Goal: Transaction & Acquisition: Purchase product/service

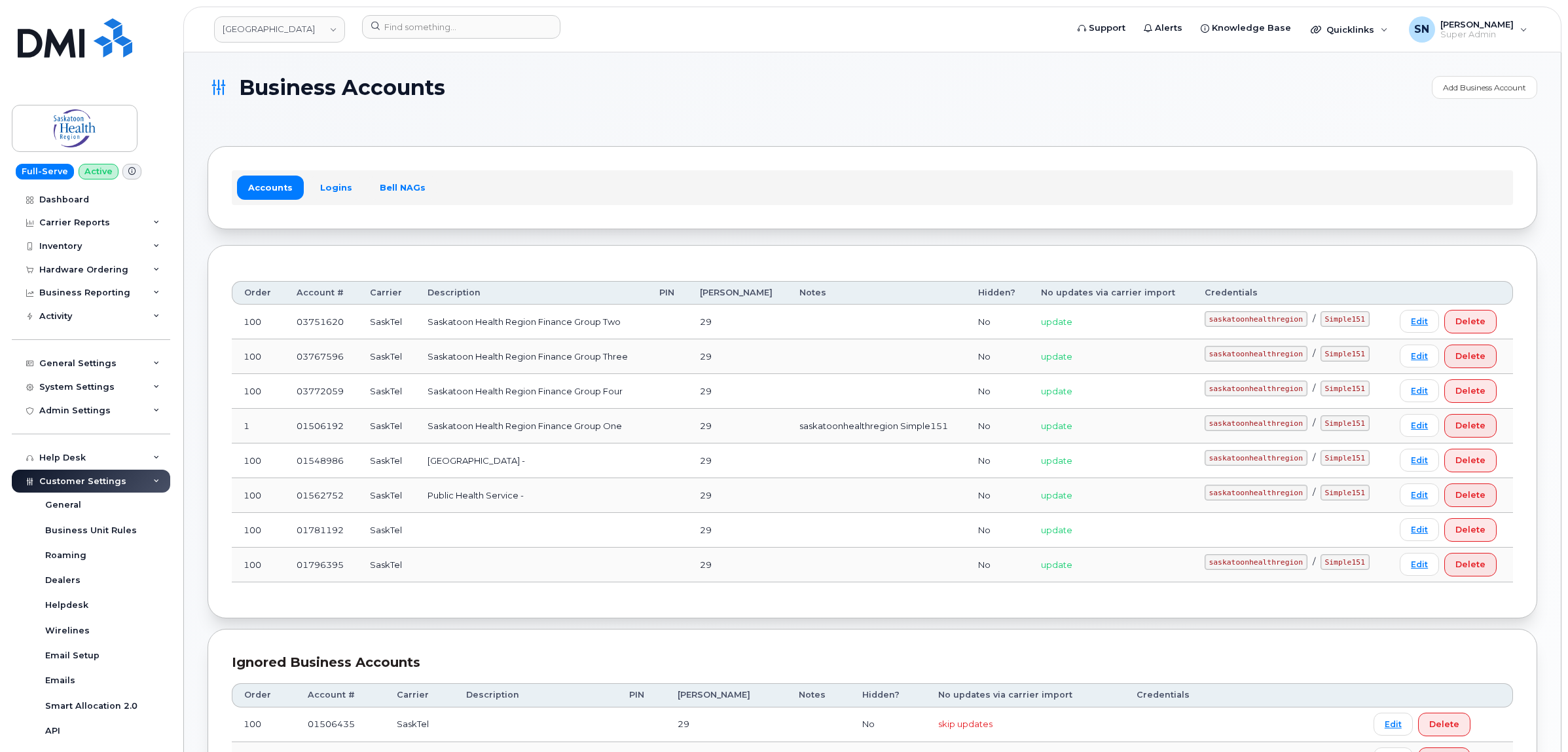
scroll to position [27, 0]
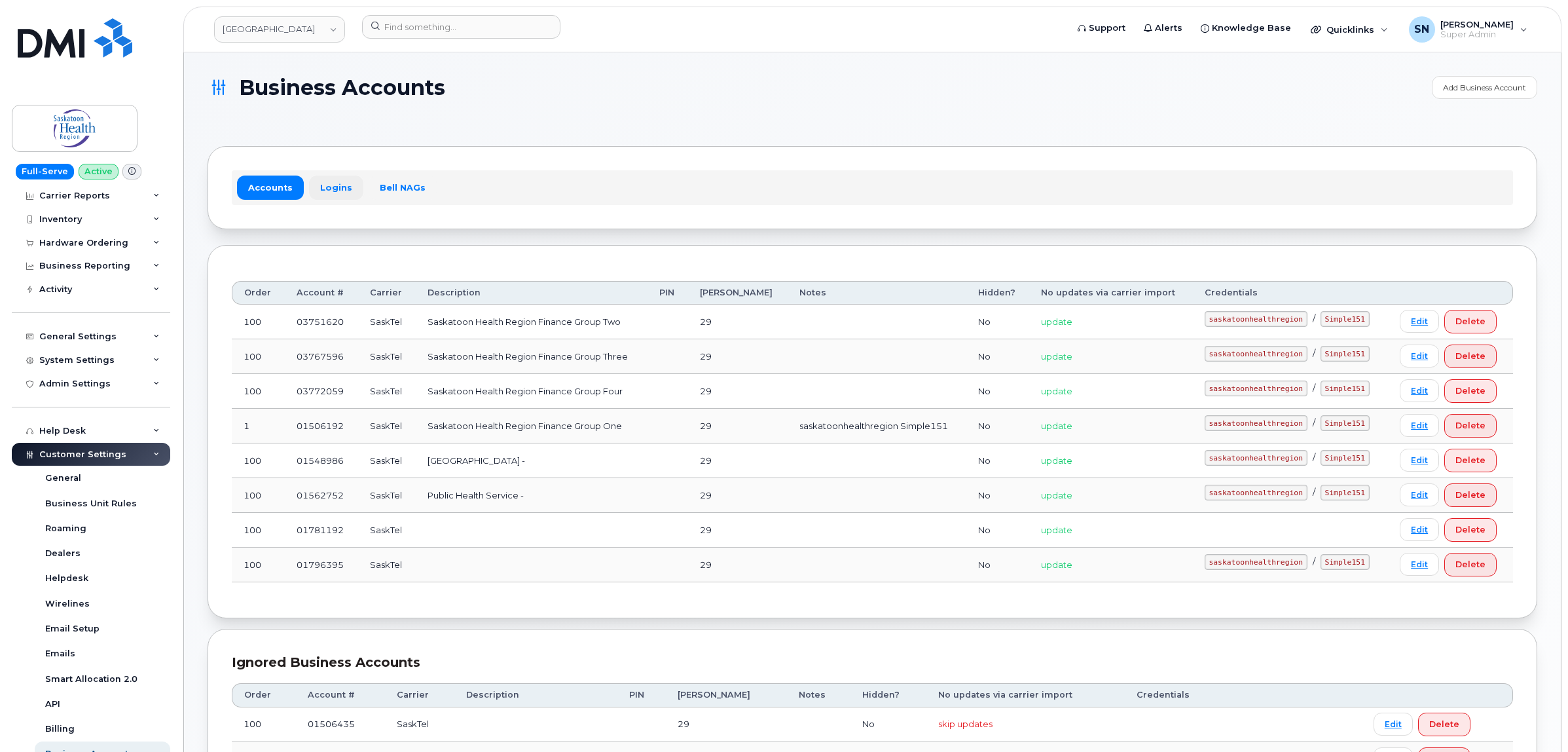
click at [331, 192] on link "Logins" at bounding box center [335, 188] width 54 height 24
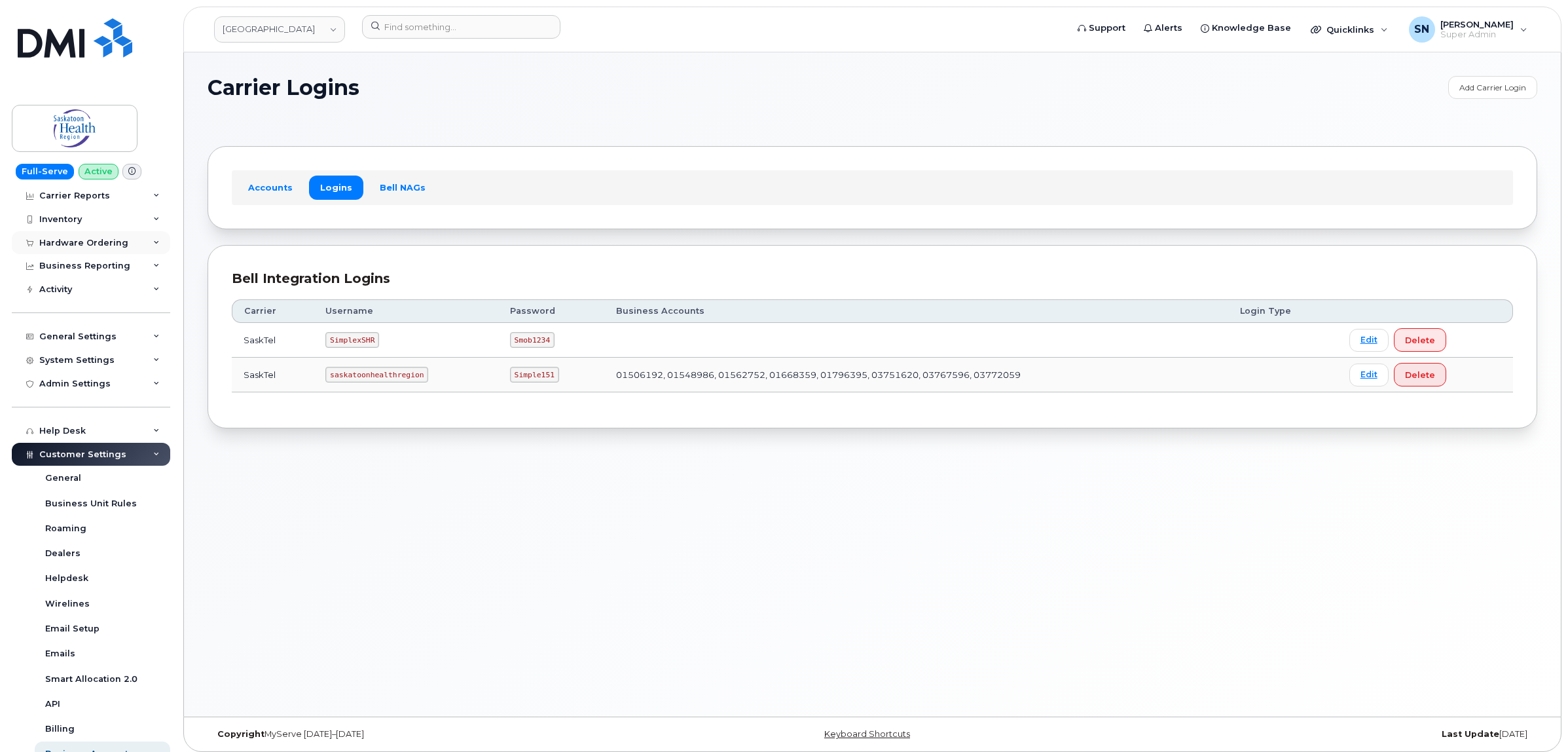
click at [95, 234] on div "Hardware Ordering" at bounding box center [91, 243] width 158 height 24
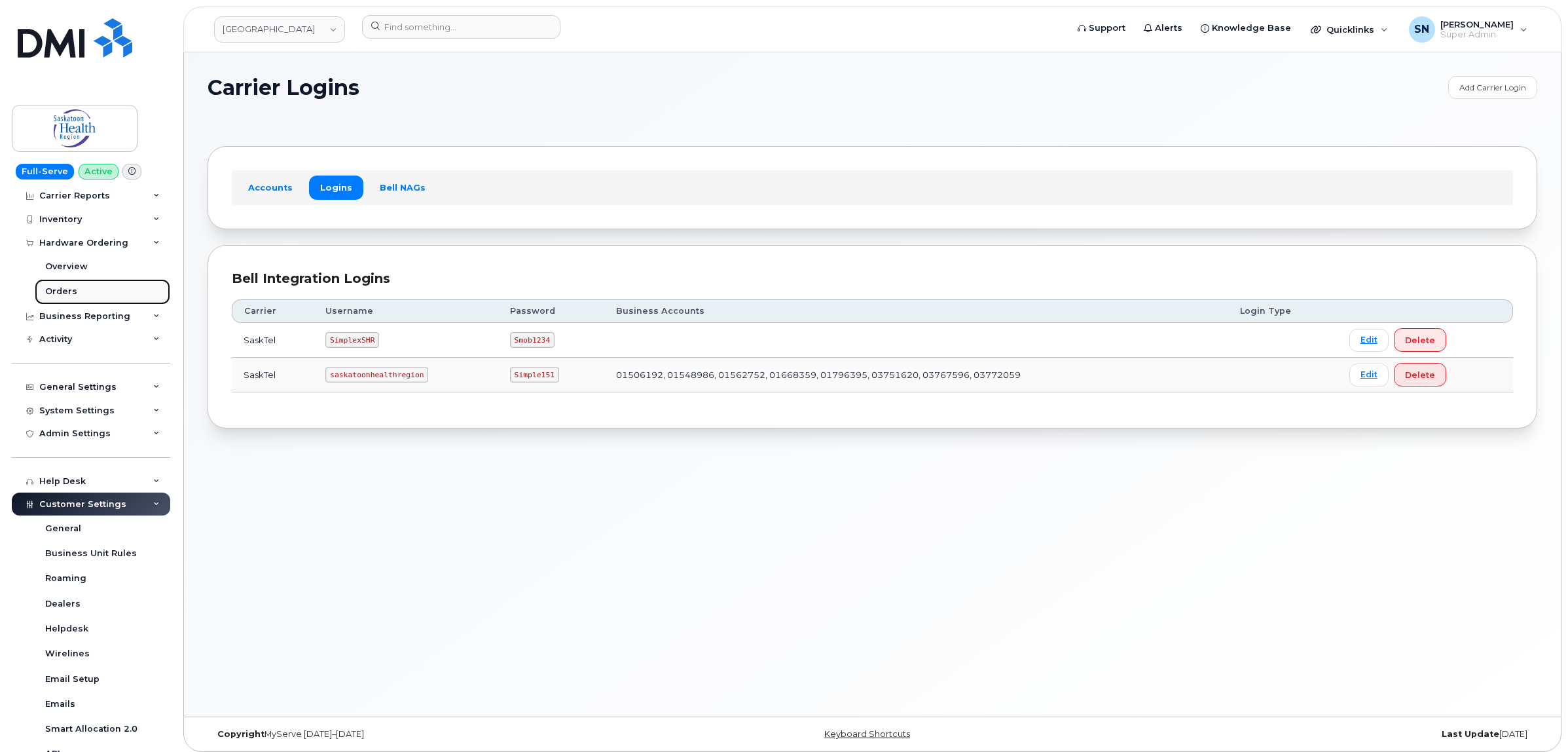
click at [85, 292] on link "Orders" at bounding box center [102, 291] width 135 height 25
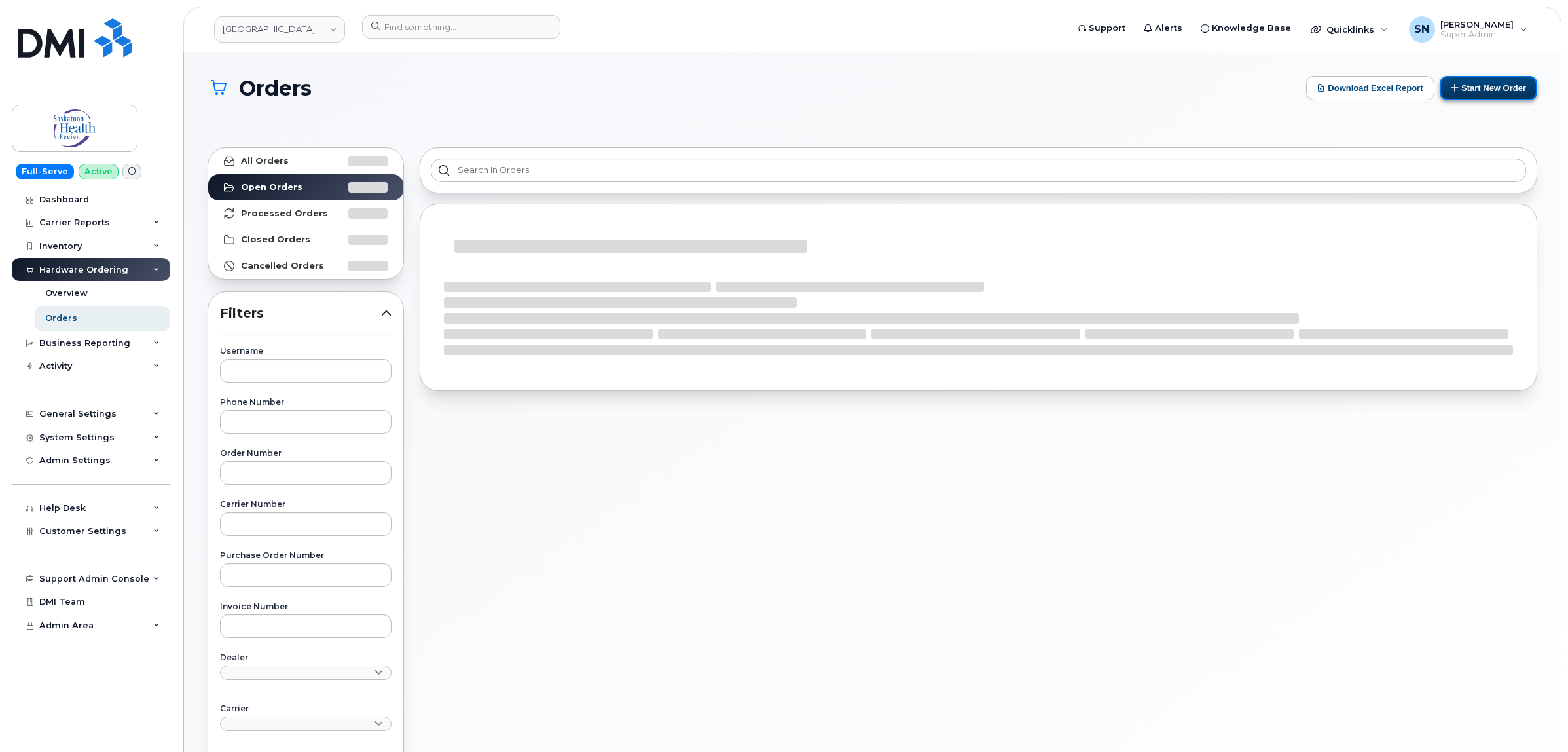
click at [1464, 92] on button "Start New Order" at bounding box center [1488, 88] width 97 height 24
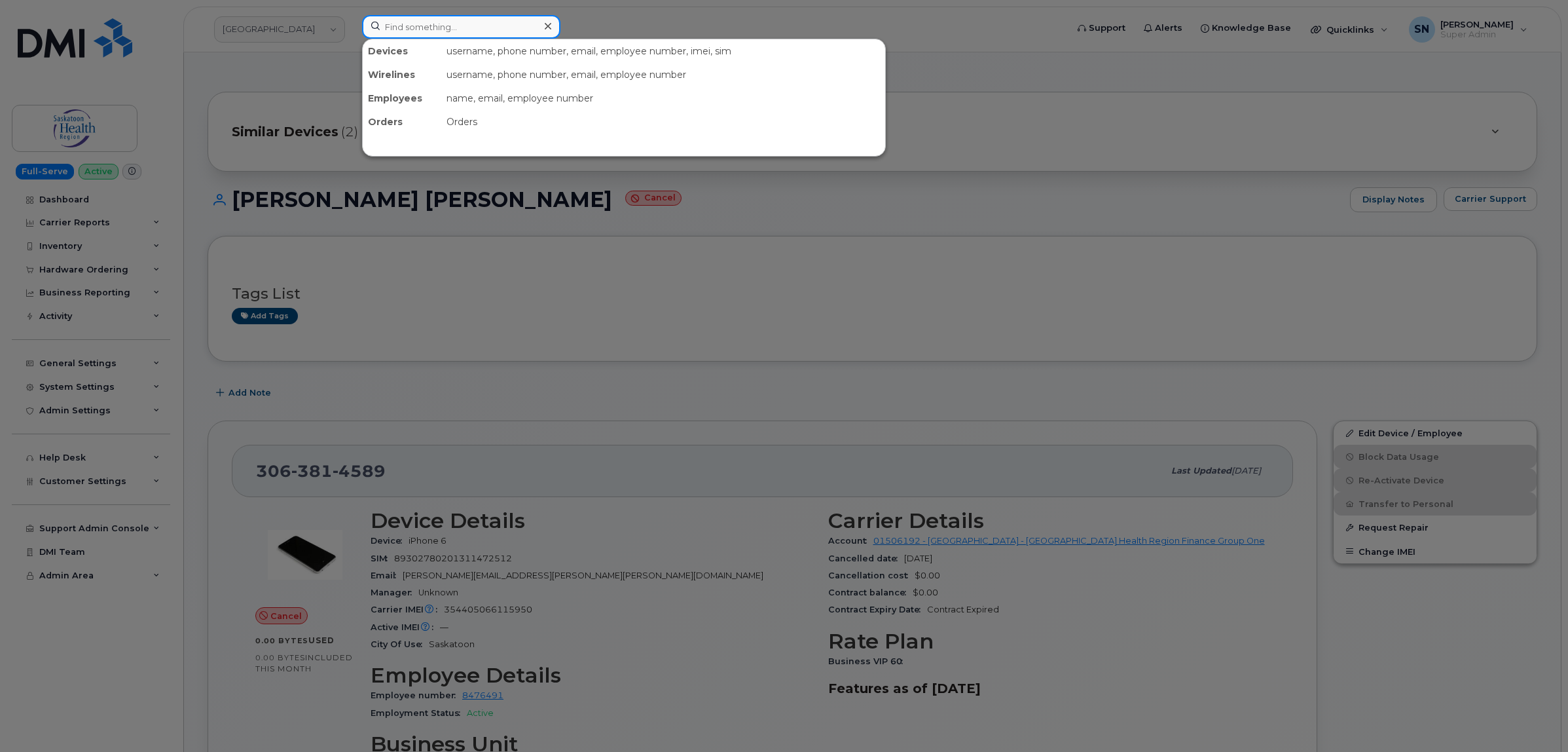
click at [445, 31] on input at bounding box center [461, 27] width 199 height 24
paste input "6394718075"
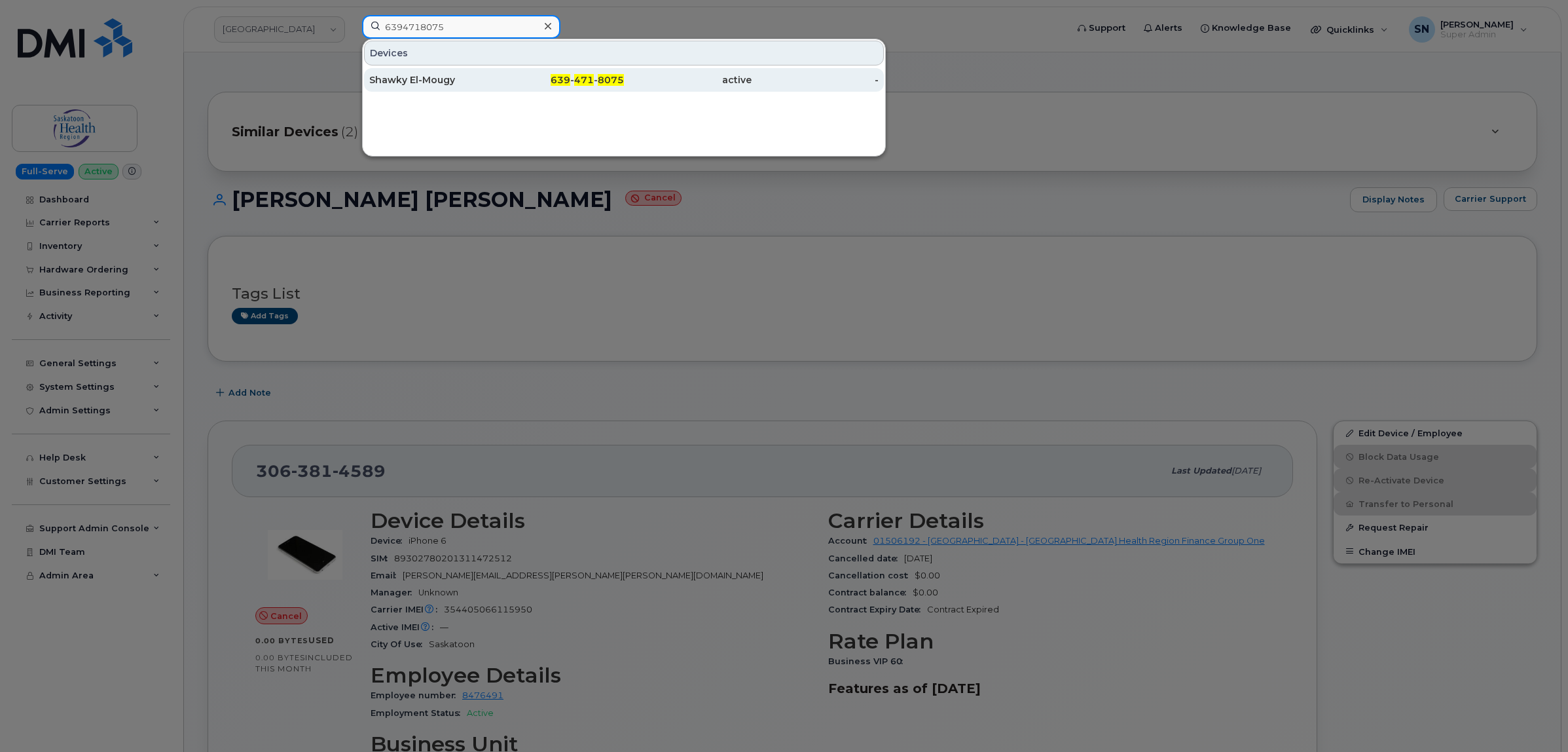
type input "6394718075"
click at [472, 79] on div "Shawky El-Mougy" at bounding box center [433, 80] width 128 height 13
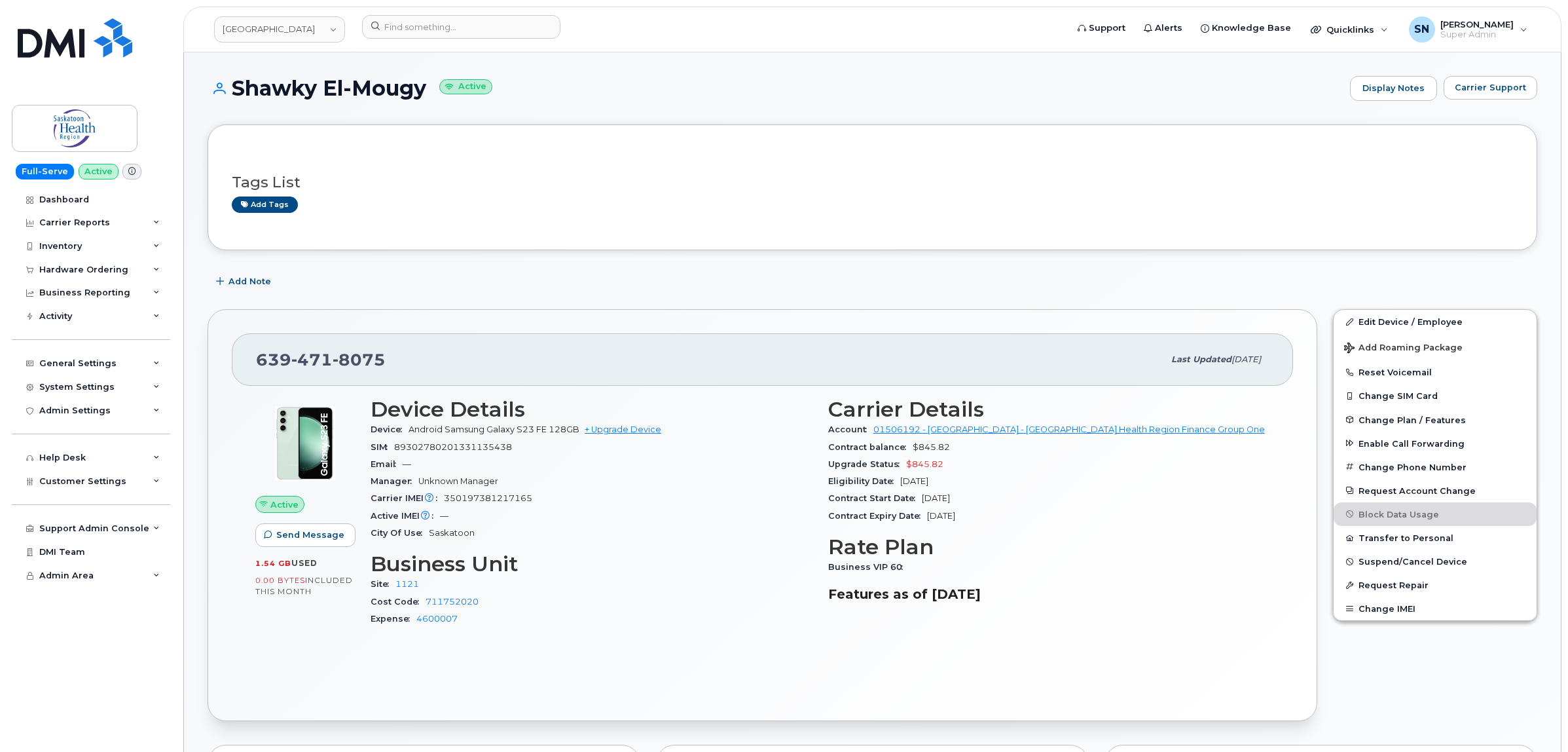
click at [409, 308] on div "639 471 8075 Last updated Jan 04, 2024 Active Send Message 1.54 GB  used 0.00 B…" at bounding box center [762, 515] width 1125 height 427
click at [583, 93] on h1 "Shawky El-Mougy Active" at bounding box center [776, 87] width 1136 height 23
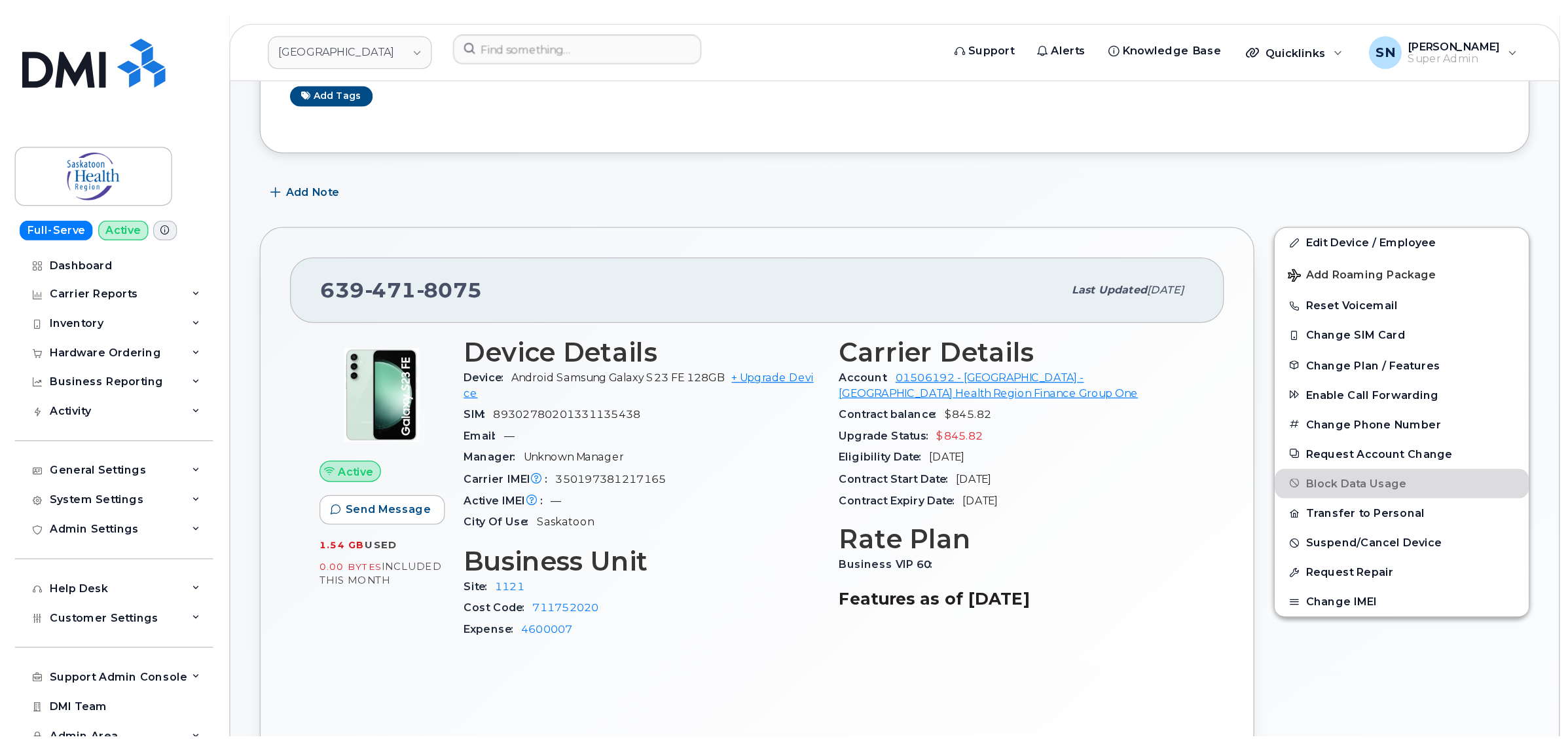
scroll to position [245, 0]
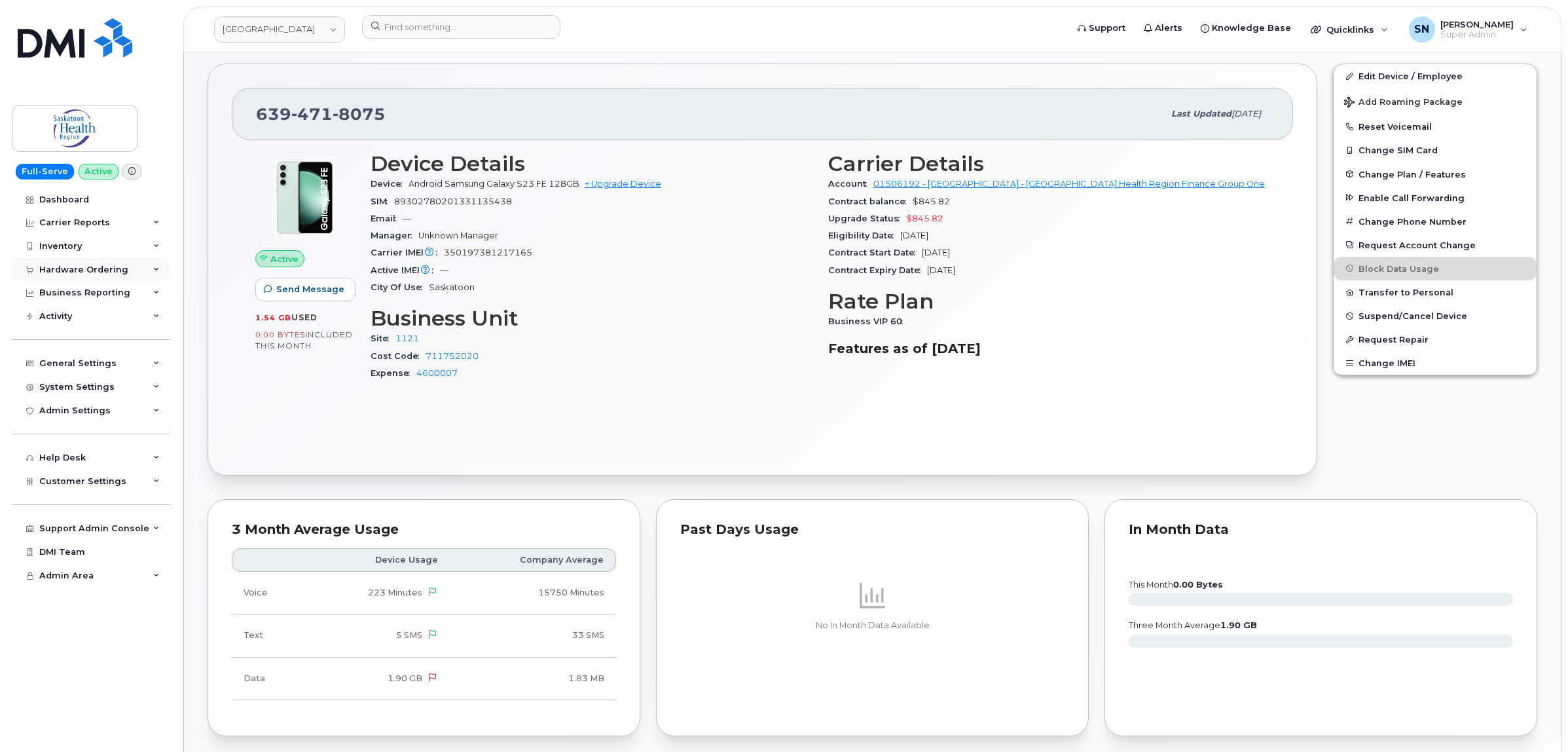
drag, startPoint x: 74, startPoint y: 259, endPoint x: 70, endPoint y: 282, distance: 23.3
click at [74, 259] on div "Hardware Ordering" at bounding box center [91, 270] width 158 height 24
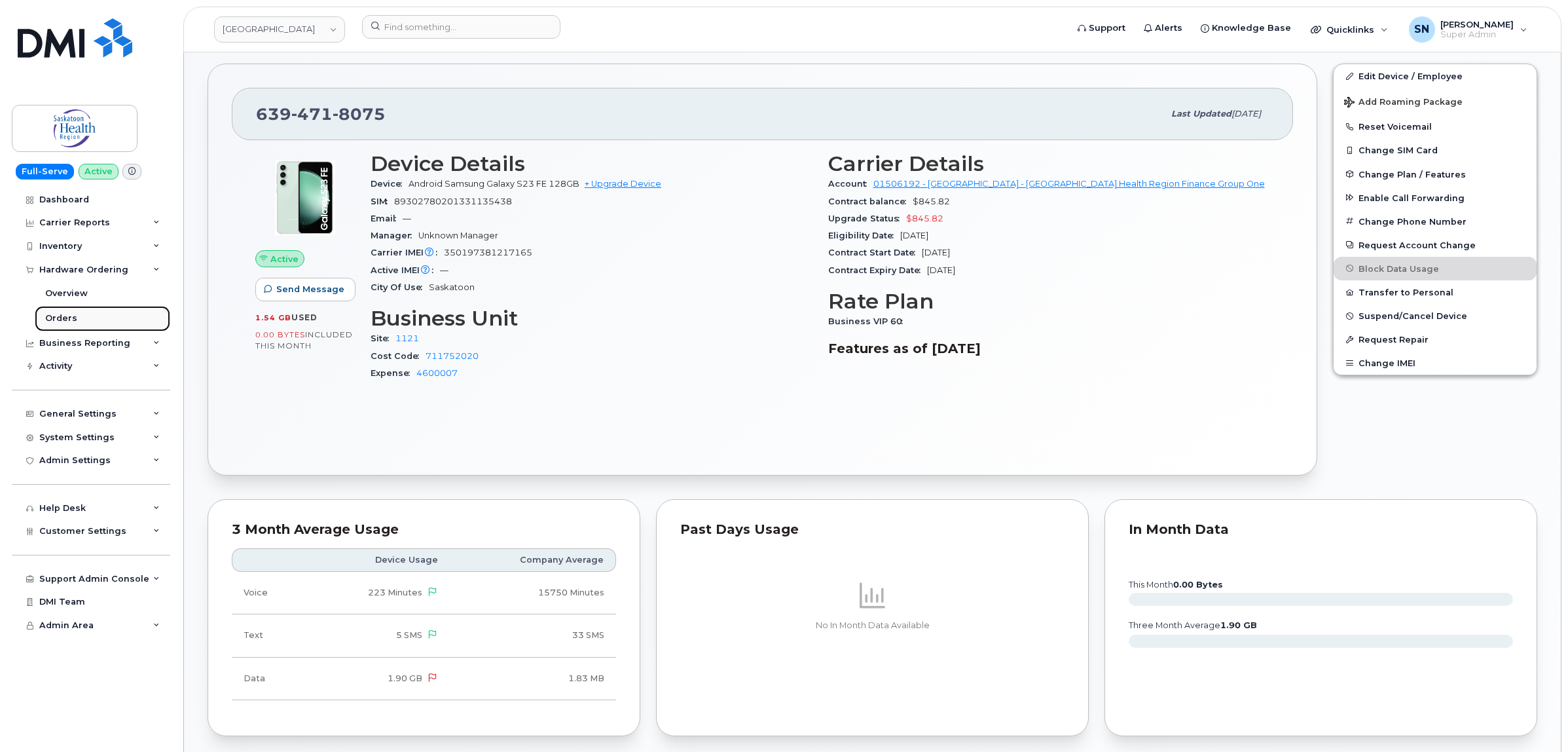
click at [64, 325] on div "Orders" at bounding box center [61, 318] width 32 height 12
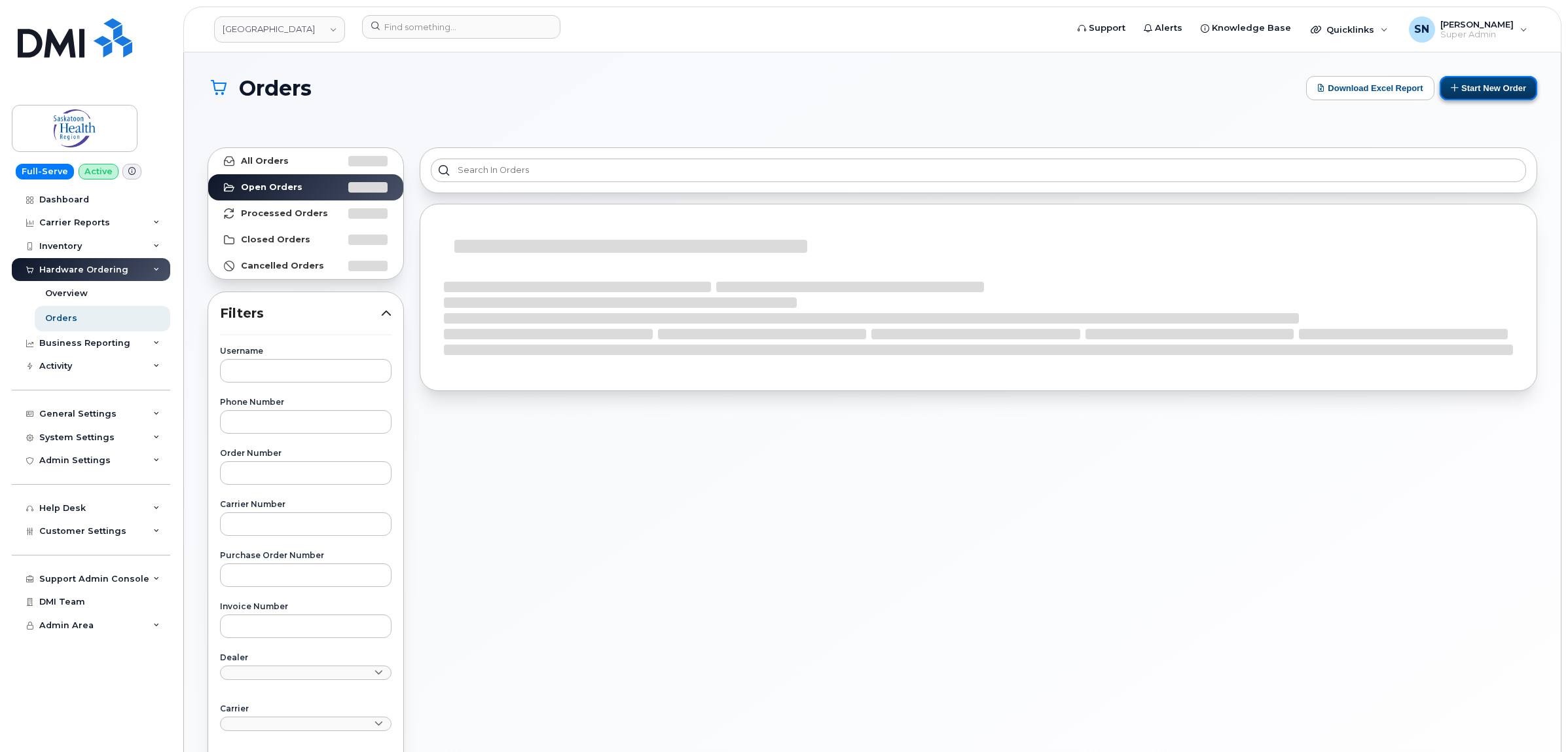
click at [1519, 83] on button "Start New Order" at bounding box center [1488, 88] width 97 height 24
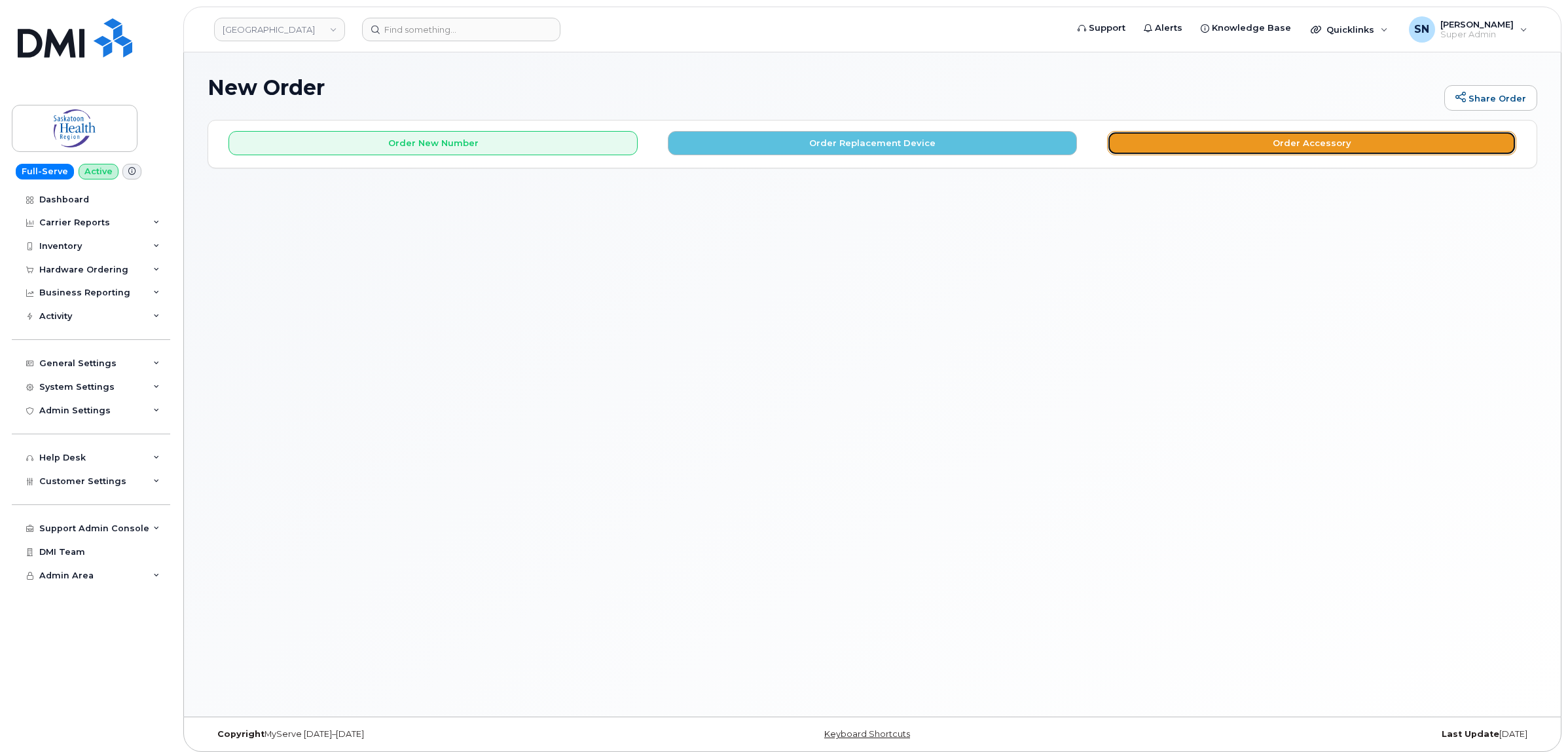
click at [1234, 152] on button "Order Accessory" at bounding box center [1311, 142] width 409 height 24
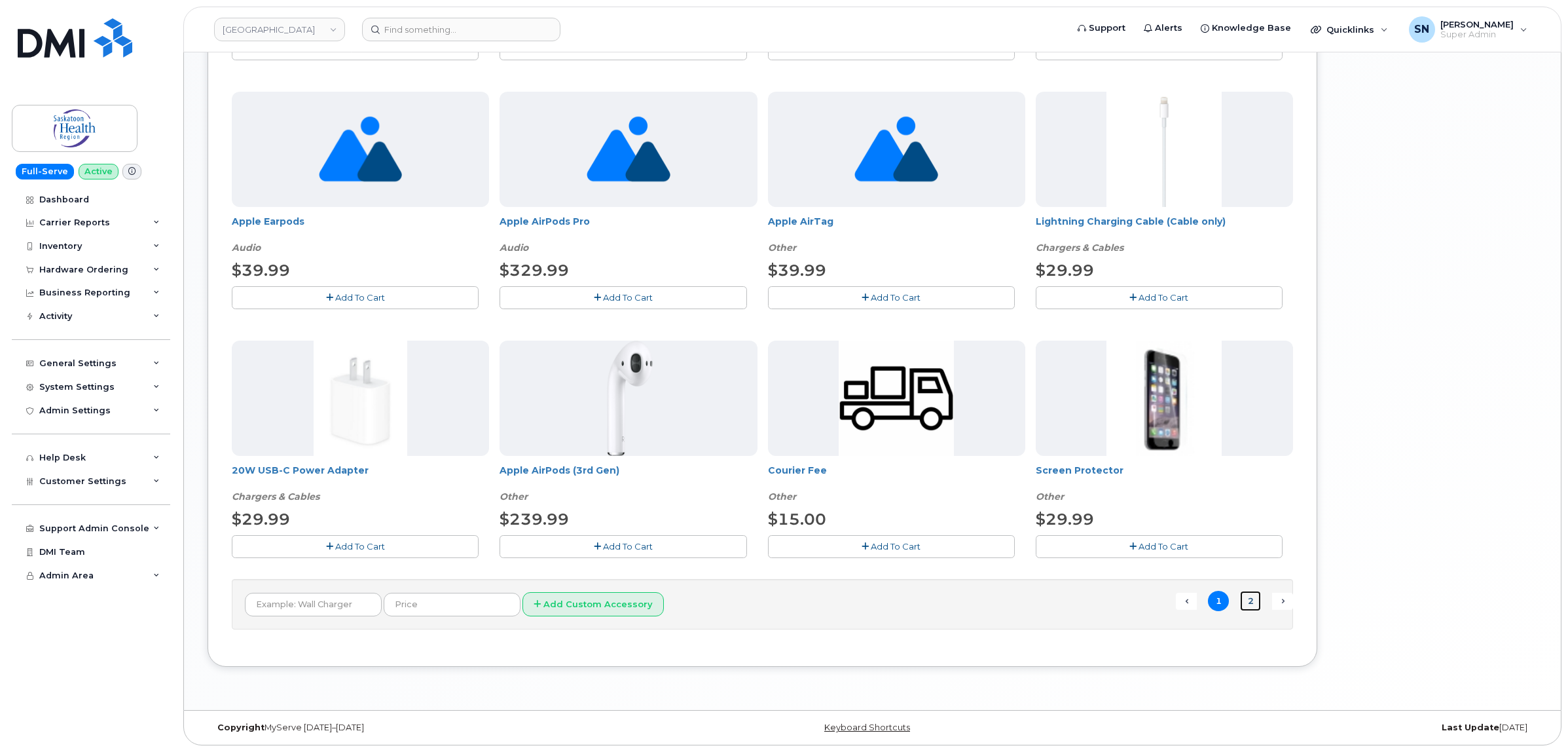
click at [1252, 607] on link "2" at bounding box center [1250, 600] width 21 height 20
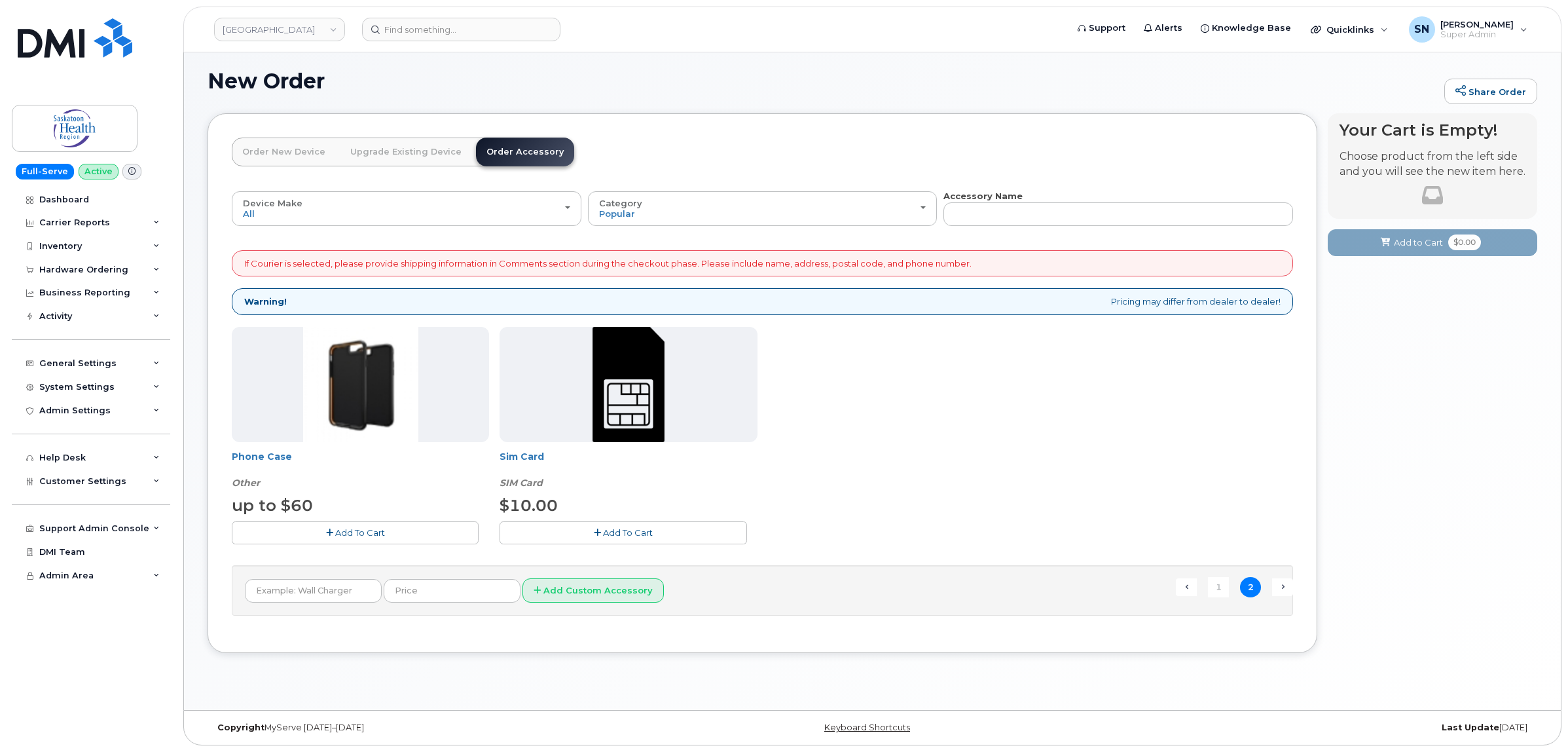
click at [639, 539] on button "Add To Cart" at bounding box center [622, 532] width 247 height 23
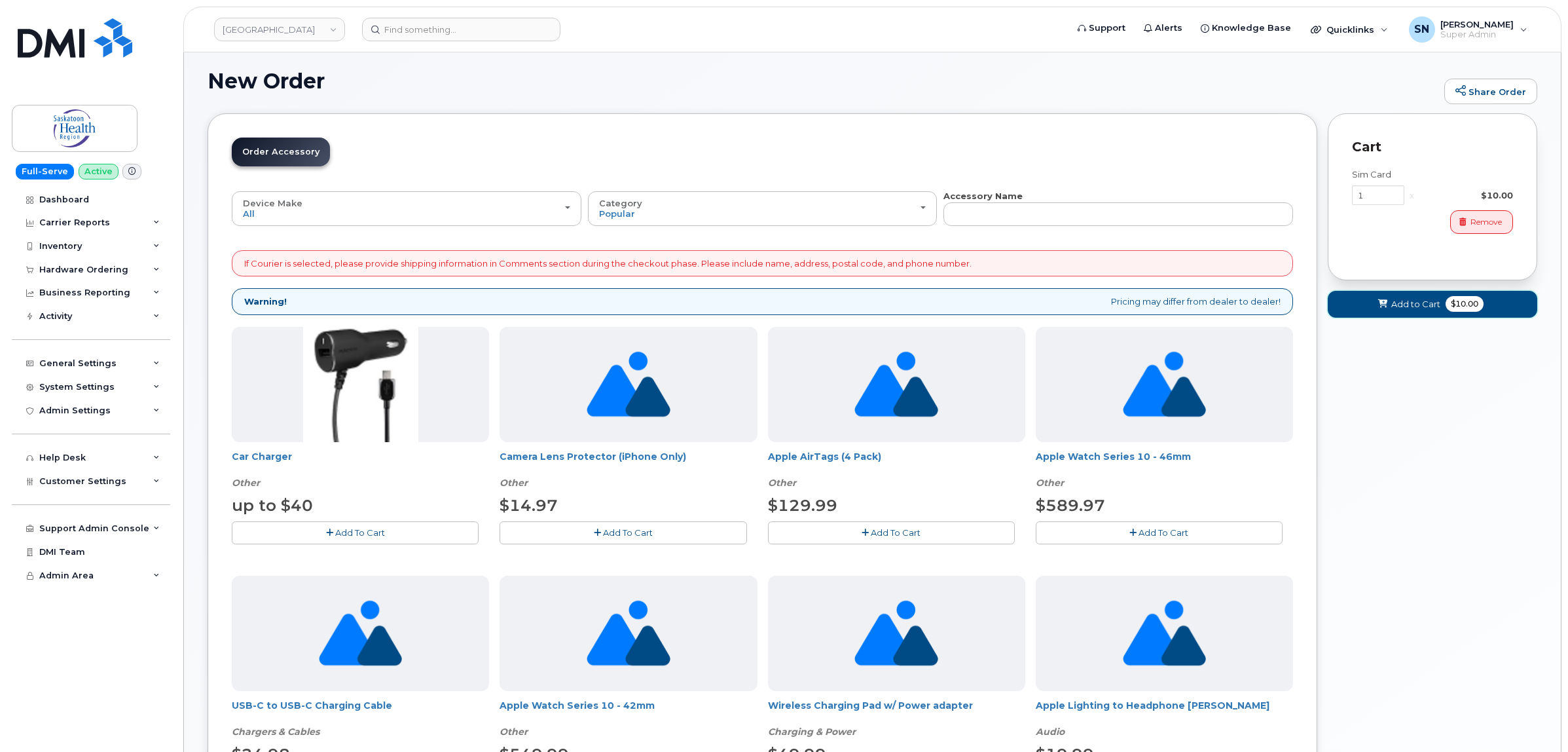
click at [1398, 306] on span "Add to Cart" at bounding box center [1415, 304] width 49 height 13
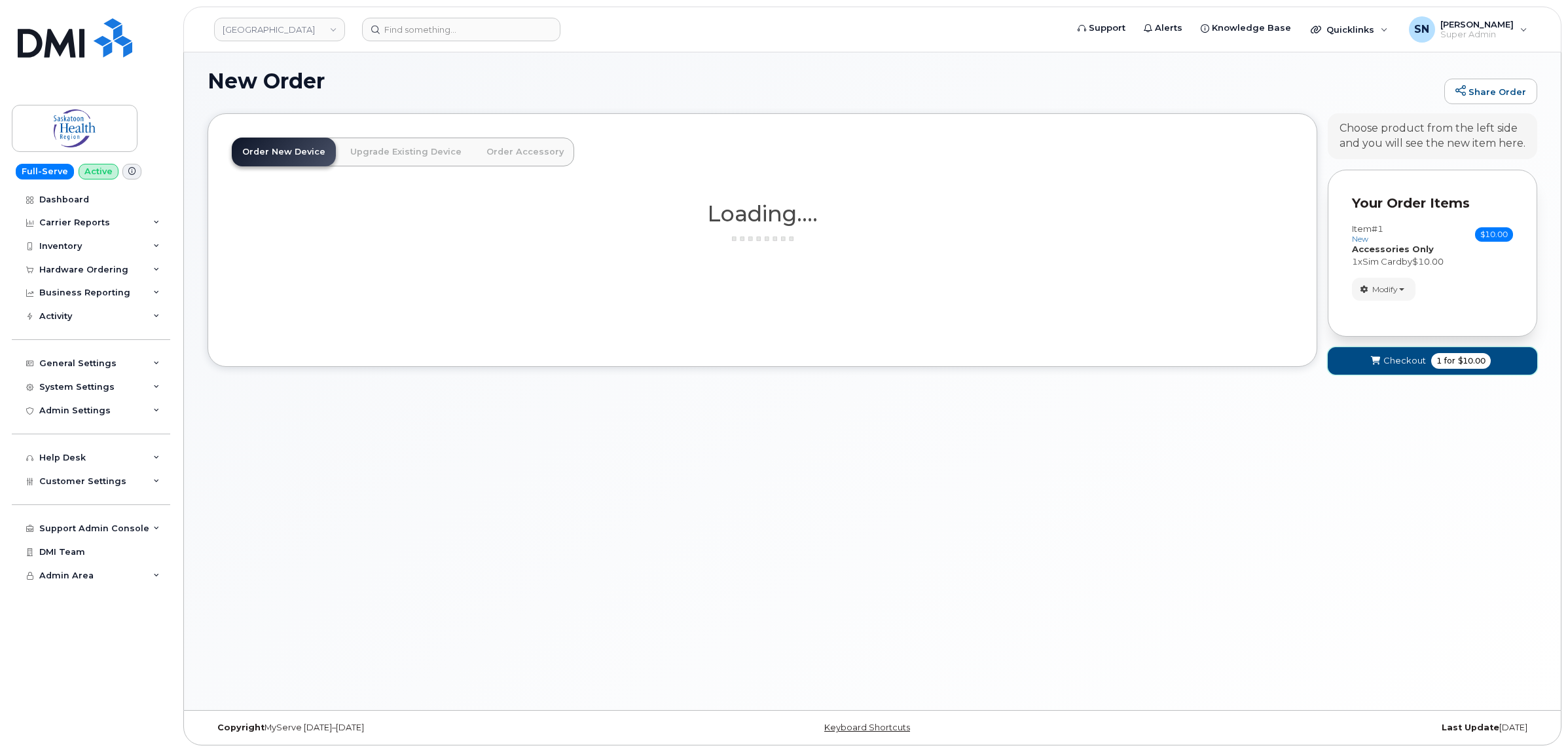
click at [1408, 364] on span "Checkout" at bounding box center [1404, 360] width 42 height 13
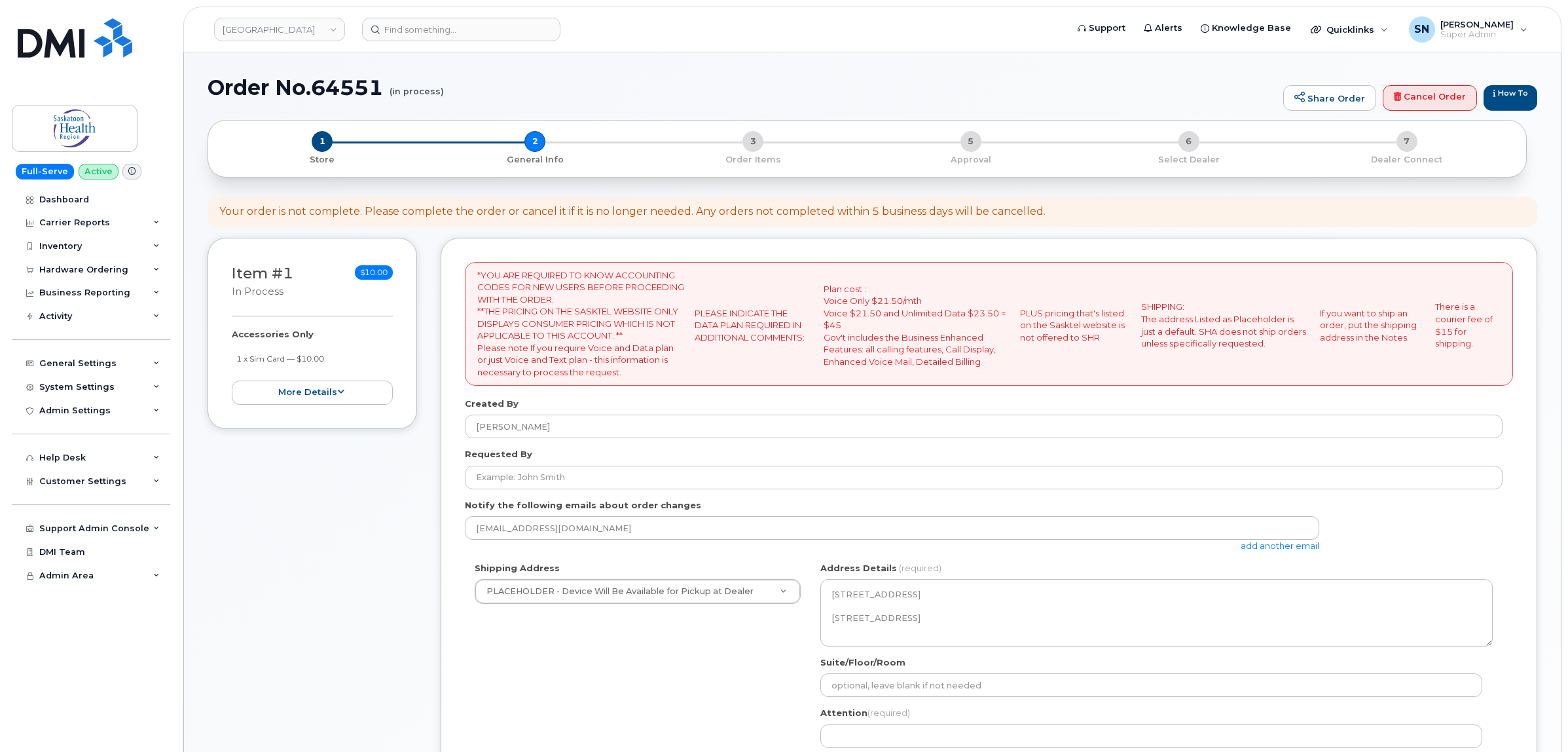
select select
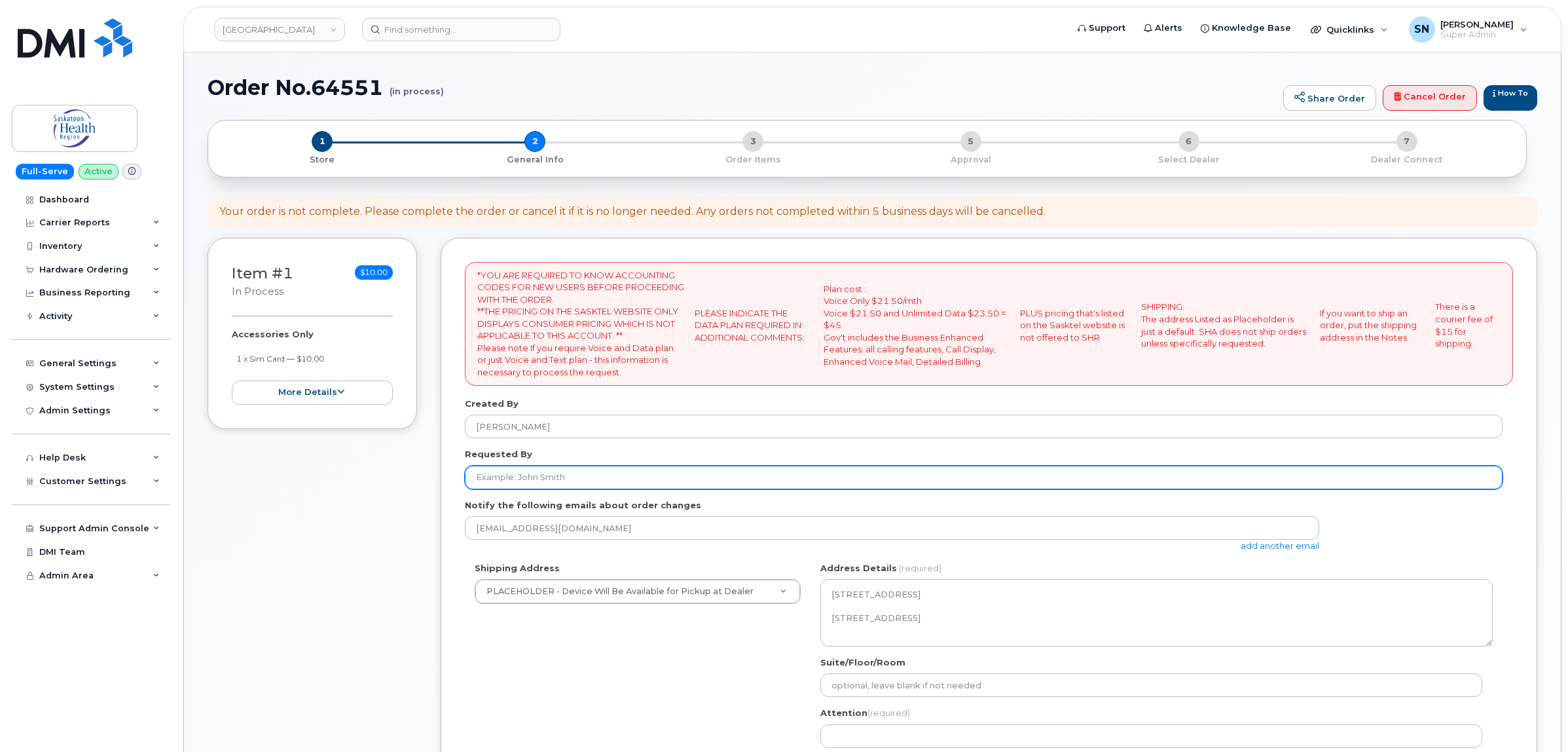
click at [570, 474] on input "Requested By" at bounding box center [983, 477] width 1038 height 24
paste input "CS0809536"
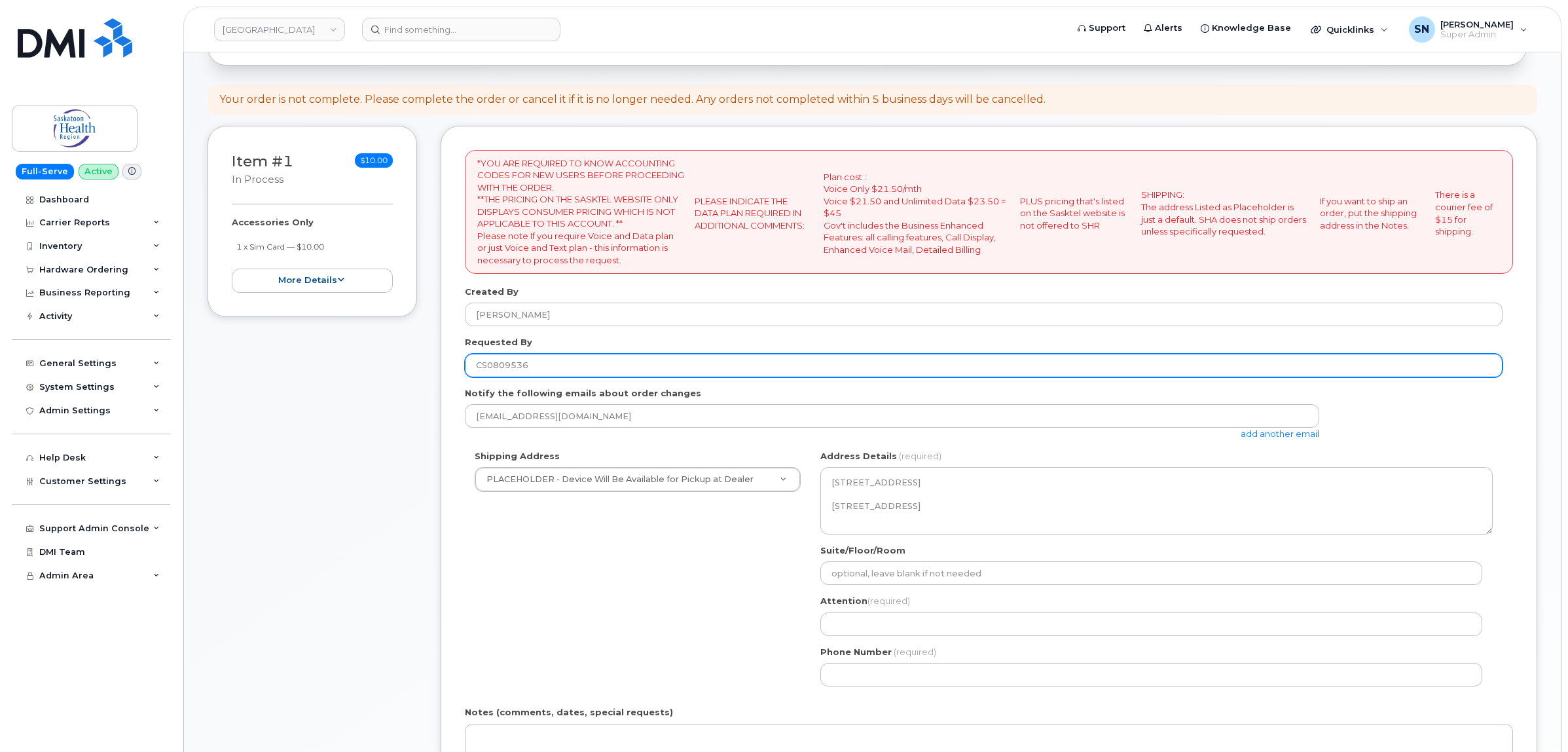
scroll to position [327, 0]
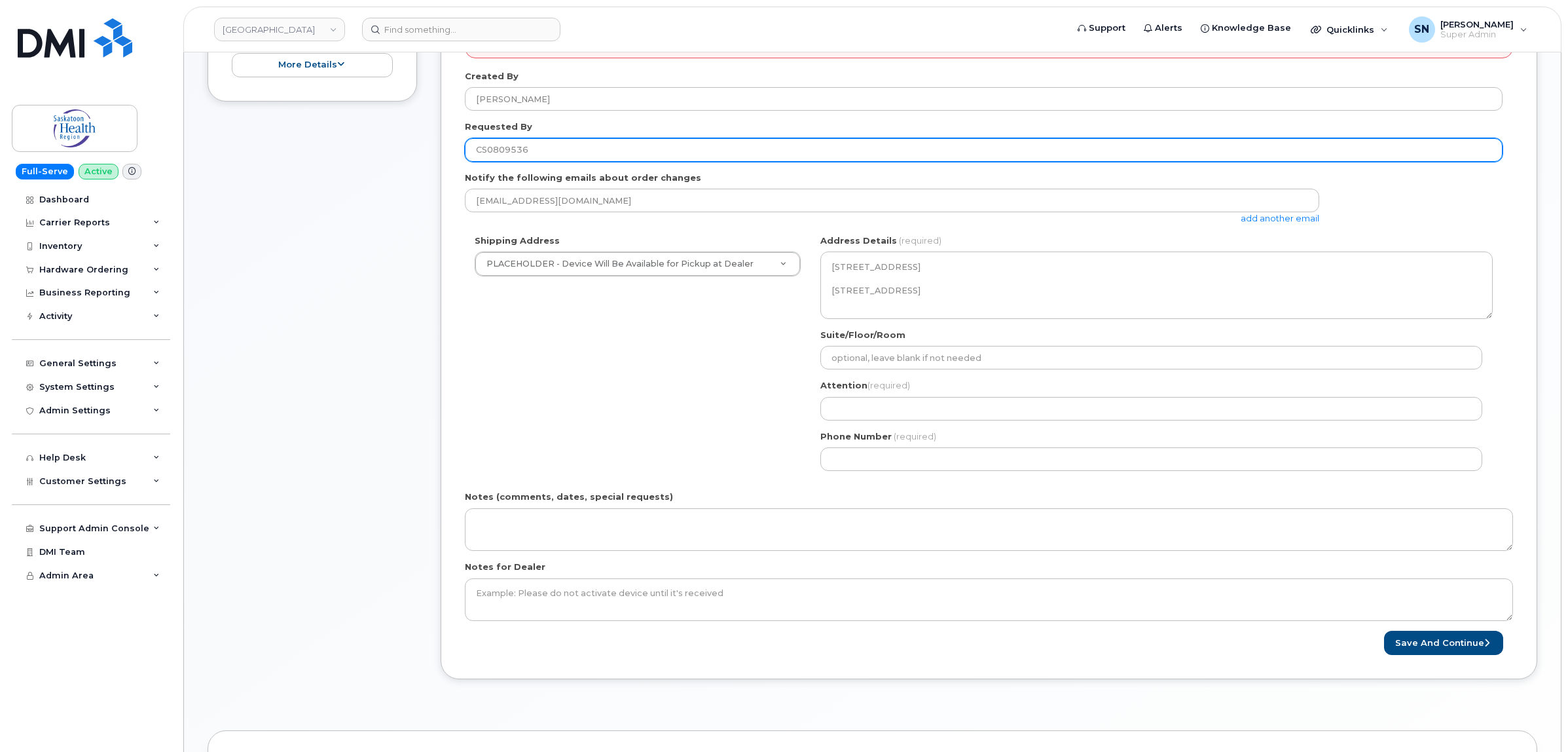
type input "CS0809536"
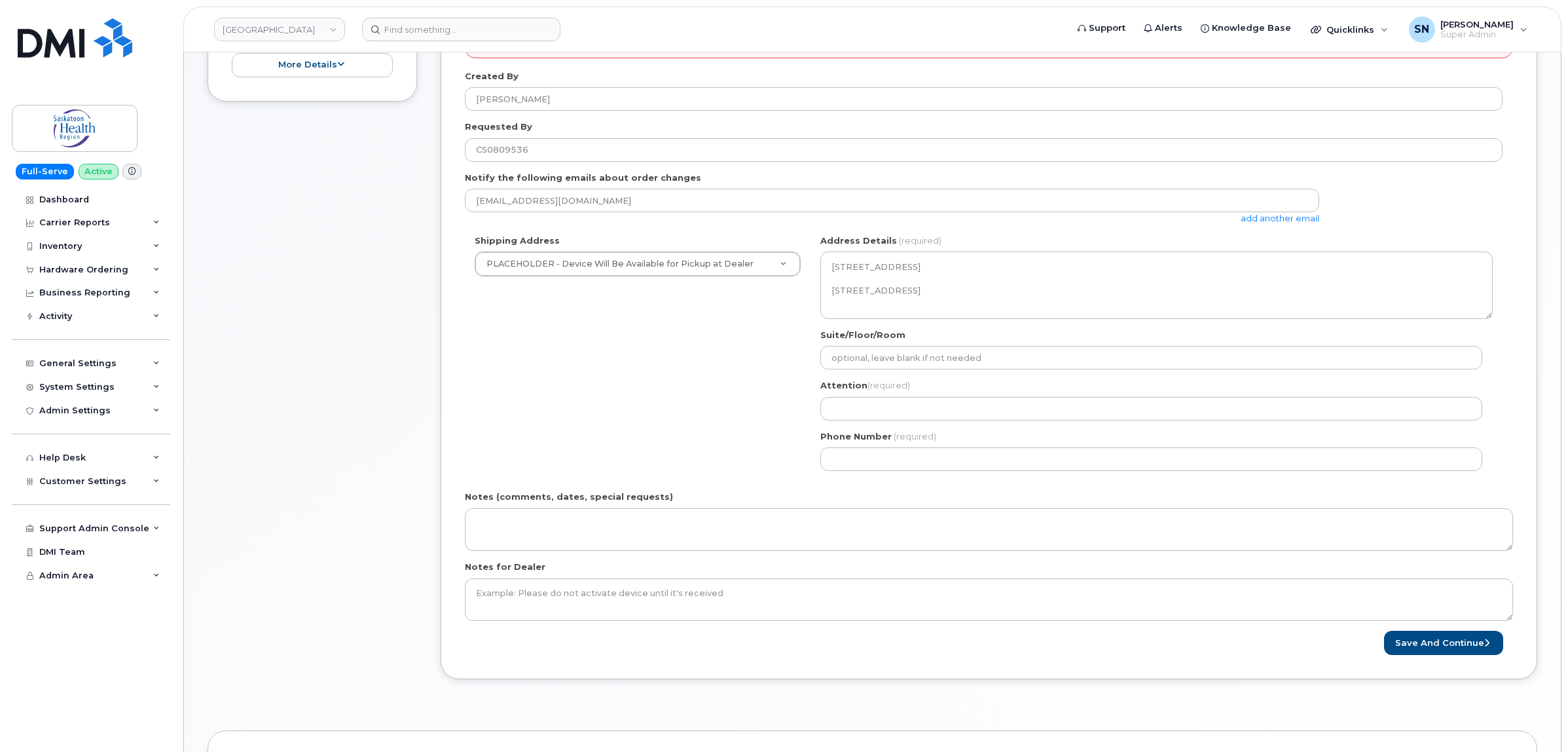
click at [637, 383] on div "Shipping Address PLACEHOLDER - Device Will Be Available for Pickup at Dealer PL…" at bounding box center [983, 358] width 1038 height 246
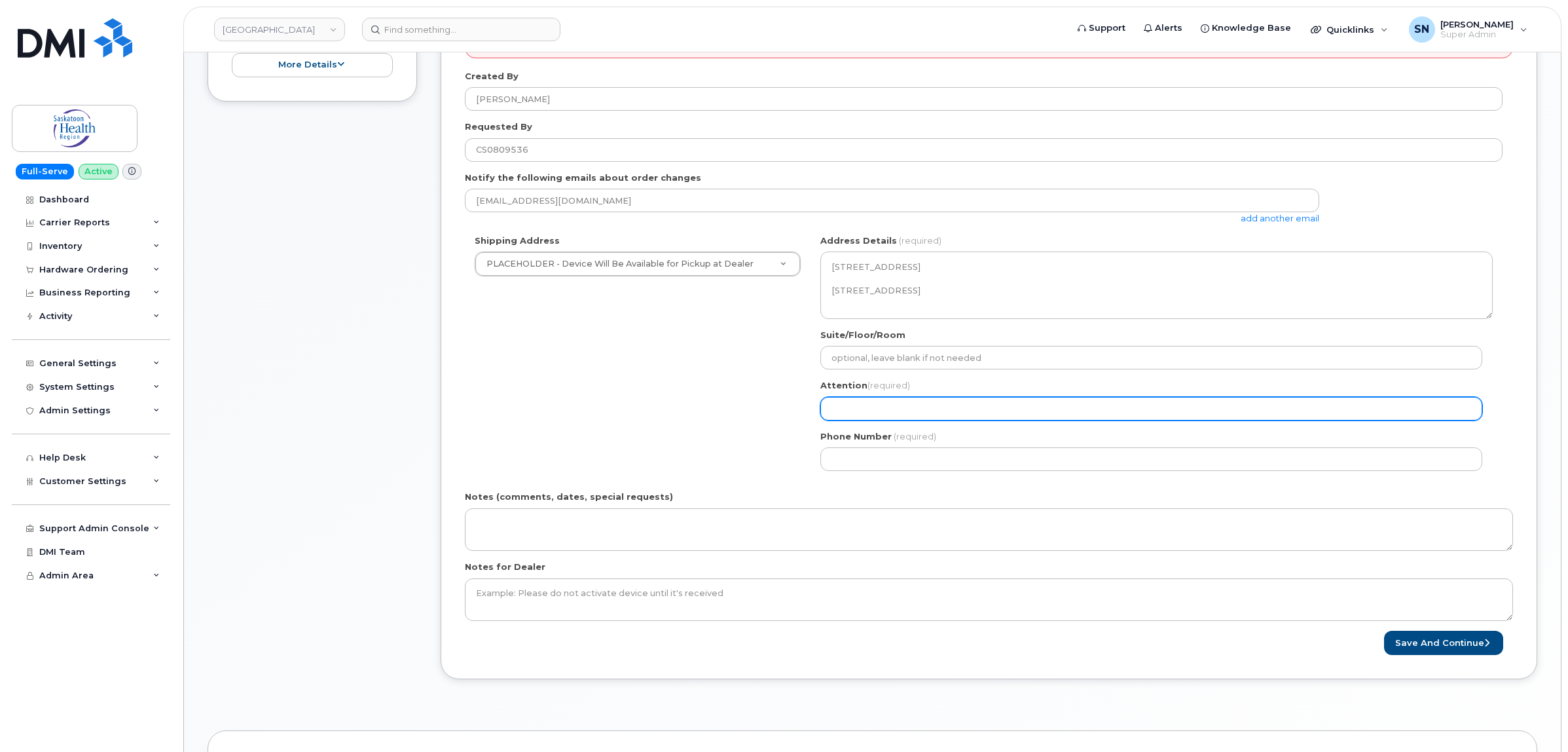
click at [885, 413] on input "Attention (required)" at bounding box center [1151, 409] width 662 height 24
paste input "Shawky El-Mougy"
select select
type input "Shawky El-Mougy"
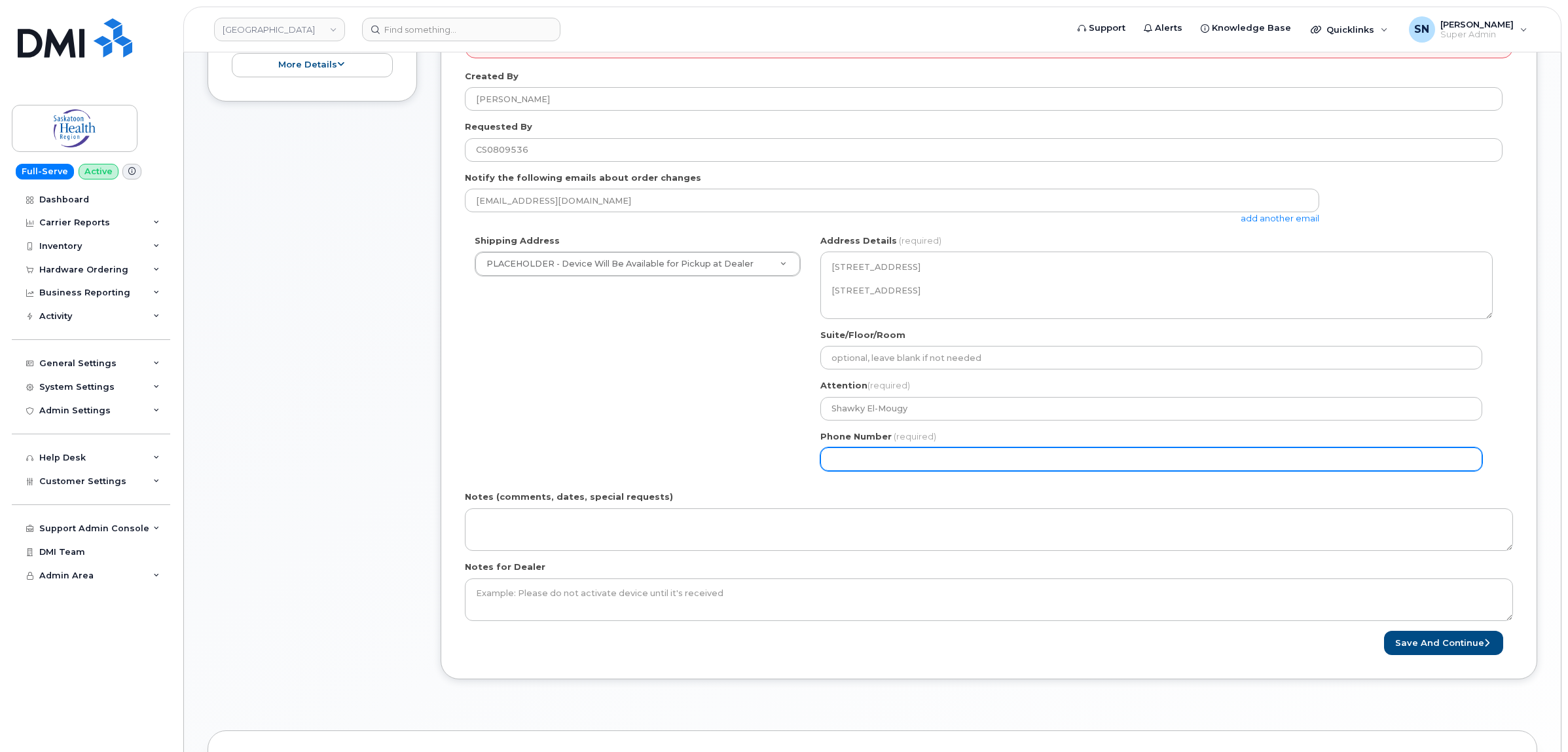
click at [980, 471] on input "Phone Number" at bounding box center [1151, 459] width 662 height 24
paste input "6394718075"
select select
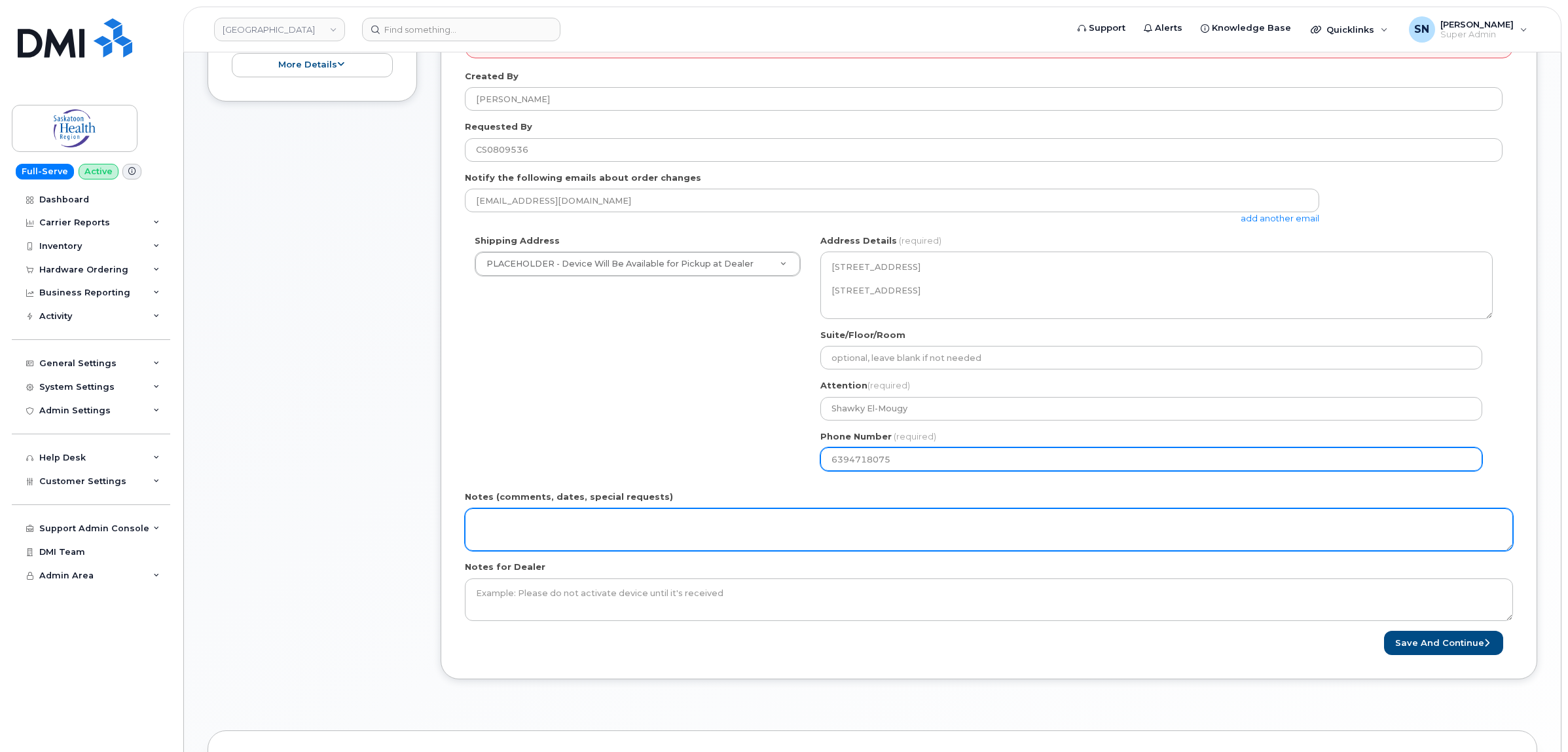
type input "6394718075"
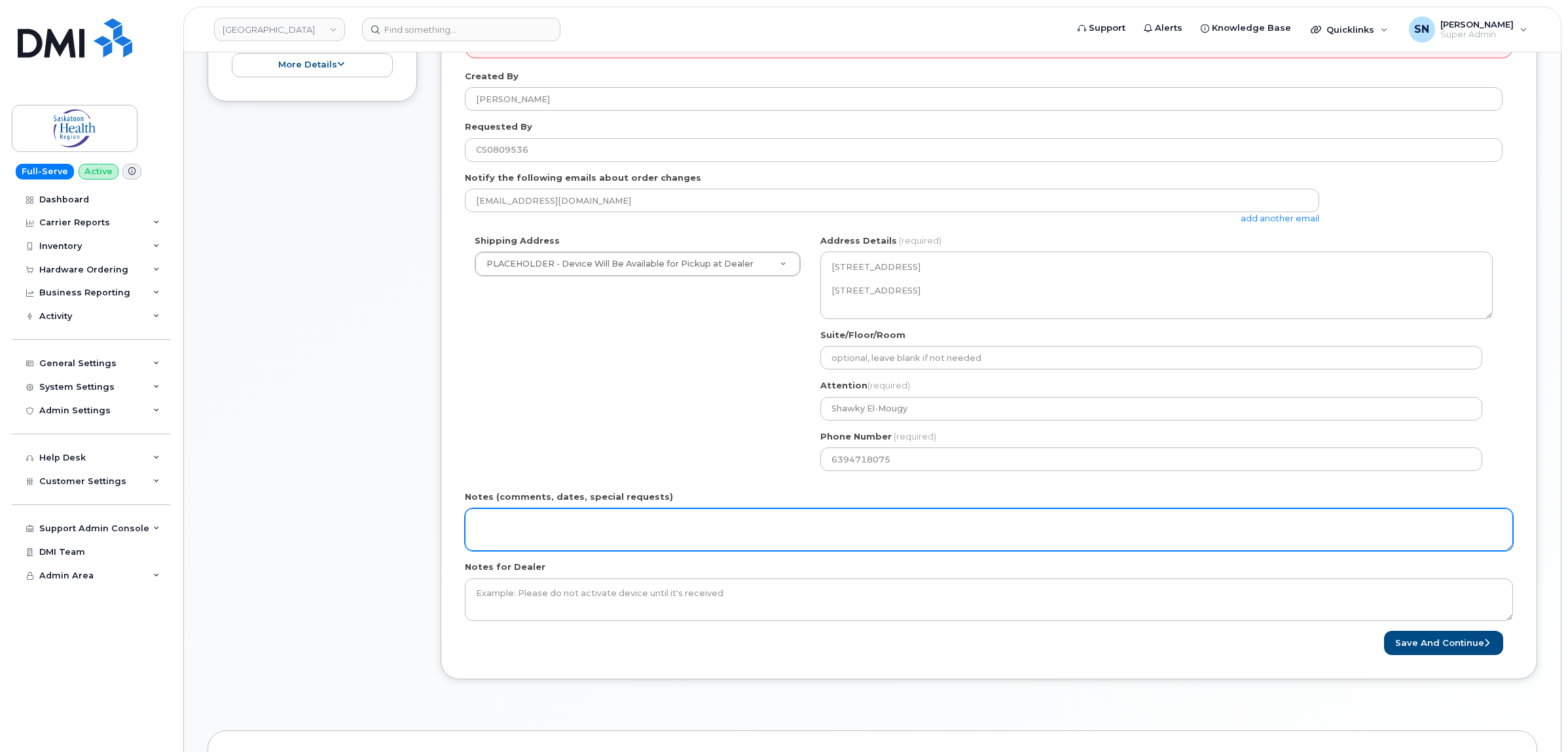
click at [504, 550] on textarea "Notes (comments, dates, special requests)" at bounding box center [989, 530] width 1048 height 43
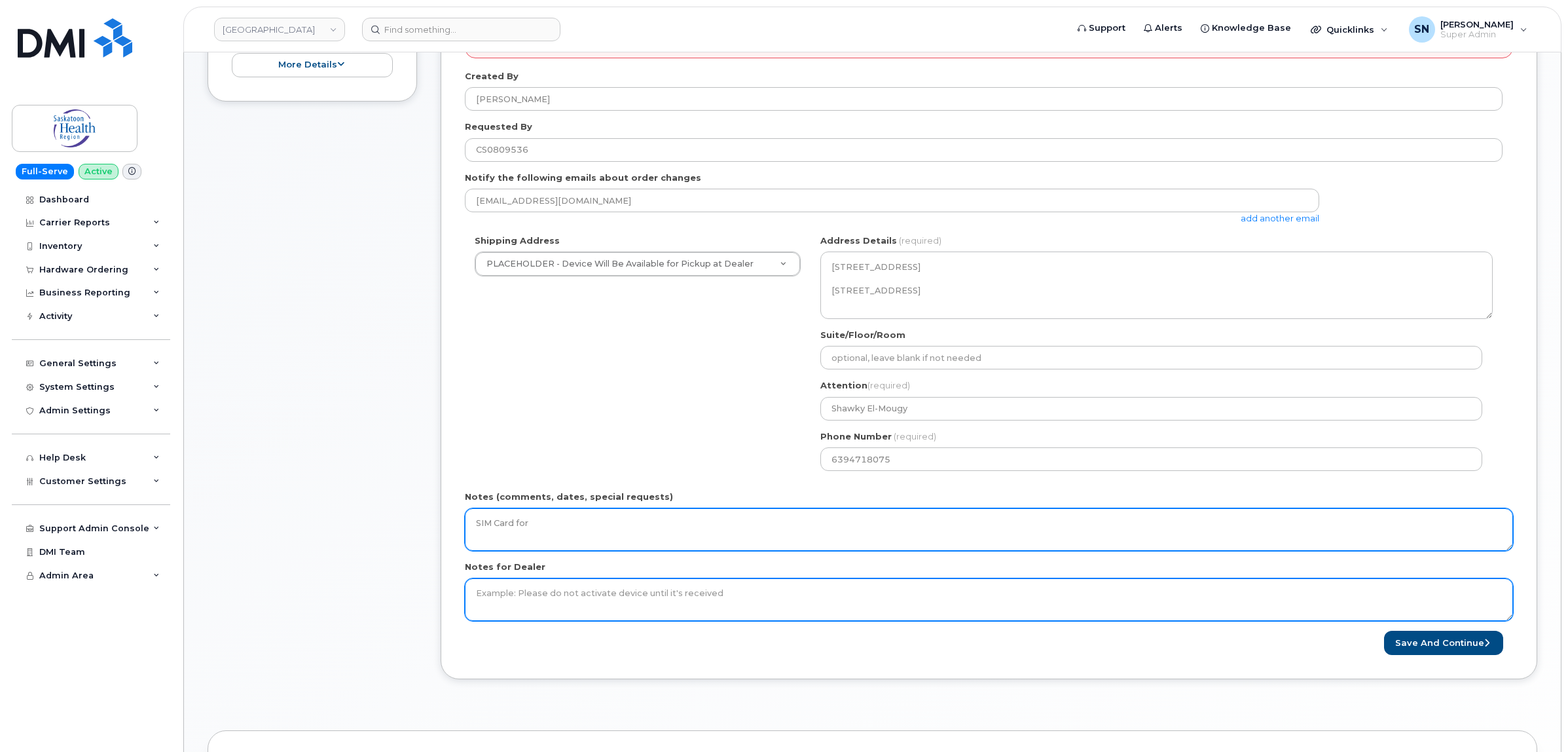
paste textarea "6394718075"
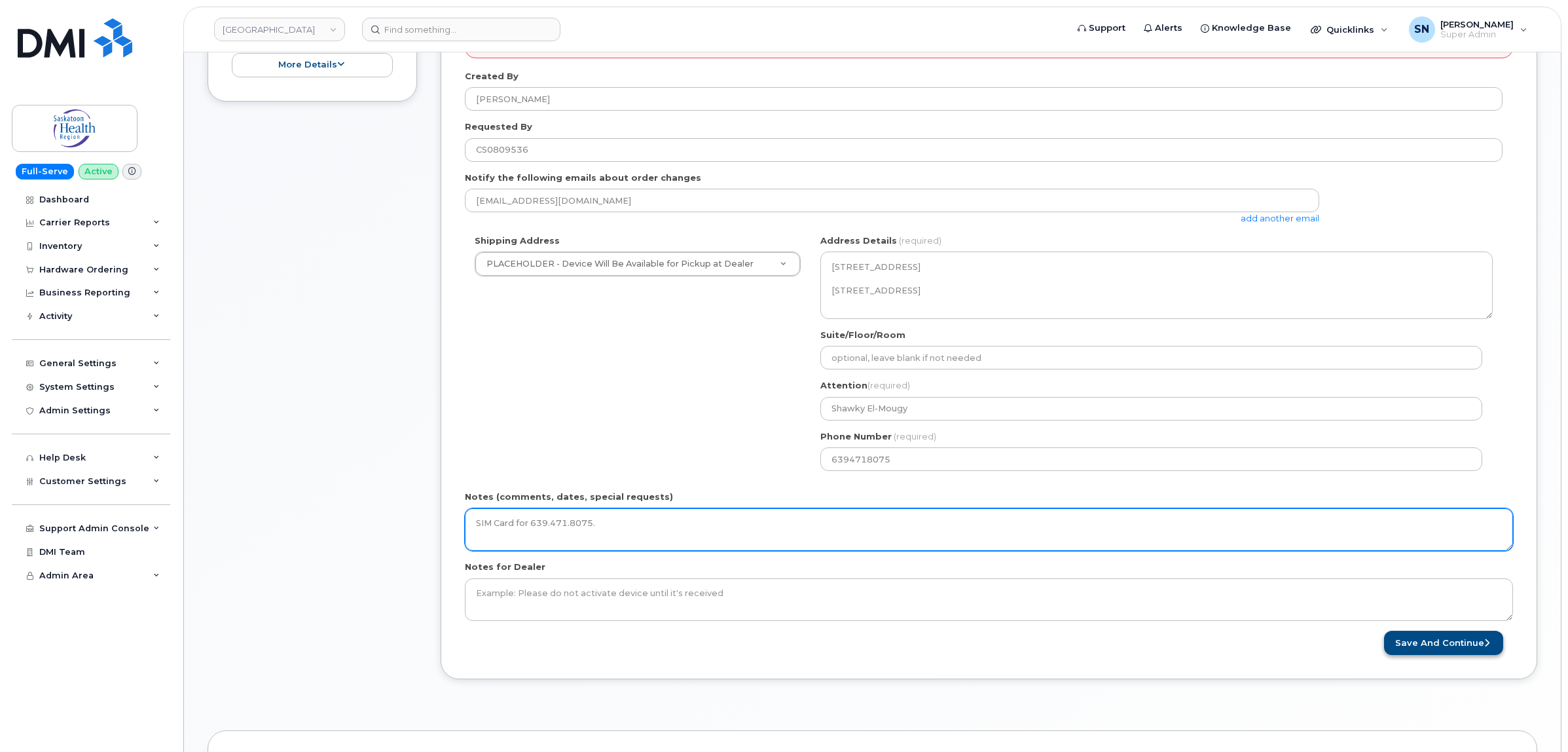
type textarea "SIM Card for 639.471.8075."
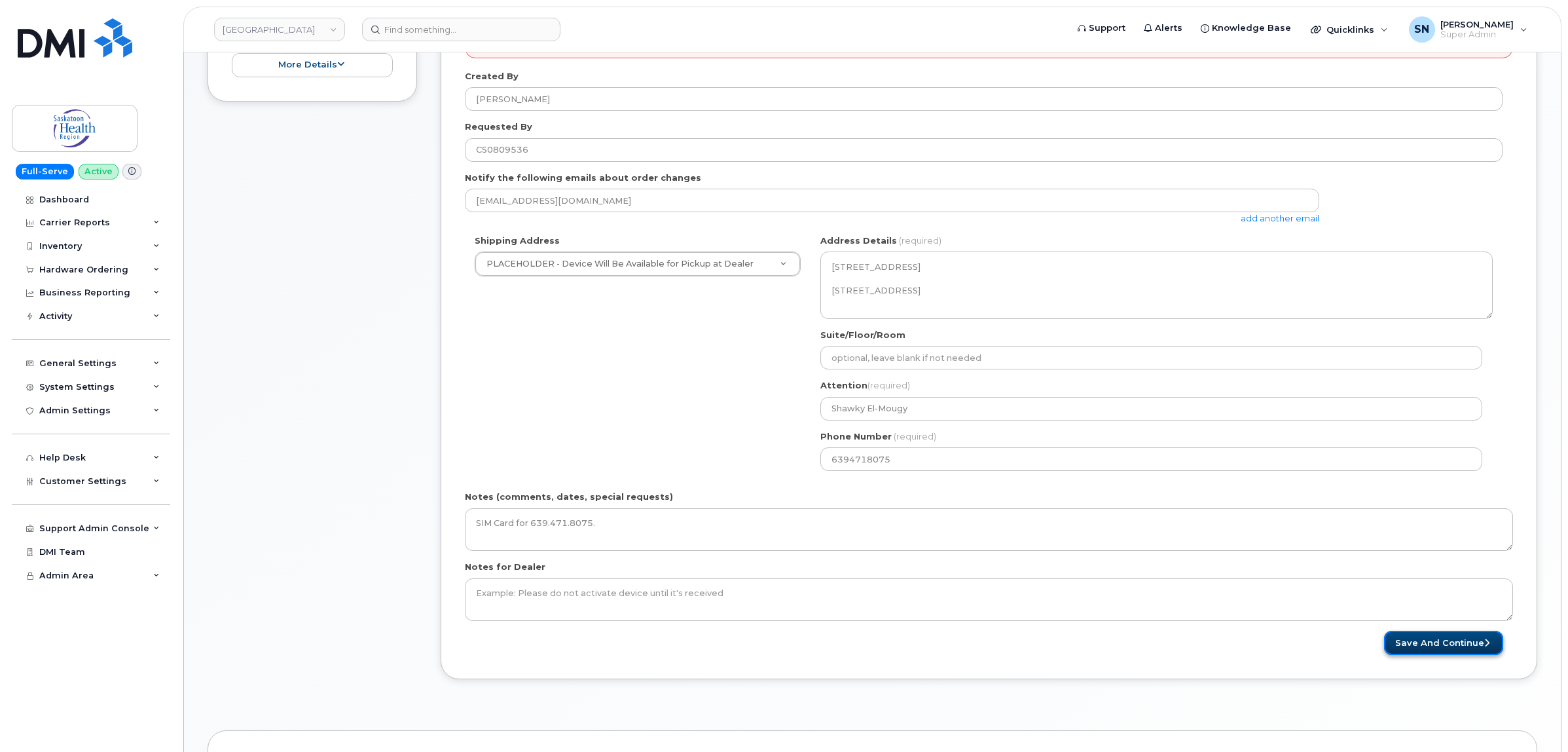
click at [1453, 645] on button "Save and Continue" at bounding box center [1444, 643] width 119 height 24
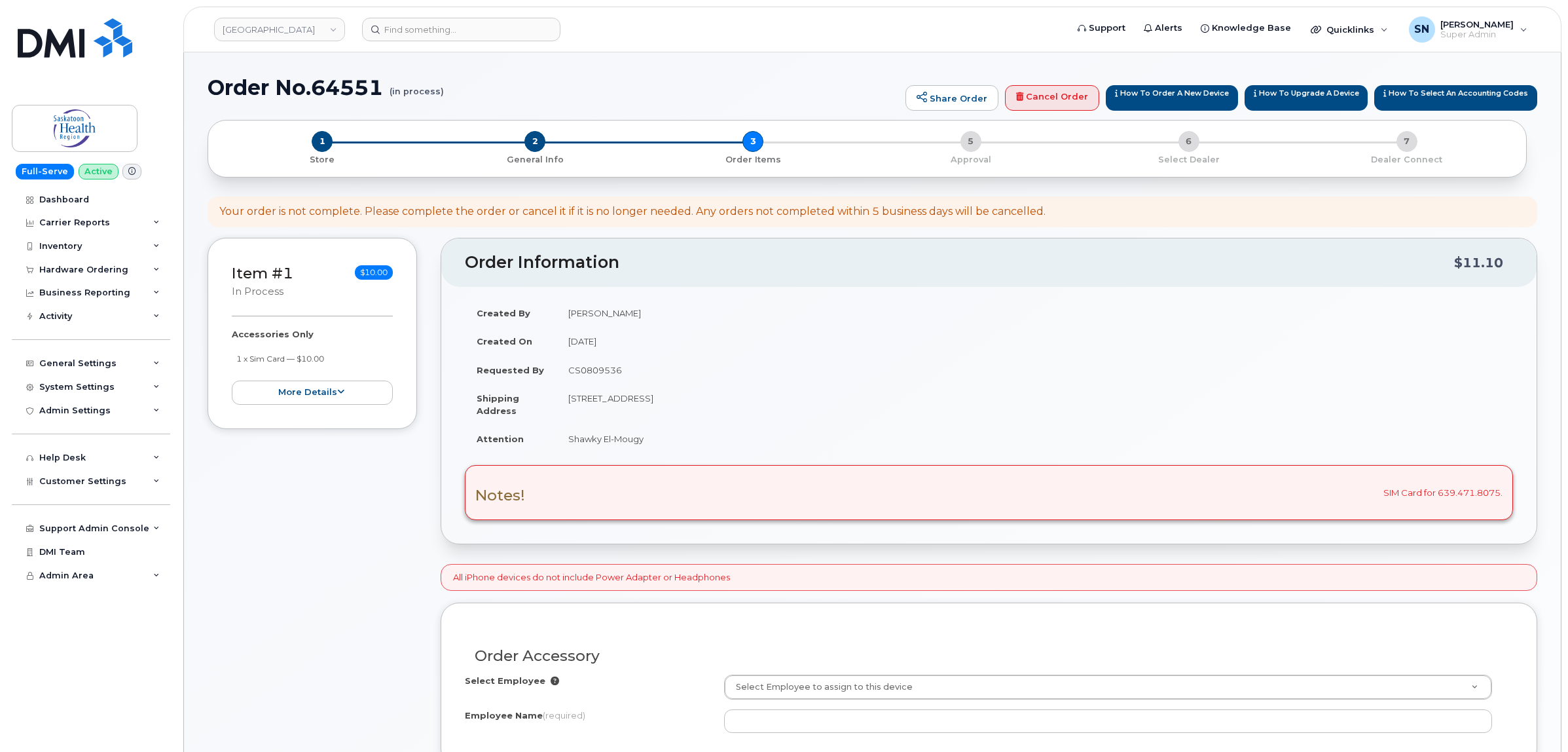
drag, startPoint x: 568, startPoint y: 440, endPoint x: 661, endPoint y: 444, distance: 93.1
click at [661, 444] on td "Shawky El-Mougy" at bounding box center [1034, 439] width 957 height 28
copy td "Shawky El-Mougy"
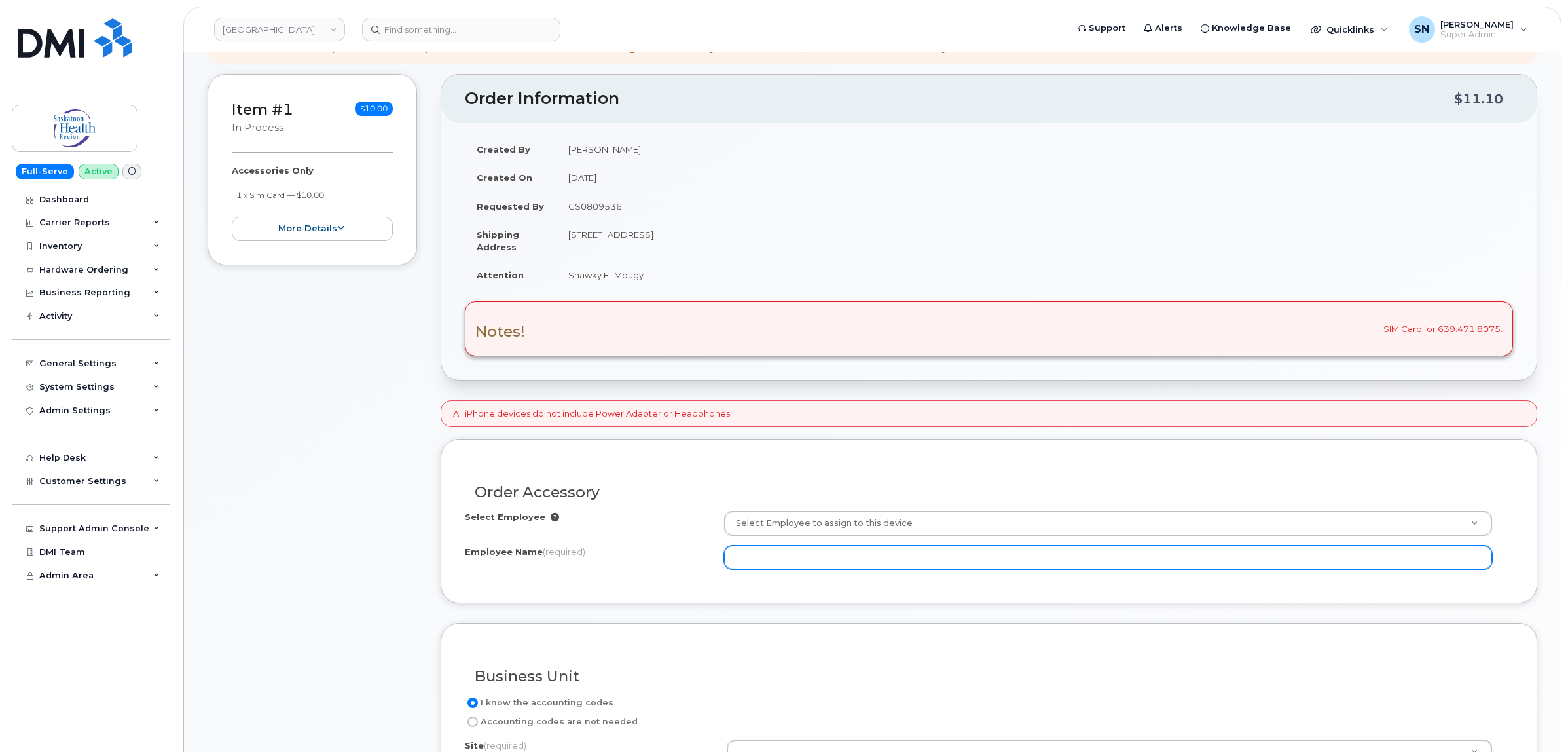
click at [853, 561] on input "Employee Name (required)" at bounding box center [1108, 557] width 768 height 24
paste input "Shawky El-Mougy"
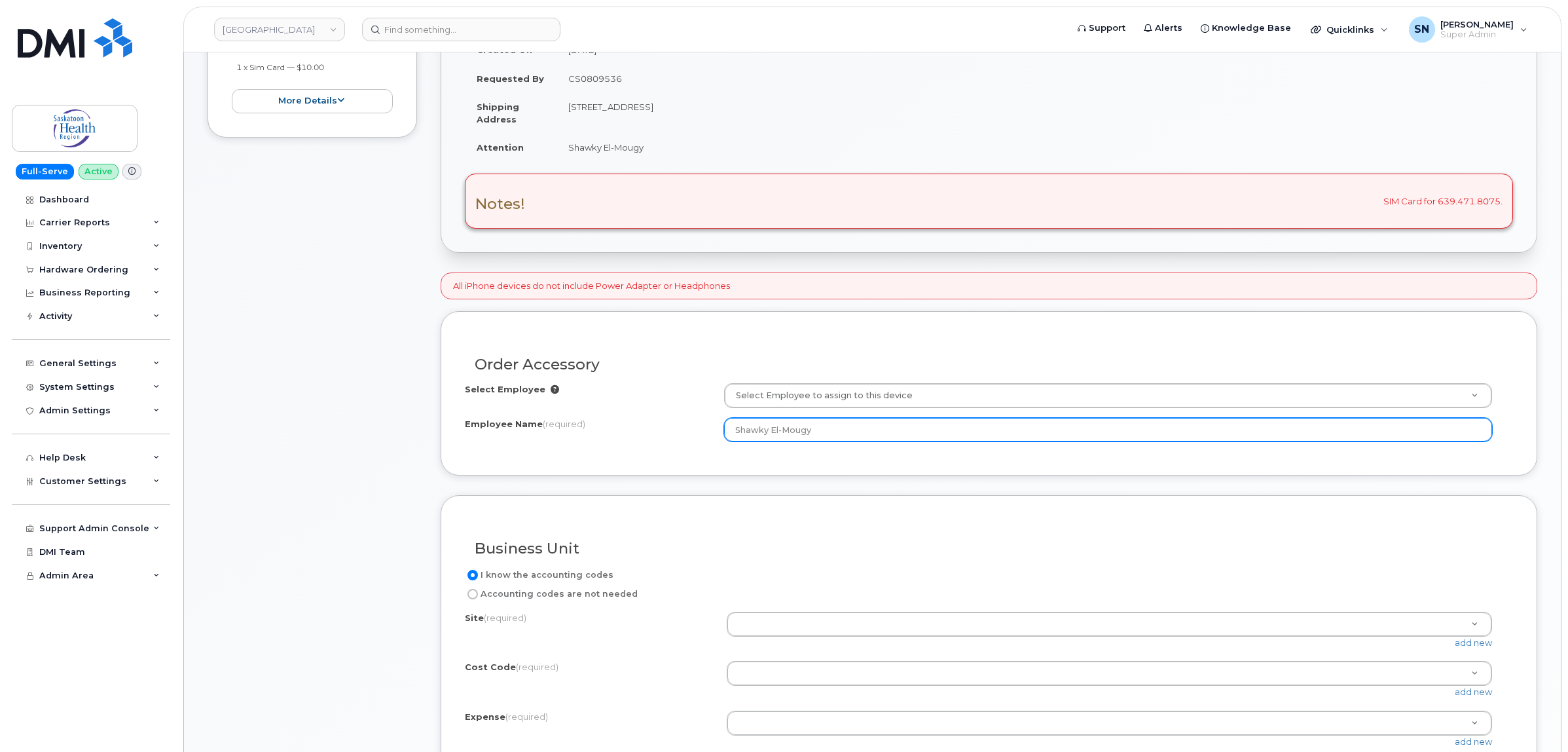
scroll to position [409, 0]
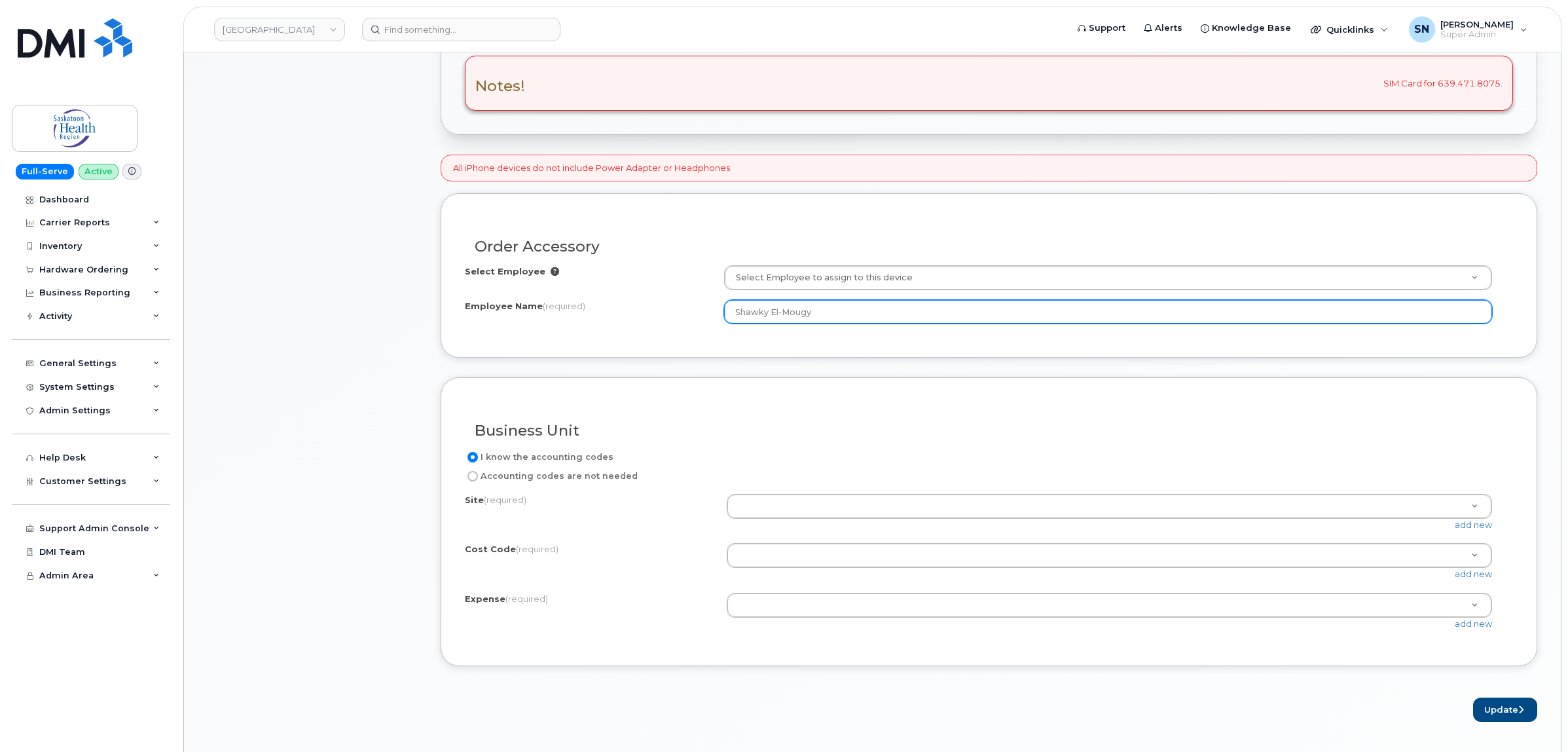
type input "Shawky El-Mougy"
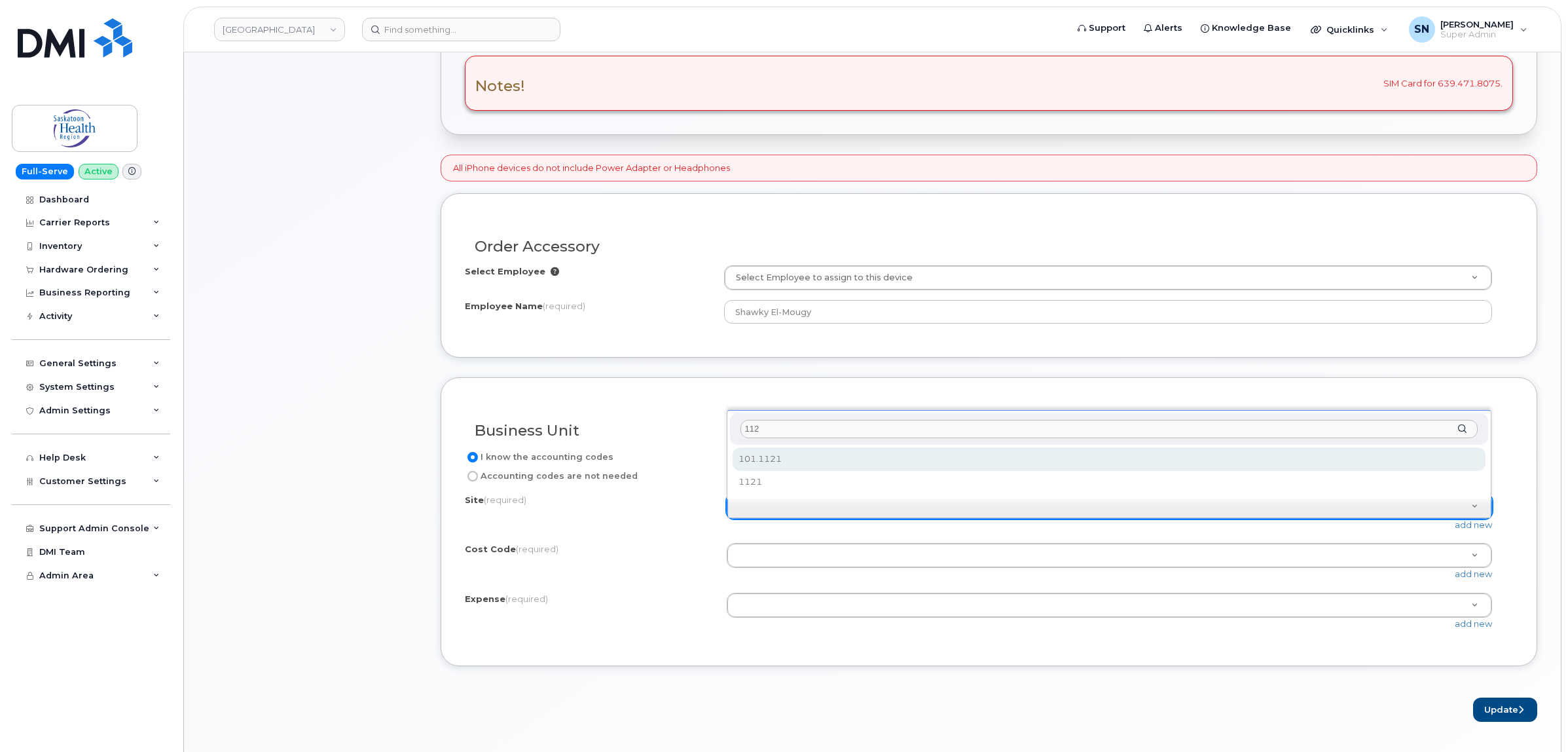
type input "1121"
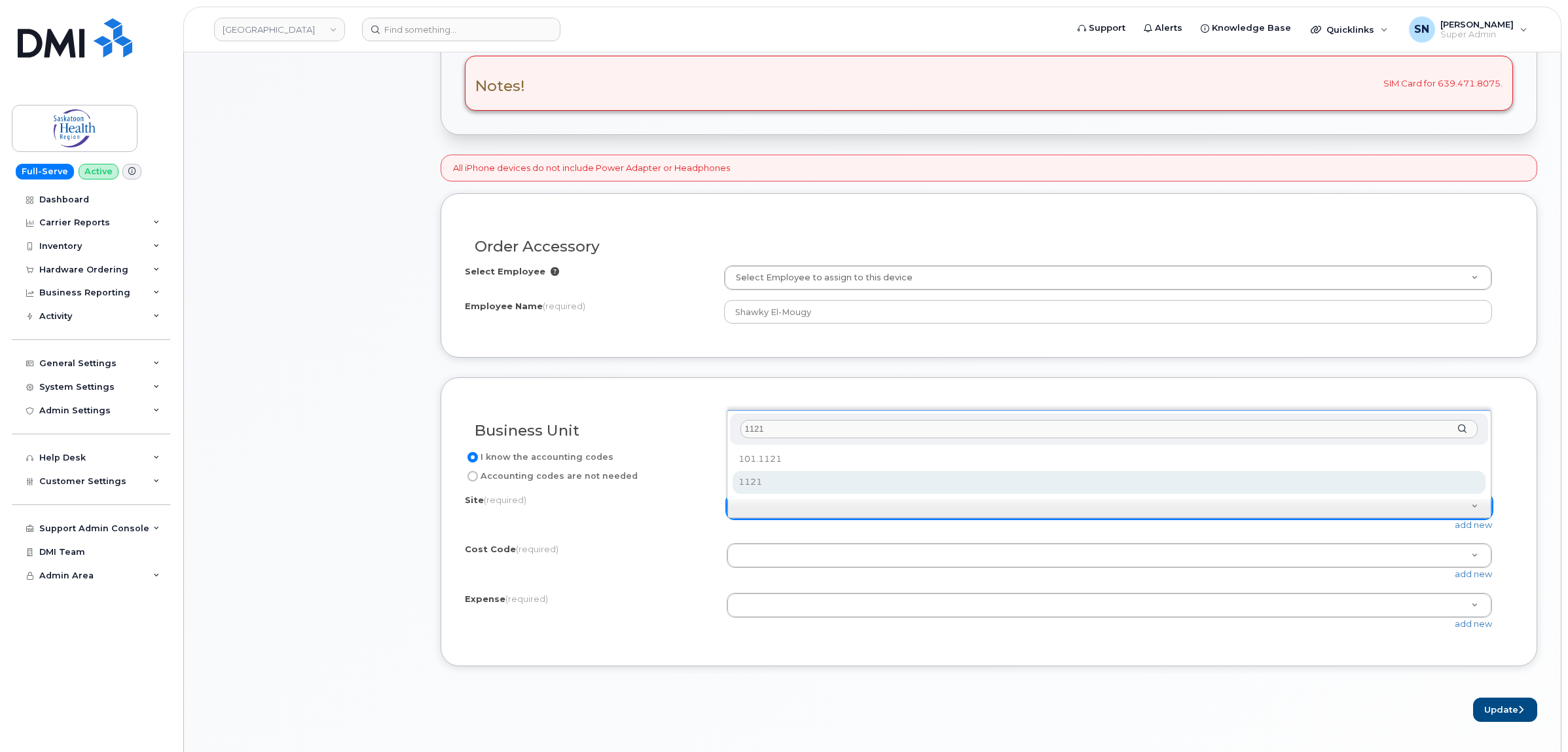
select select "1121"
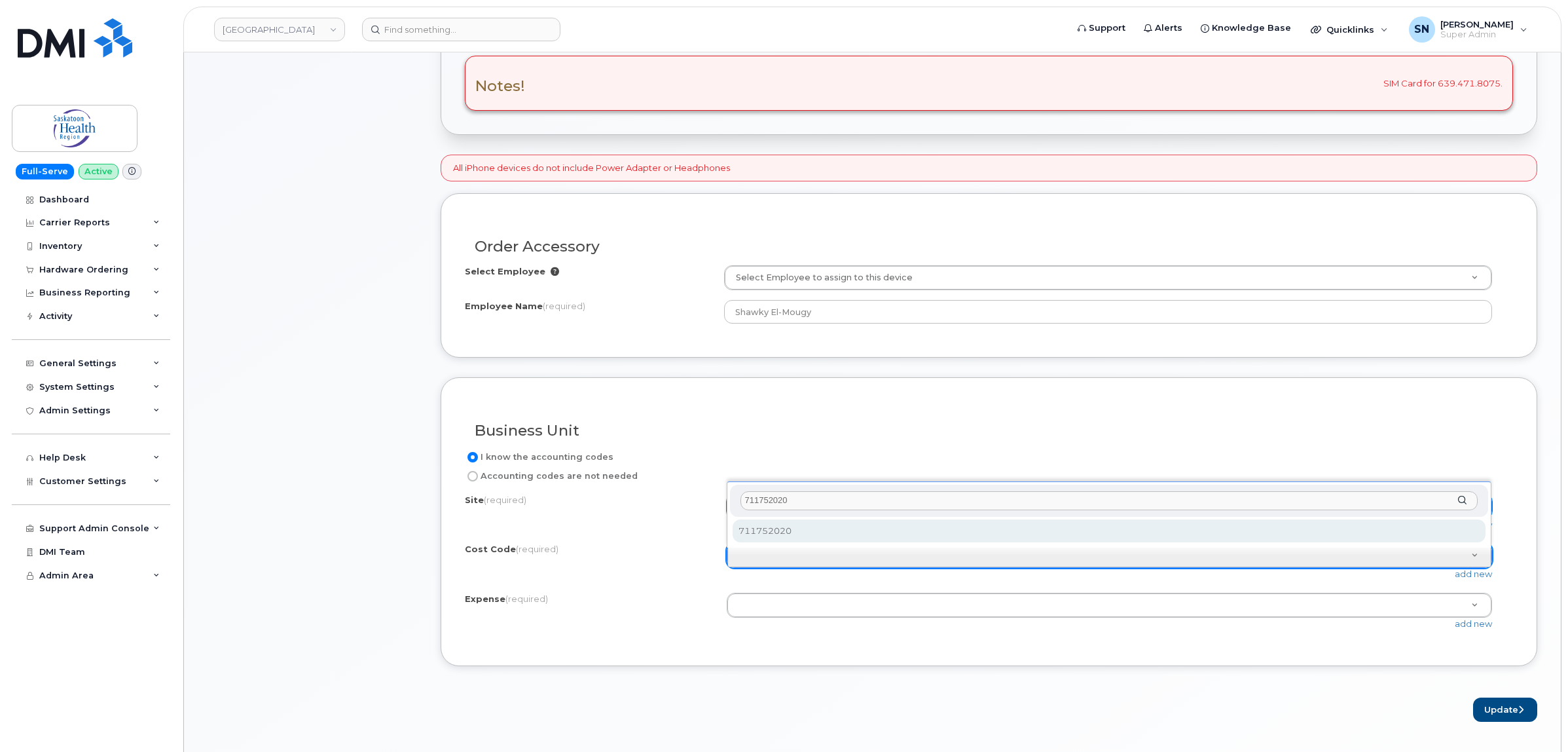
type input "711752020"
drag, startPoint x: 767, startPoint y: 530, endPoint x: 776, endPoint y: 565, distance: 36.1
select select "711752020"
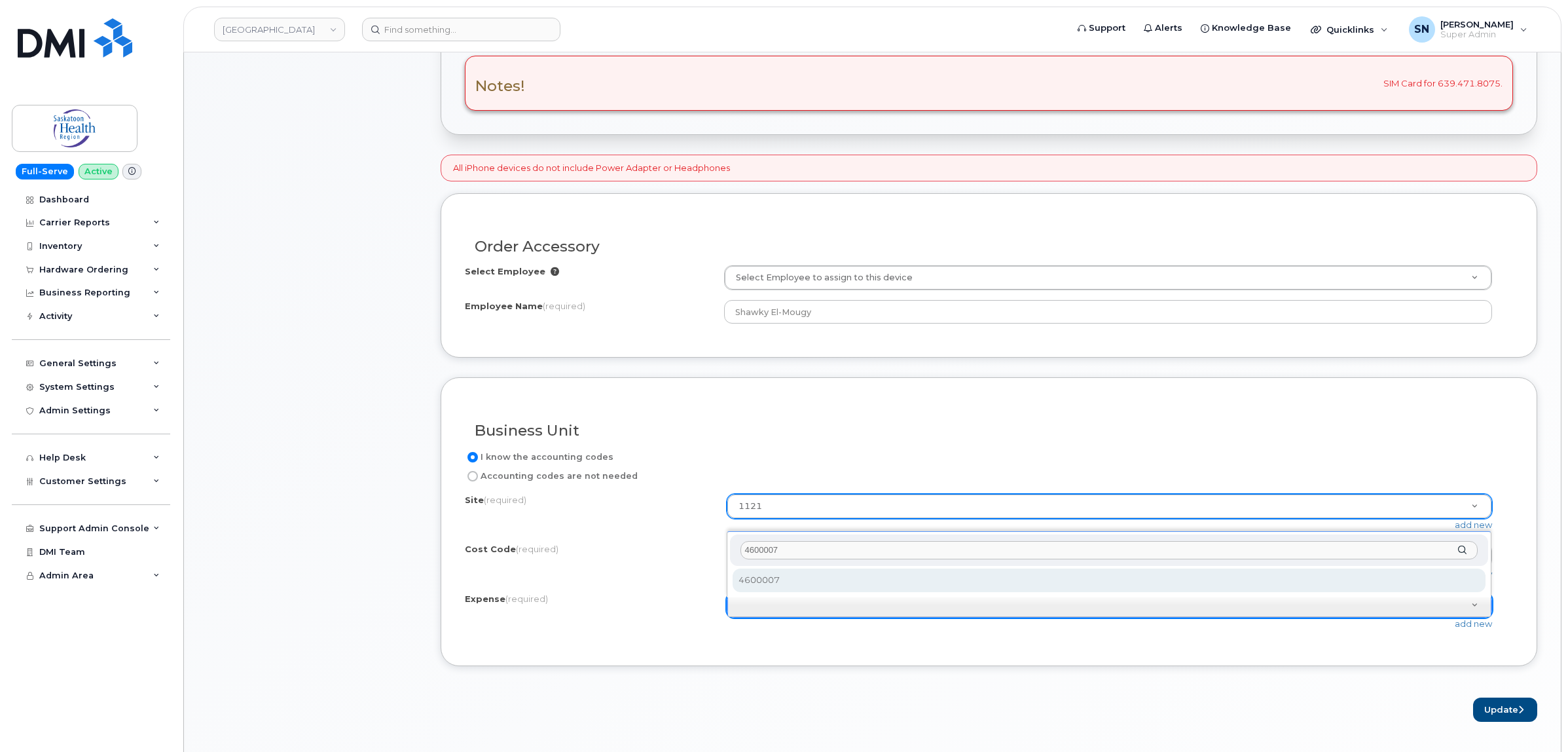
type input "4600007"
drag, startPoint x: 775, startPoint y: 578, endPoint x: 833, endPoint y: 621, distance: 72.2
select select "4600007"
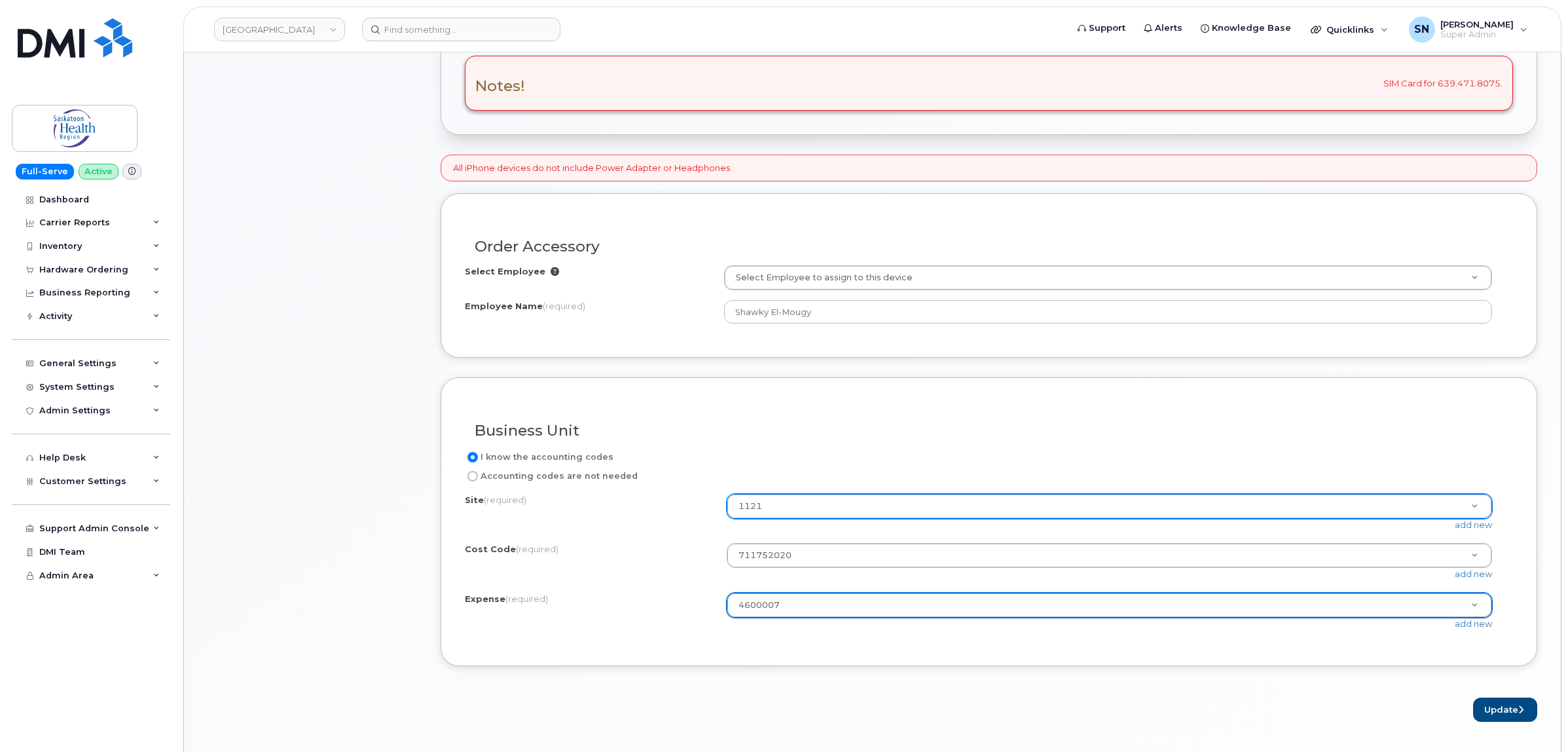
scroll to position [491, 0]
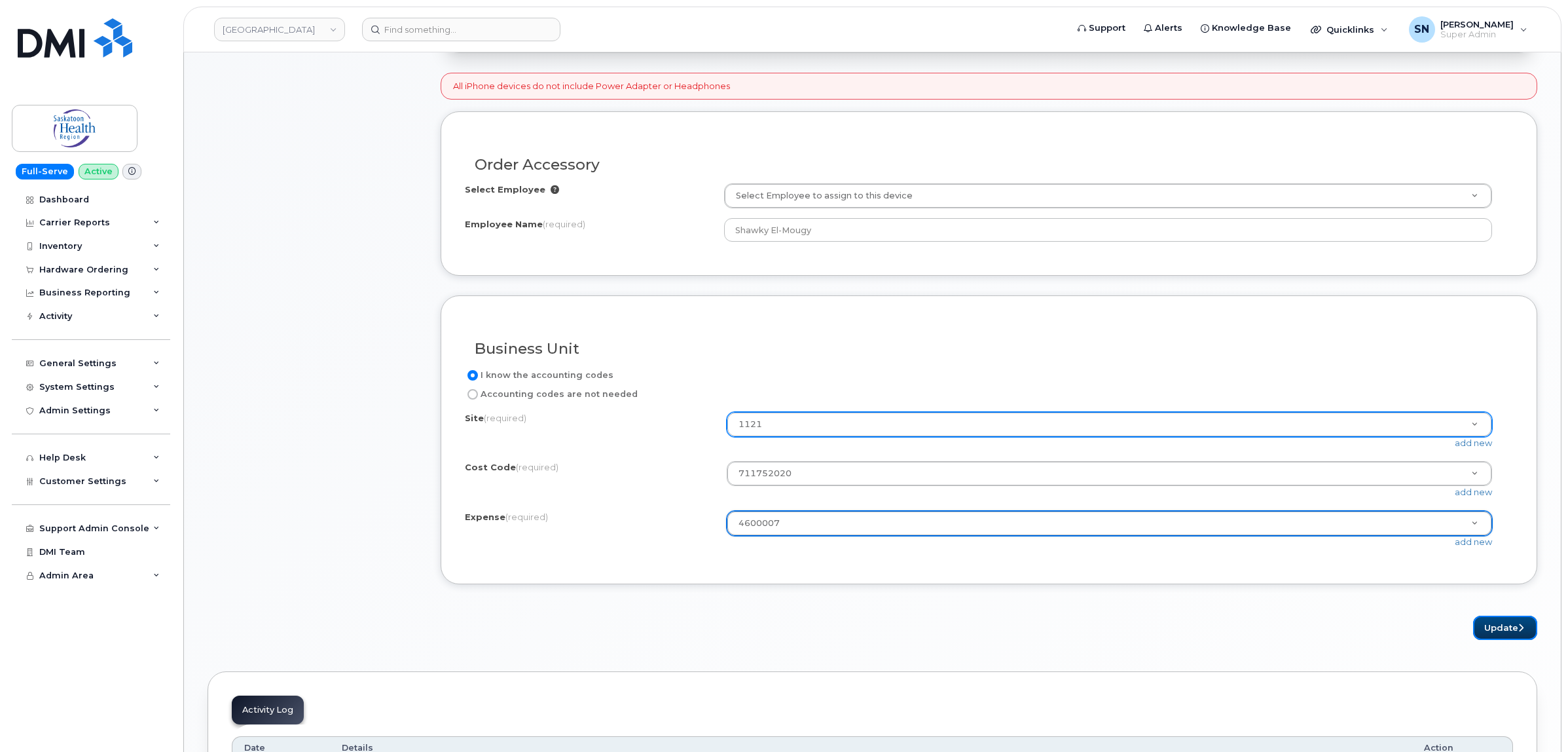
click at [1499, 627] on button "Update" at bounding box center [1506, 628] width 64 height 24
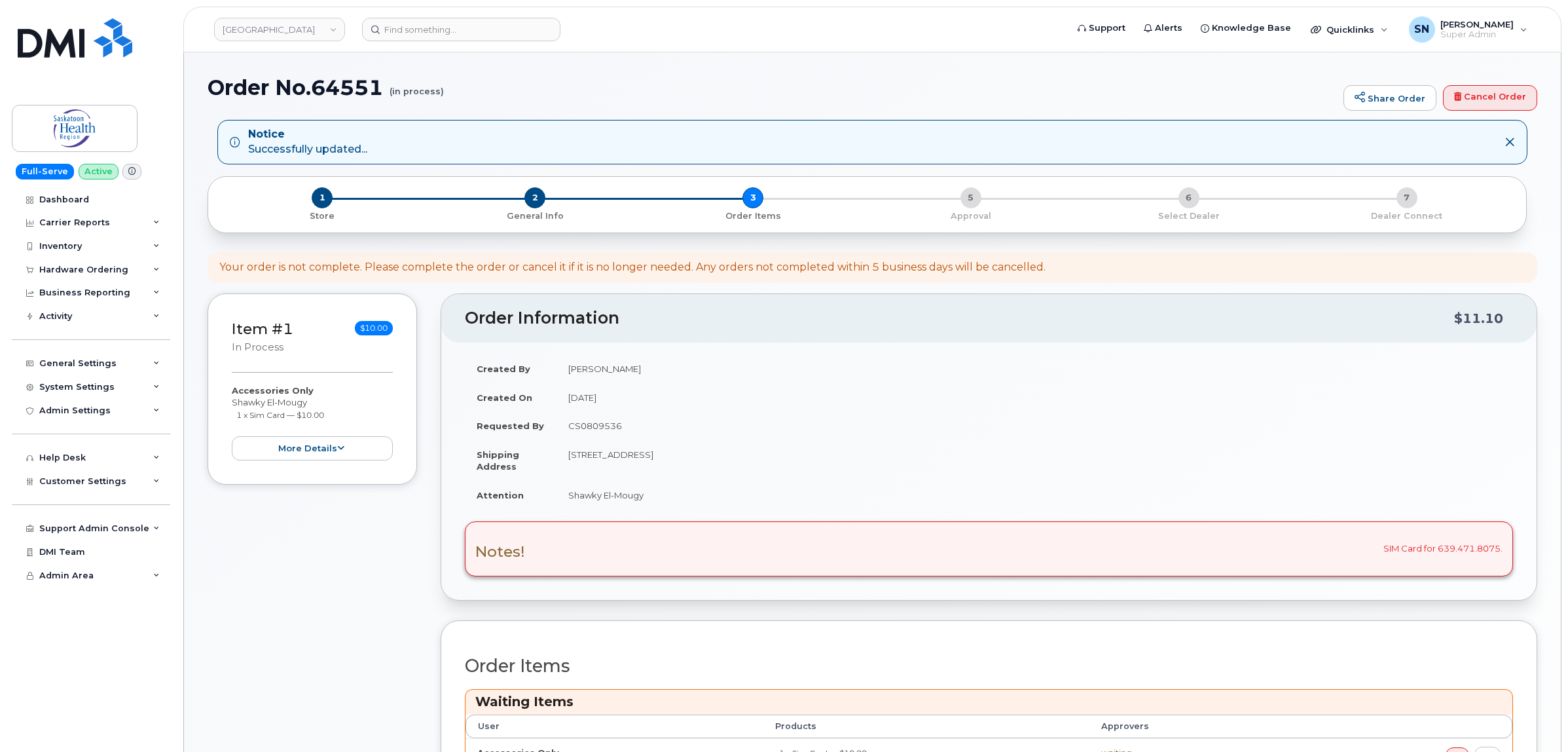
scroll to position [409, 0]
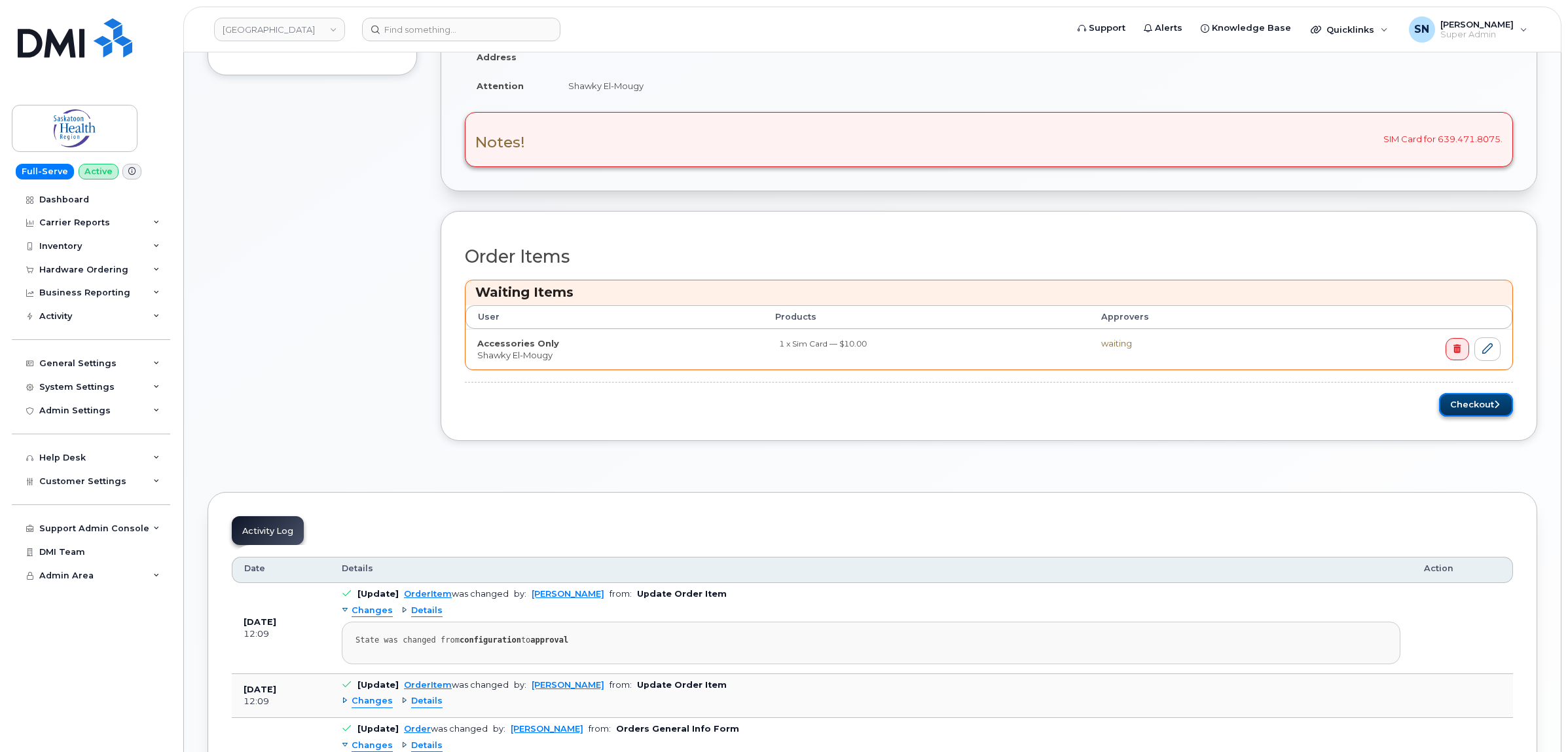
click at [1477, 403] on button "Checkout" at bounding box center [1476, 404] width 74 height 24
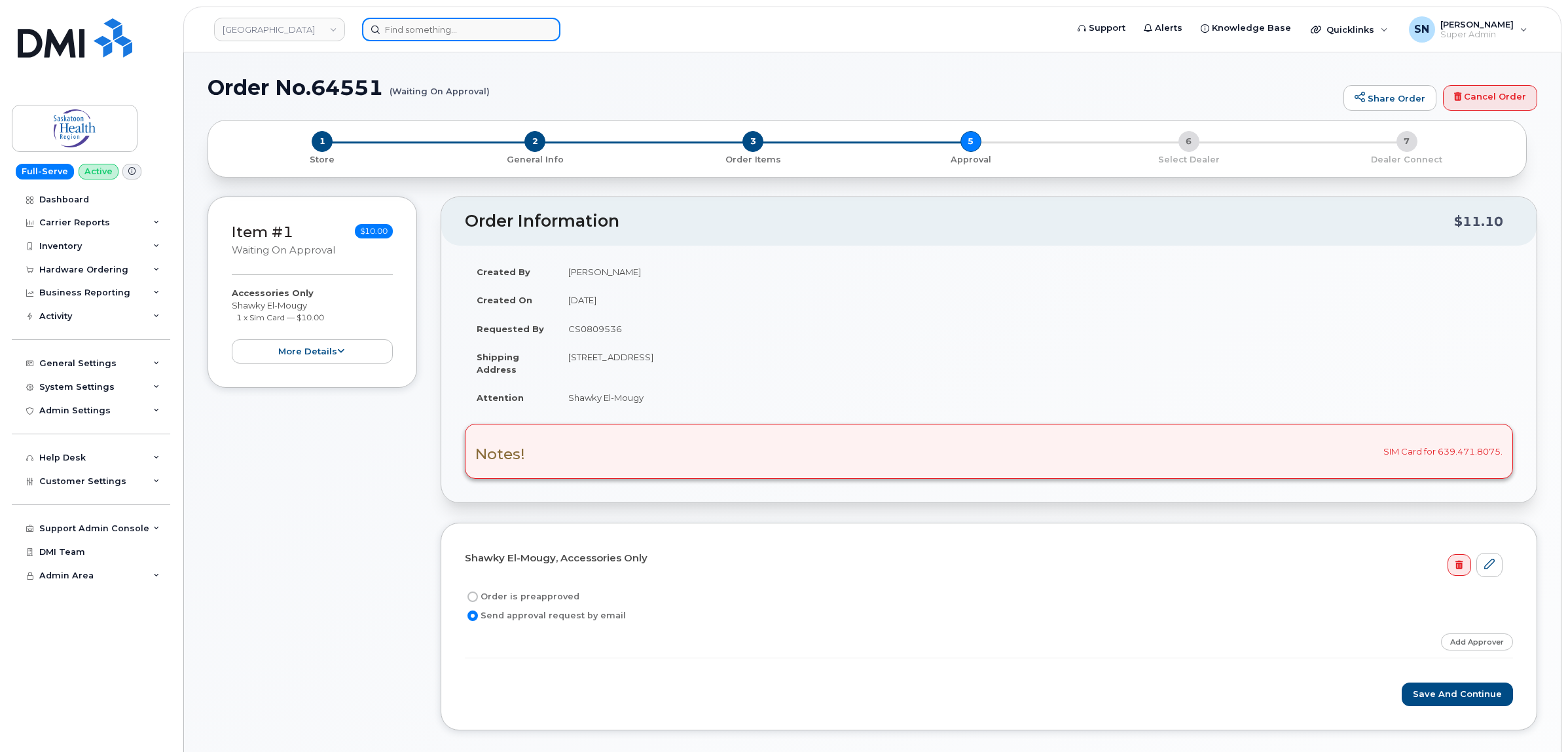
click at [443, 21] on input at bounding box center [461, 29] width 199 height 24
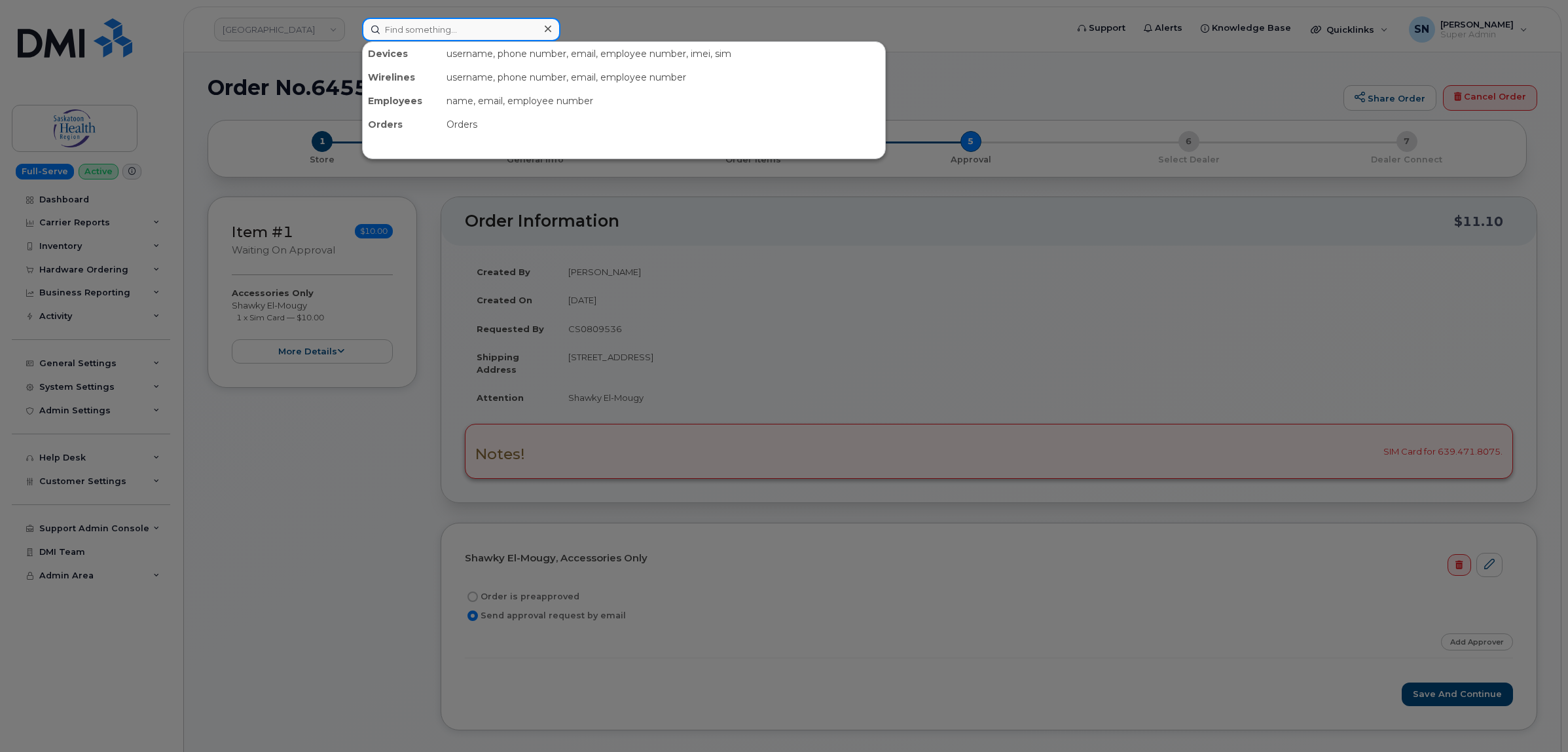
paste input "7804052644"
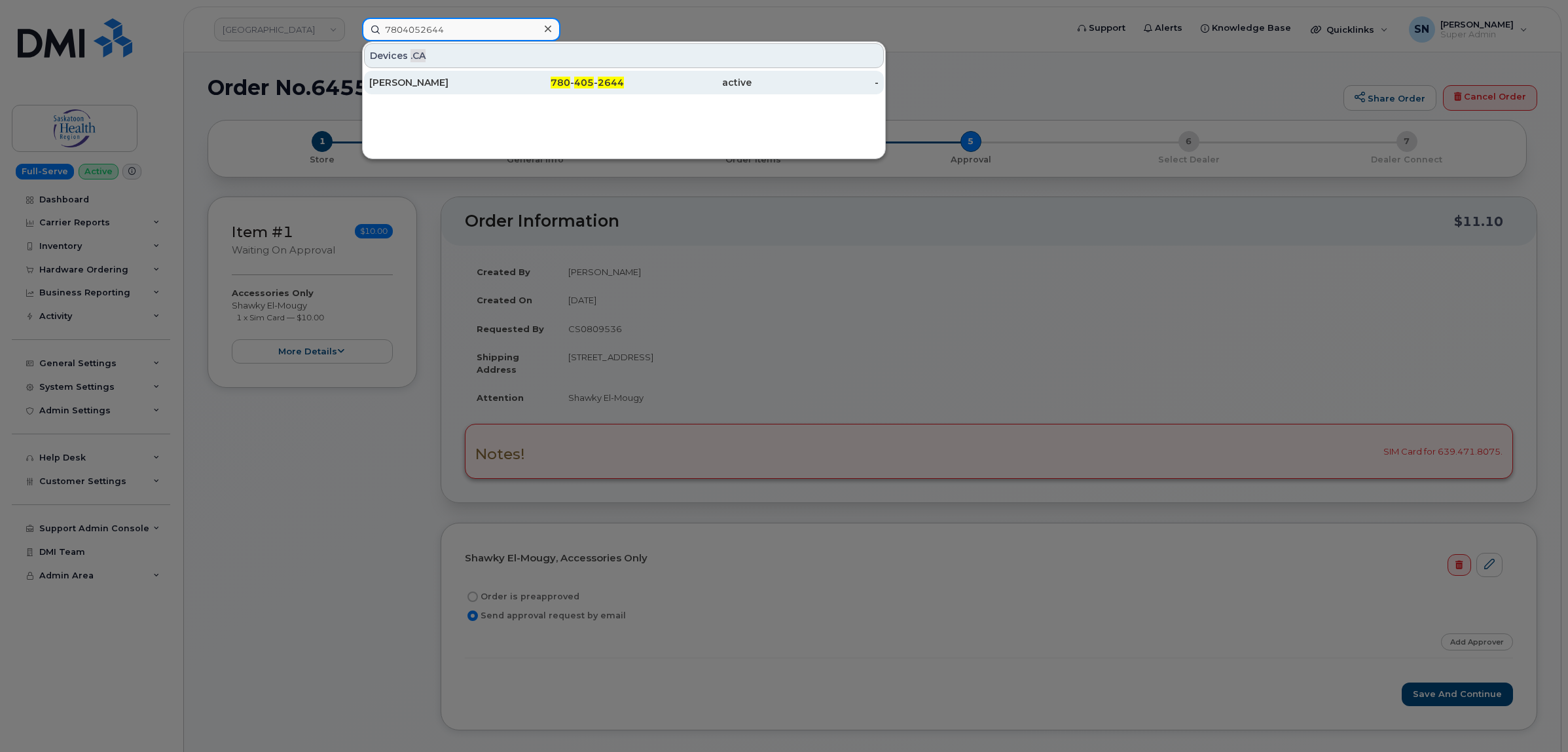
type input "7804052644"
click at [443, 74] on div "Matt Mitchell" at bounding box center [433, 83] width 128 height 24
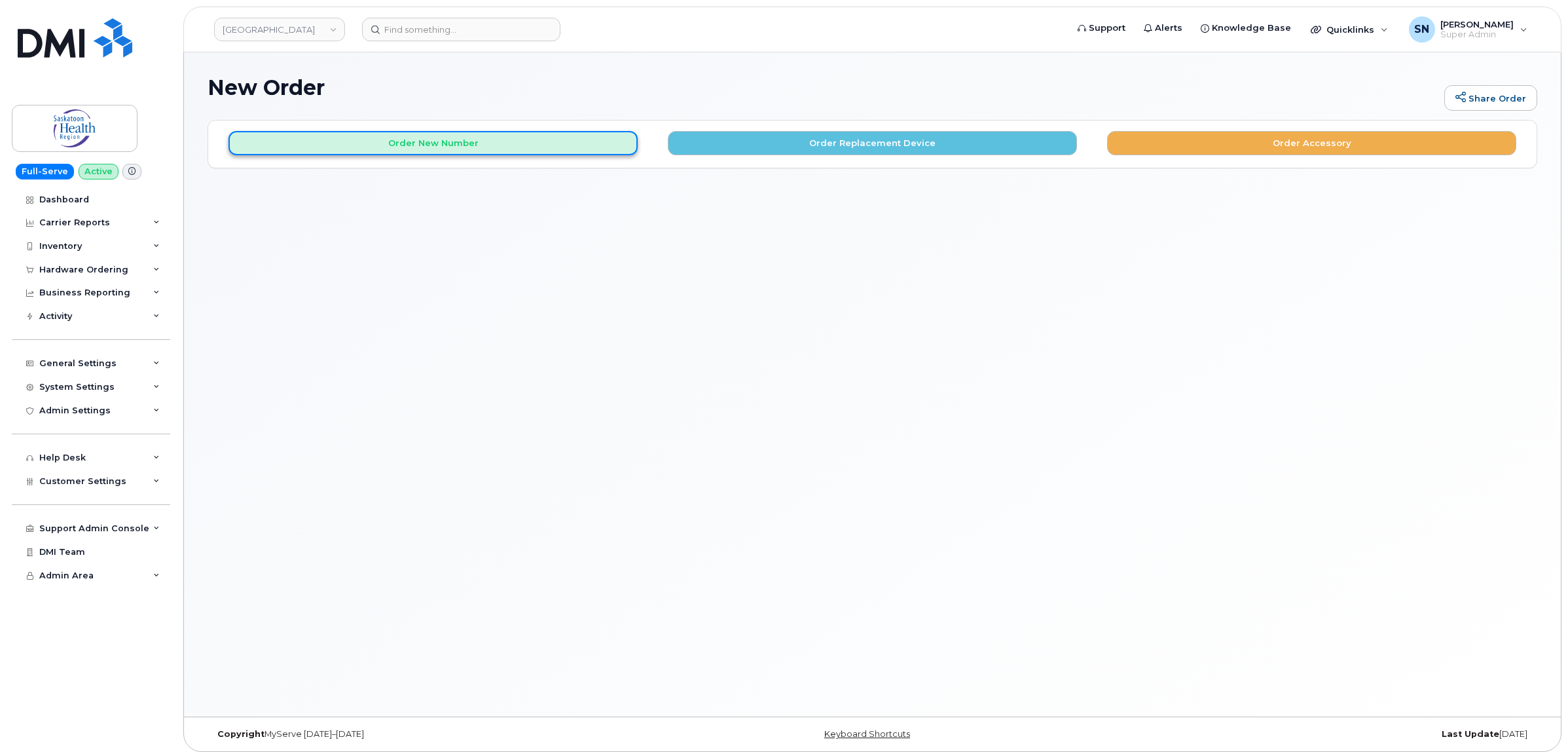
click at [556, 142] on button "Order New Number" at bounding box center [433, 142] width 409 height 24
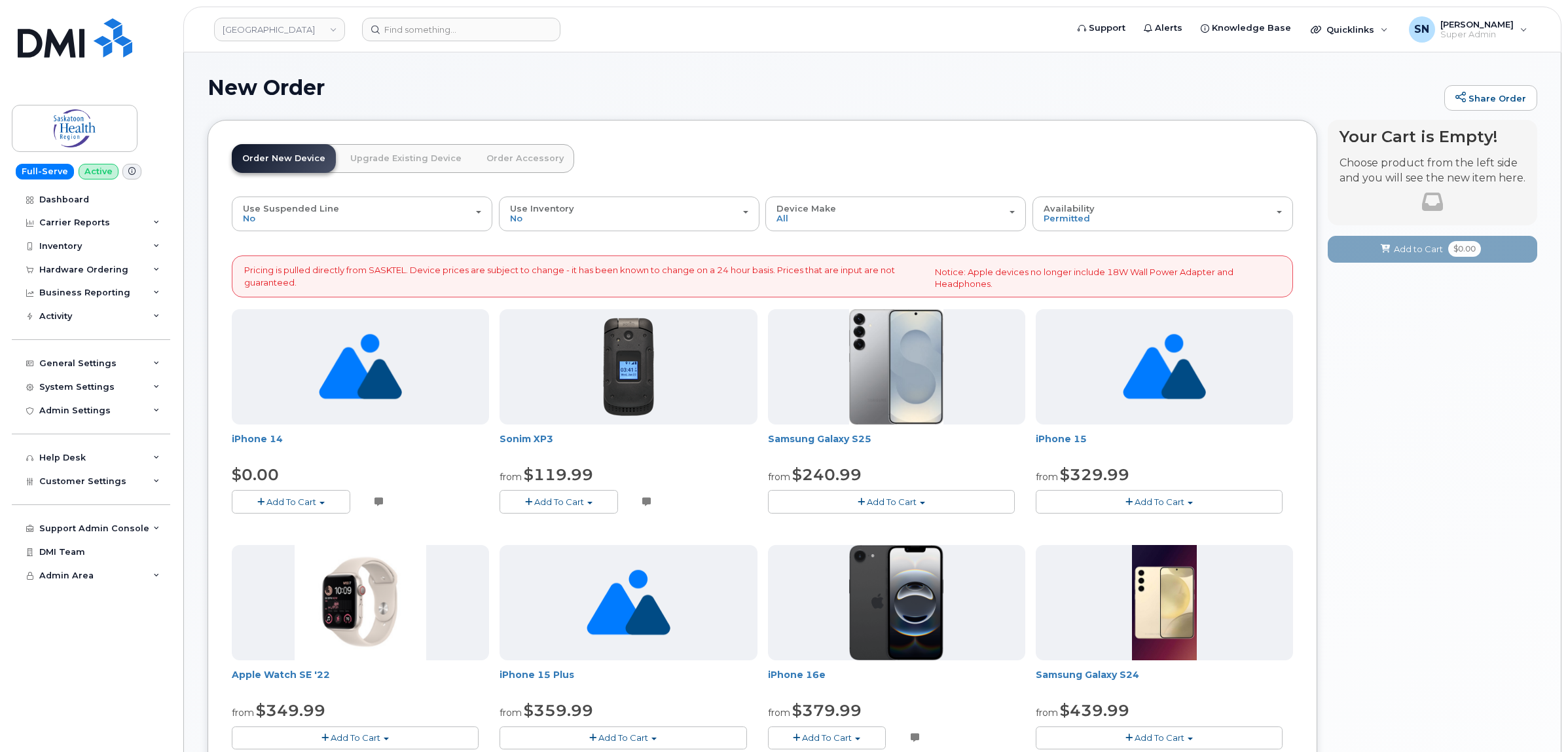
click at [312, 491] on button "Add To Cart" at bounding box center [290, 501] width 119 height 23
click at [277, 531] on link "$0.00 - Sasktel Three Year voice data 128GB" at bounding box center [345, 526] width 219 height 17
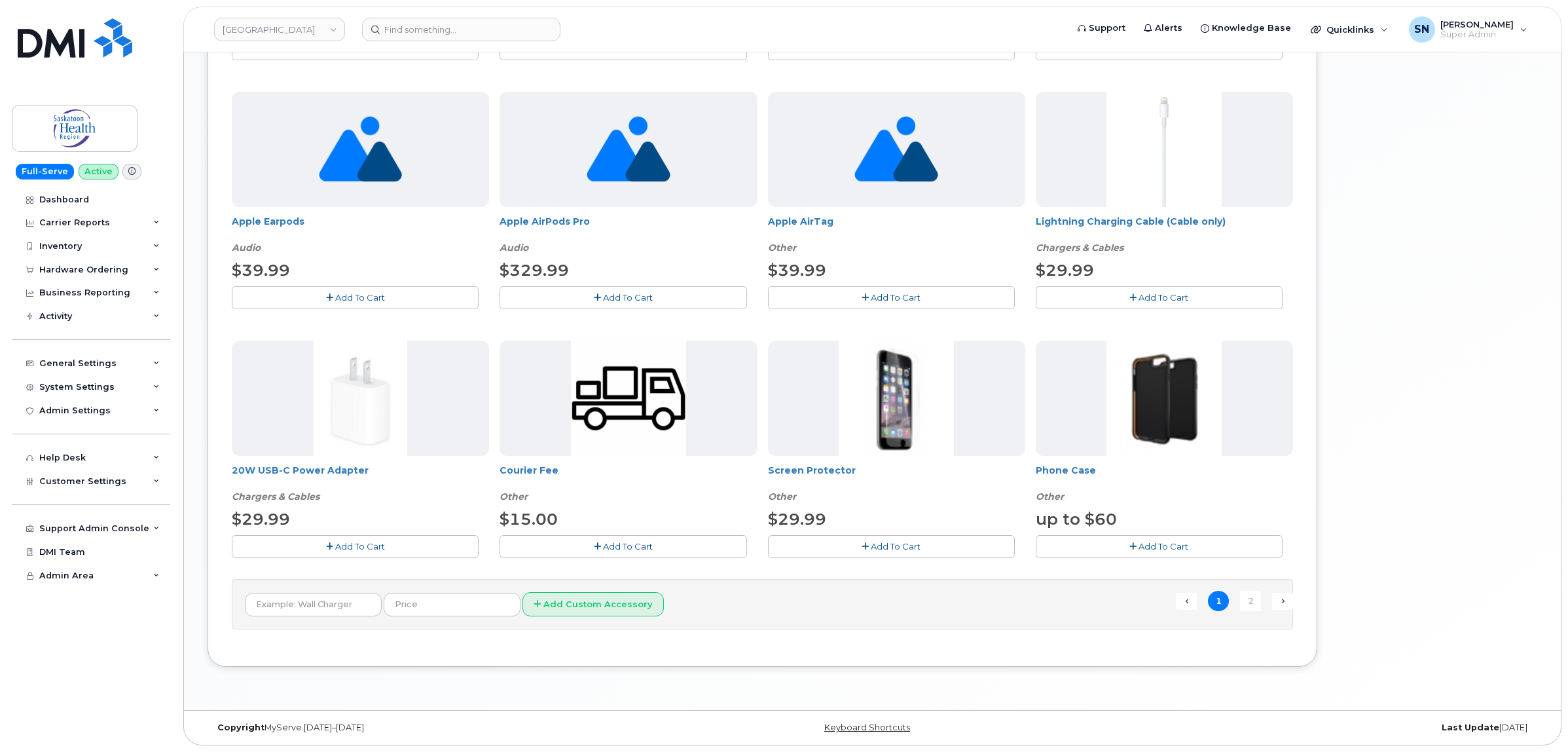
scroll to position [742, 0]
click at [1066, 544] on button "Add To Cart" at bounding box center [1159, 546] width 247 height 23
click at [437, 541] on button "Add To Cart" at bounding box center [355, 546] width 247 height 23
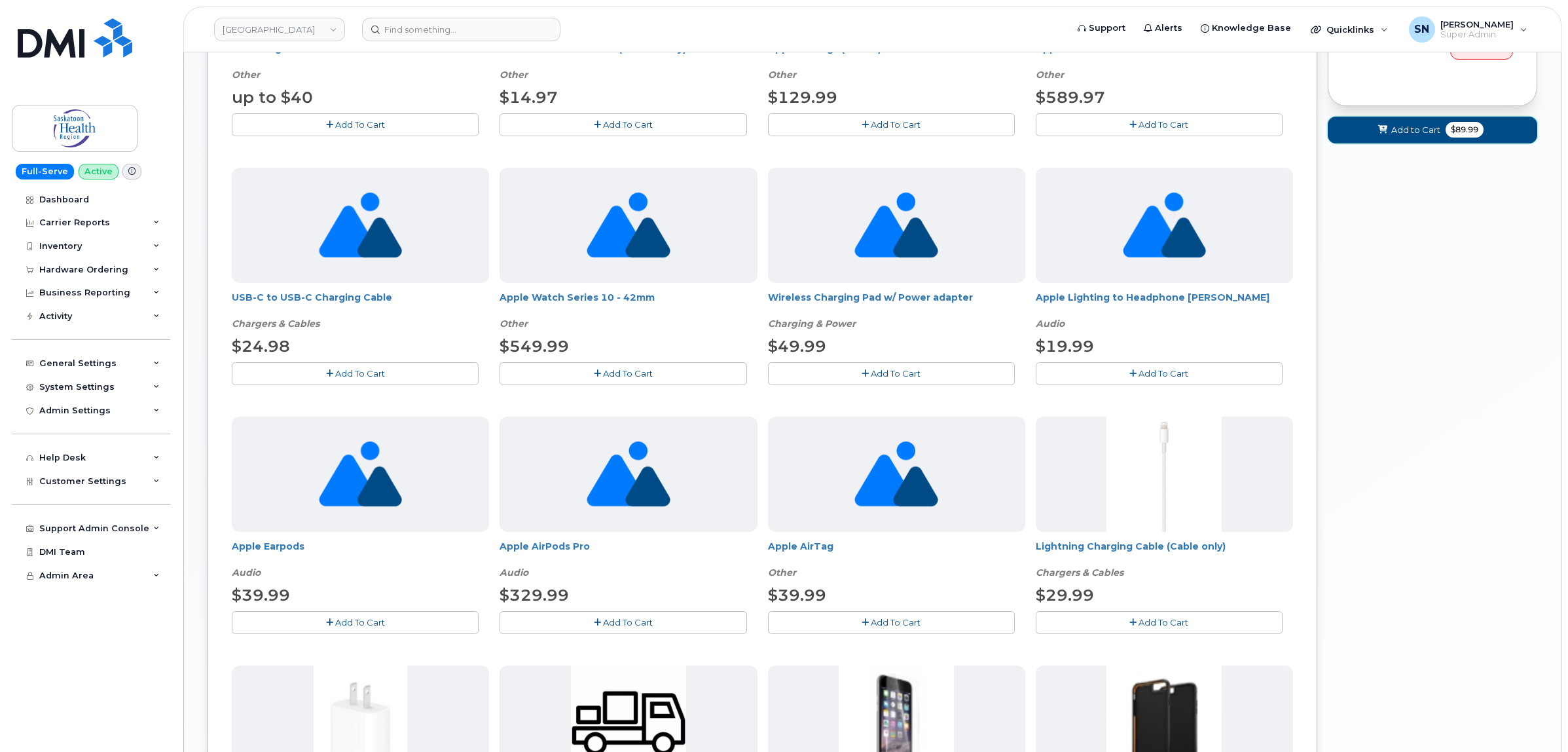
click at [1419, 142] on button "Add to Cart $89.99" at bounding box center [1433, 130] width 210 height 27
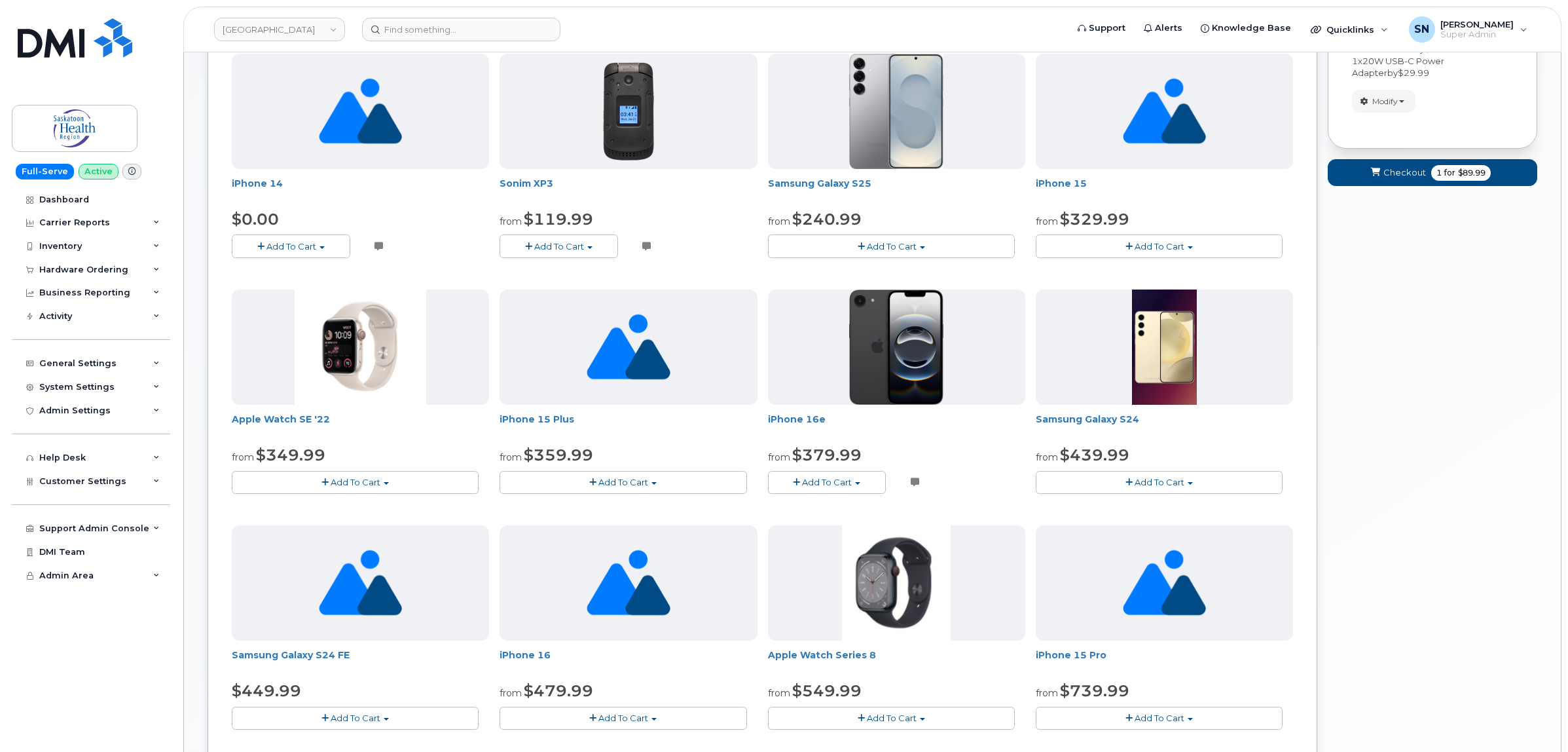
scroll to position [165, 0]
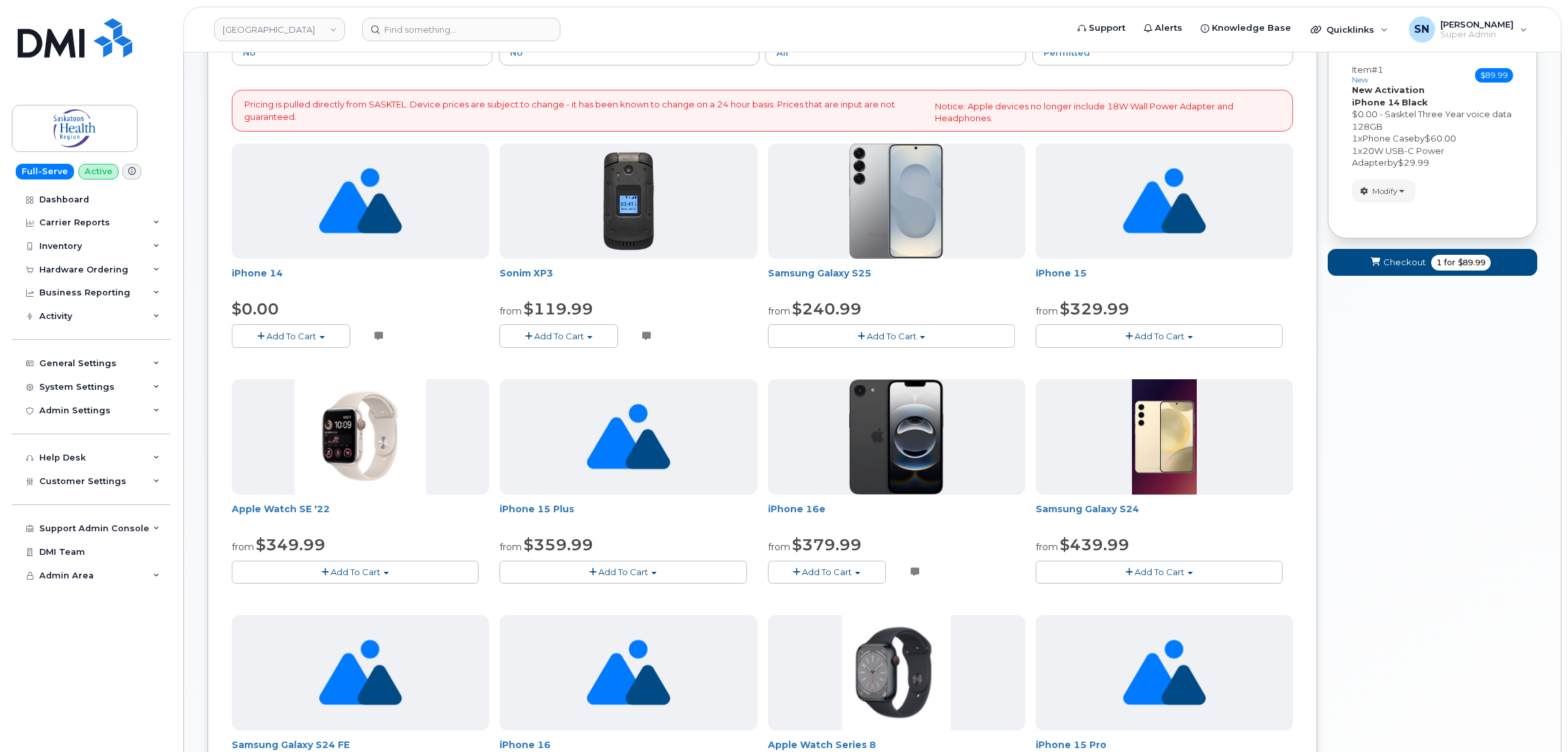
click at [289, 331] on span "Add To Cart" at bounding box center [291, 336] width 50 height 10
click at [296, 362] on link "$0.00 - Sasktel Three Year voice data 128GB" at bounding box center [345, 360] width 219 height 17
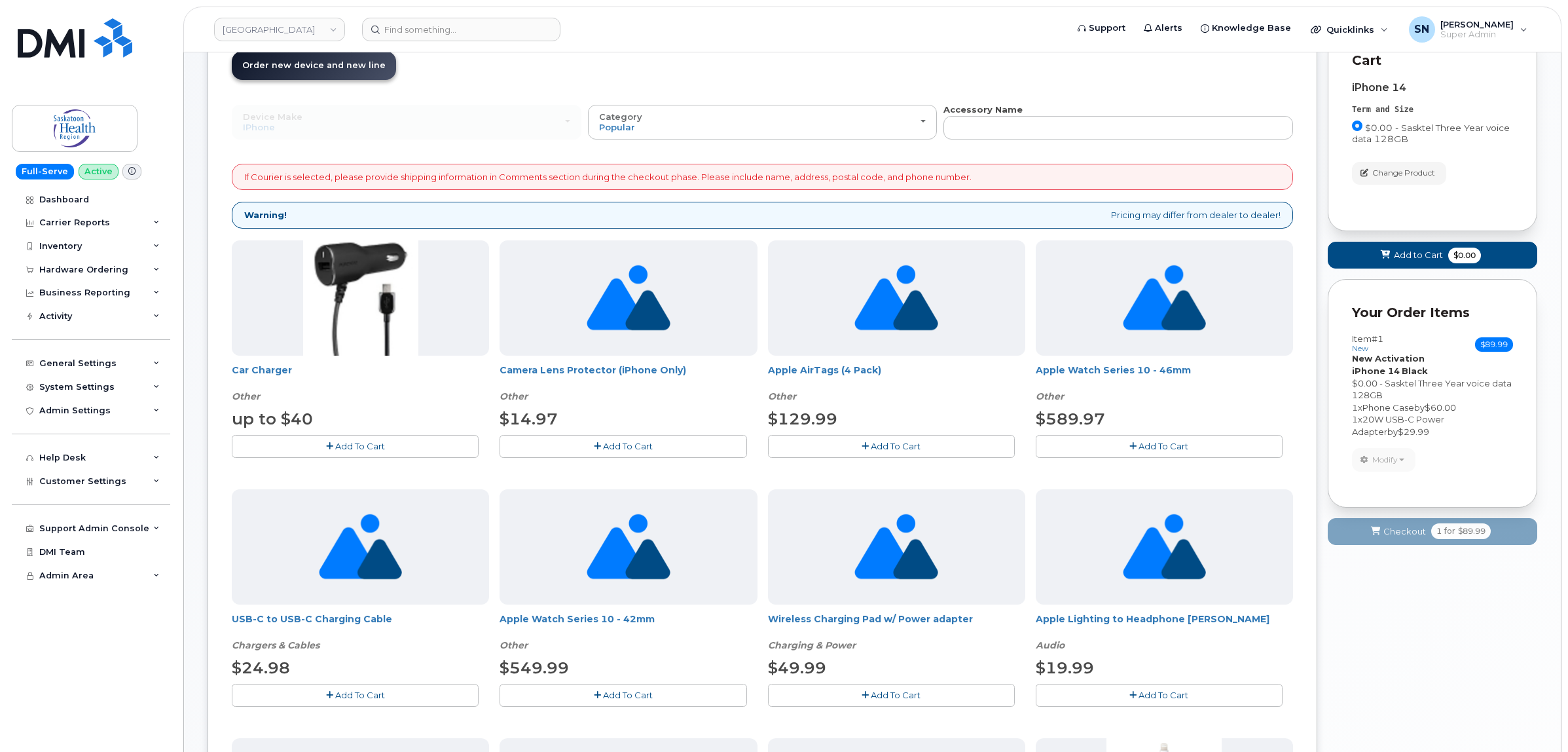
scroll to position [2, 0]
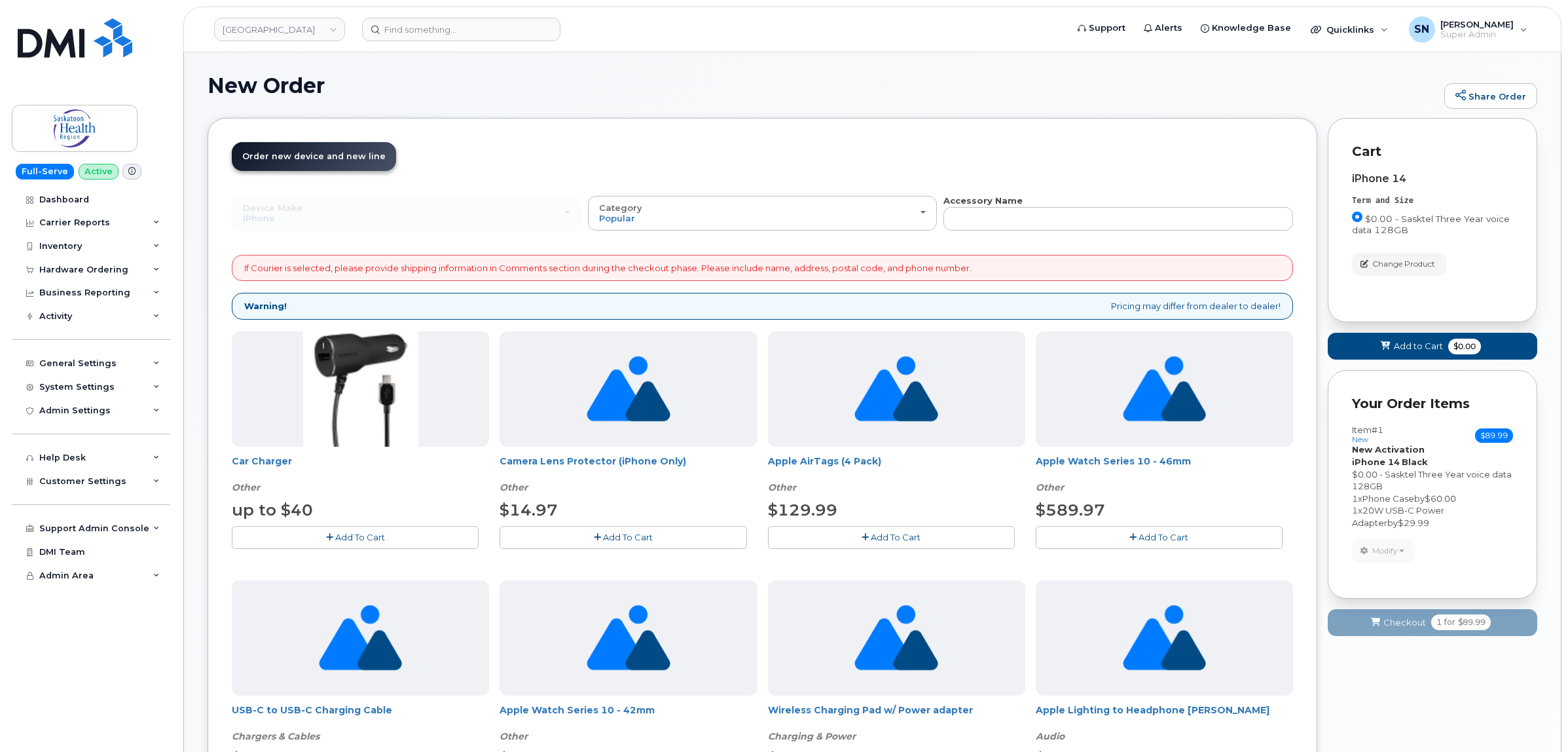
click at [1402, 263] on span "Change Product" at bounding box center [1403, 264] width 62 height 12
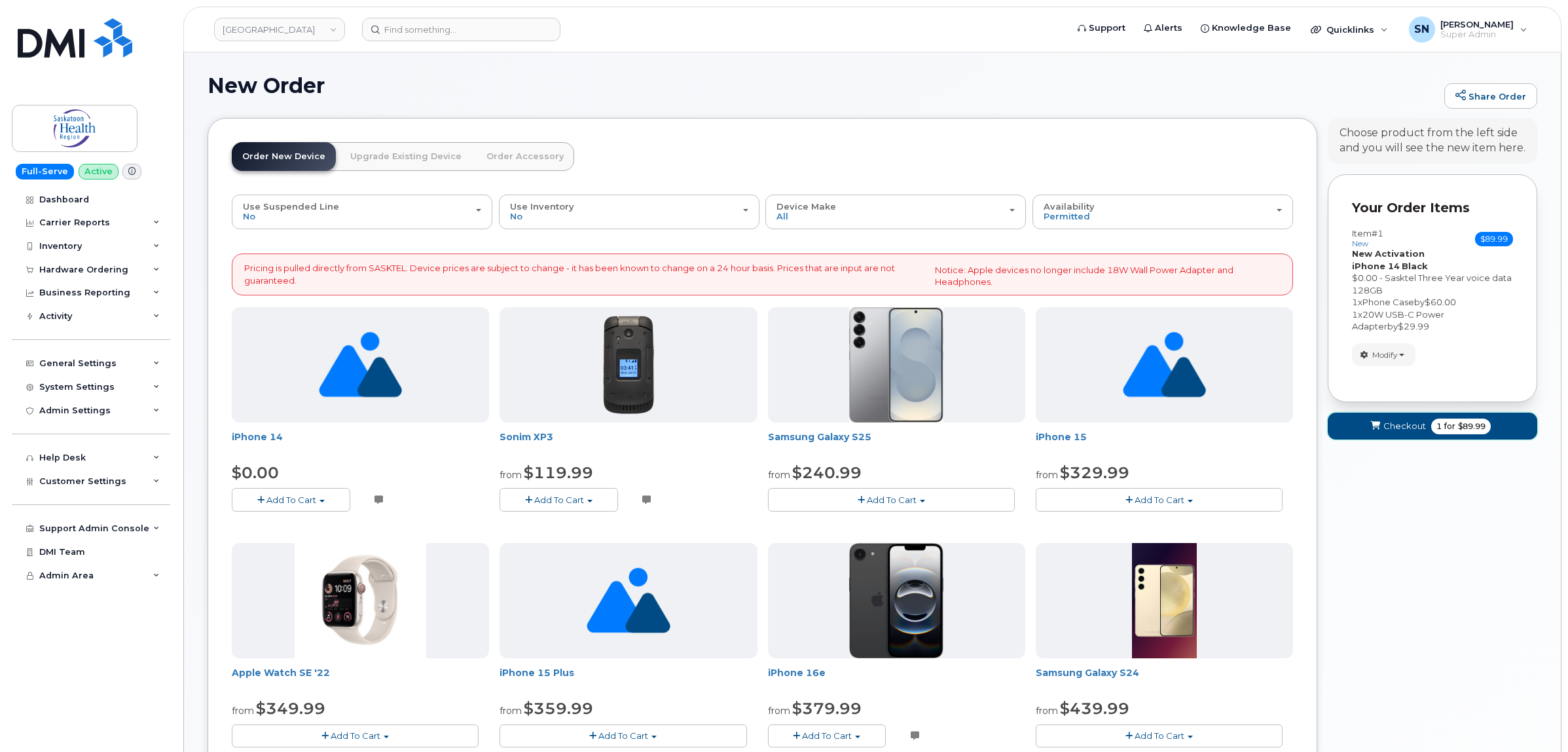
click at [1385, 426] on span "Checkout" at bounding box center [1404, 427] width 42 height 13
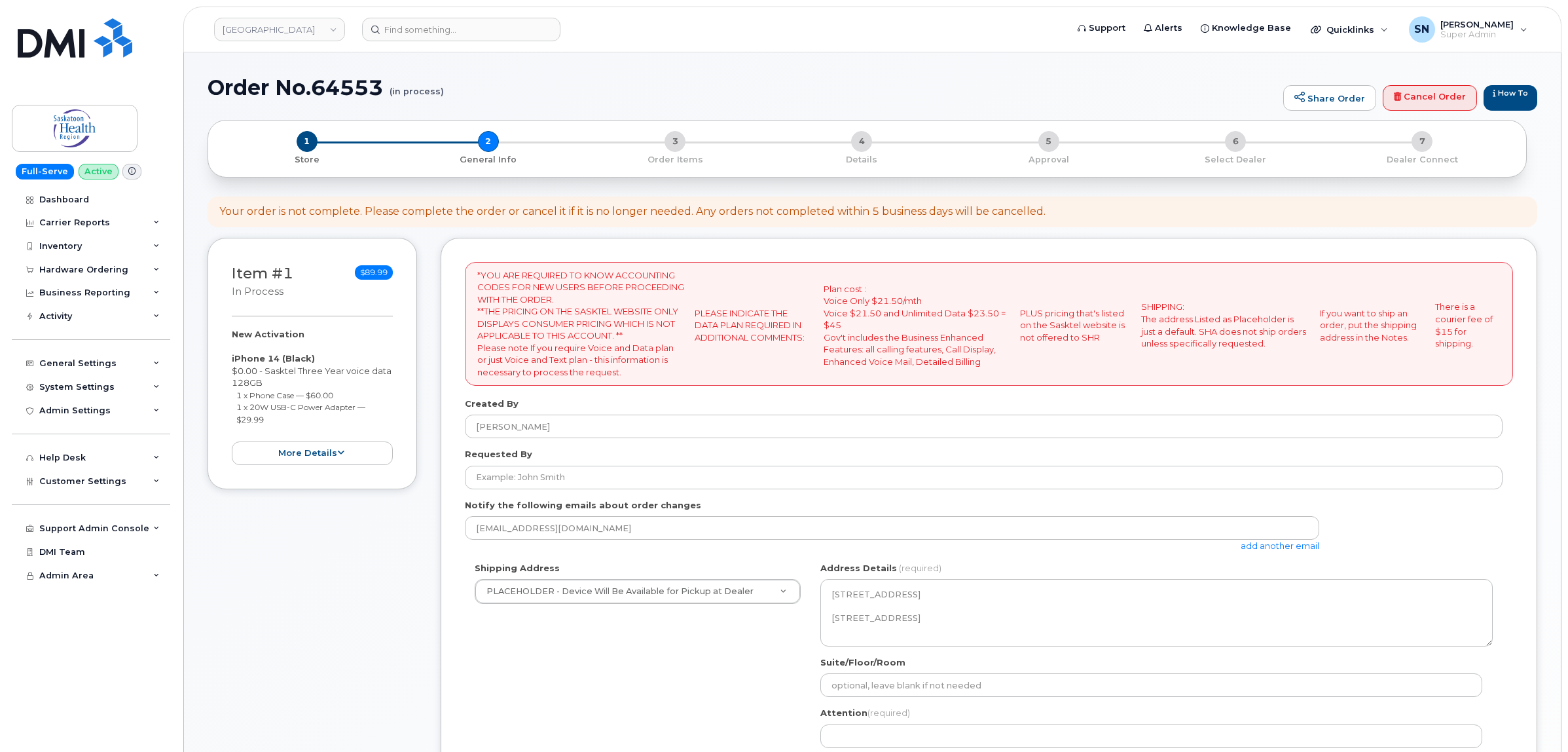
select select
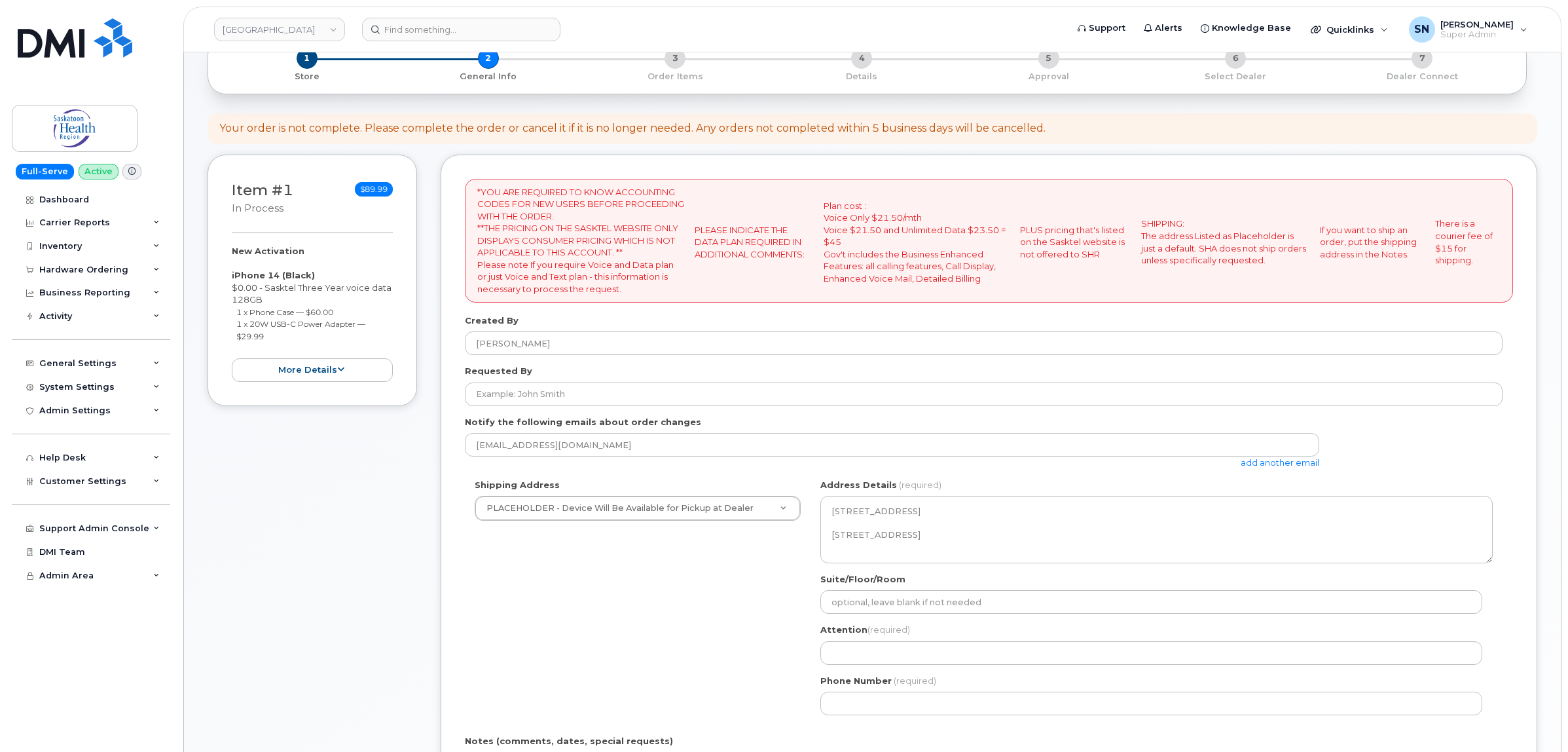
scroll to position [164, 0]
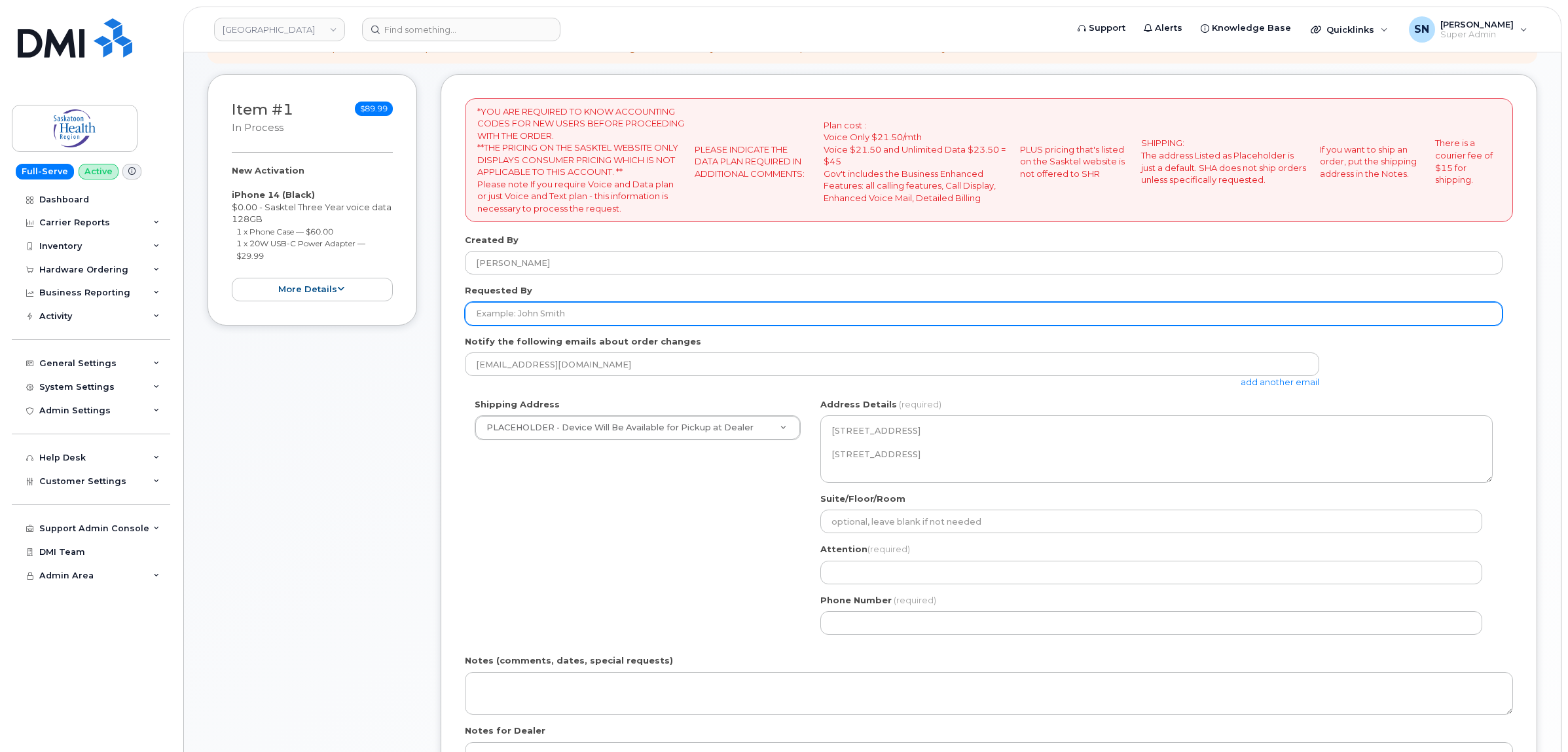
click at [679, 322] on input "Requested By" at bounding box center [983, 313] width 1038 height 24
paste input "CS0806884"
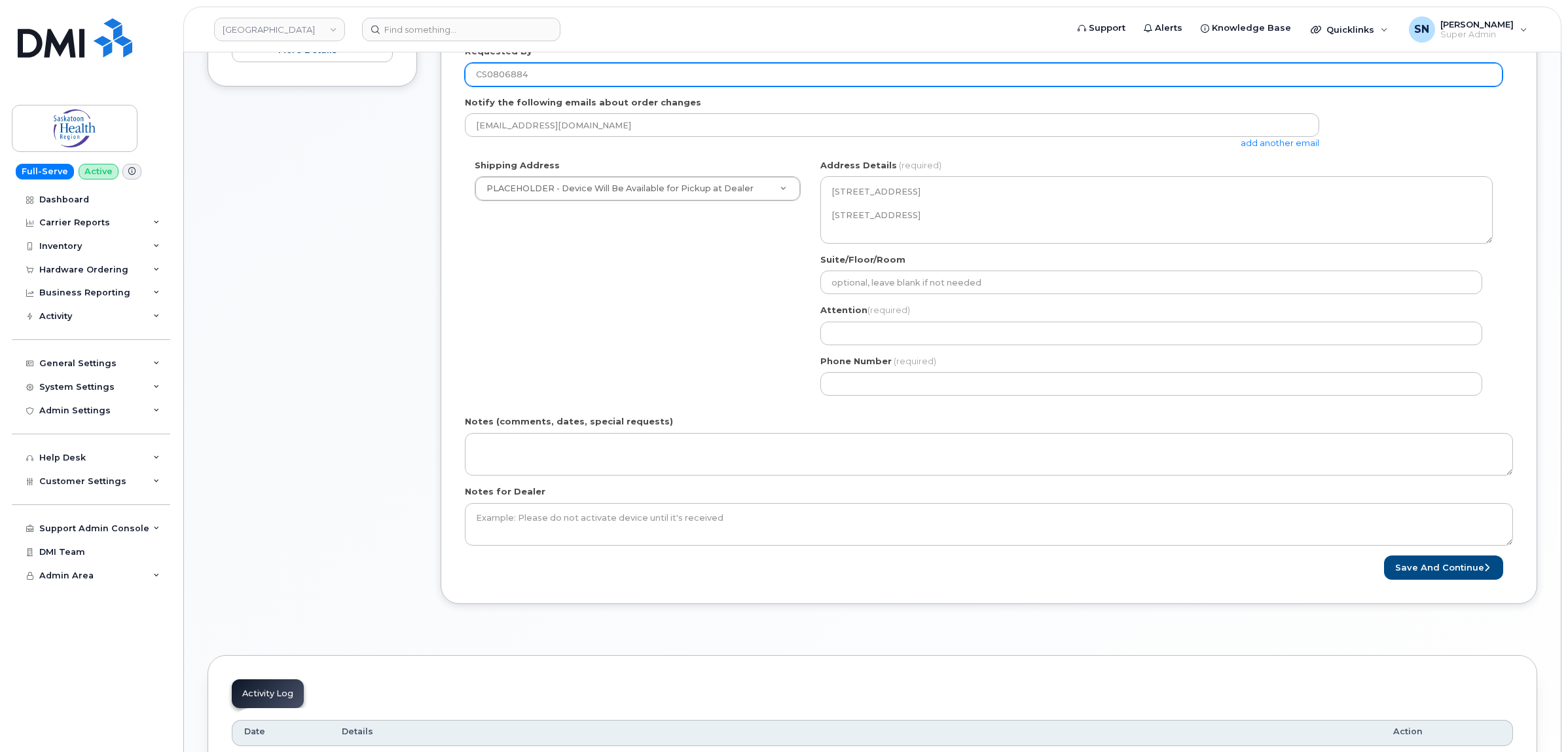
scroll to position [409, 0]
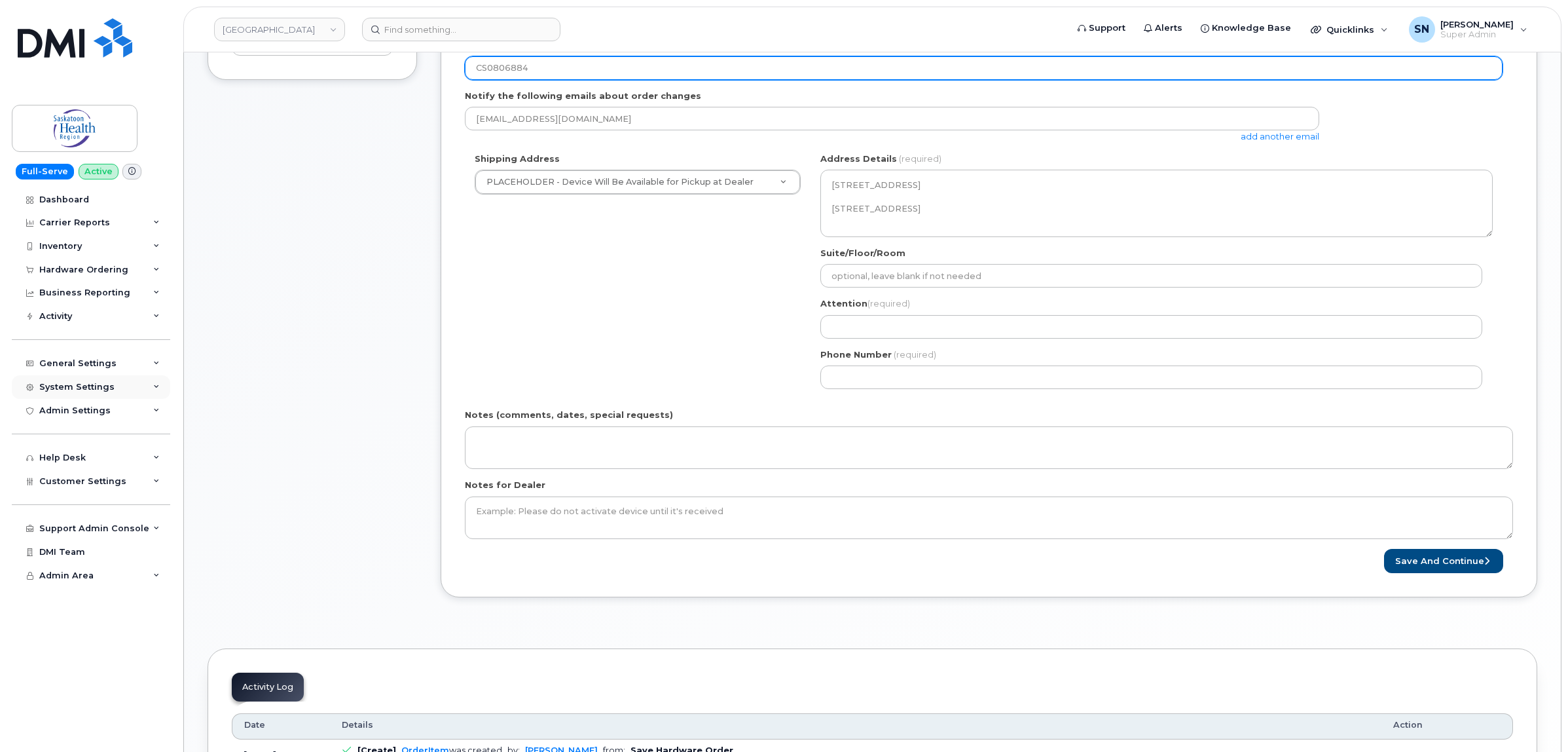
type input "CS0806884"
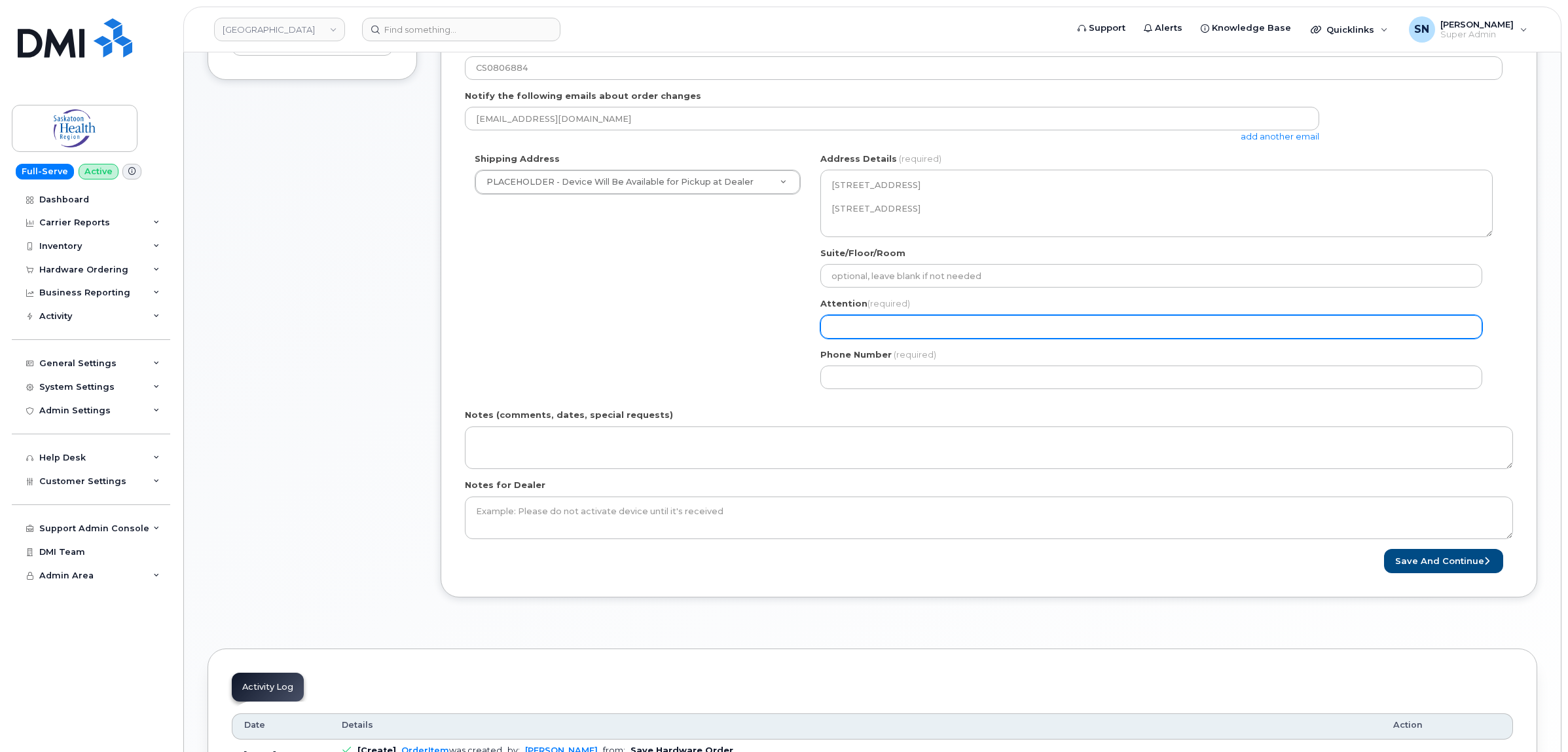
click at [858, 325] on input "Attention (required)" at bounding box center [1151, 327] width 662 height 24
paste input "[PERSON_NAME]"
select select
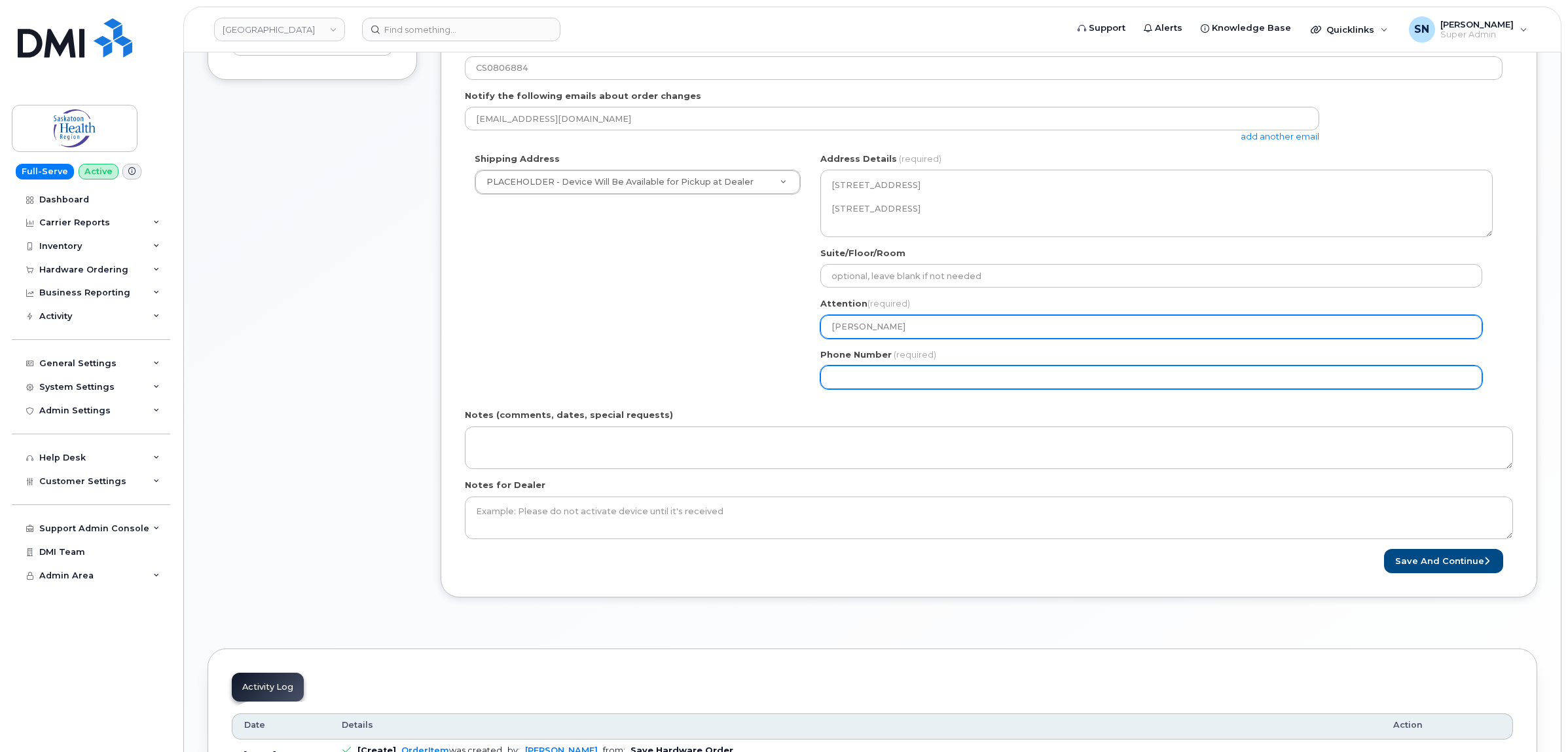
type input "[PERSON_NAME]"
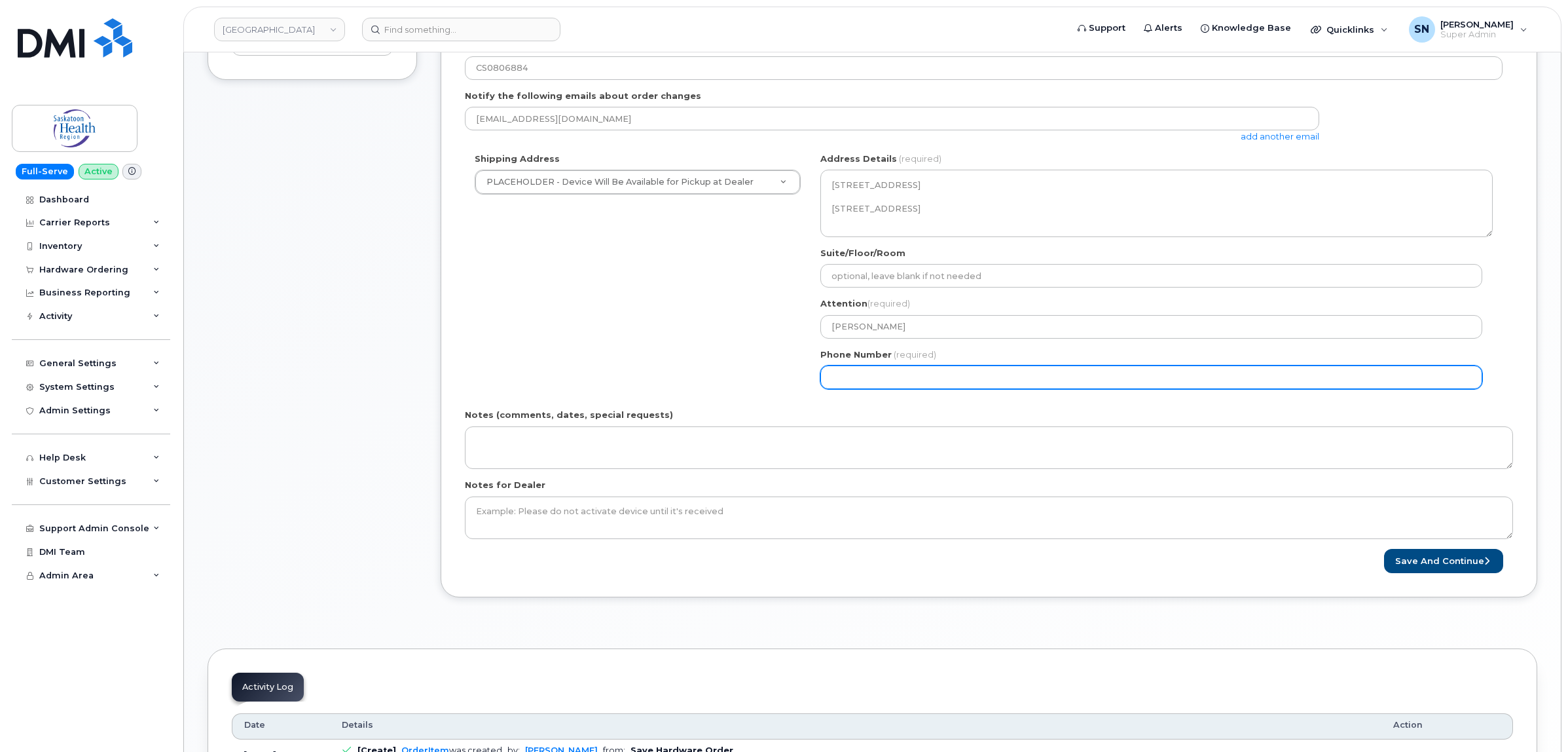
click at [862, 377] on input "Phone Number" at bounding box center [1151, 377] width 662 height 24
select select
type input "123456789"
select select
type input "1234567890"
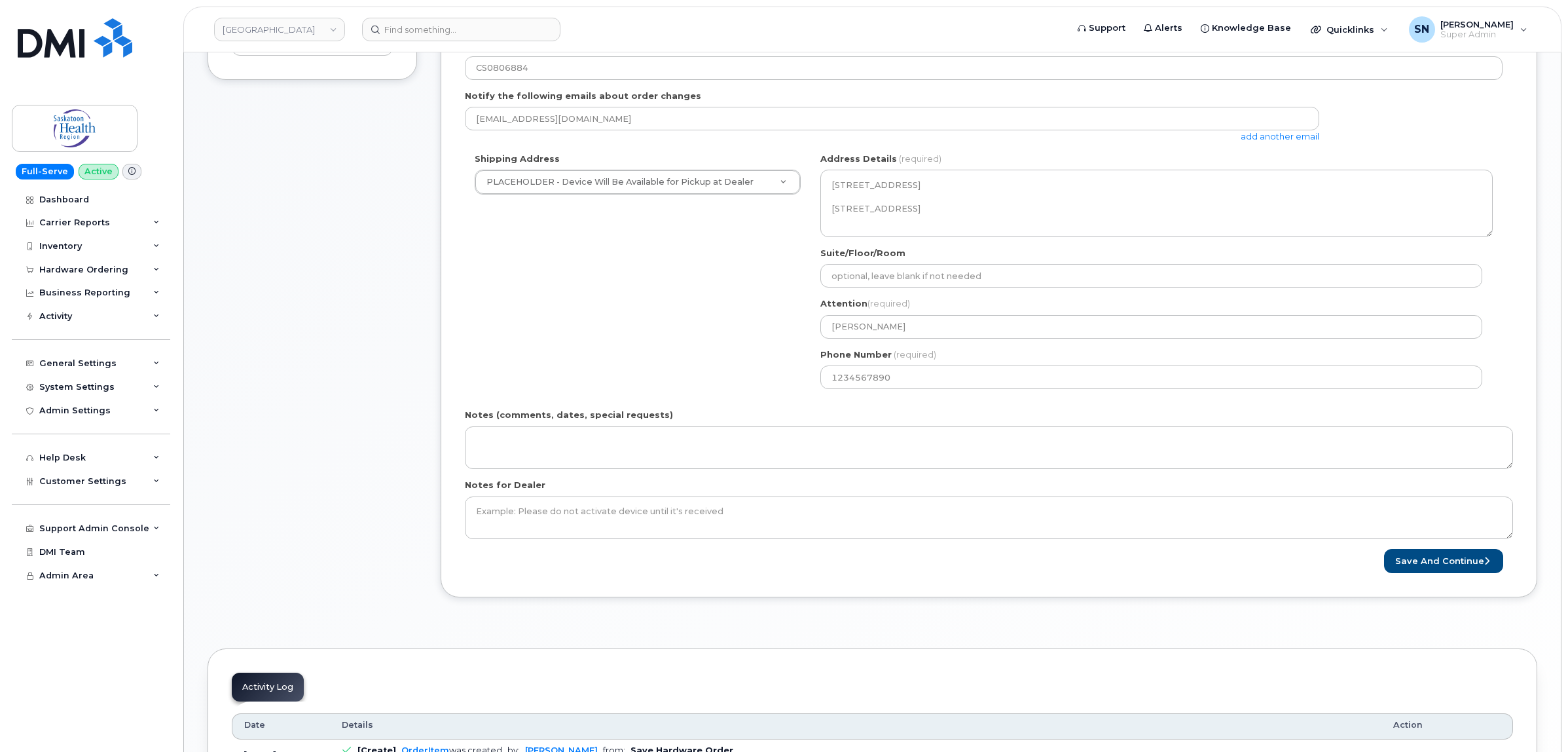
scroll to position [82, 0]
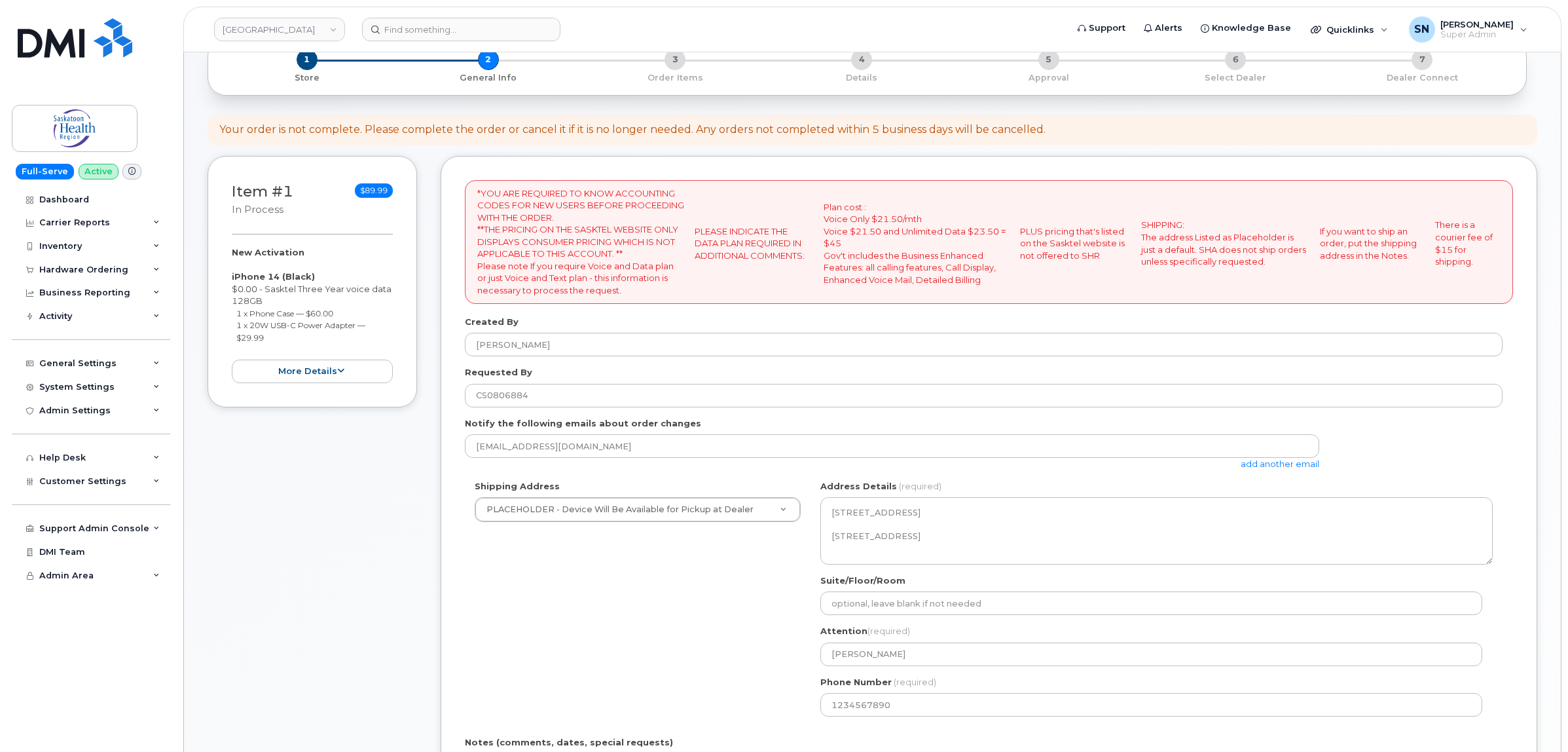
click at [1301, 469] on link "add another email" at bounding box center [1279, 463] width 78 height 10
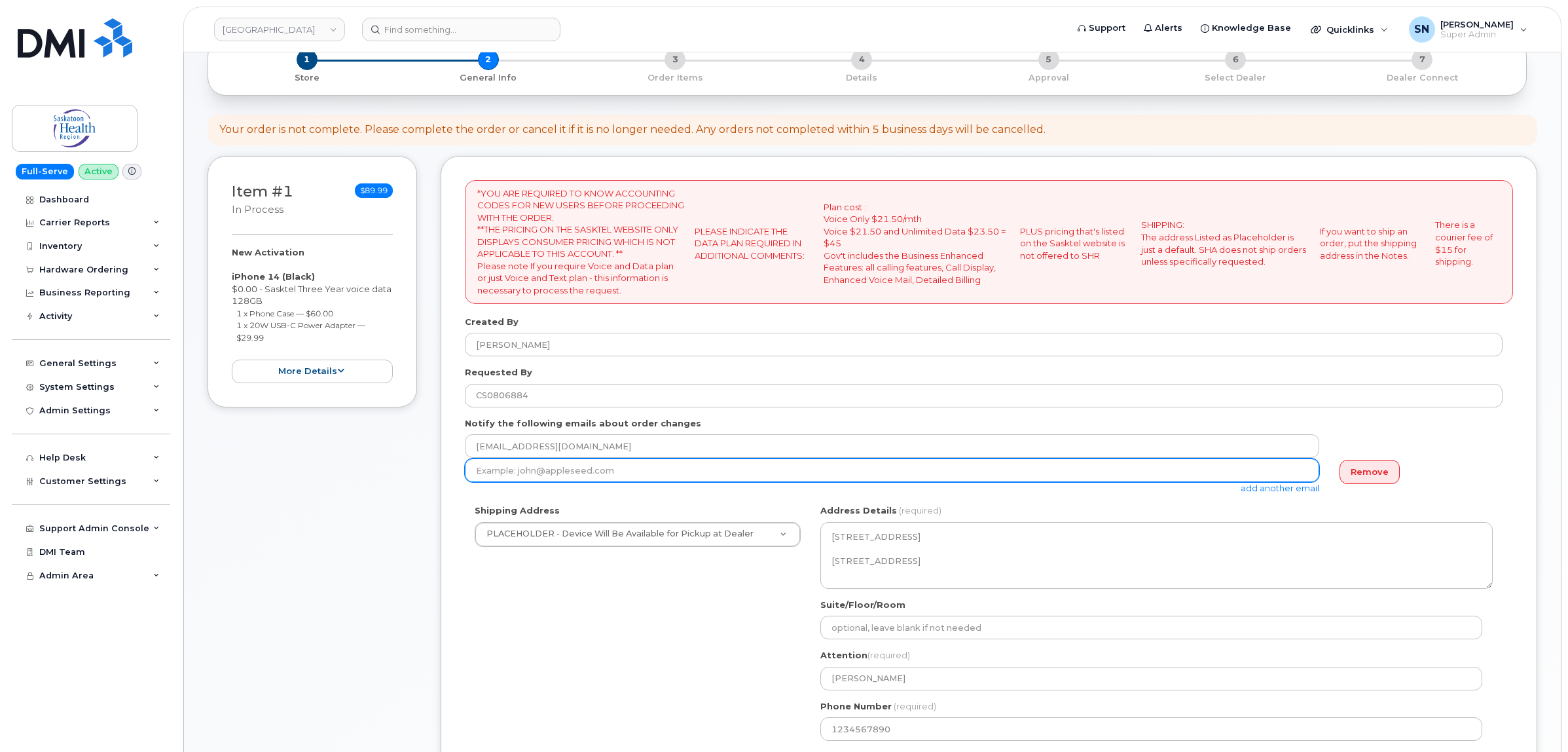
click at [604, 473] on input "email" at bounding box center [892, 471] width 855 height 24
paste input "Jocelyn.Zatylny@saskhealthauthority.ca"
type input "Jocelyn.Zatylny@saskhealthauthority.ca"
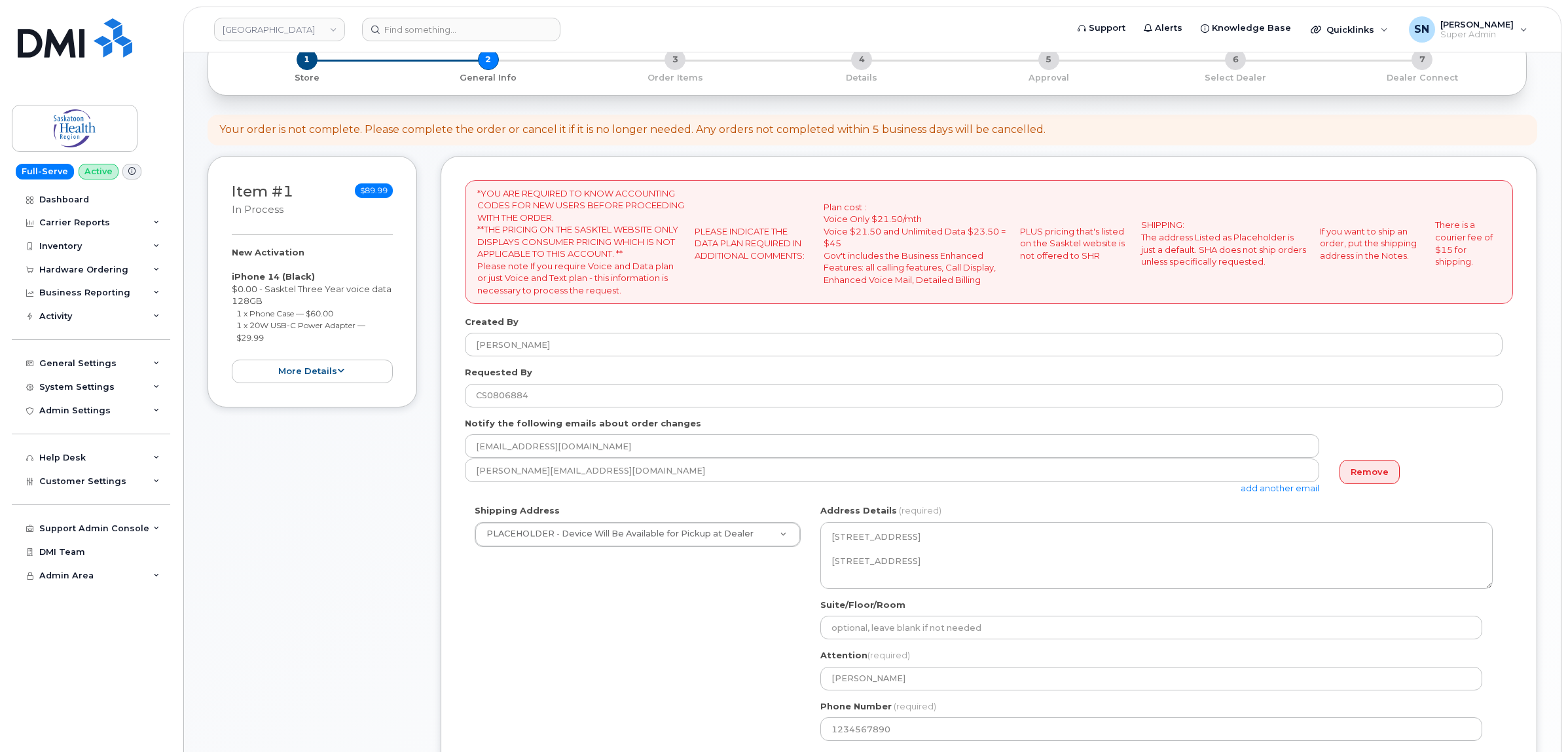
click at [1444, 459] on div "[EMAIL_ADDRESS][DOMAIN_NAME]" at bounding box center [983, 446] width 1038 height 24
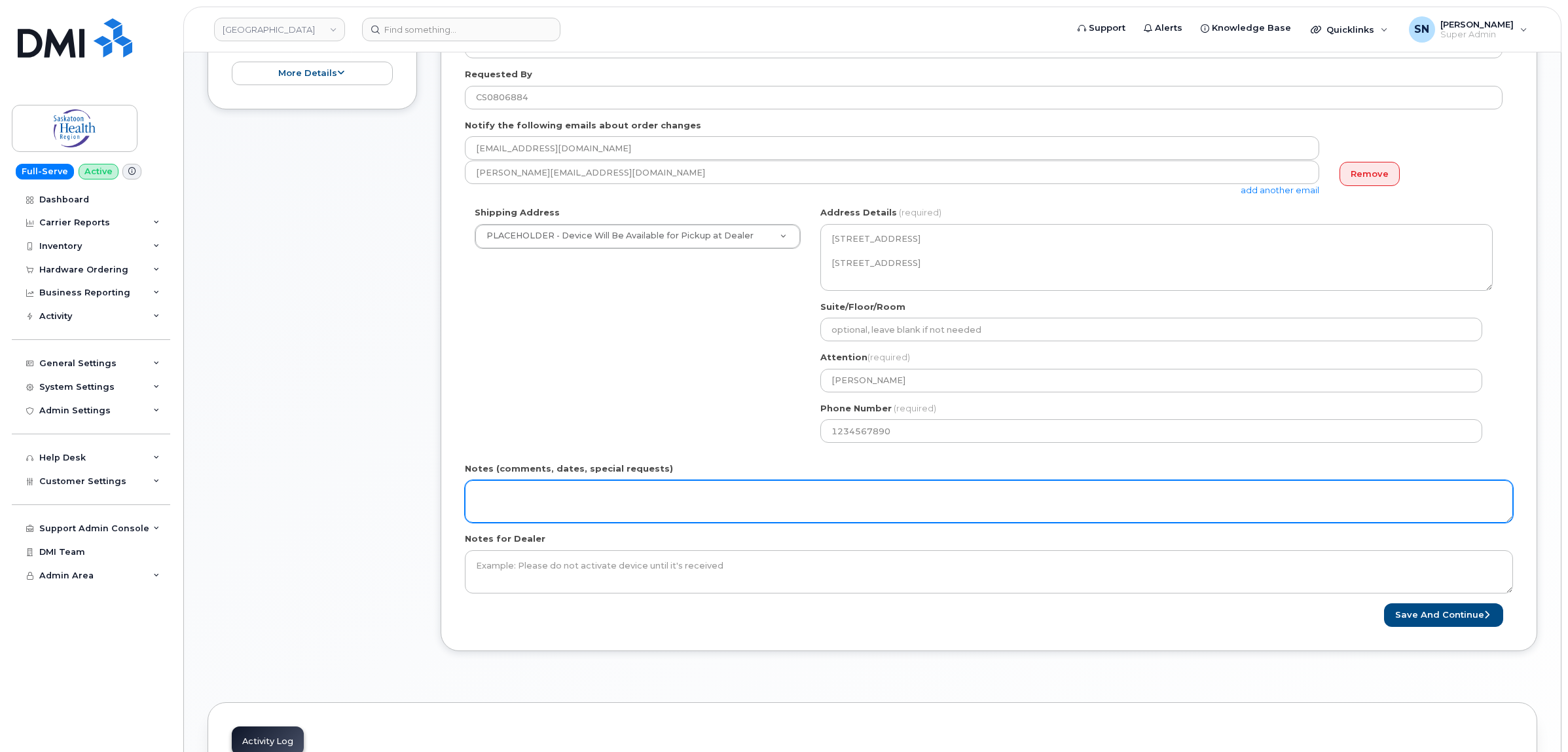
scroll to position [409, 0]
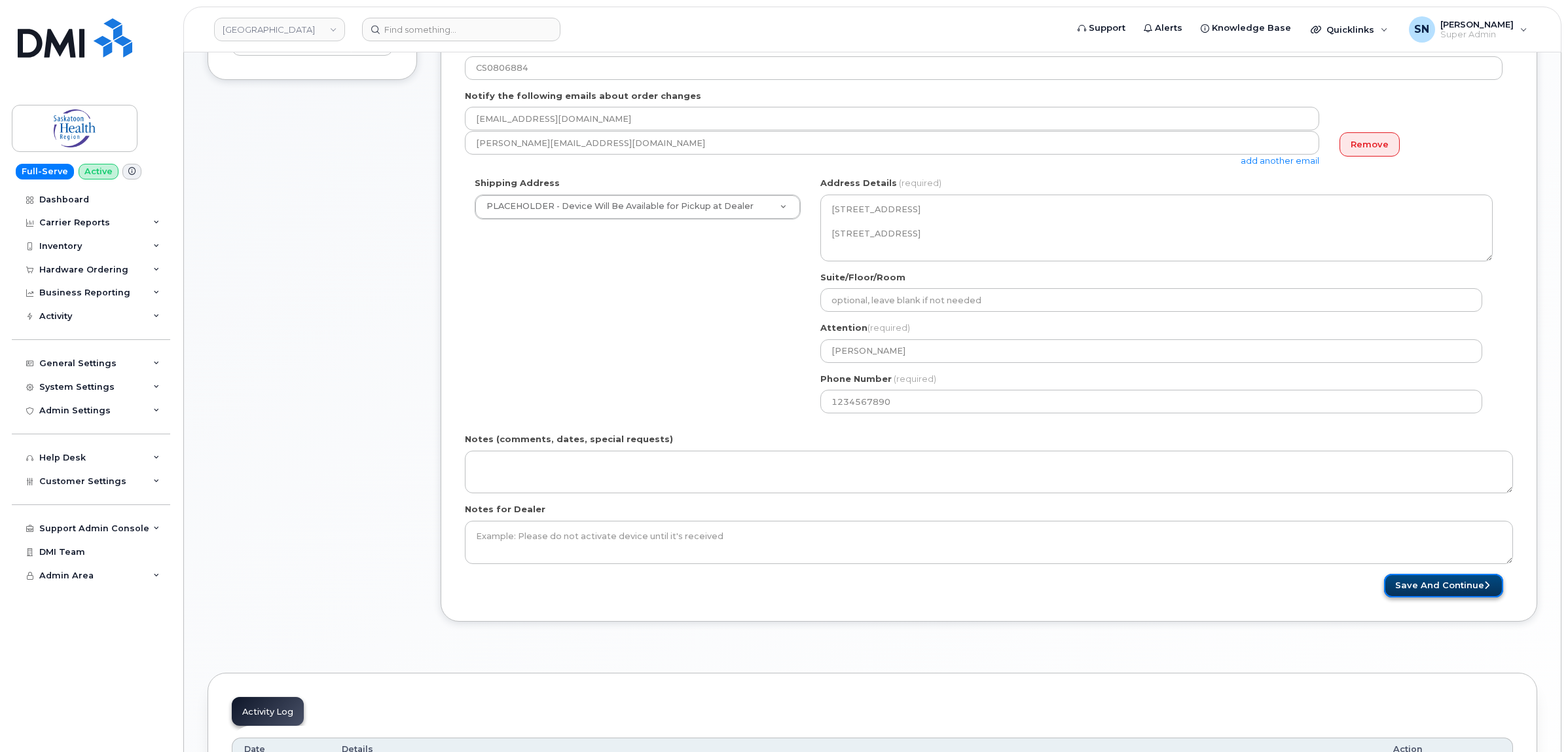
click at [1432, 588] on button "Save and Continue" at bounding box center [1444, 586] width 119 height 24
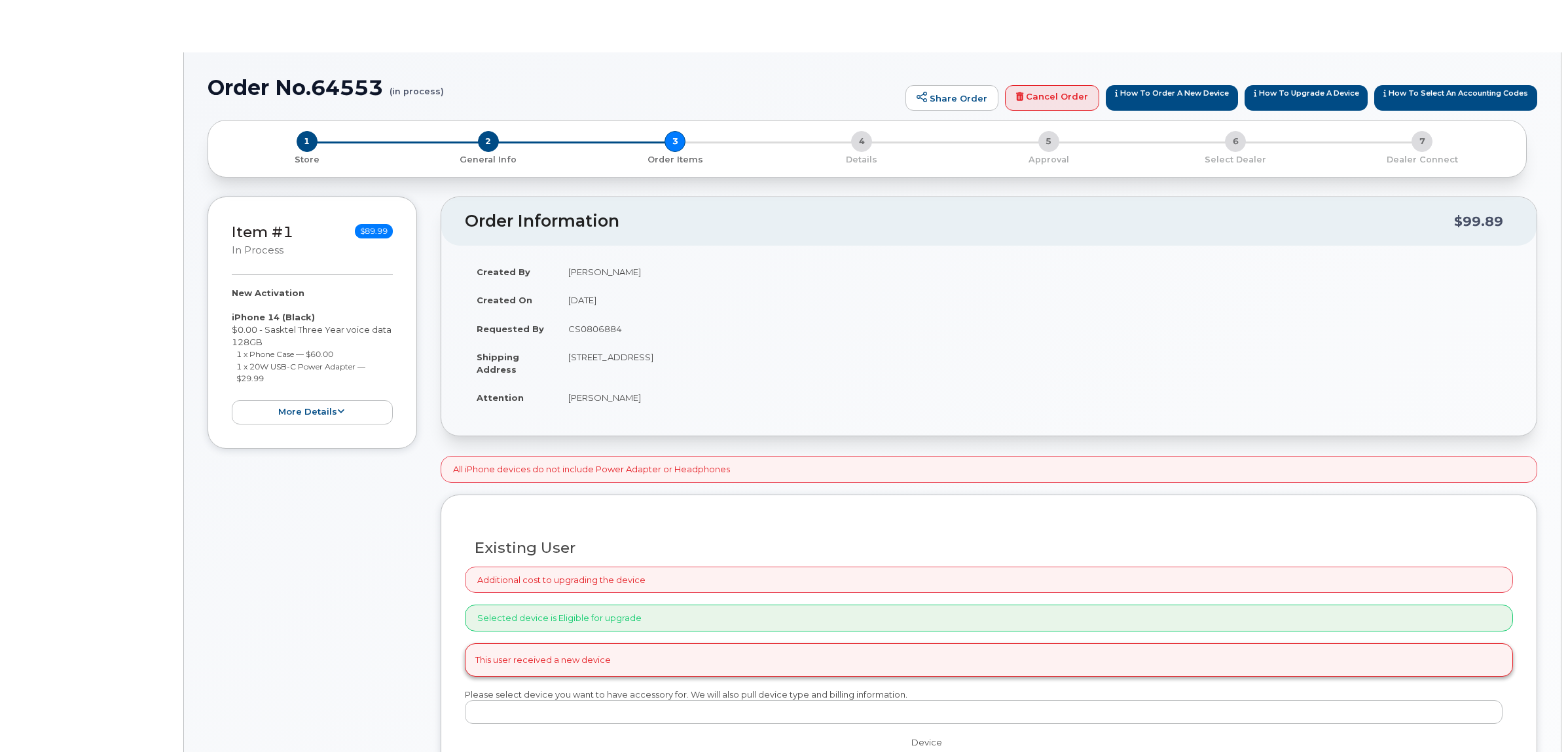
radio input "true"
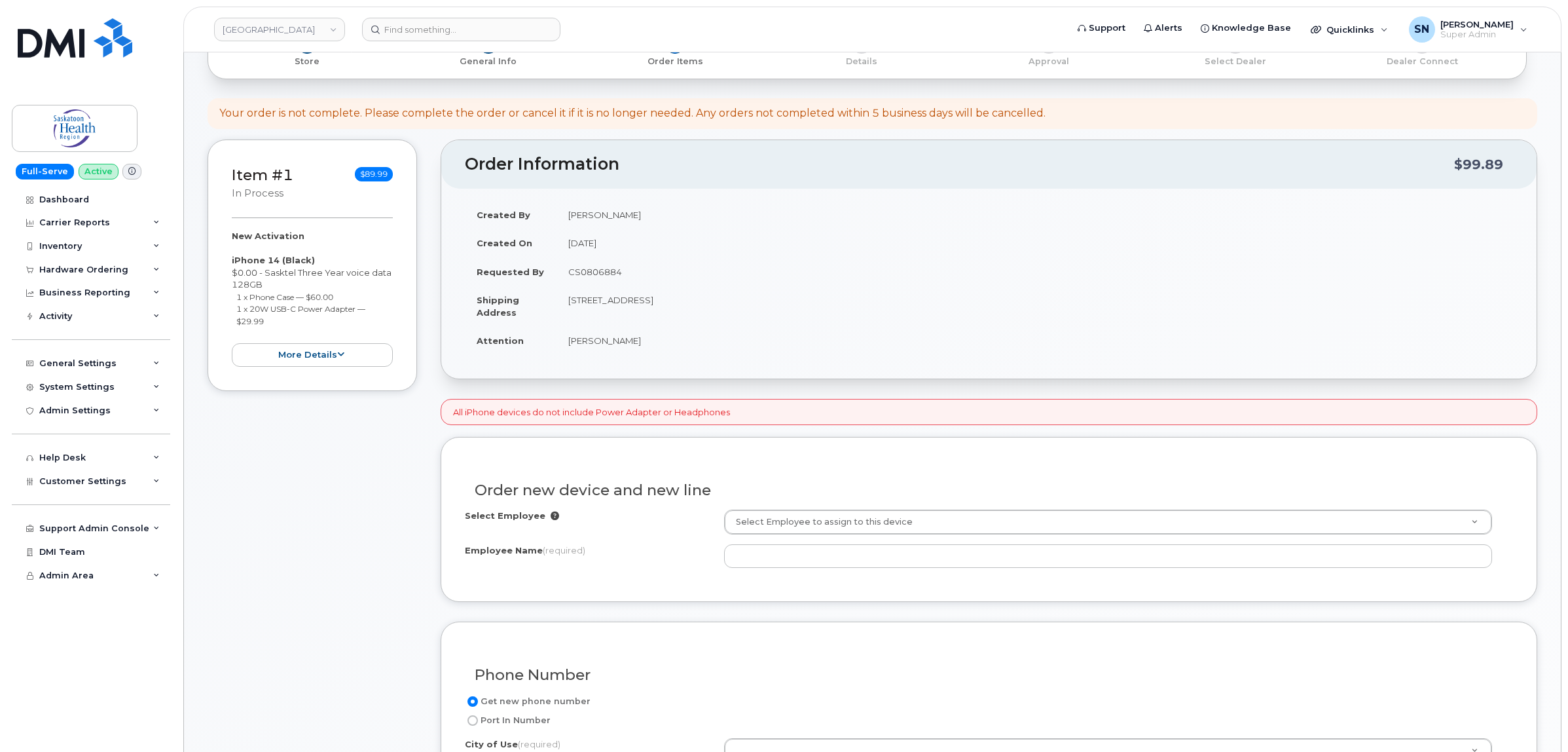
scroll to position [164, 0]
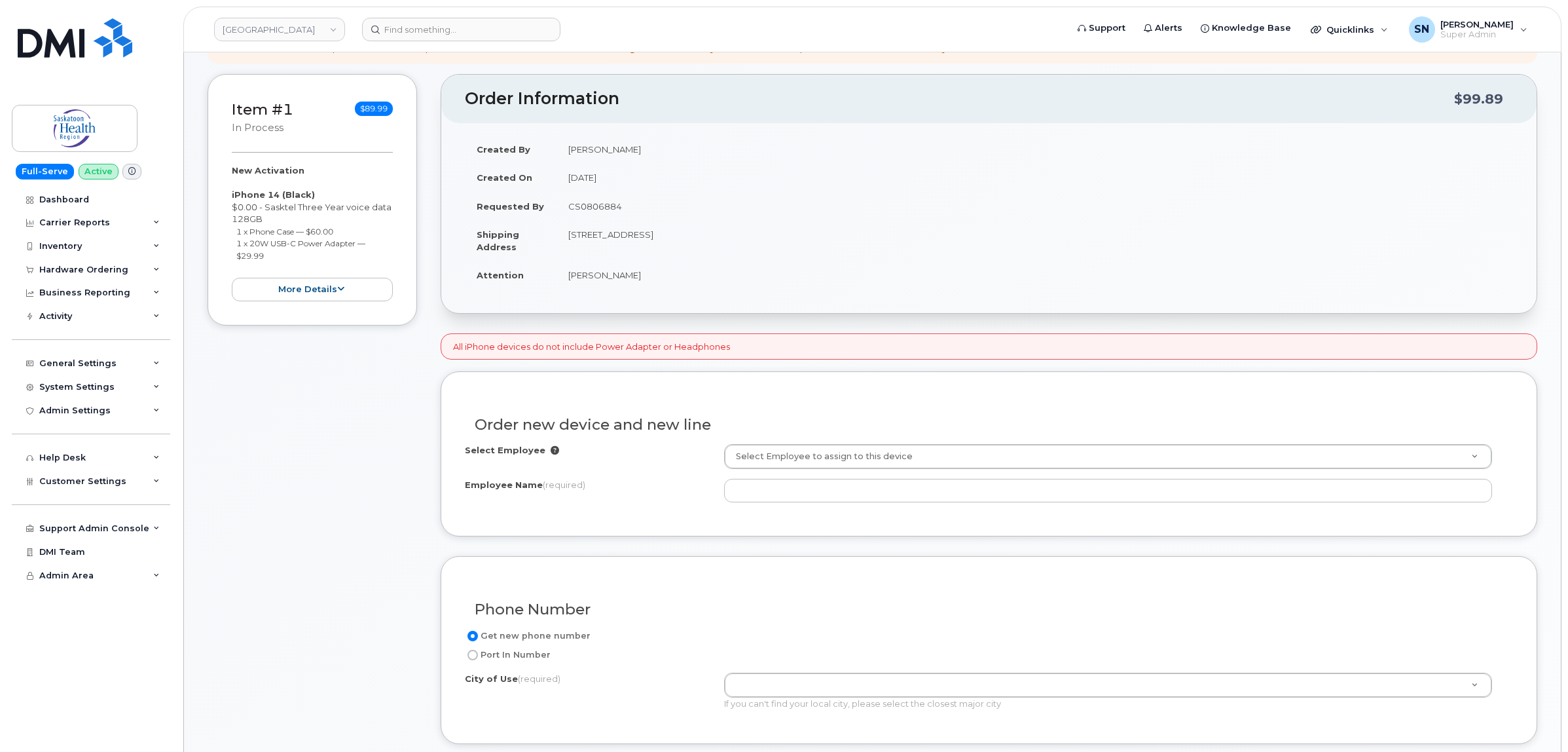
drag, startPoint x: 567, startPoint y: 276, endPoint x: 640, endPoint y: 279, distance: 73.1
click at [640, 279] on td "[PERSON_NAME]" at bounding box center [1034, 274] width 957 height 28
copy td "[PERSON_NAME]"
click at [786, 443] on div "Order new device and new line" at bounding box center [989, 419] width 1048 height 48
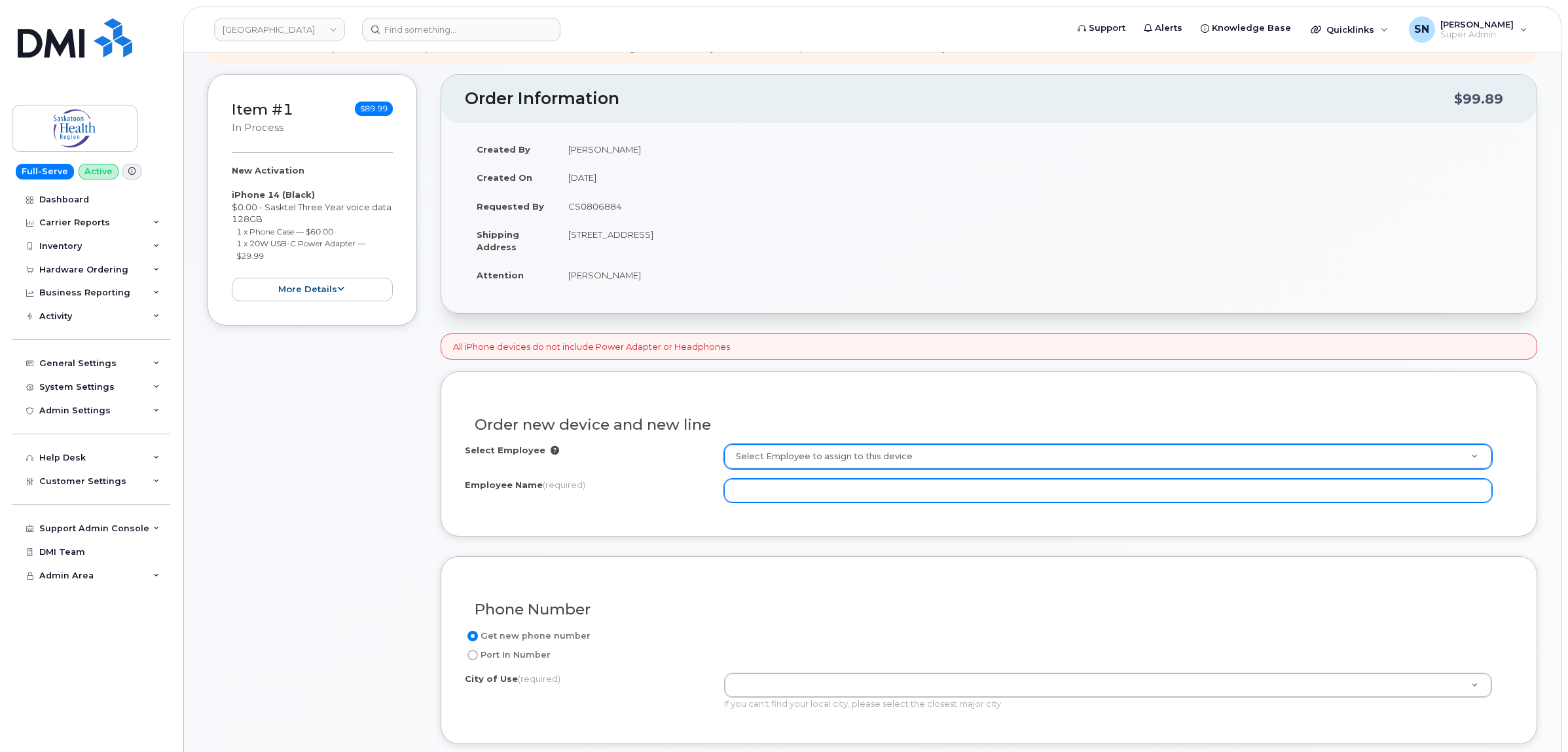
click at [809, 502] on input "Employee Name (required)" at bounding box center [1108, 491] width 768 height 24
paste input "[PERSON_NAME]"
type input "[PERSON_NAME]"
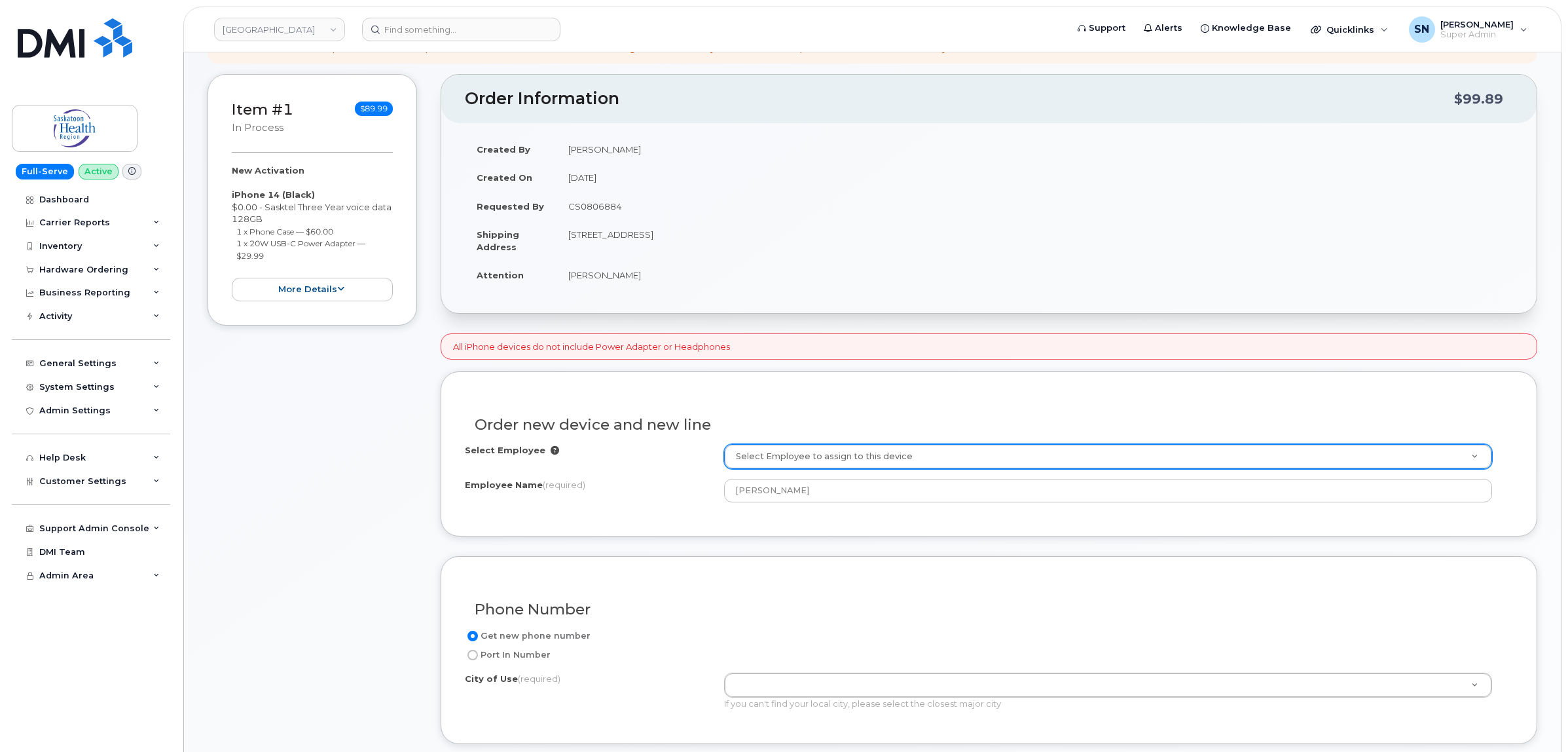
click at [700, 516] on div "Order new device and new line Select Employee Select Employee to assign to this…" at bounding box center [988, 453] width 1096 height 165
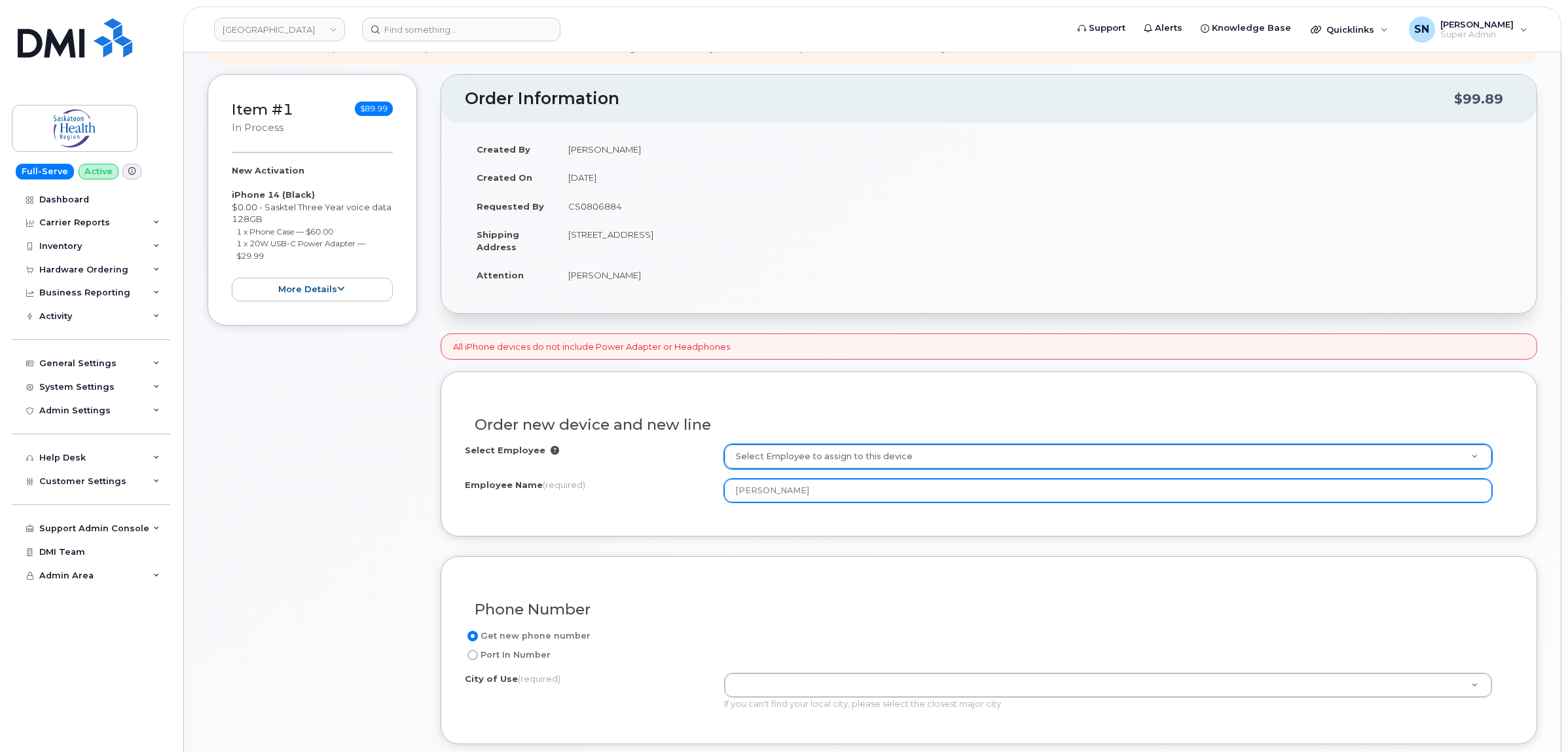
drag, startPoint x: 843, startPoint y: 492, endPoint x: 614, endPoint y: 459, distance: 231.4
click at [616, 465] on div "Select Employee Select Employee to assign to this device Employee Name (require…" at bounding box center [989, 473] width 1048 height 58
click at [809, 488] on input "Employee Name (required)" at bounding box center [1108, 491] width 768 height 24
paste input "[PERSON_NAME]"
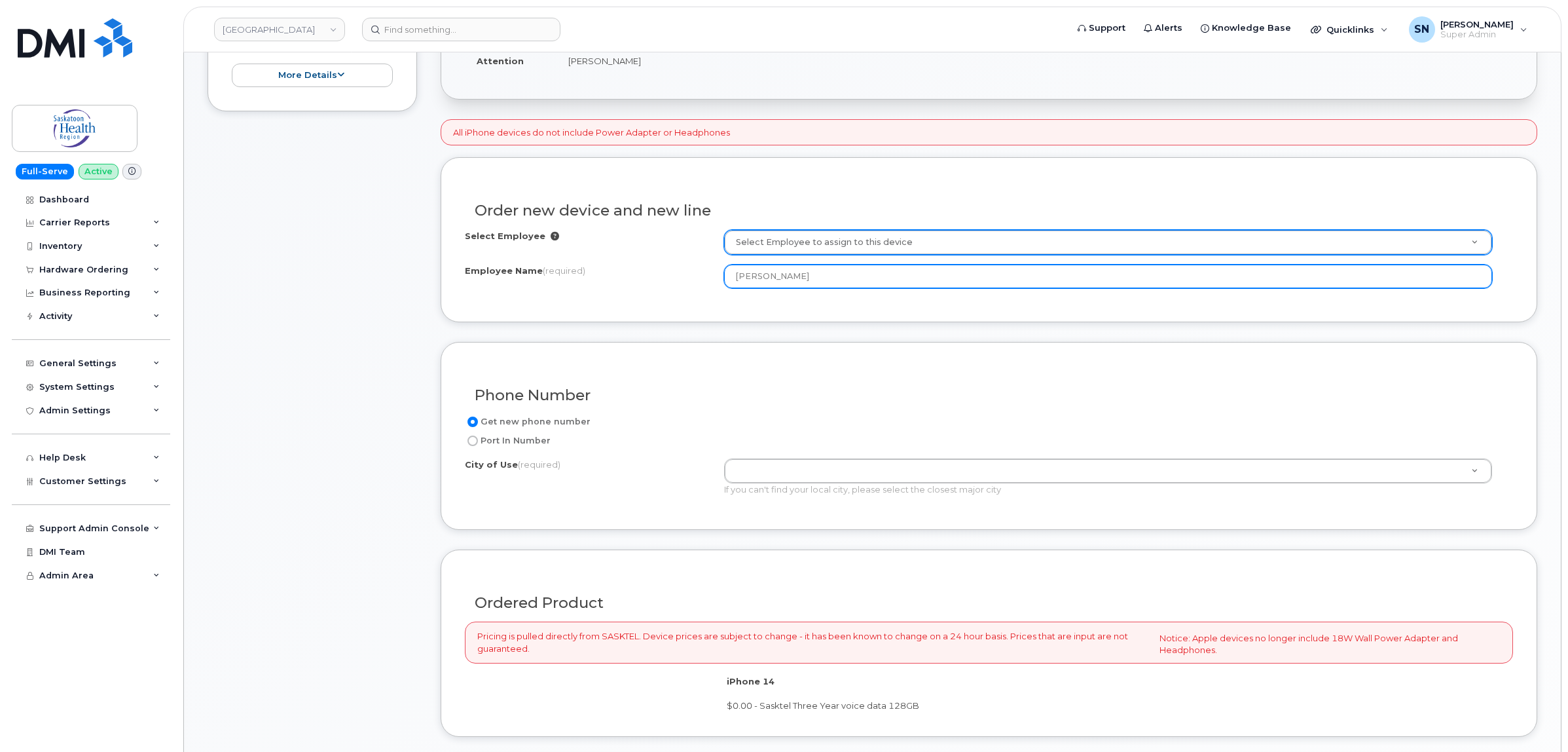
scroll to position [491, 0]
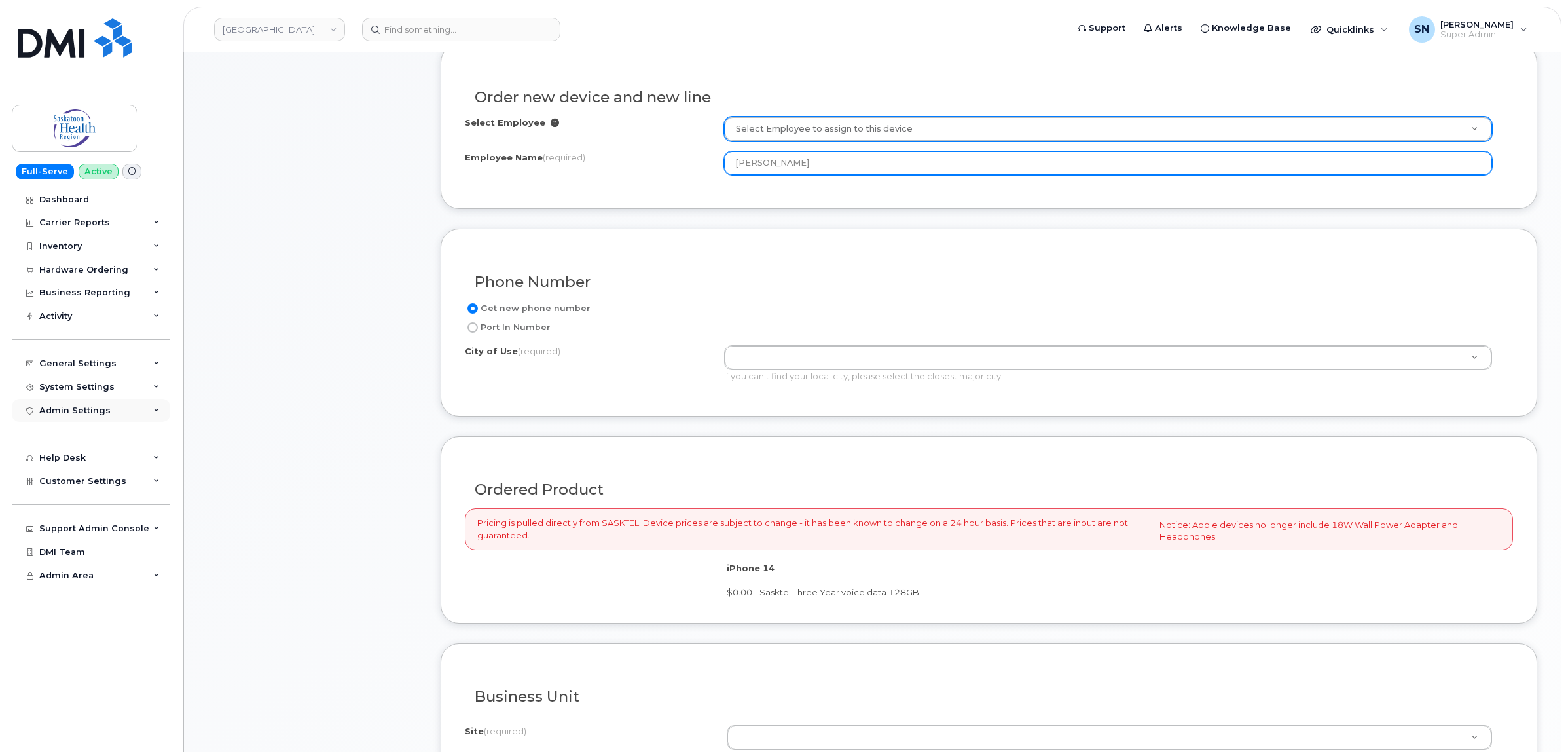
type input "[PERSON_NAME]"
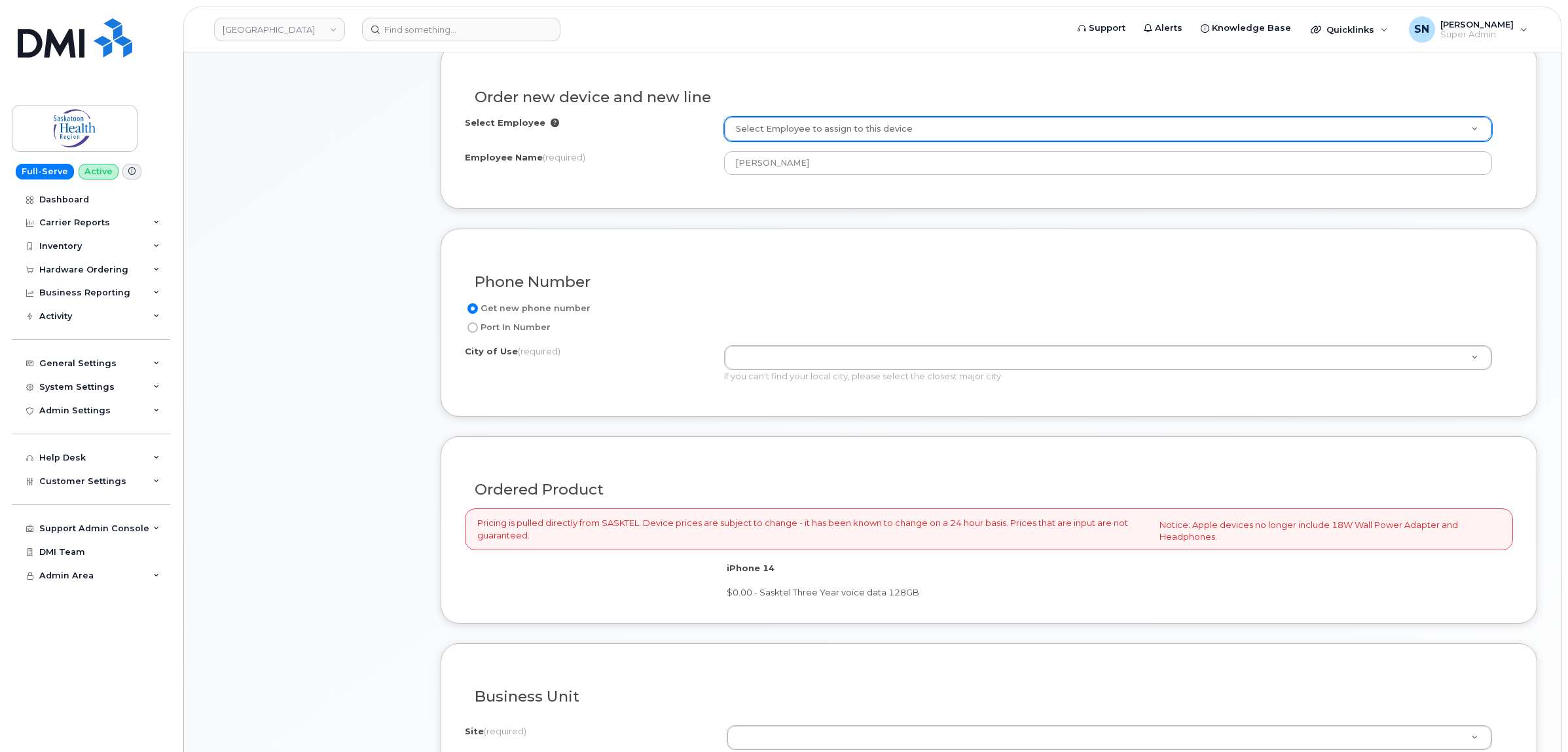
click at [767, 341] on div "Get new phone number Port In Number City of Use (required) If you can't find yo…" at bounding box center [989, 347] width 1048 height 92
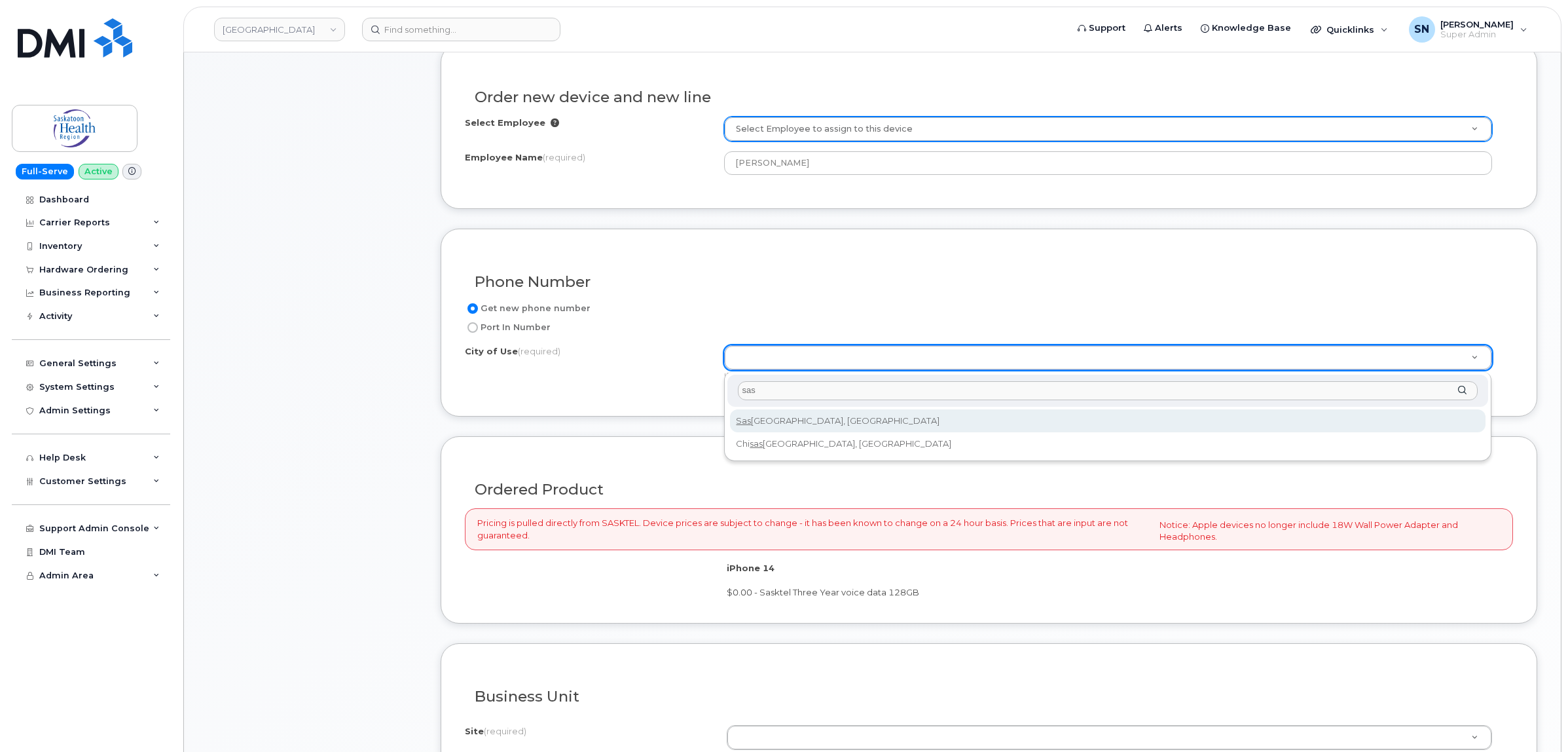
type input "sas"
type input "6909"
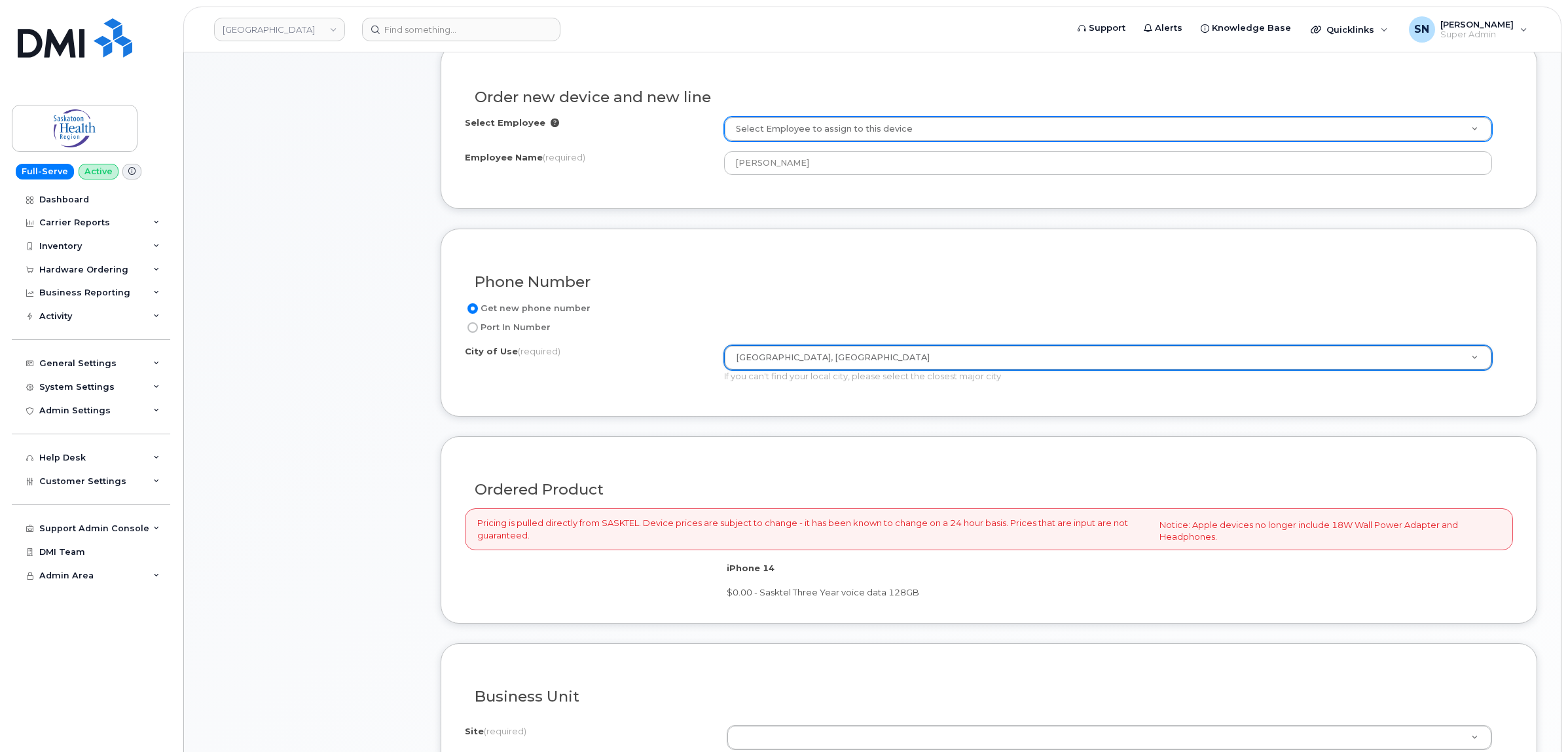
click at [786, 422] on form "All iPhone devices do not include Power Adapter or Headphones Existing User Add…" at bounding box center [988, 479] width 1096 height 947
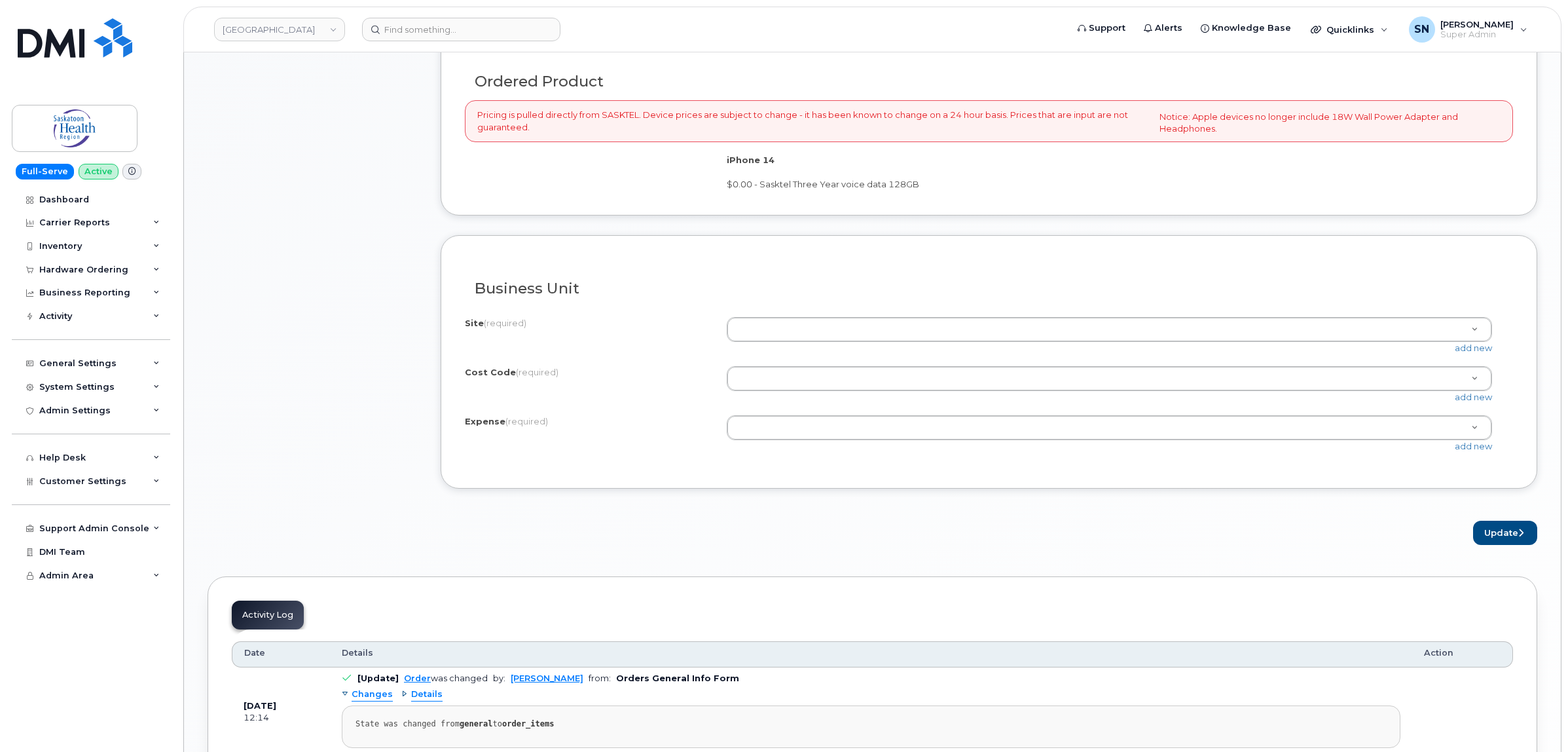
scroll to position [900, 0]
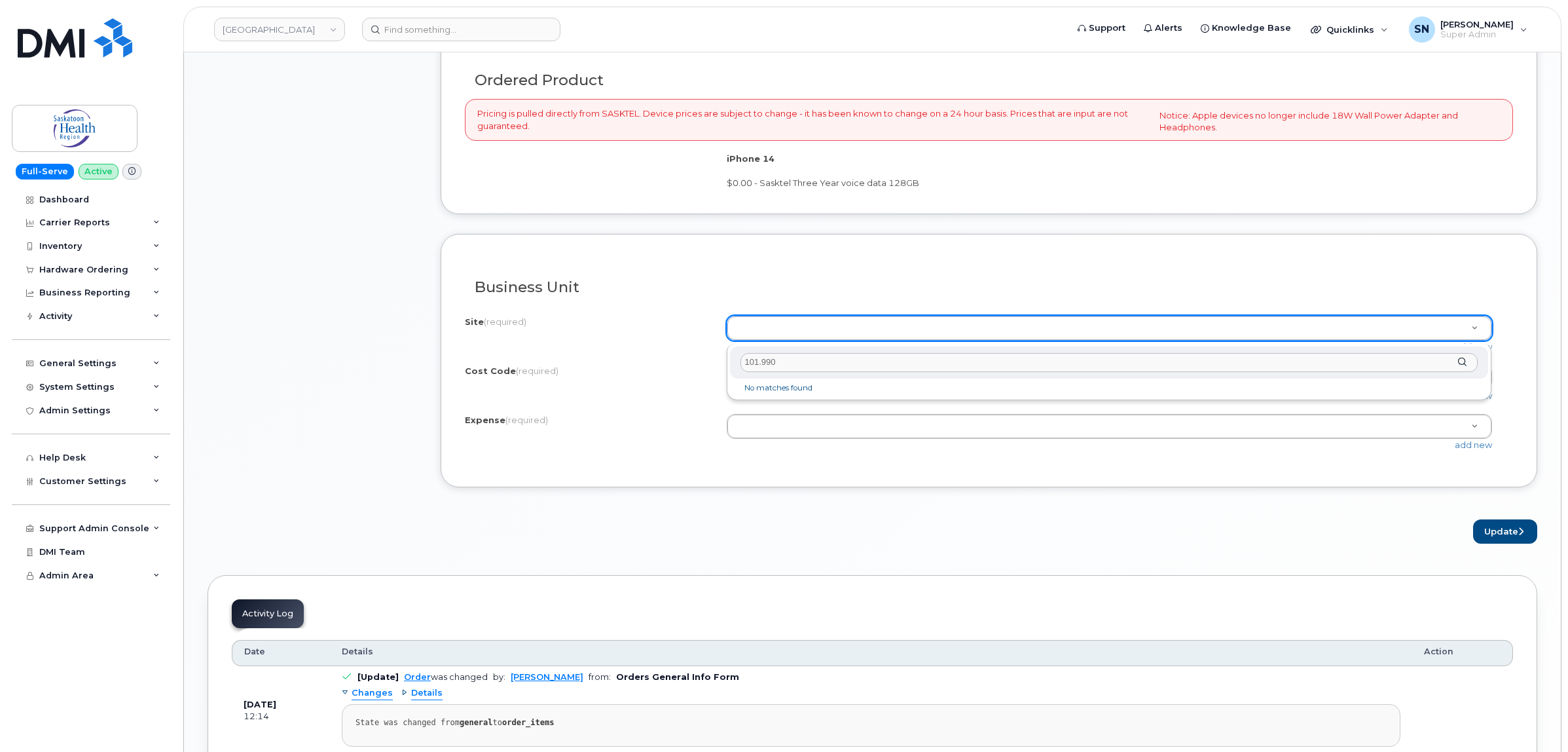
type input "101.9904"
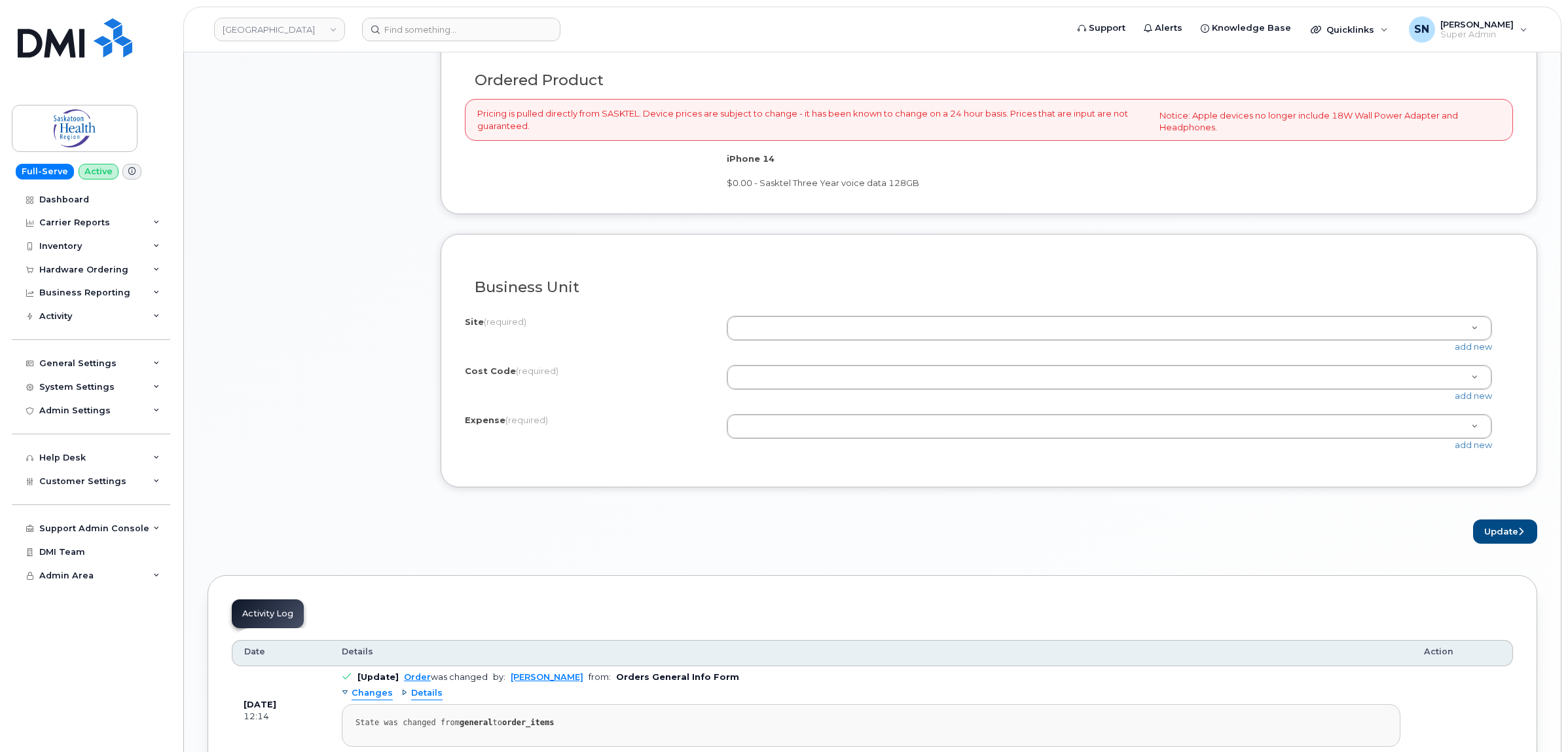
paste input "71110101089"
type input "71110101089"
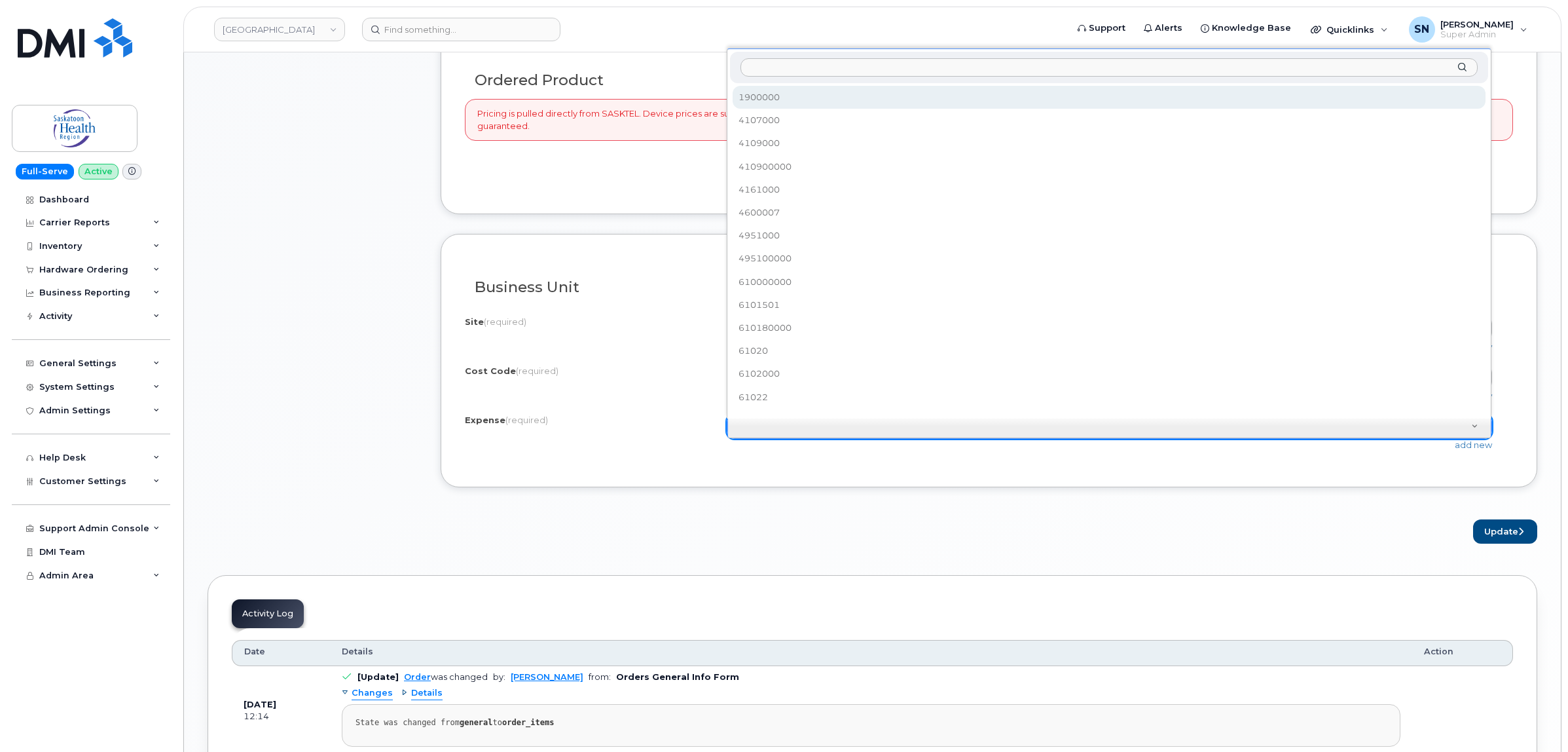
type input "610180000"
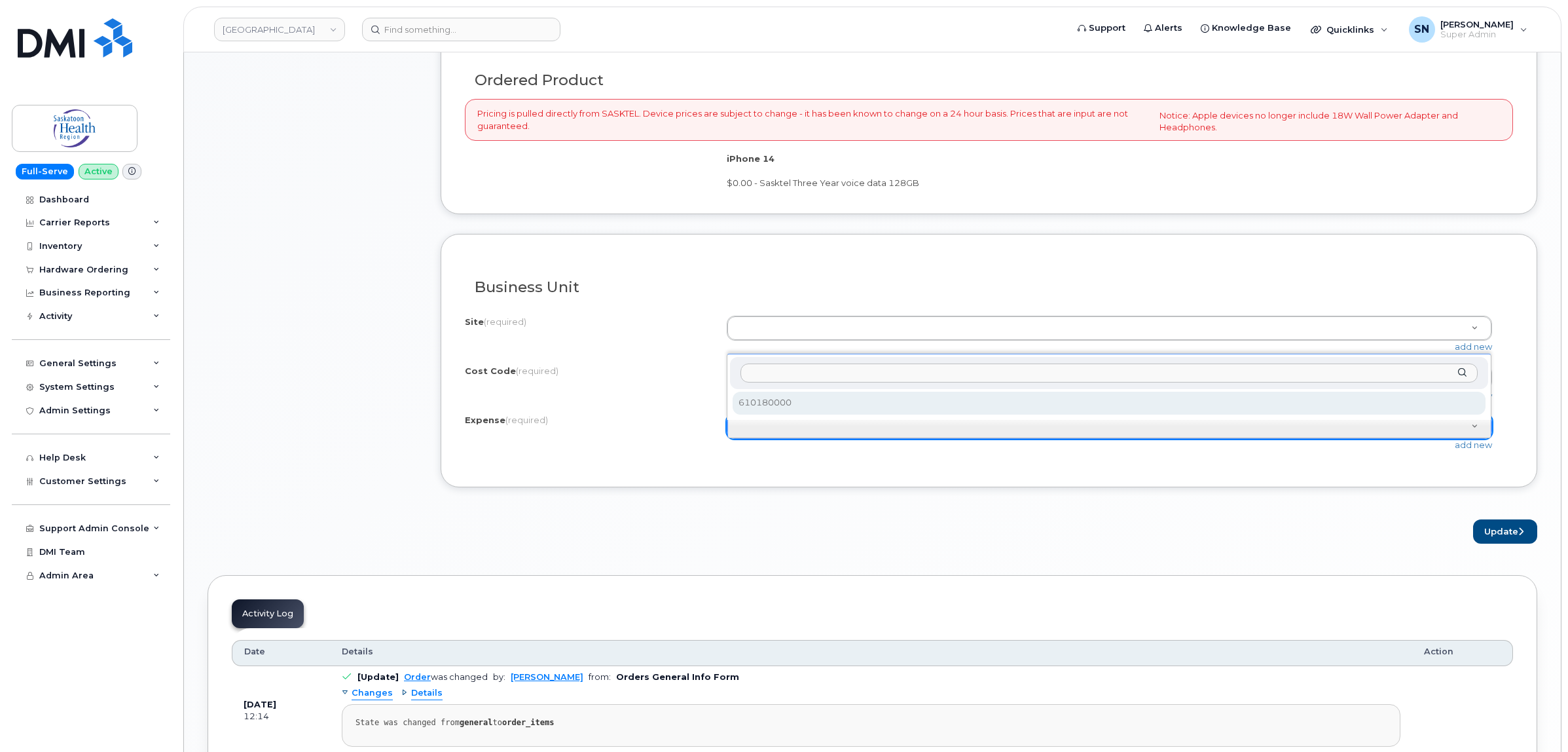
drag, startPoint x: 733, startPoint y: 482, endPoint x: 662, endPoint y: 516, distance: 78.7
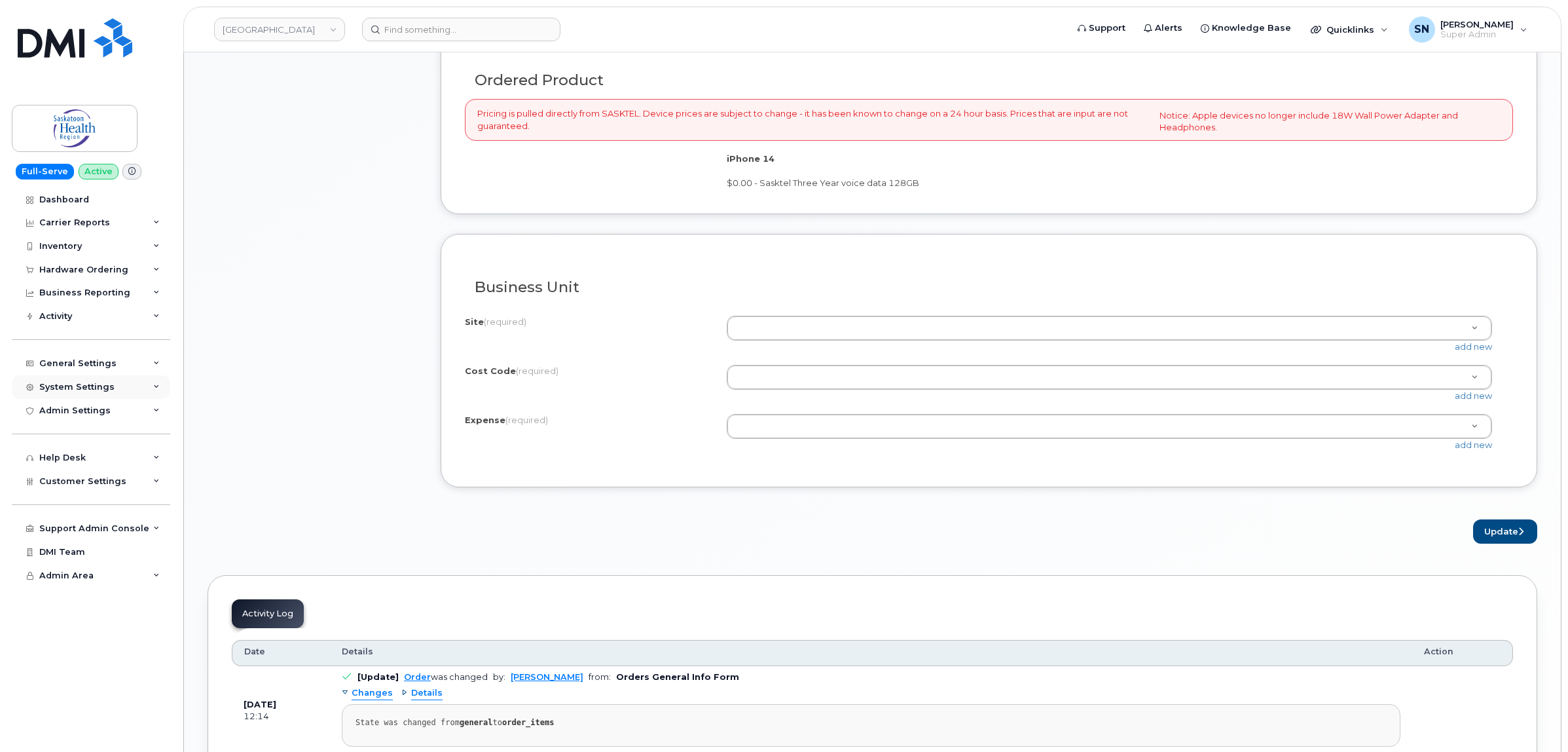
click at [88, 388] on div "System Settings" at bounding box center [77, 386] width 75 height 10
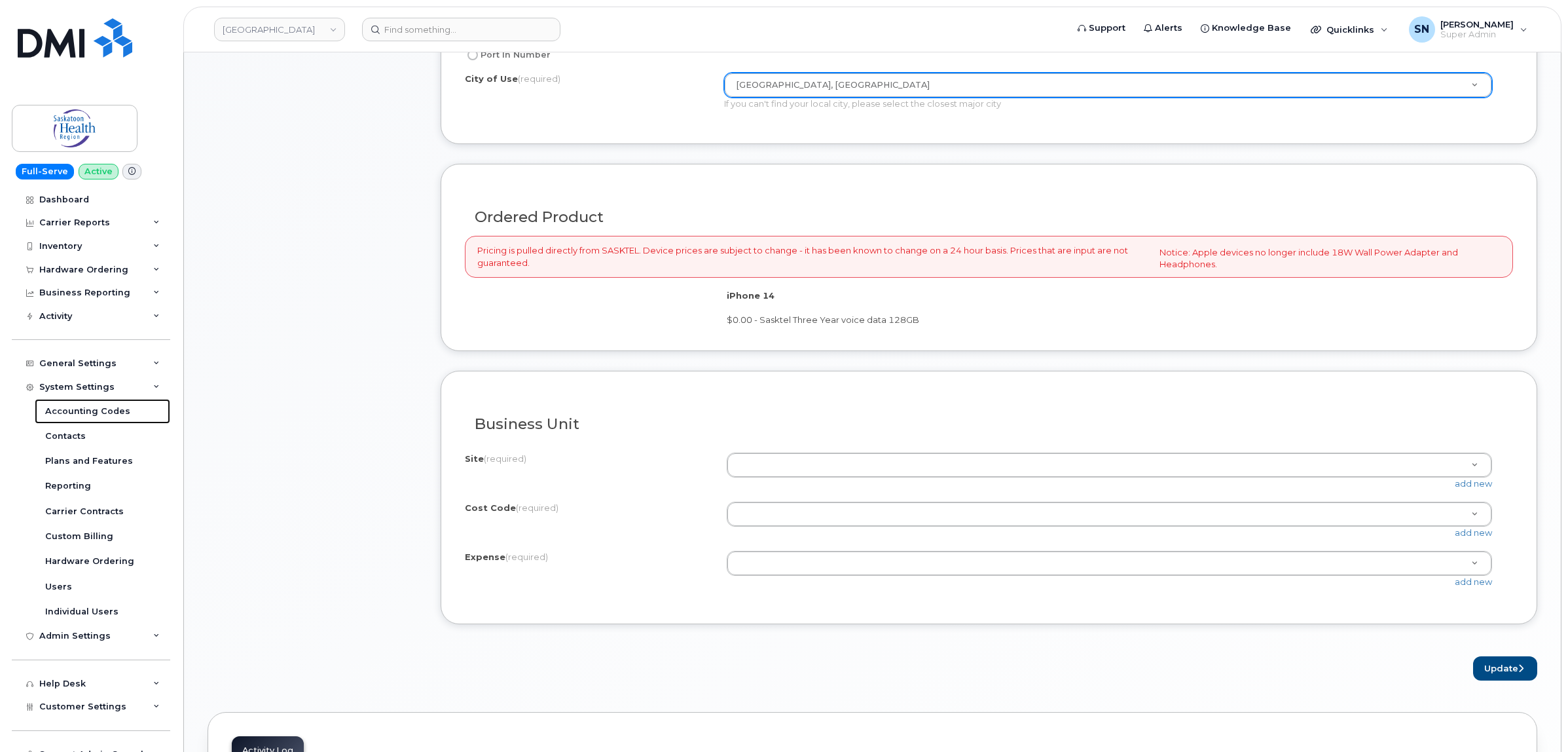
scroll to position [491, 0]
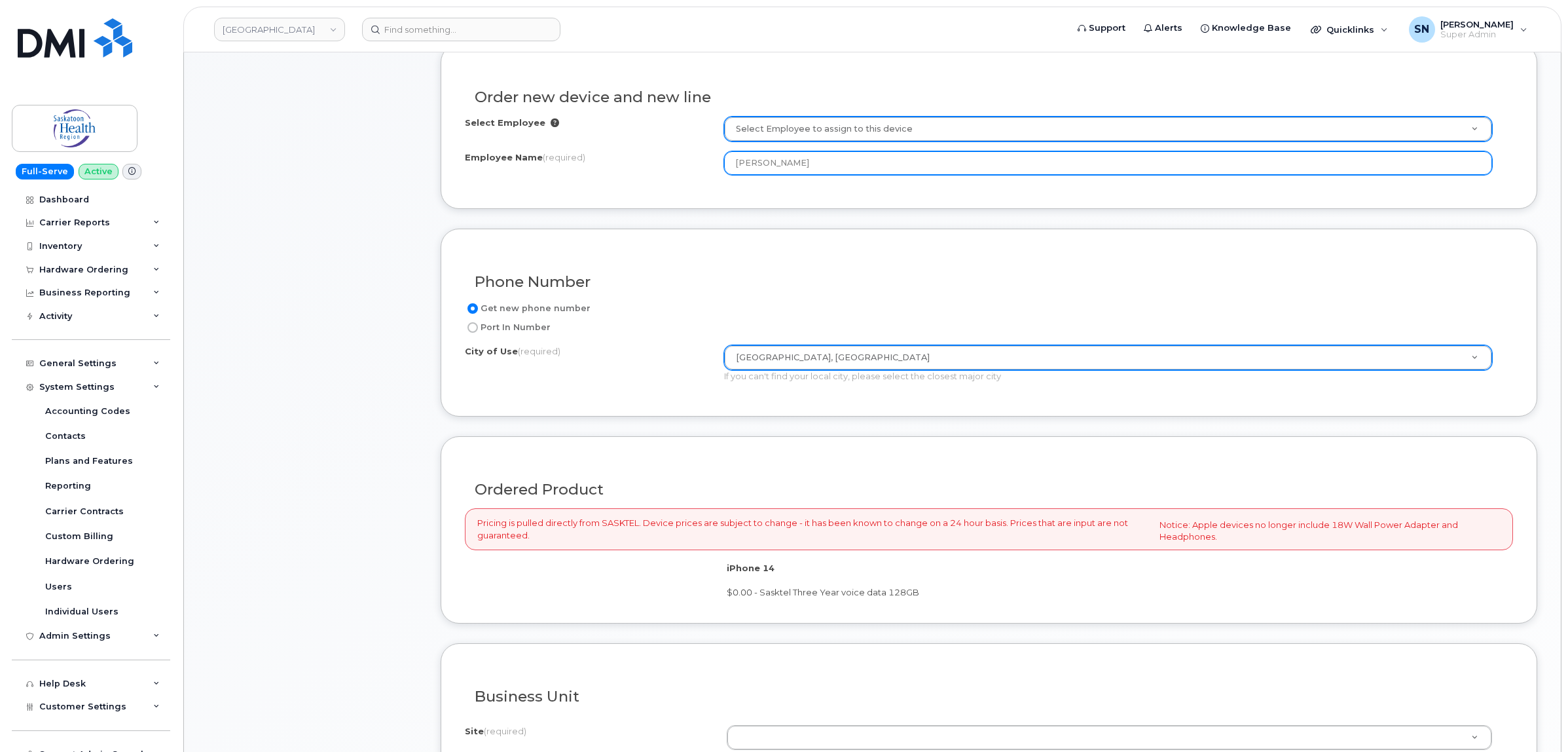
drag, startPoint x: 733, startPoint y: 163, endPoint x: 810, endPoint y: 170, distance: 77.3
click at [810, 170] on input "[PERSON_NAME]" at bounding box center [1108, 164] width 768 height 24
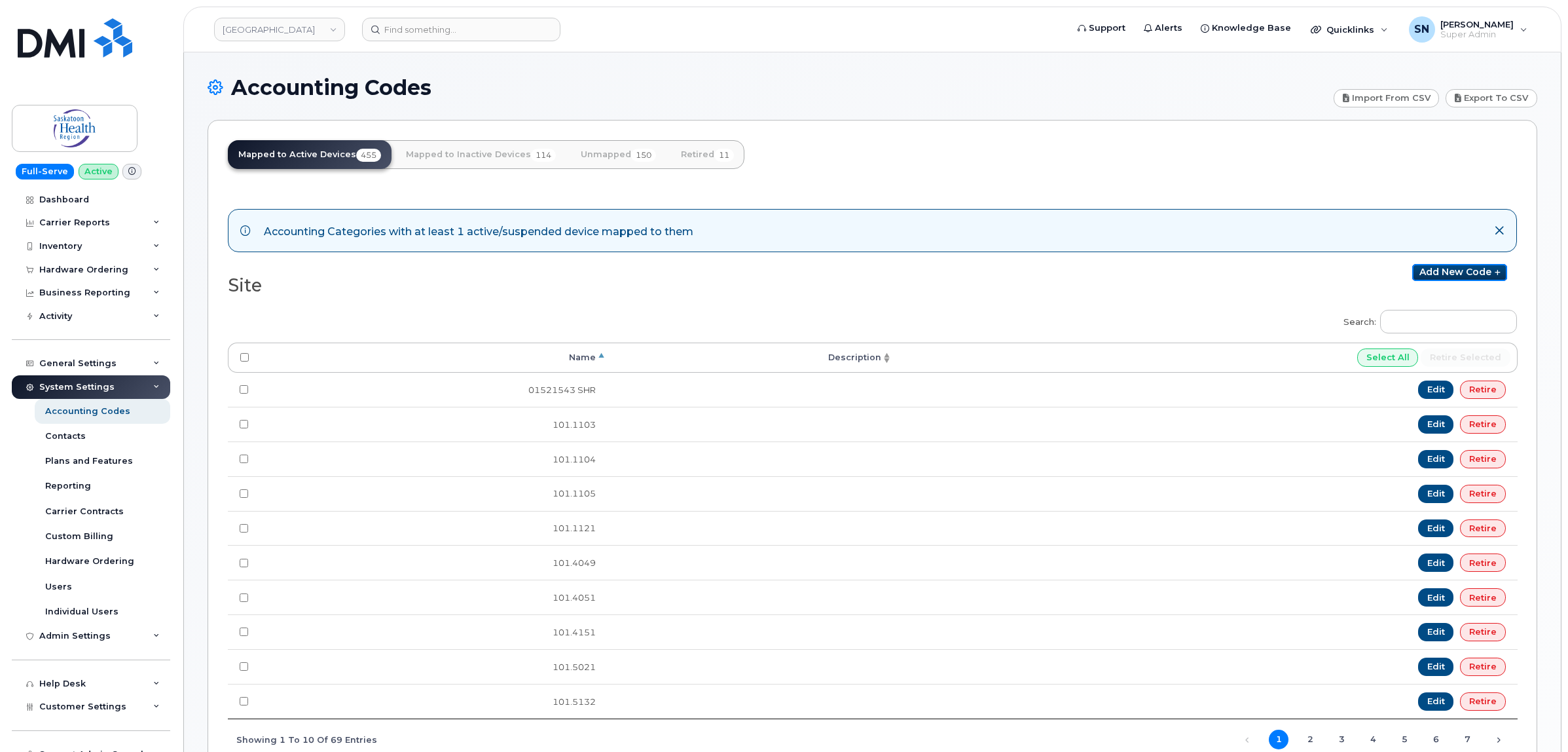
drag, startPoint x: 1467, startPoint y: 279, endPoint x: 1360, endPoint y: 279, distance: 107.0
click at [1467, 279] on link "Add new code" at bounding box center [1459, 272] width 95 height 17
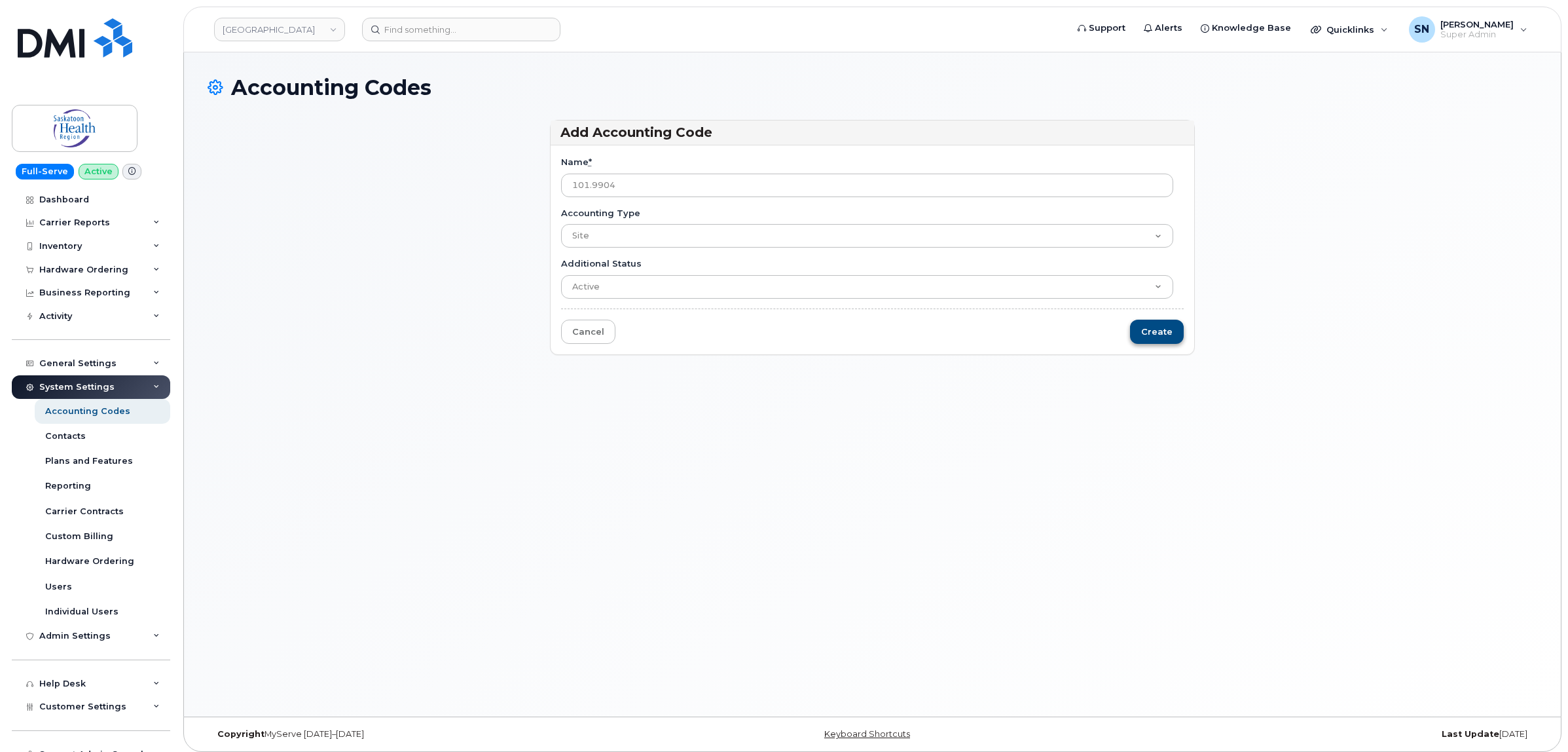
type input "101.9904"
click at [1168, 325] on input "Create" at bounding box center [1156, 332] width 53 height 24
type input "Saving..."
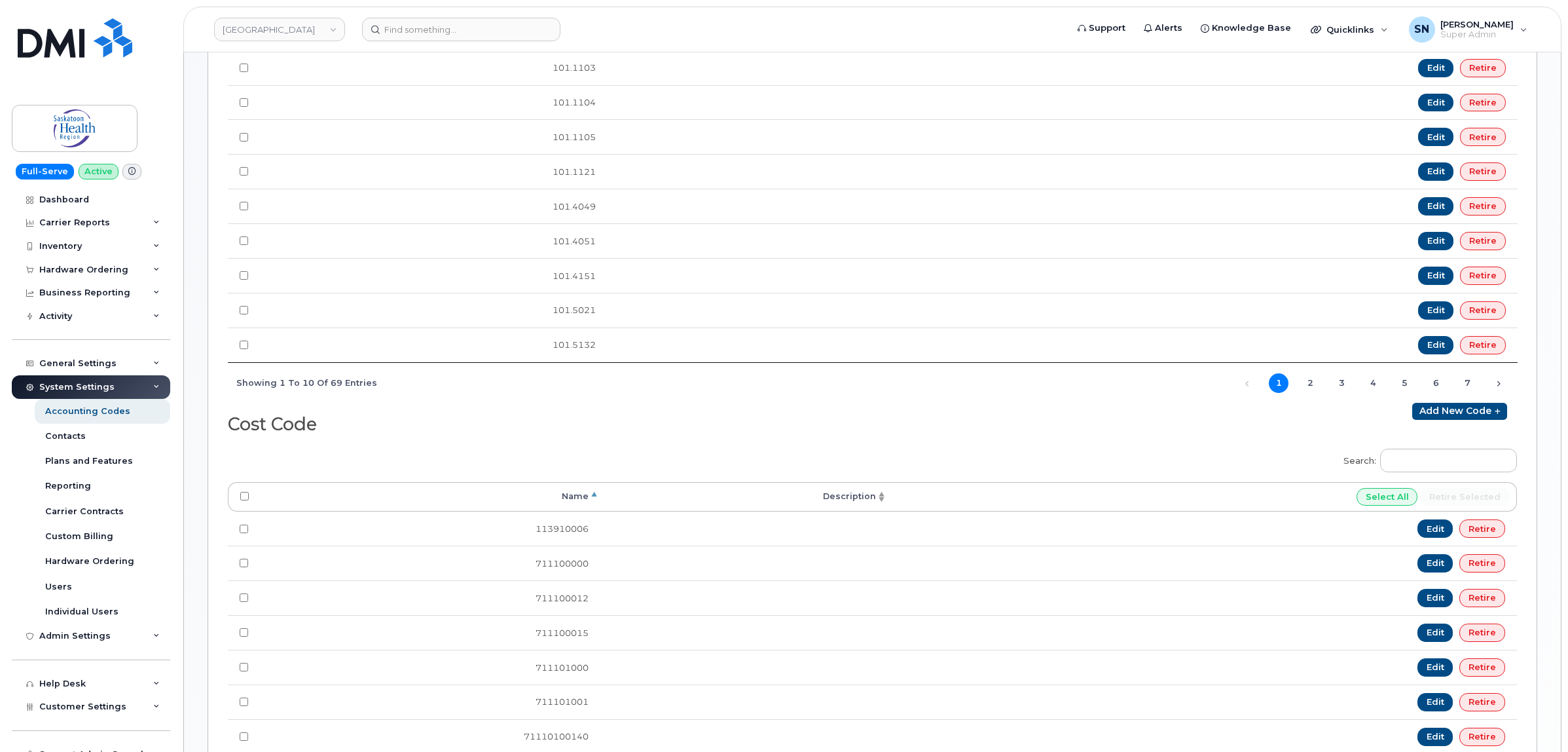
scroll to position [491, 0]
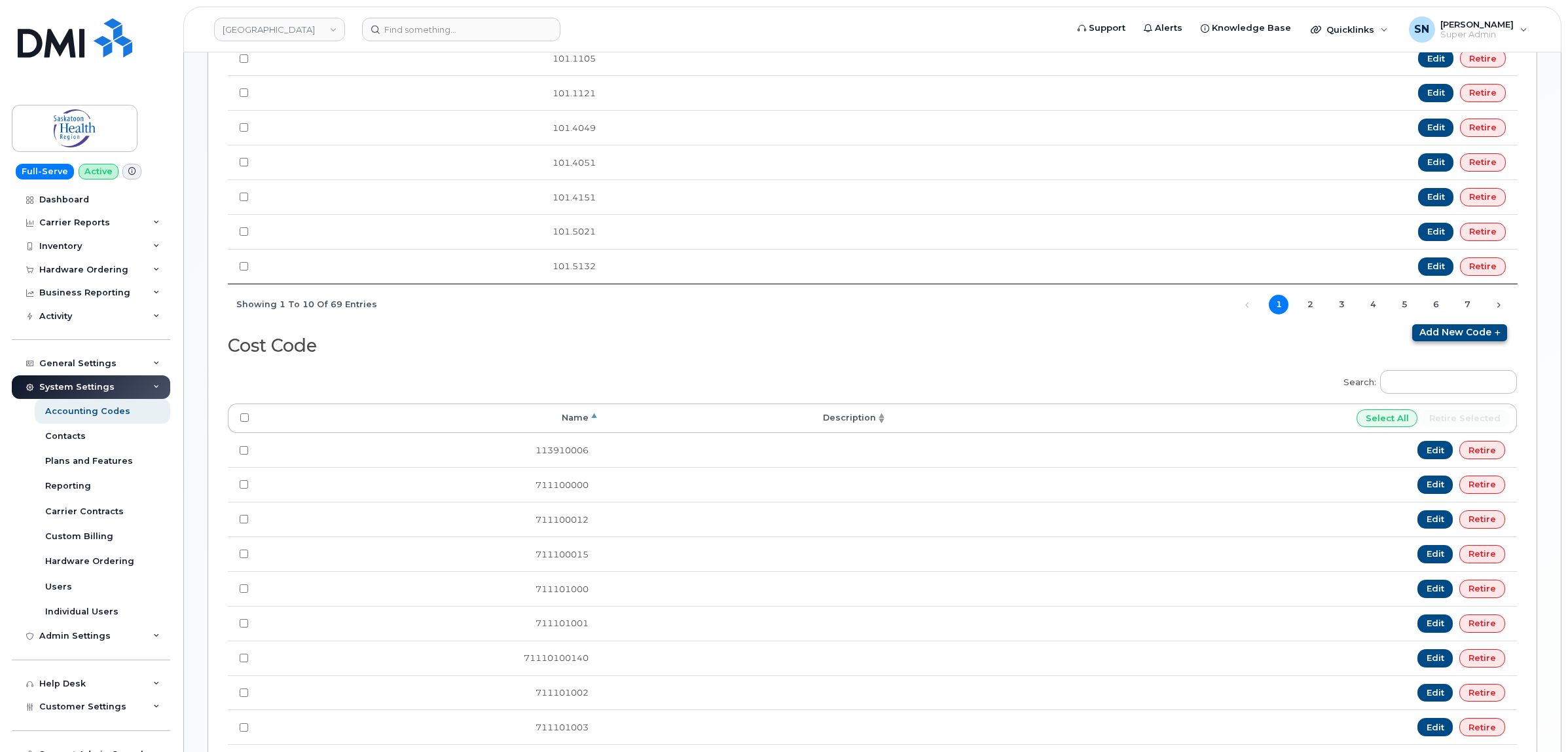
click at [1478, 350] on div "Cost Code Add new code" at bounding box center [872, 343] width 1289 height 38
click at [1478, 341] on link "Add new code" at bounding box center [1459, 333] width 95 height 17
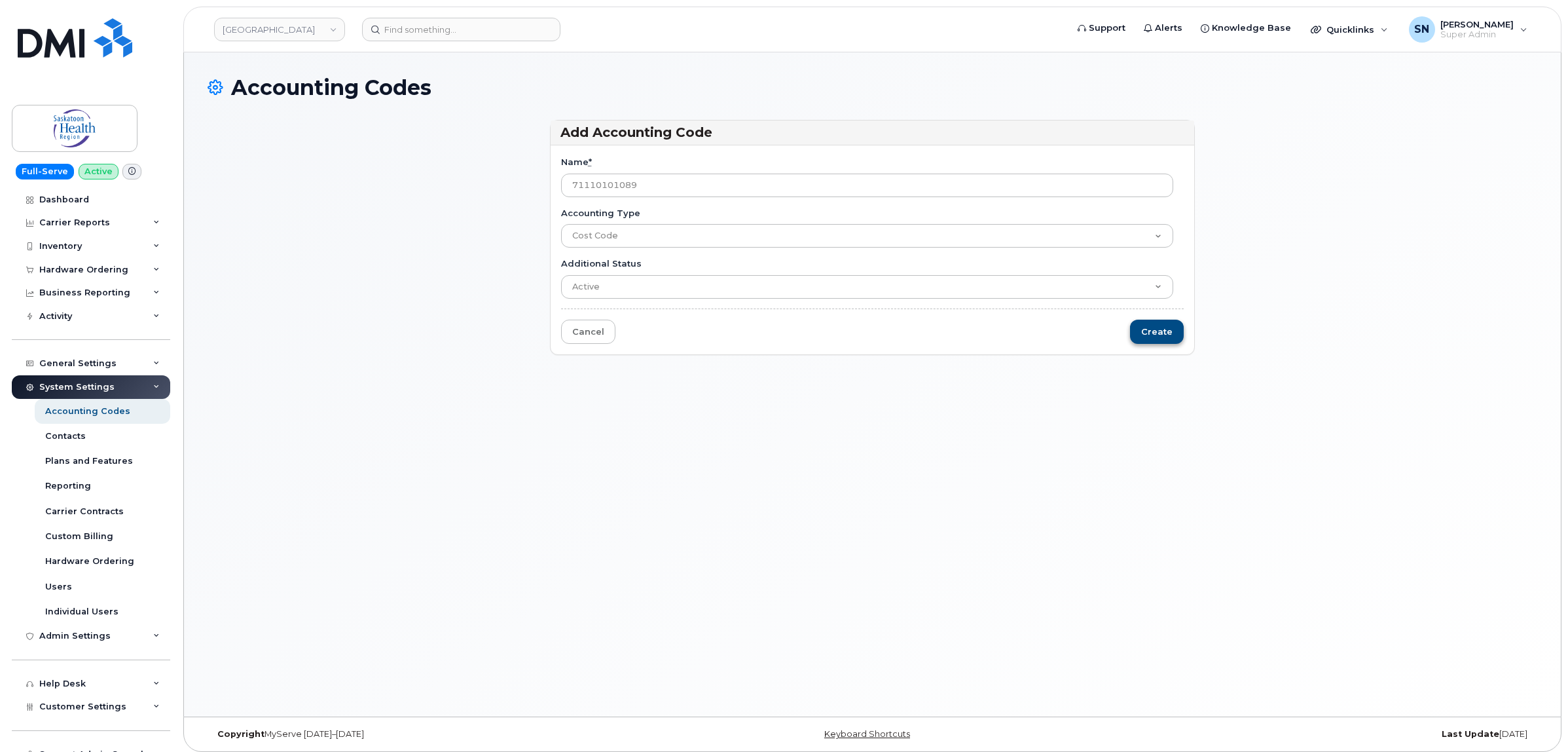
type input "71110101089"
click at [1138, 332] on input "Create" at bounding box center [1156, 332] width 53 height 24
type input "Saving..."
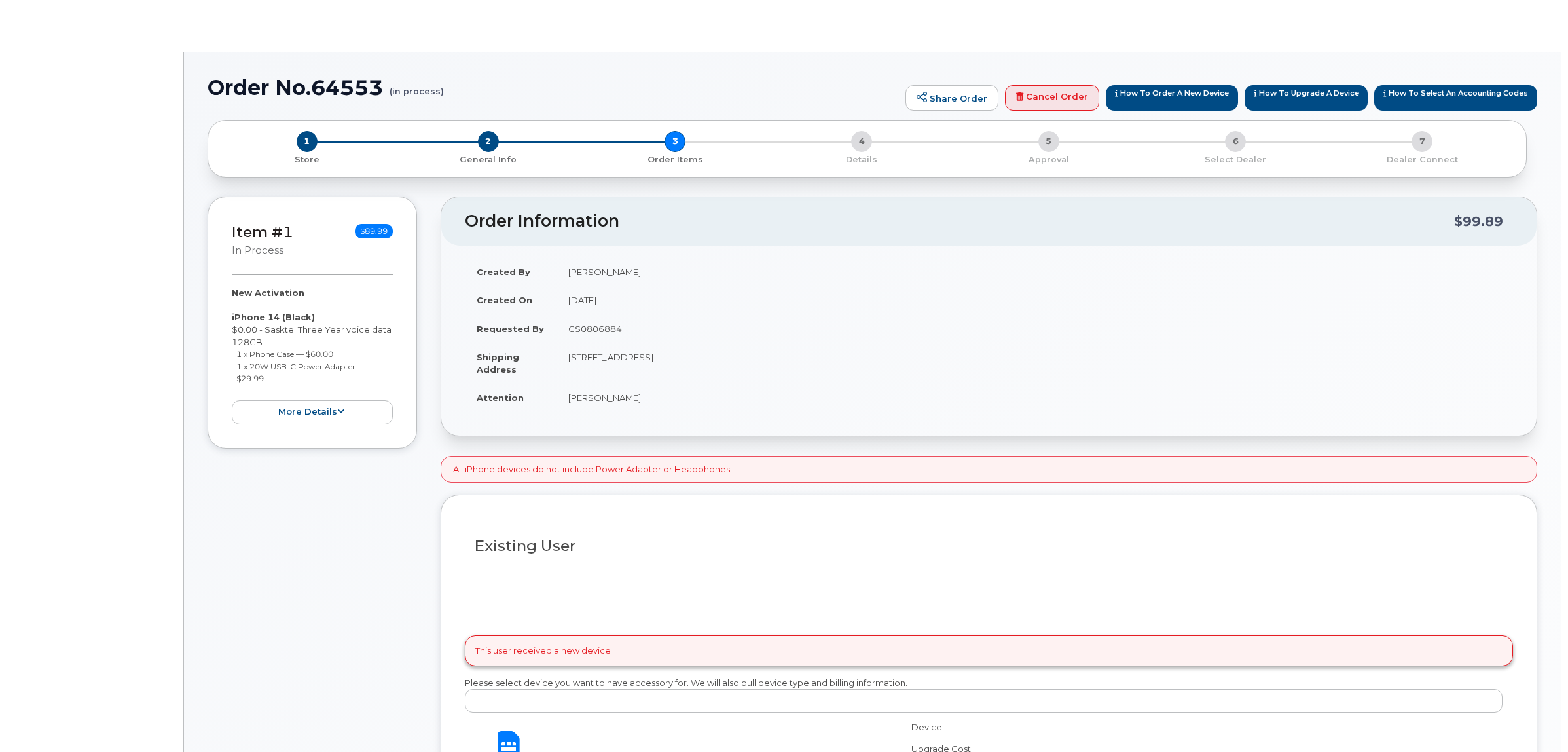
radio input "true"
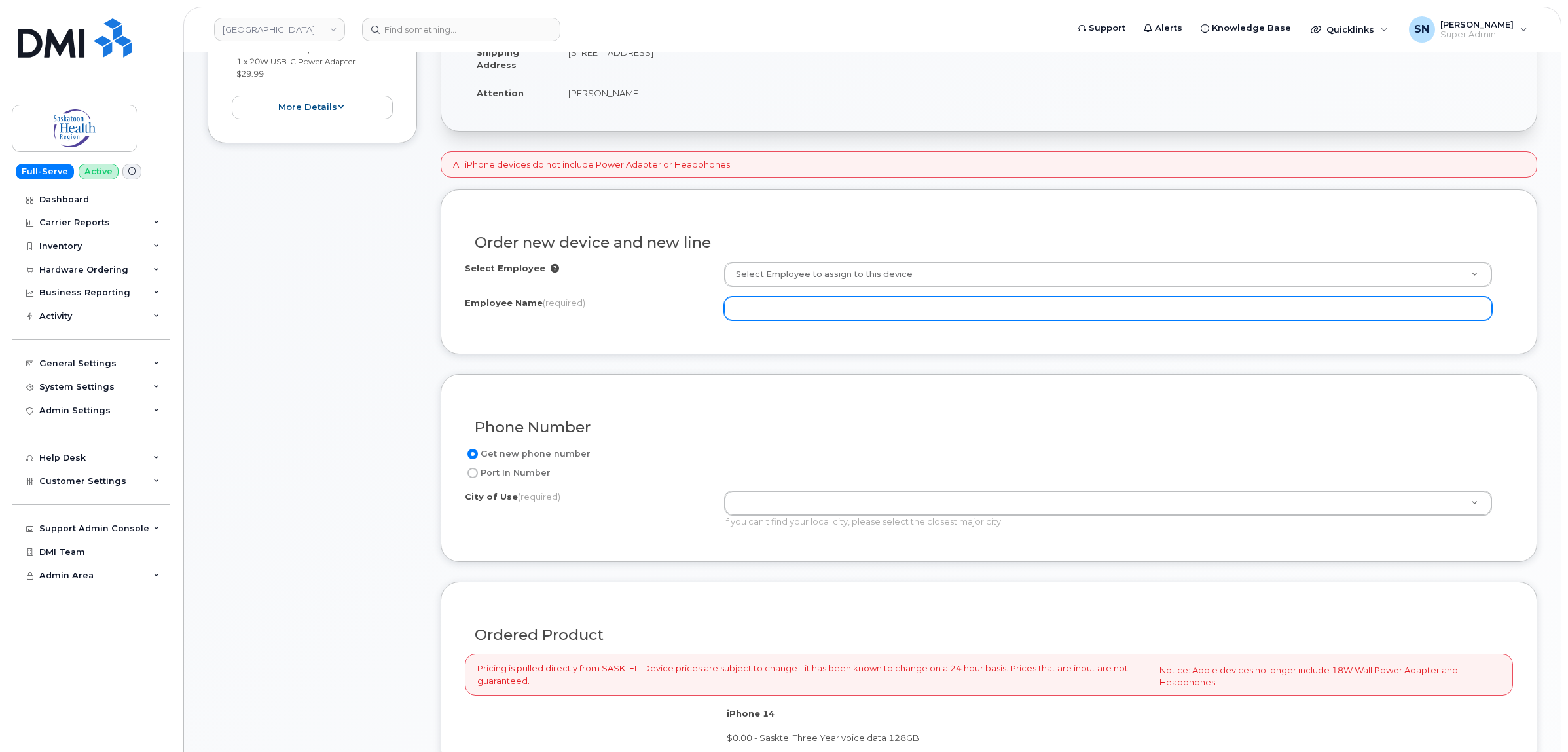
click at [789, 309] on input "Employee Name (required)" at bounding box center [1108, 309] width 768 height 24
paste input "[PERSON_NAME]"
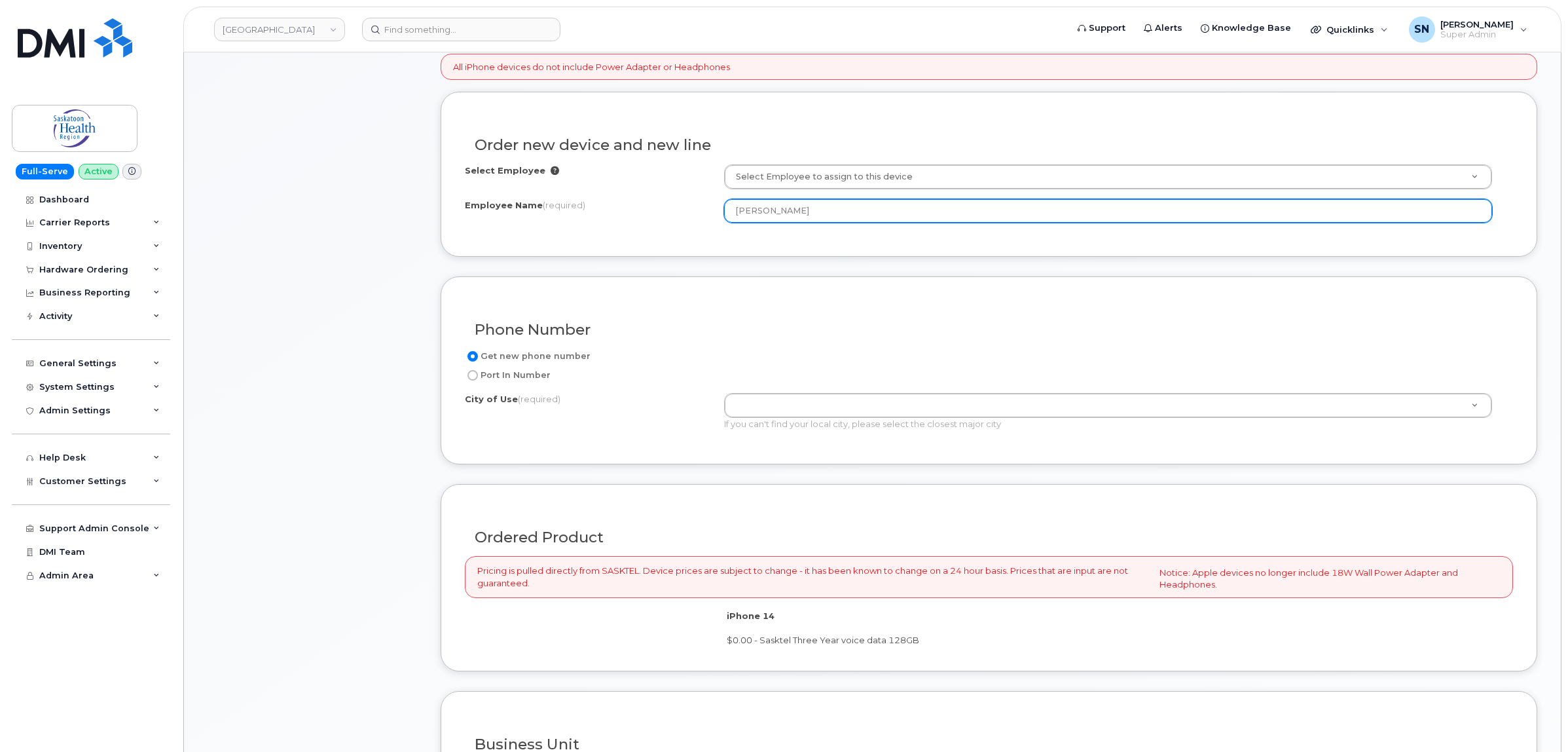
scroll to position [591, 0]
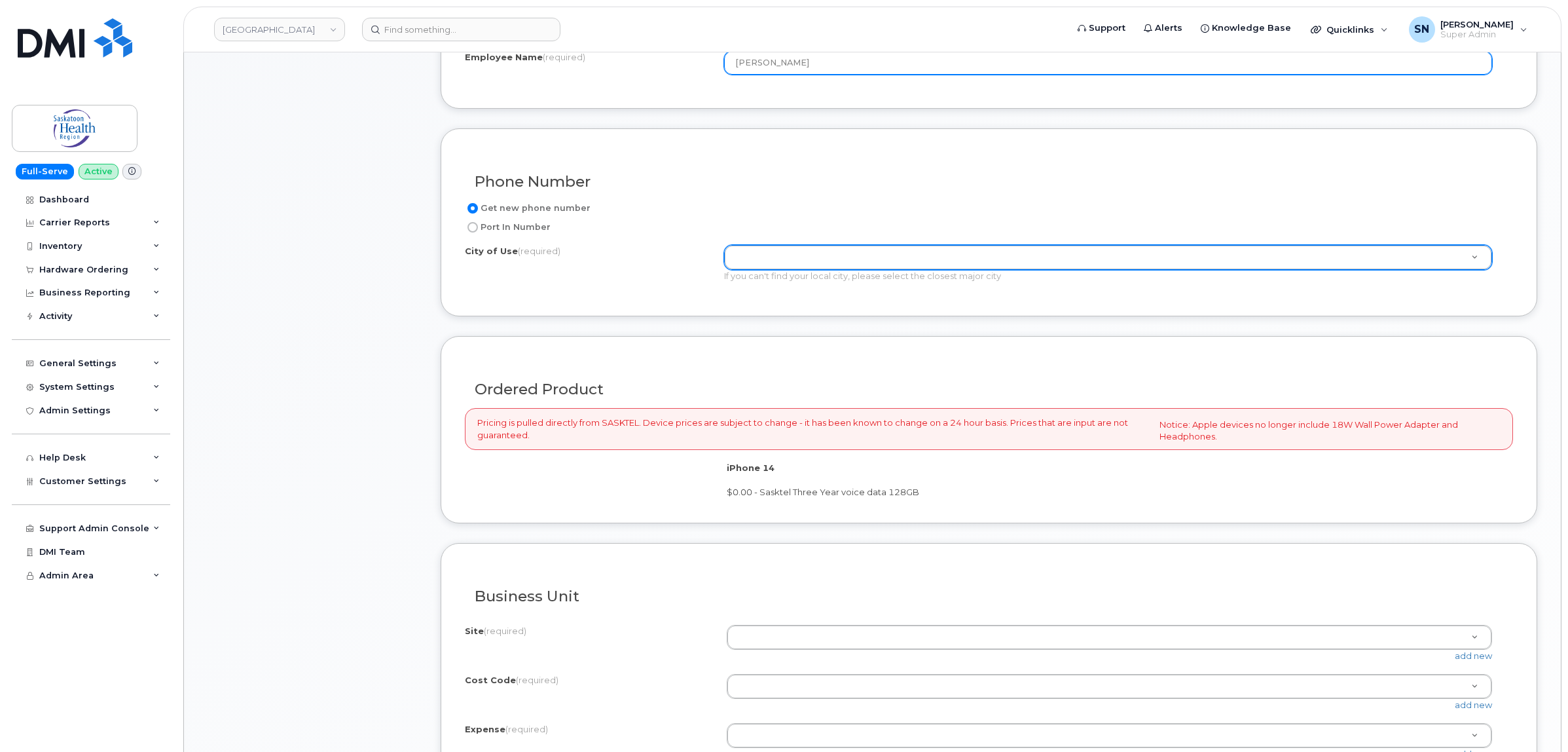
type input "[PERSON_NAME]"
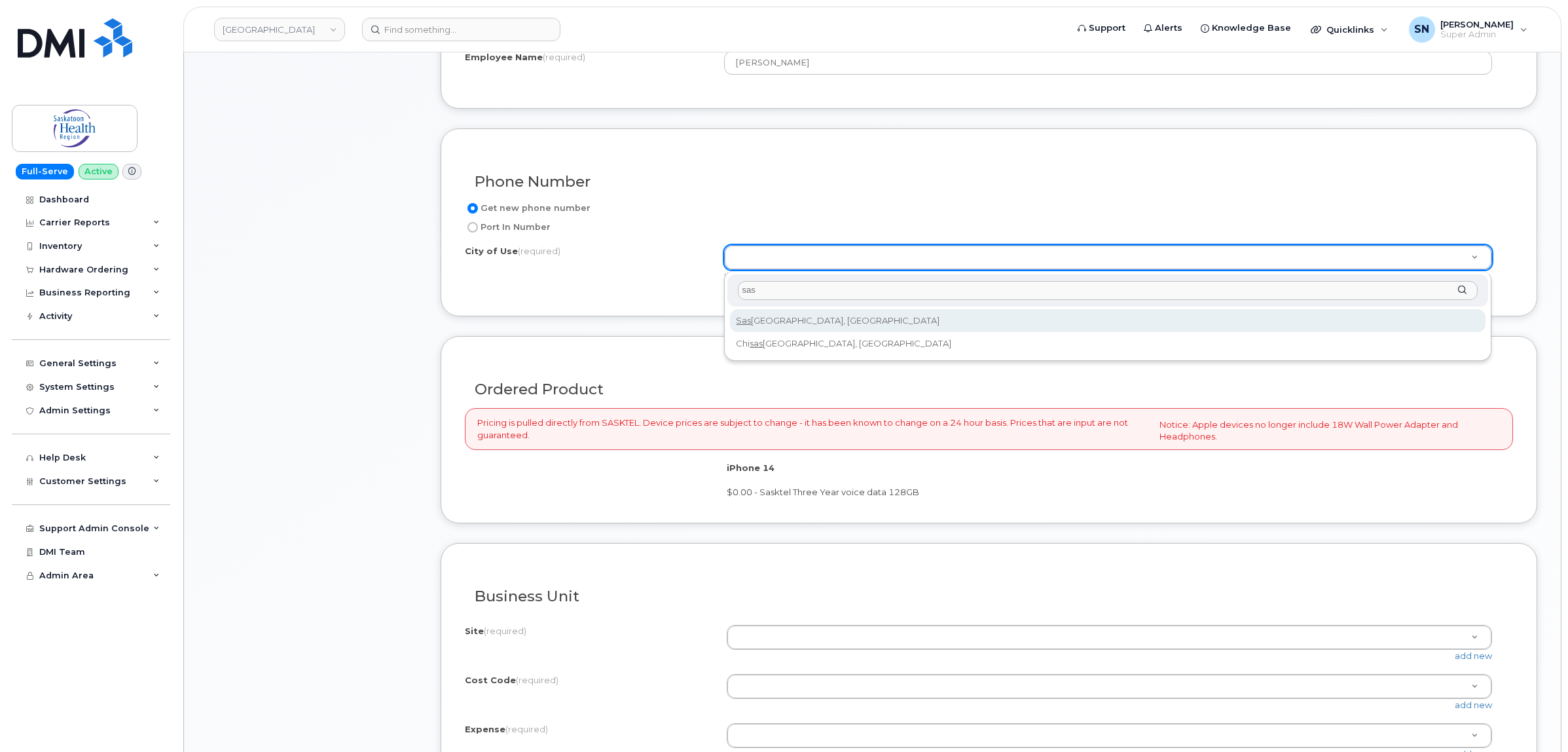
type input "sas"
type input "6909"
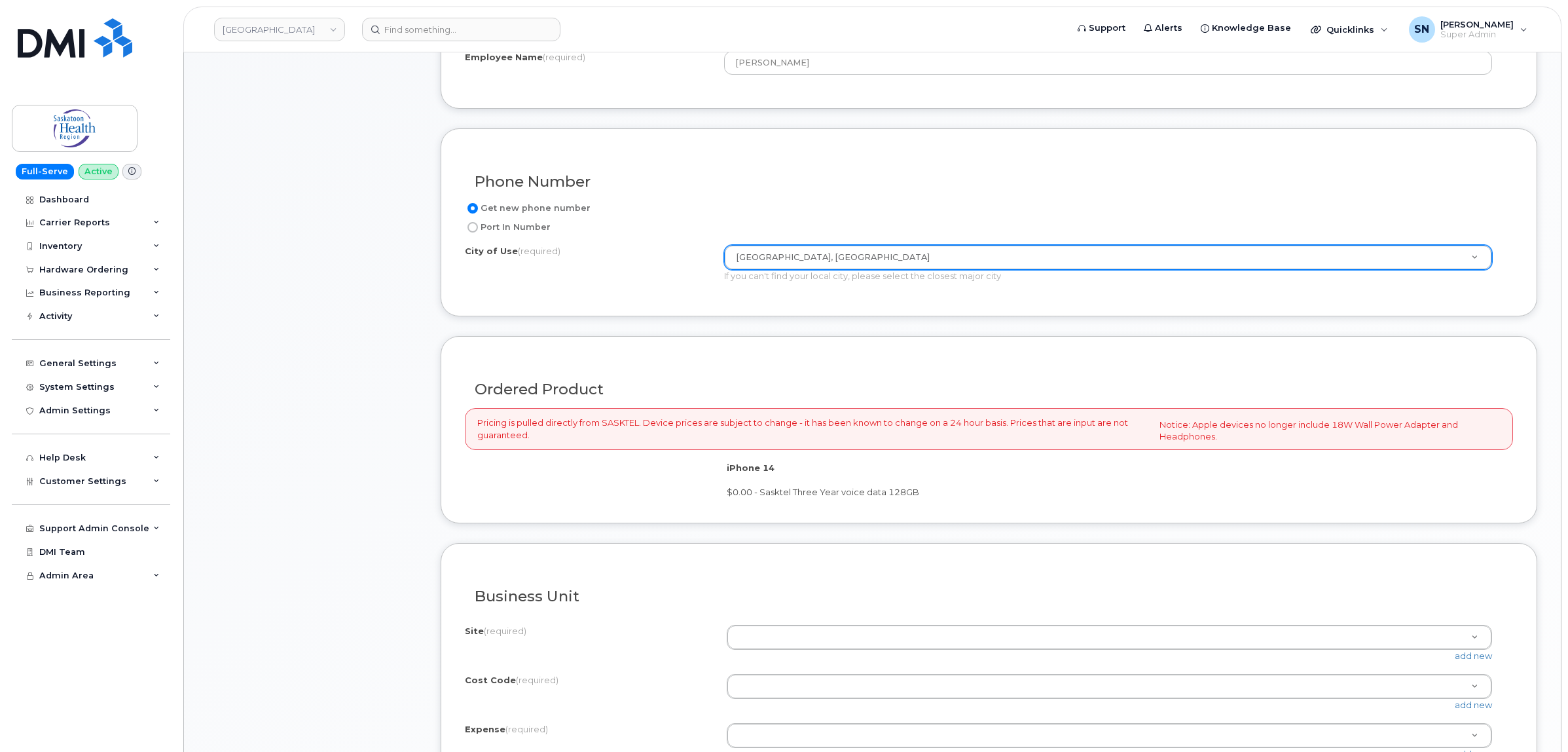
click at [597, 277] on div "City of Use (required) Saskatoon, Saskatchewan 6909 If you can't find your loca…" at bounding box center [983, 263] width 1038 height 38
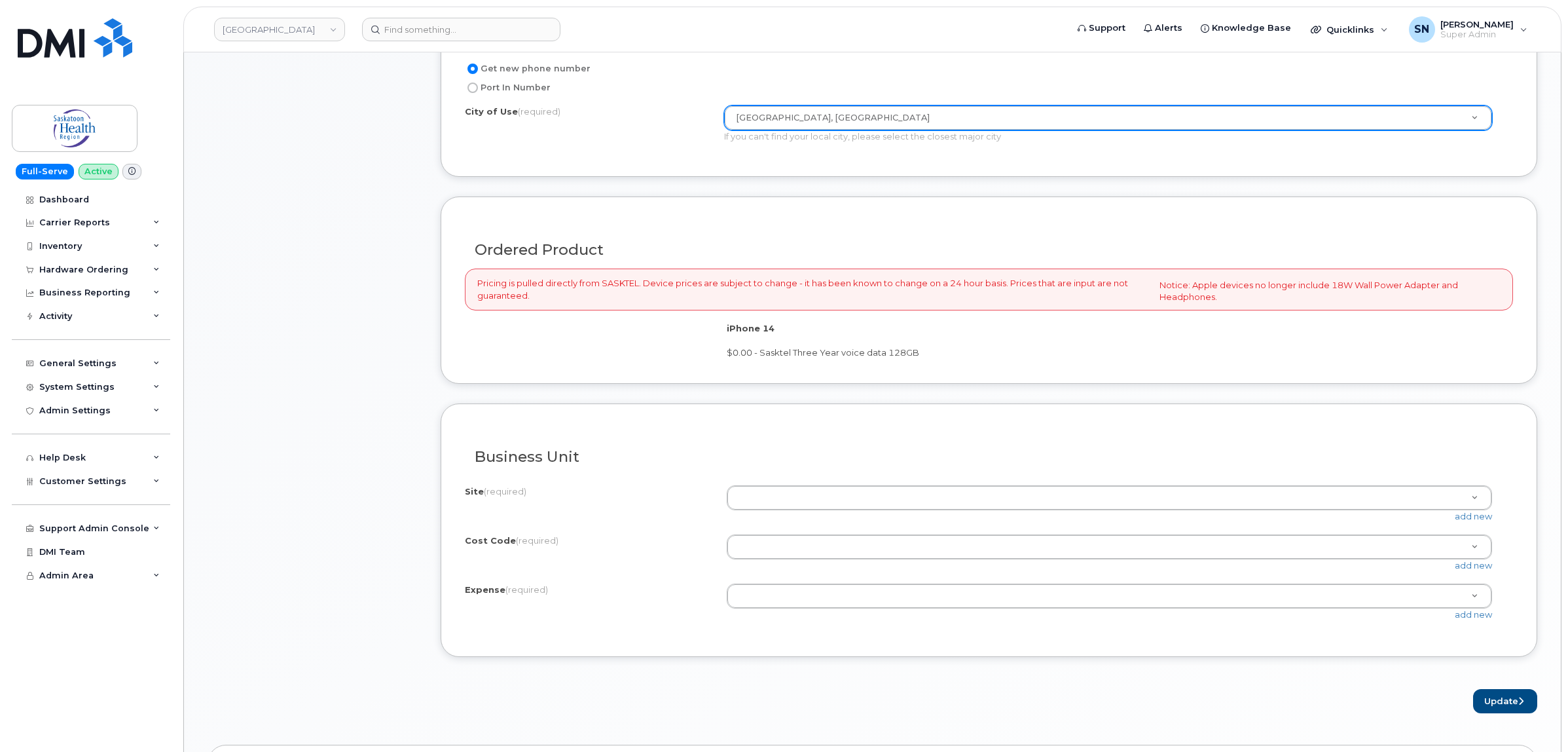
scroll to position [837, 0]
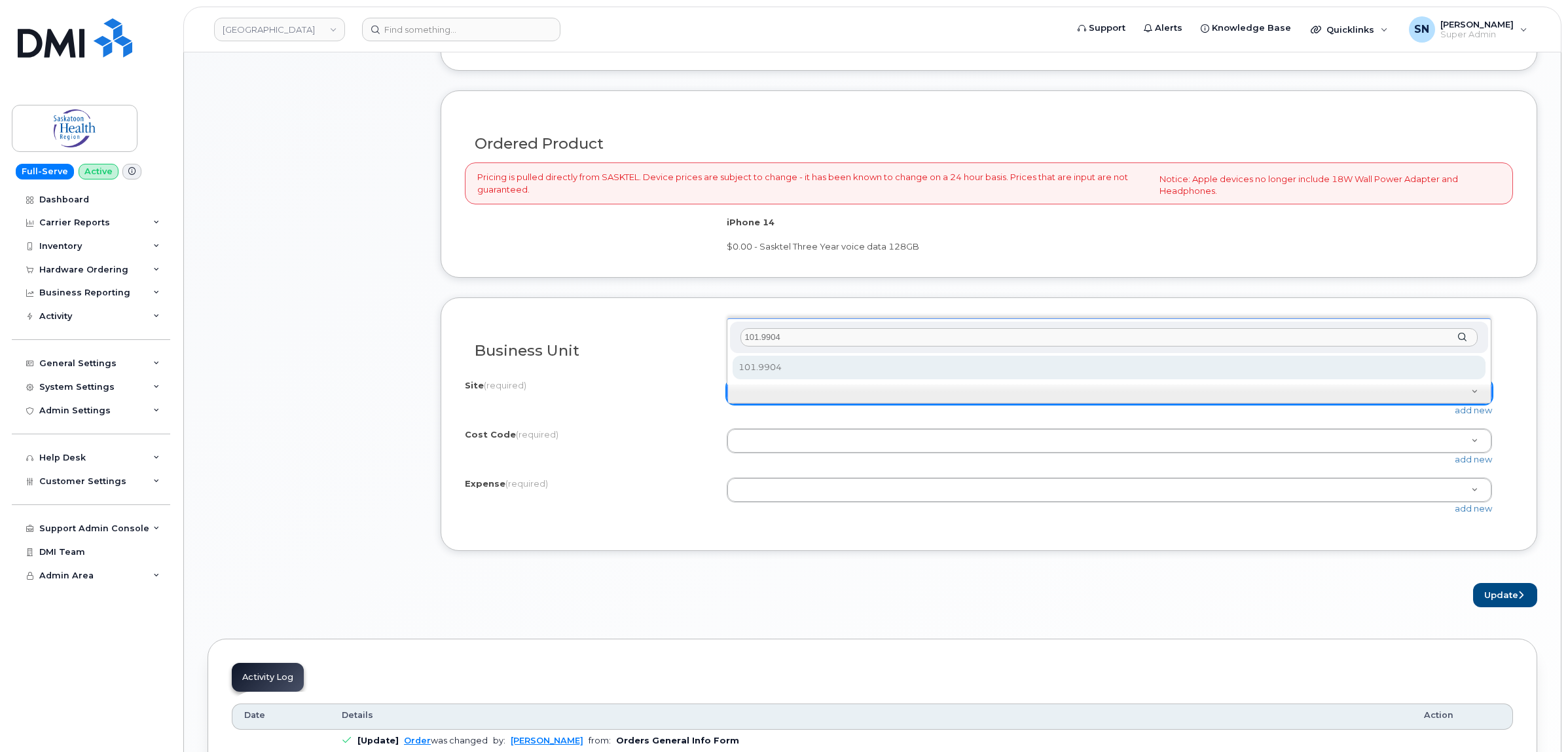
type input "101.9904"
select select "101.9904"
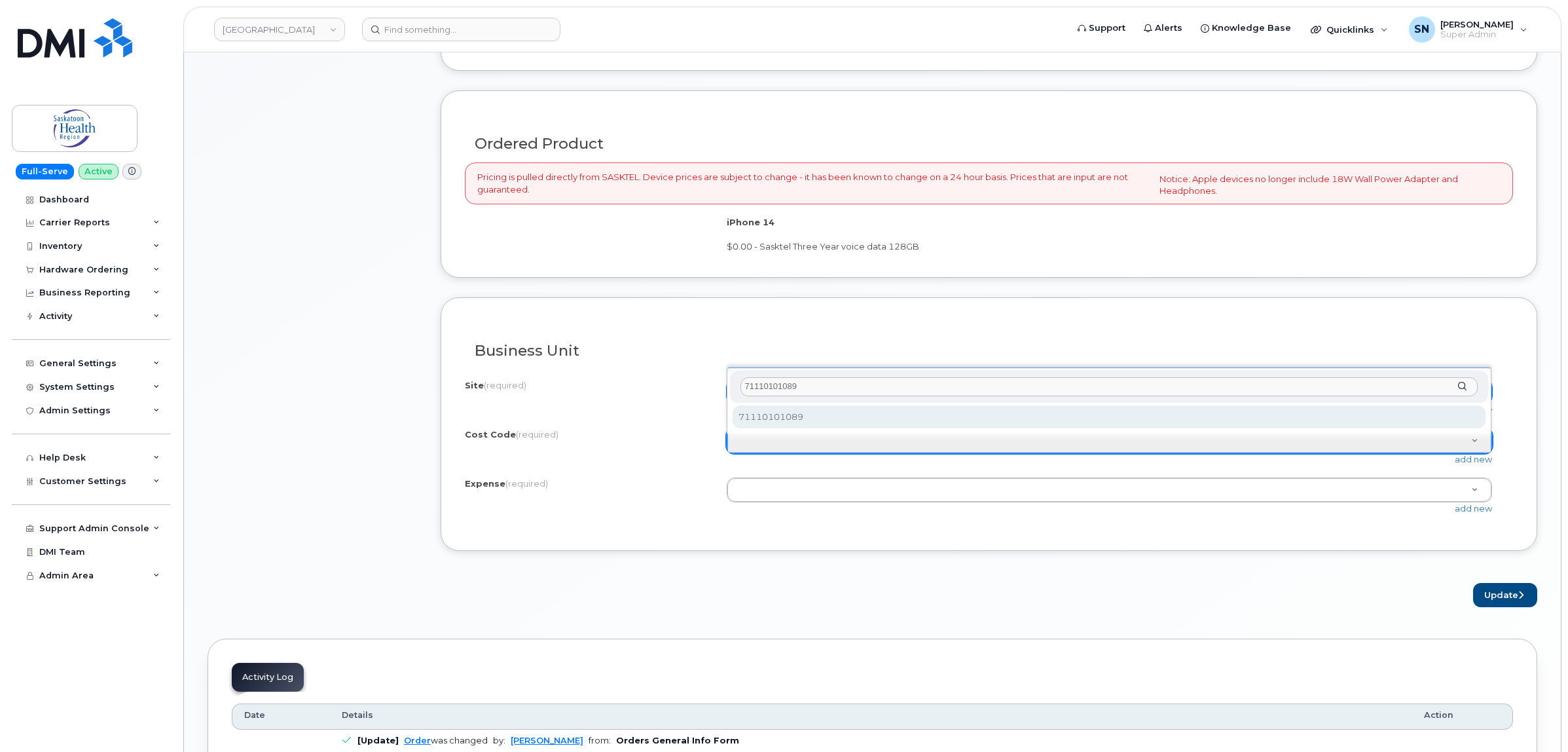
type input "71110101089"
select select "71110101089"
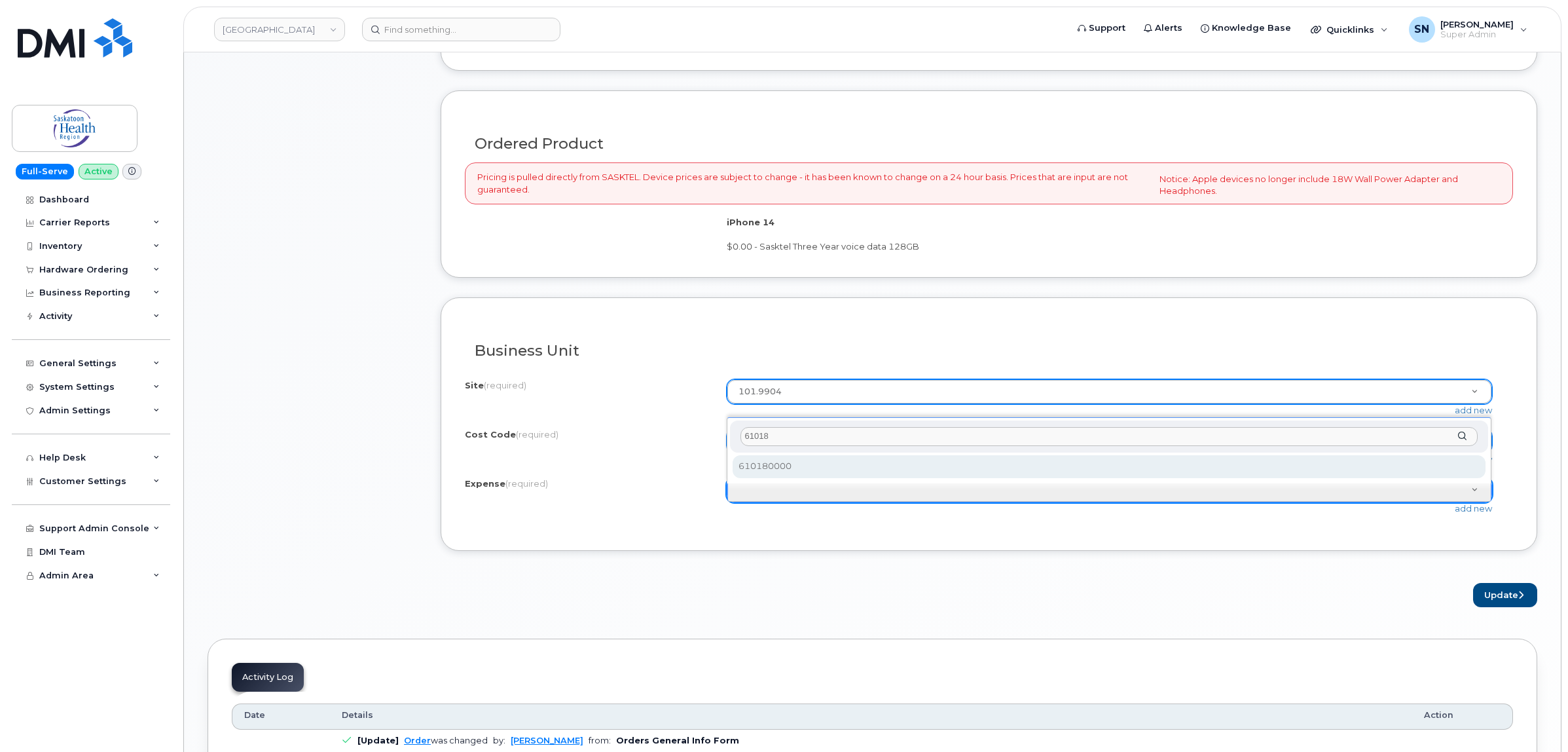
type input "61018"
select select "610180000"
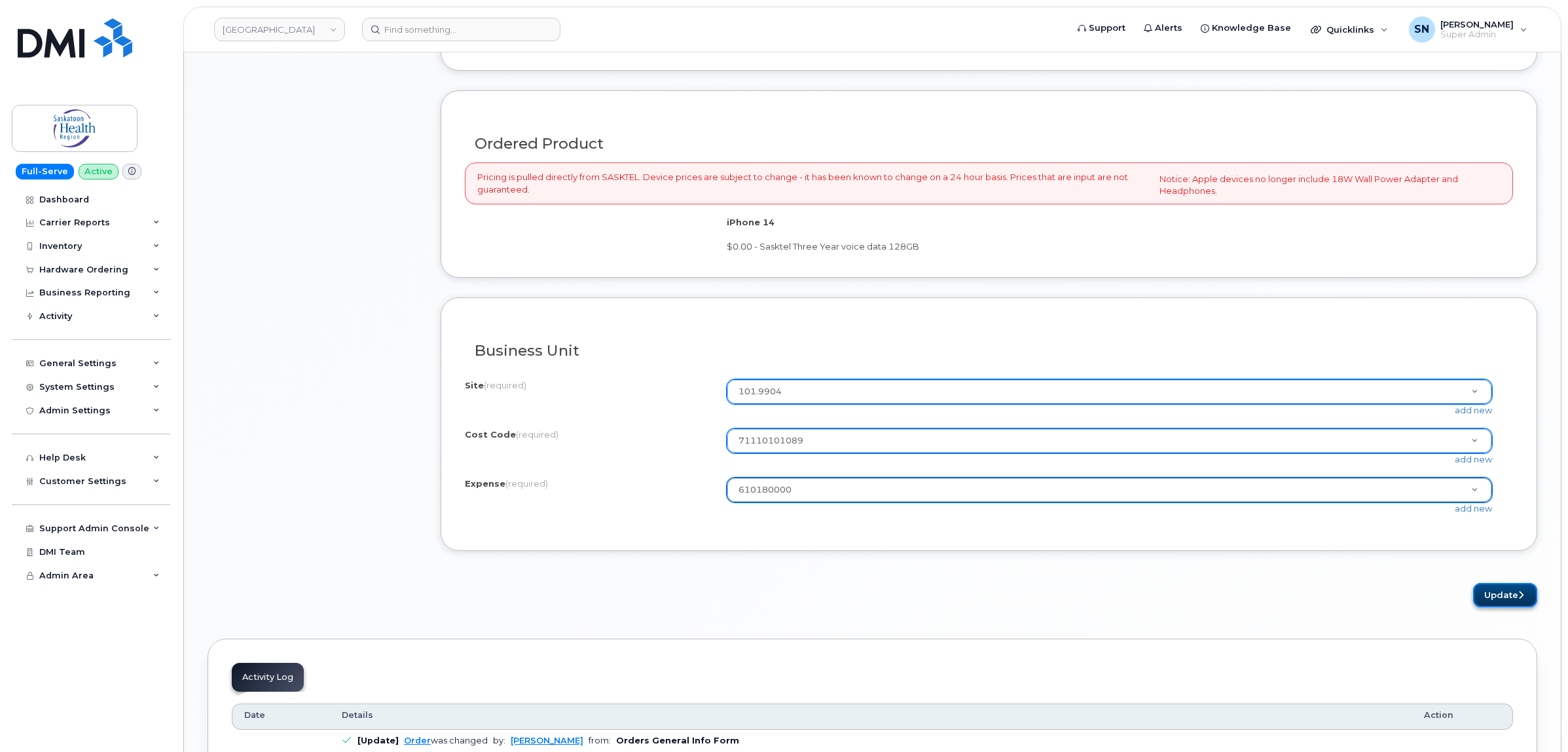
click at [1507, 588] on button "Update" at bounding box center [1506, 595] width 64 height 24
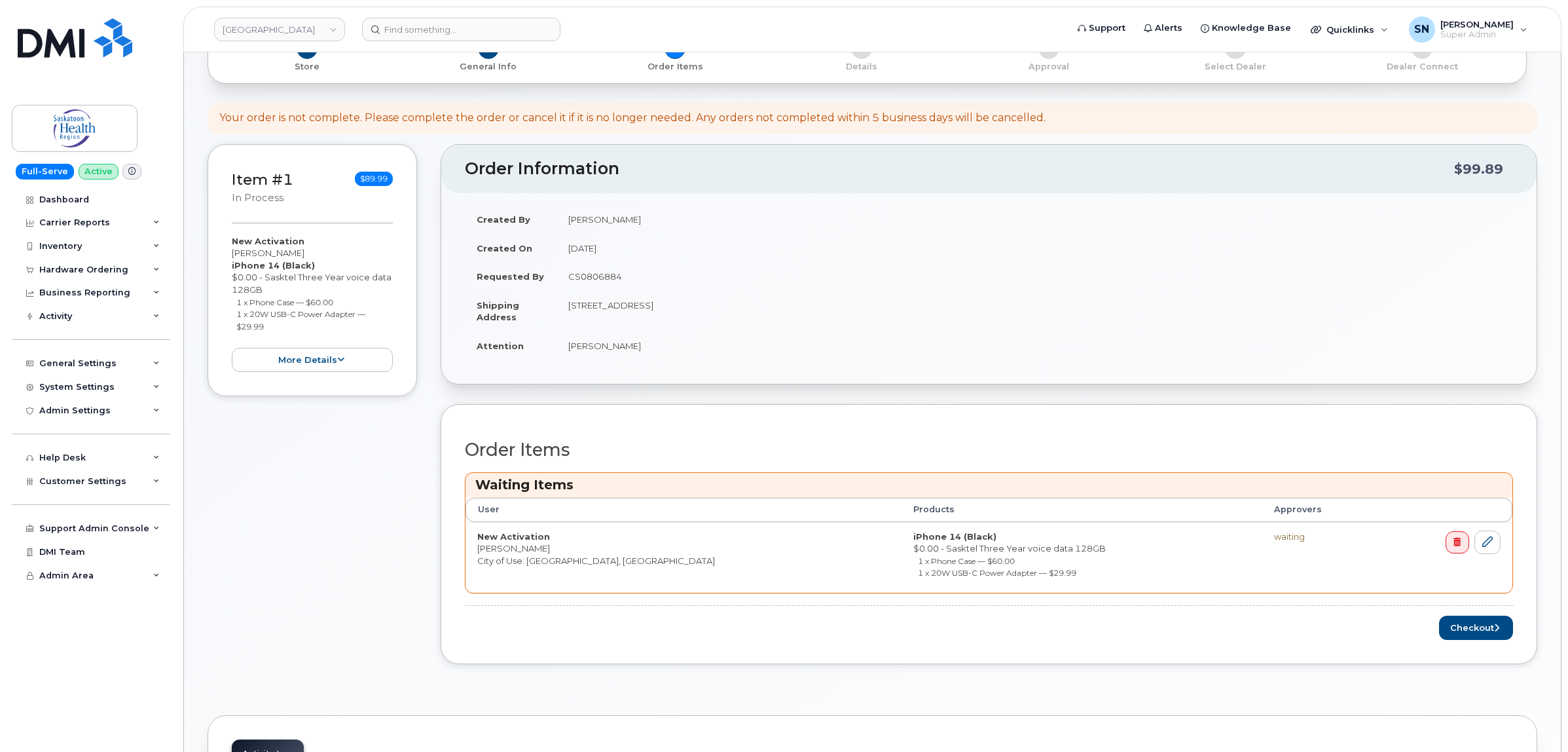
scroll to position [327, 0]
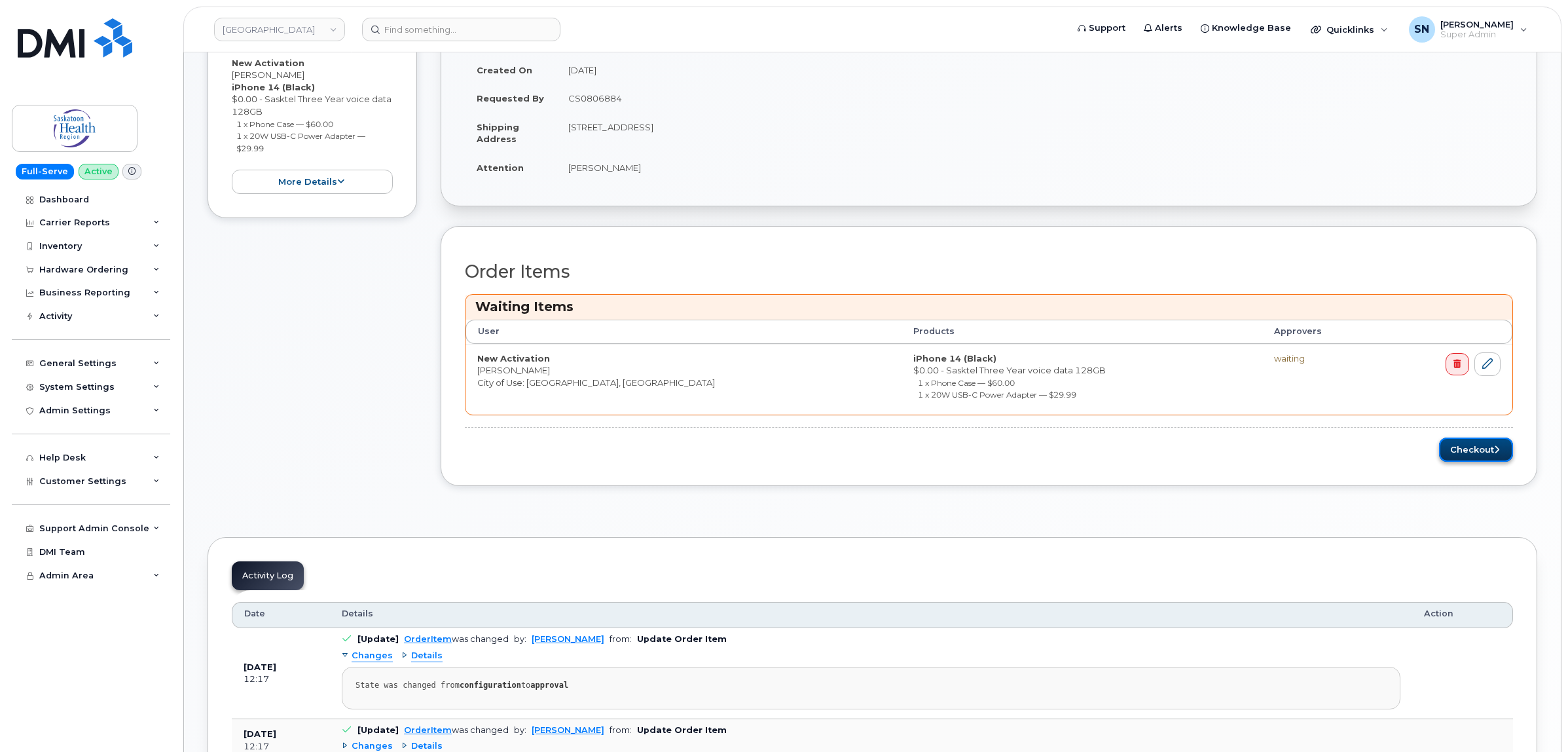
click at [1473, 455] on button "Checkout" at bounding box center [1476, 450] width 74 height 24
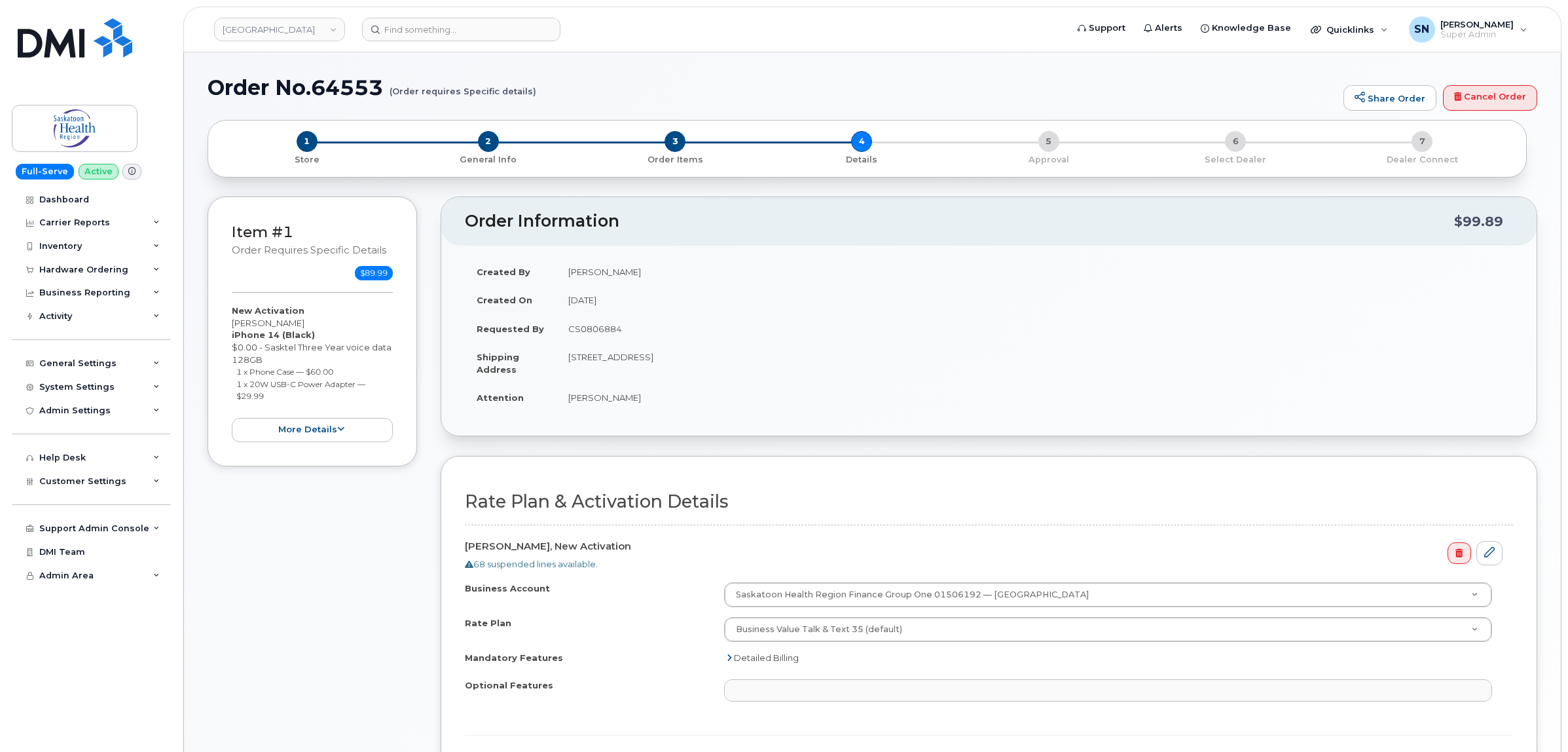
select select
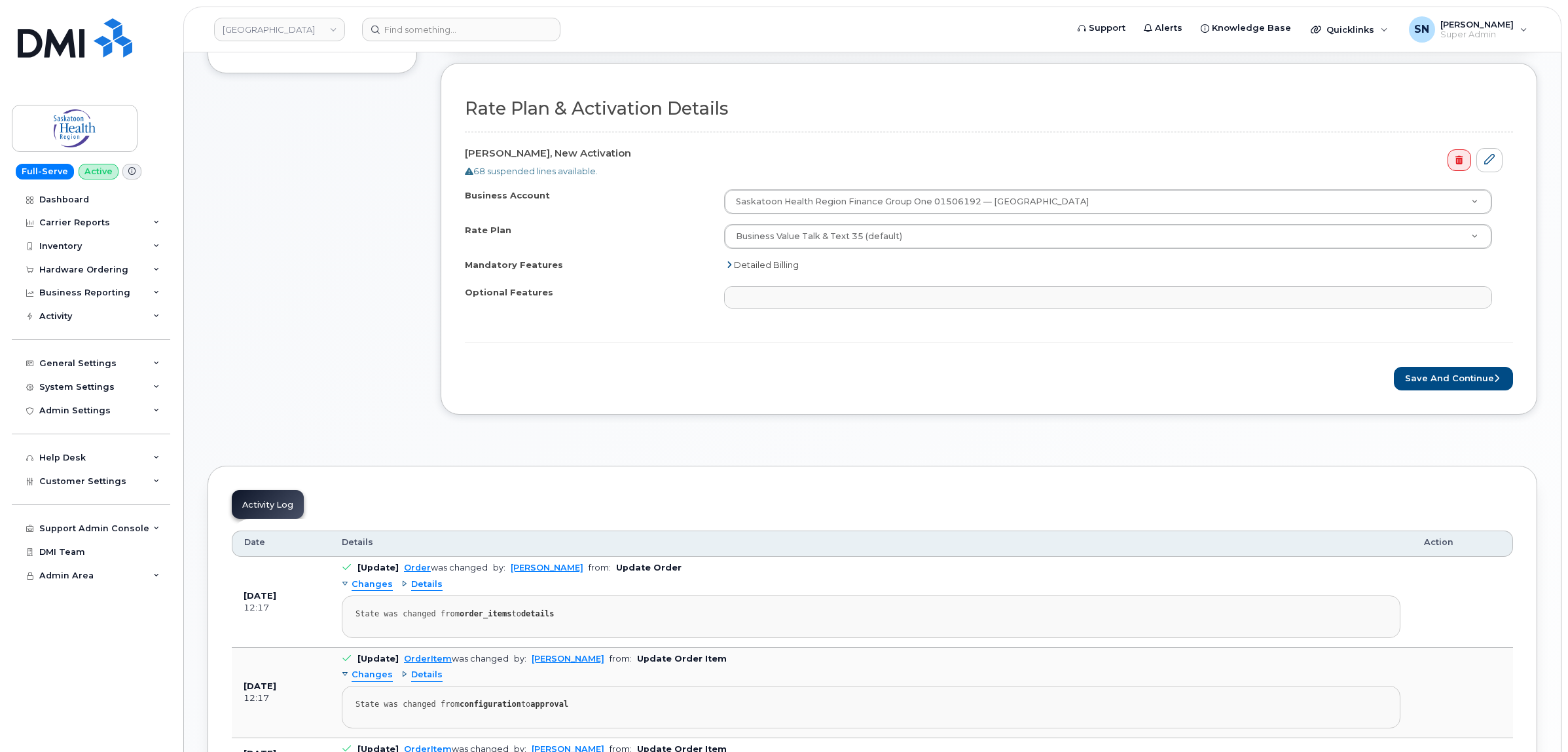
scroll to position [409, 0]
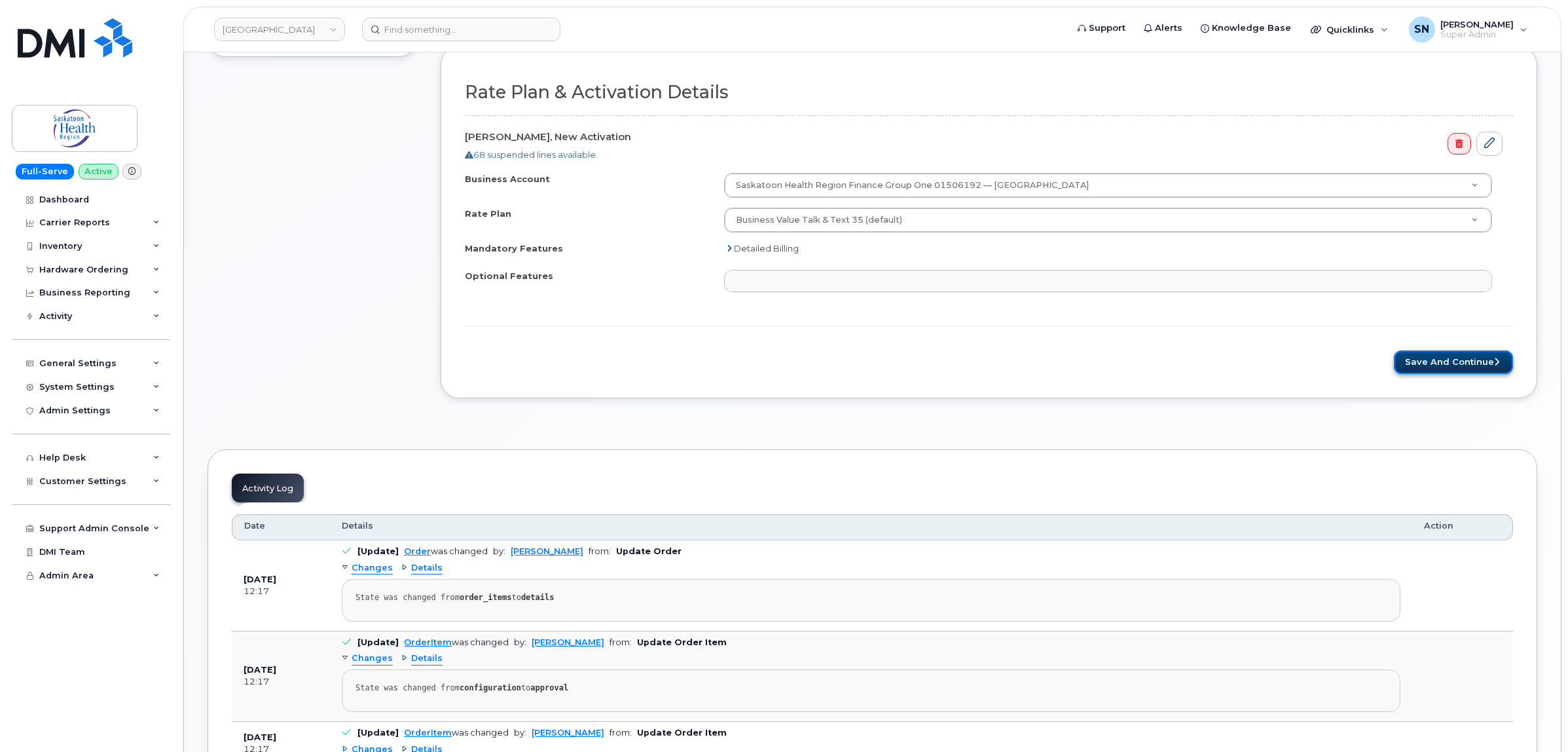
click at [1427, 367] on button "Save and Continue" at bounding box center [1453, 362] width 119 height 24
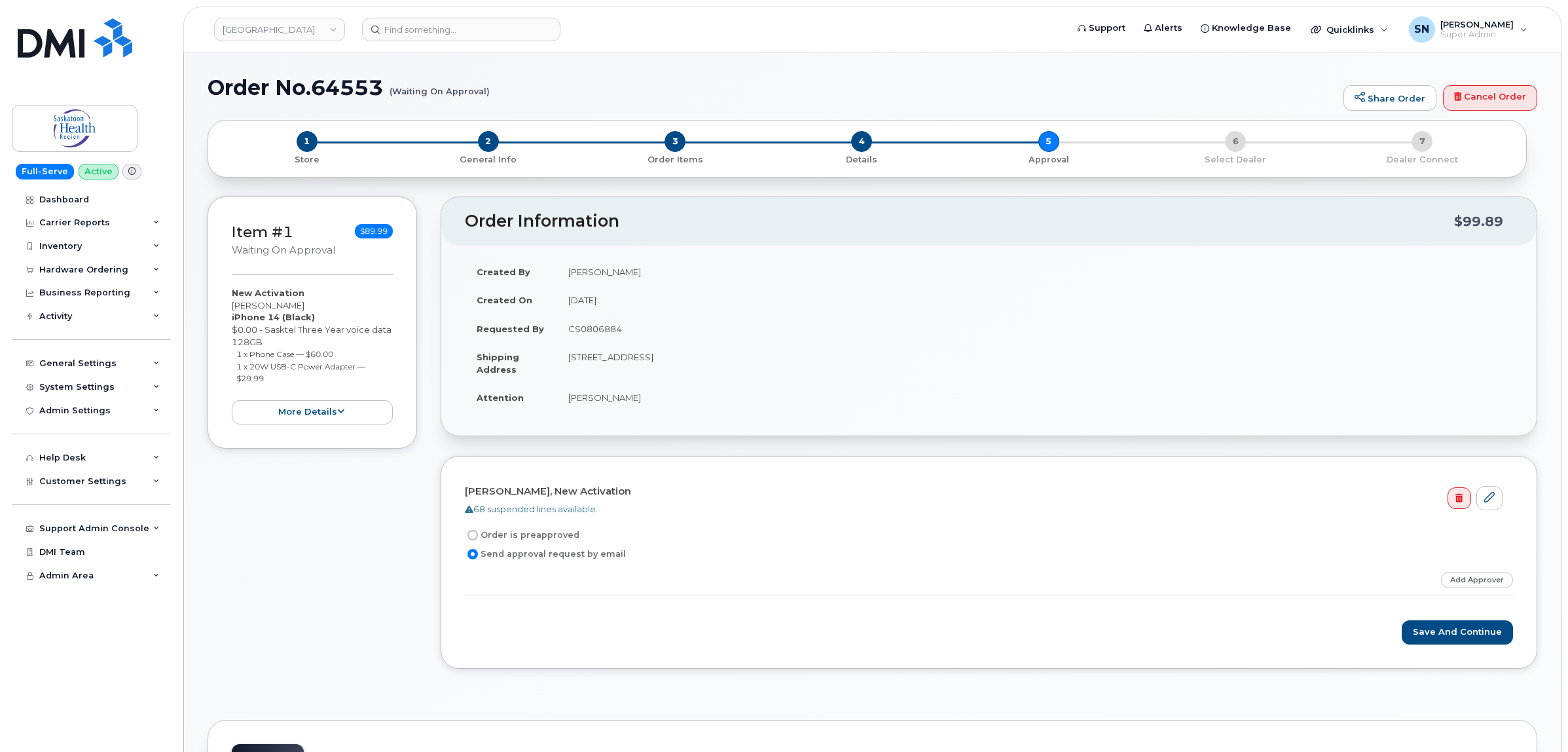
drag, startPoint x: 258, startPoint y: 302, endPoint x: 297, endPoint y: 300, distance: 39.1
click at [297, 300] on div "Item #1 Waiting On Approval $89.99 New Activation [PERSON_NAME] iPhone 14 (Blac…" at bounding box center [312, 323] width 210 height 252
copy div "[PERSON_NAME]"
click at [112, 272] on div "Hardware Ordering" at bounding box center [84, 269] width 89 height 10
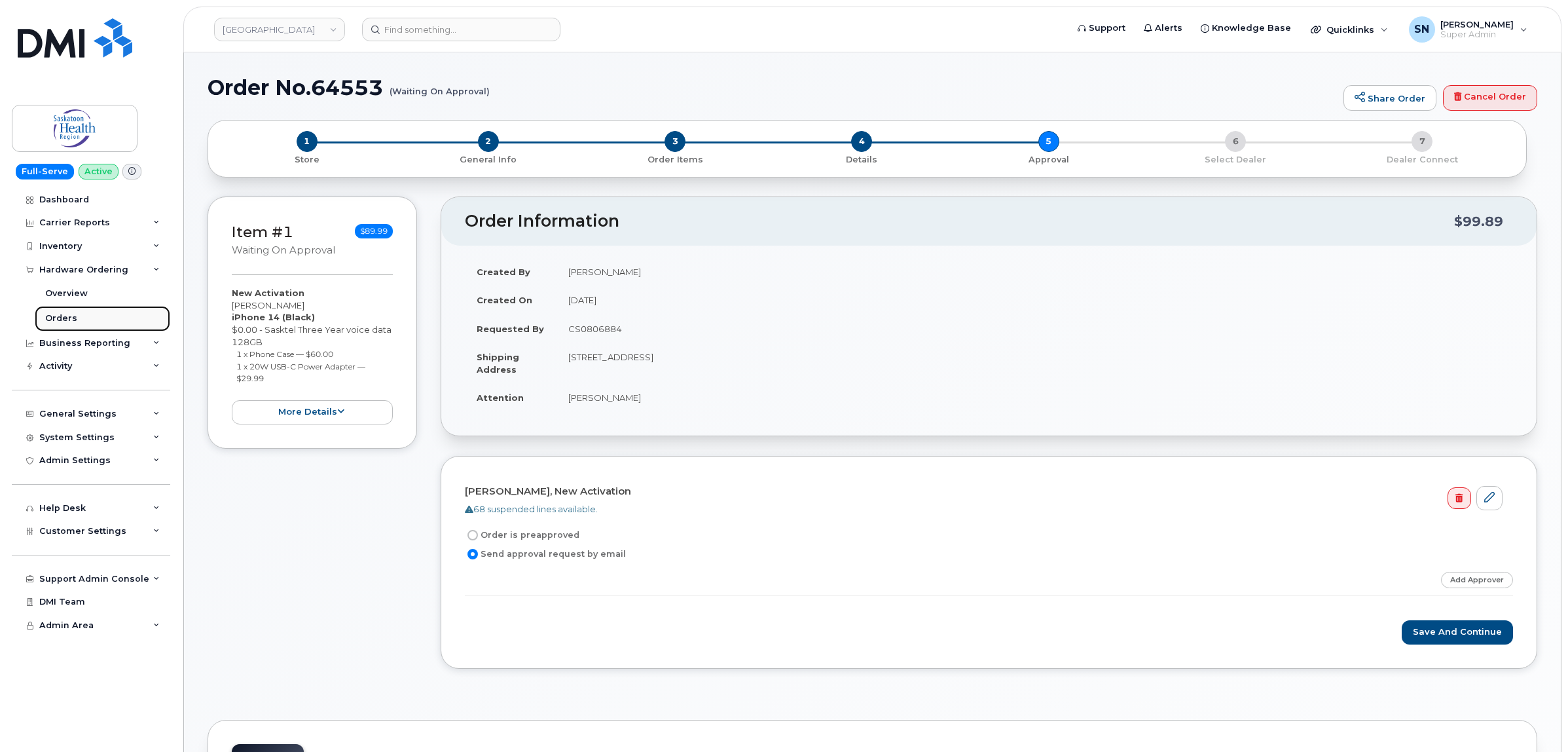
click at [64, 313] on link "Orders" at bounding box center [102, 318] width 135 height 25
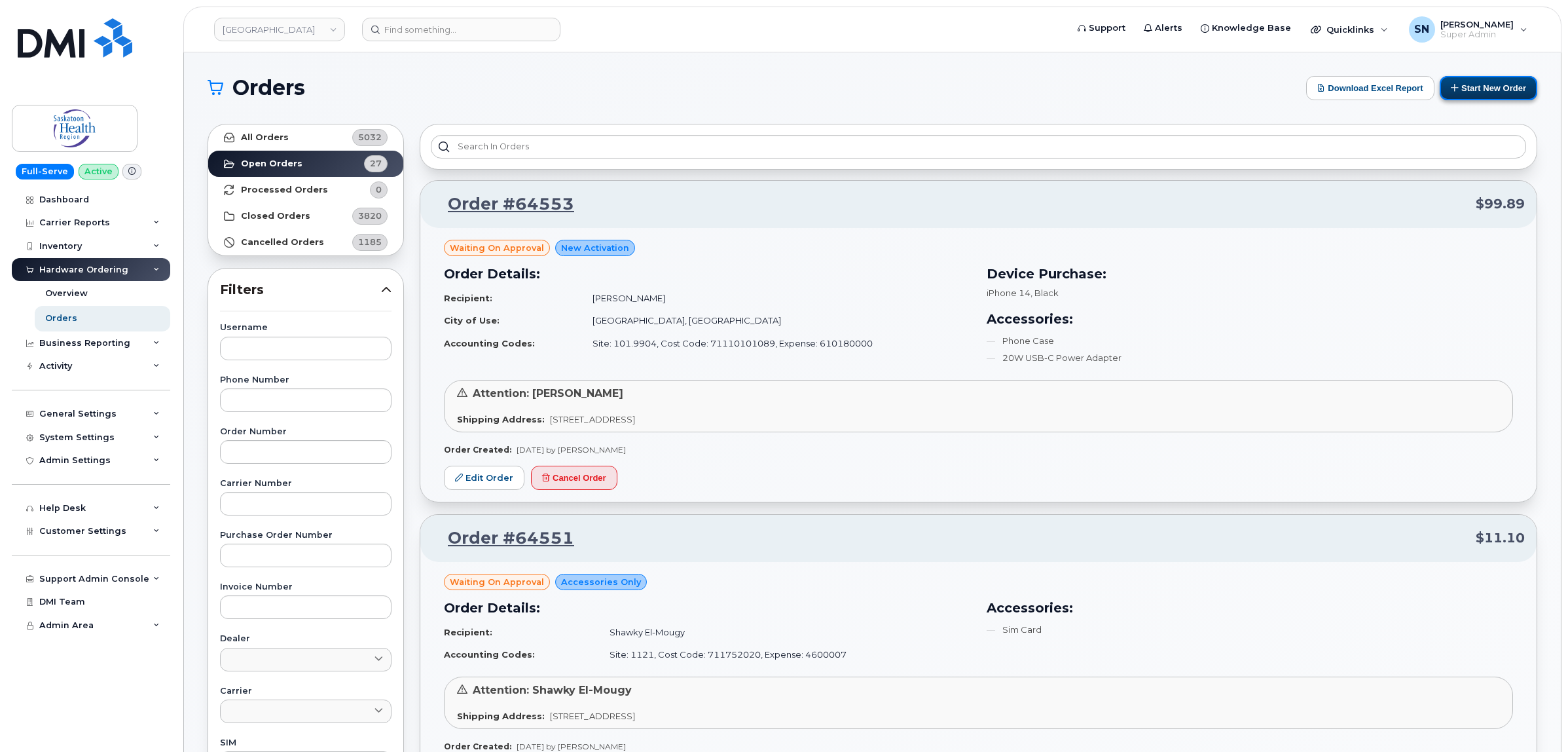
click at [1452, 88] on icon at bounding box center [1454, 86] width 8 height 8
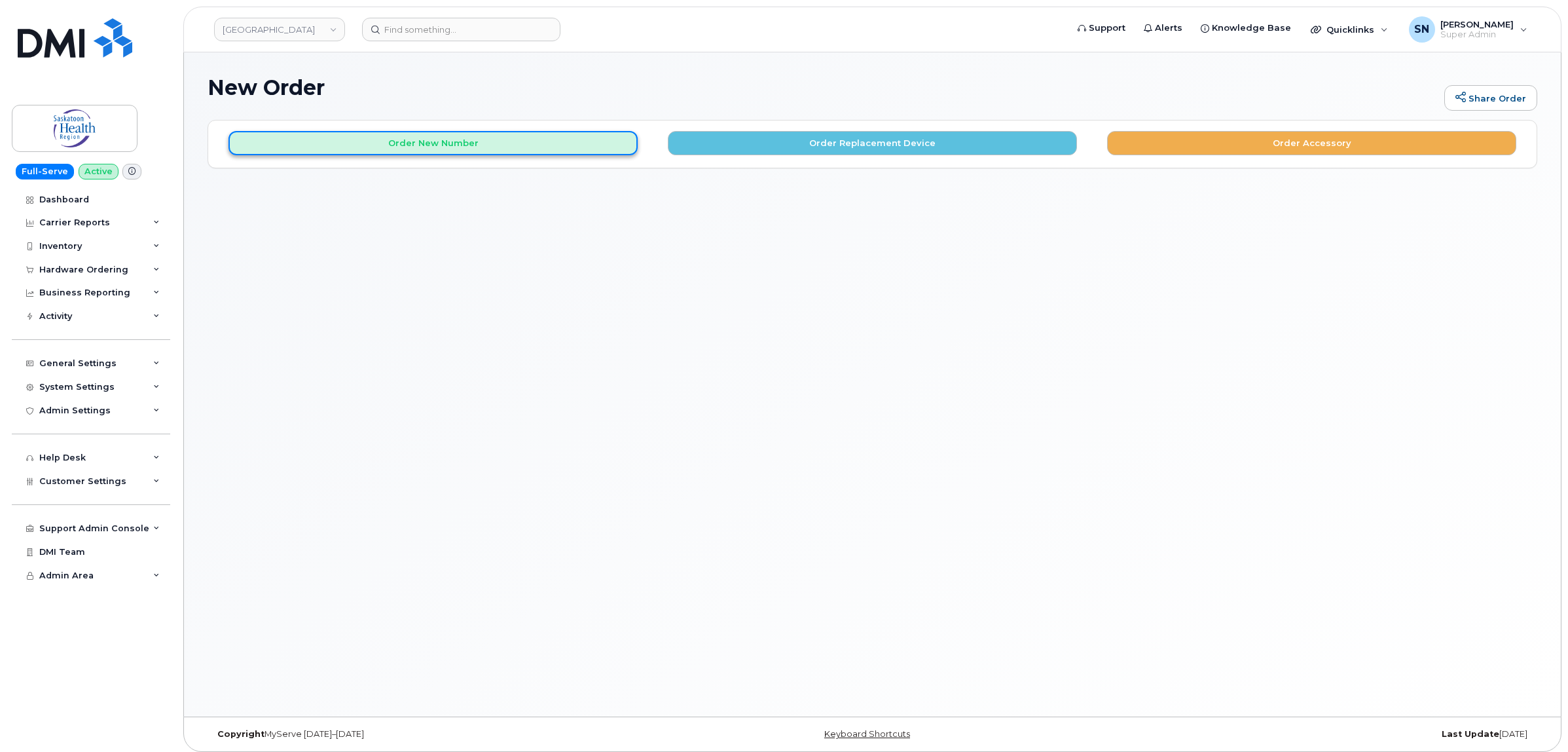
click at [439, 138] on button "Order New Number" at bounding box center [433, 142] width 409 height 24
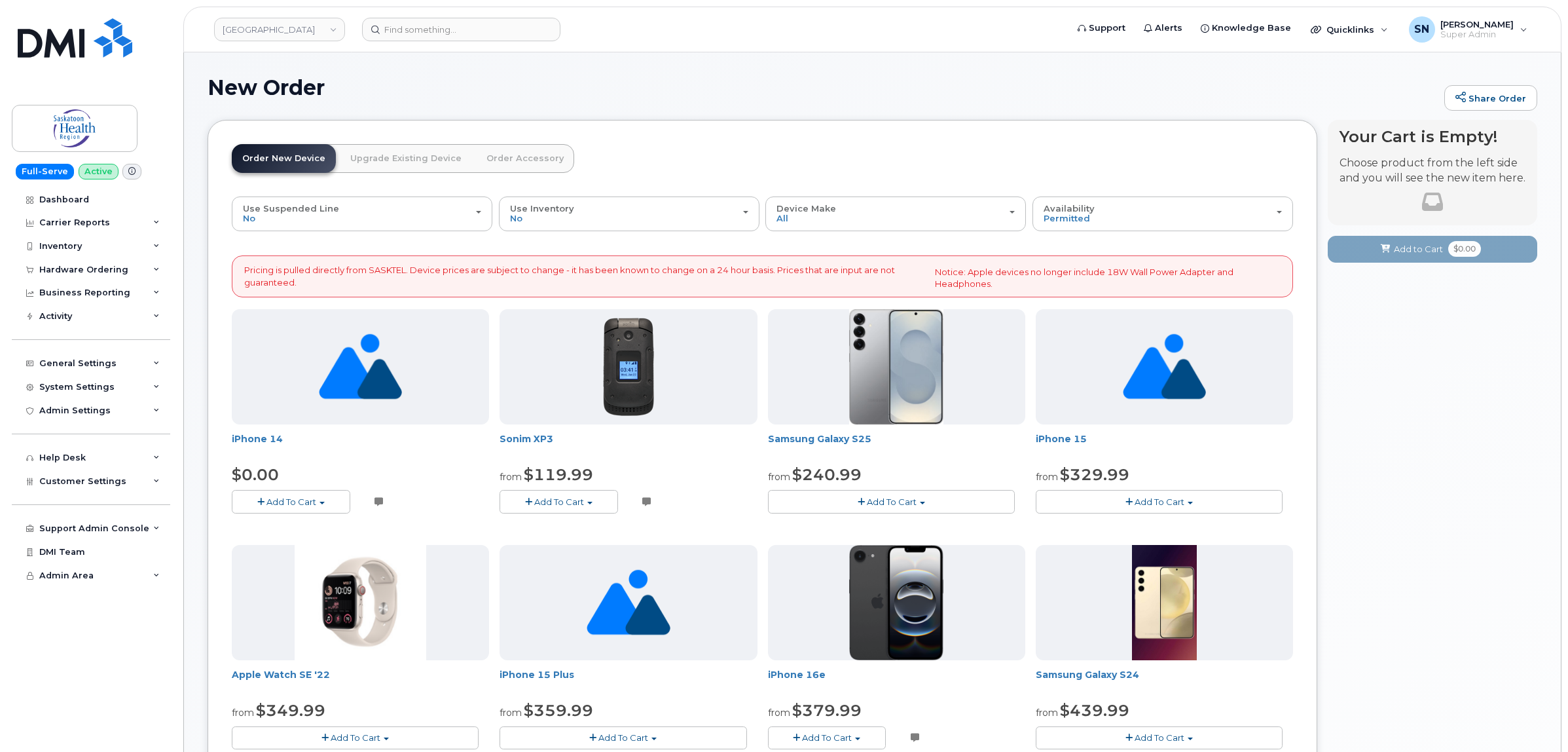
click at [300, 498] on span "Add To Cart" at bounding box center [291, 501] width 50 height 10
click at [312, 525] on link "$0.00 - Sasktel Three Year voice data 128GB" at bounding box center [345, 526] width 219 height 17
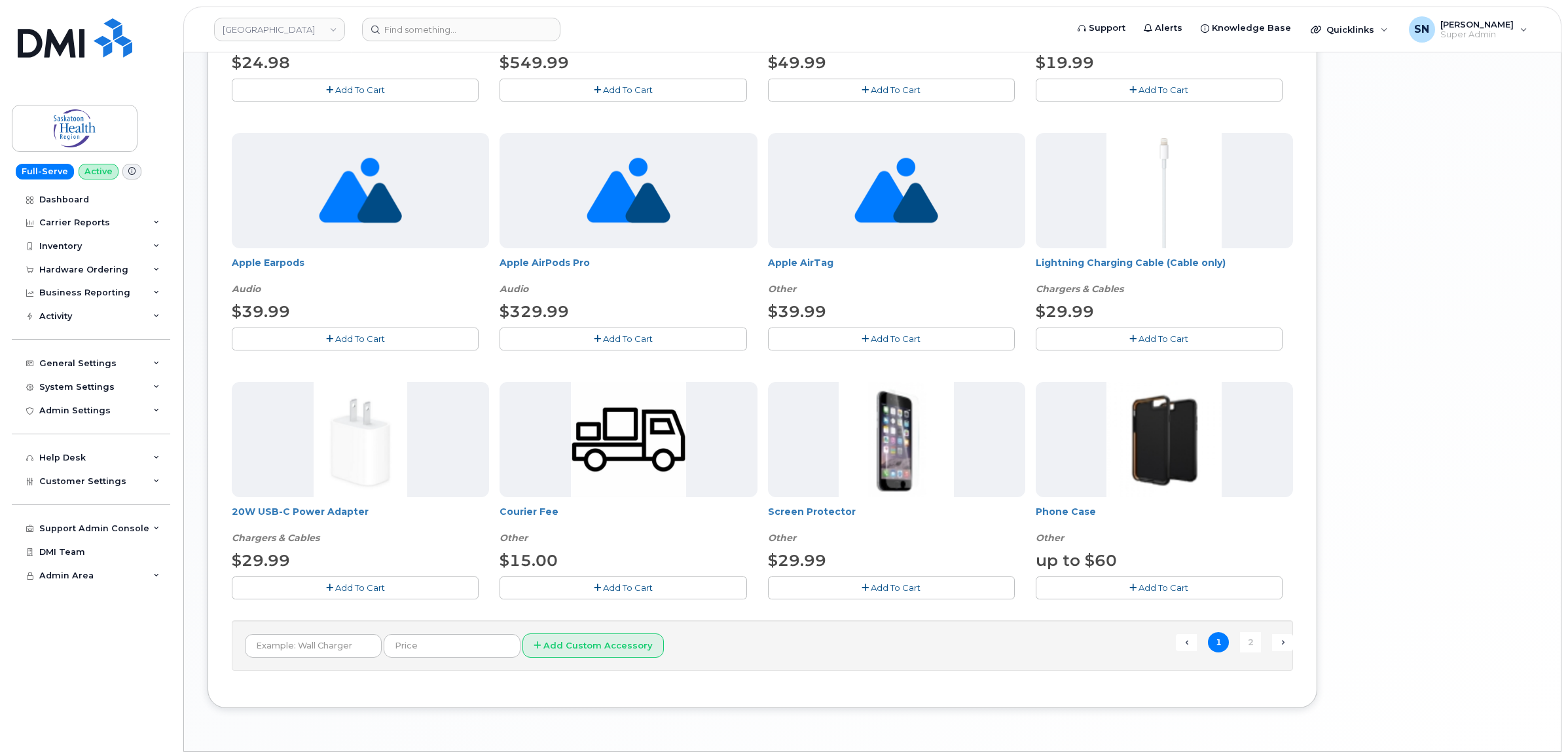
scroll to position [736, 0]
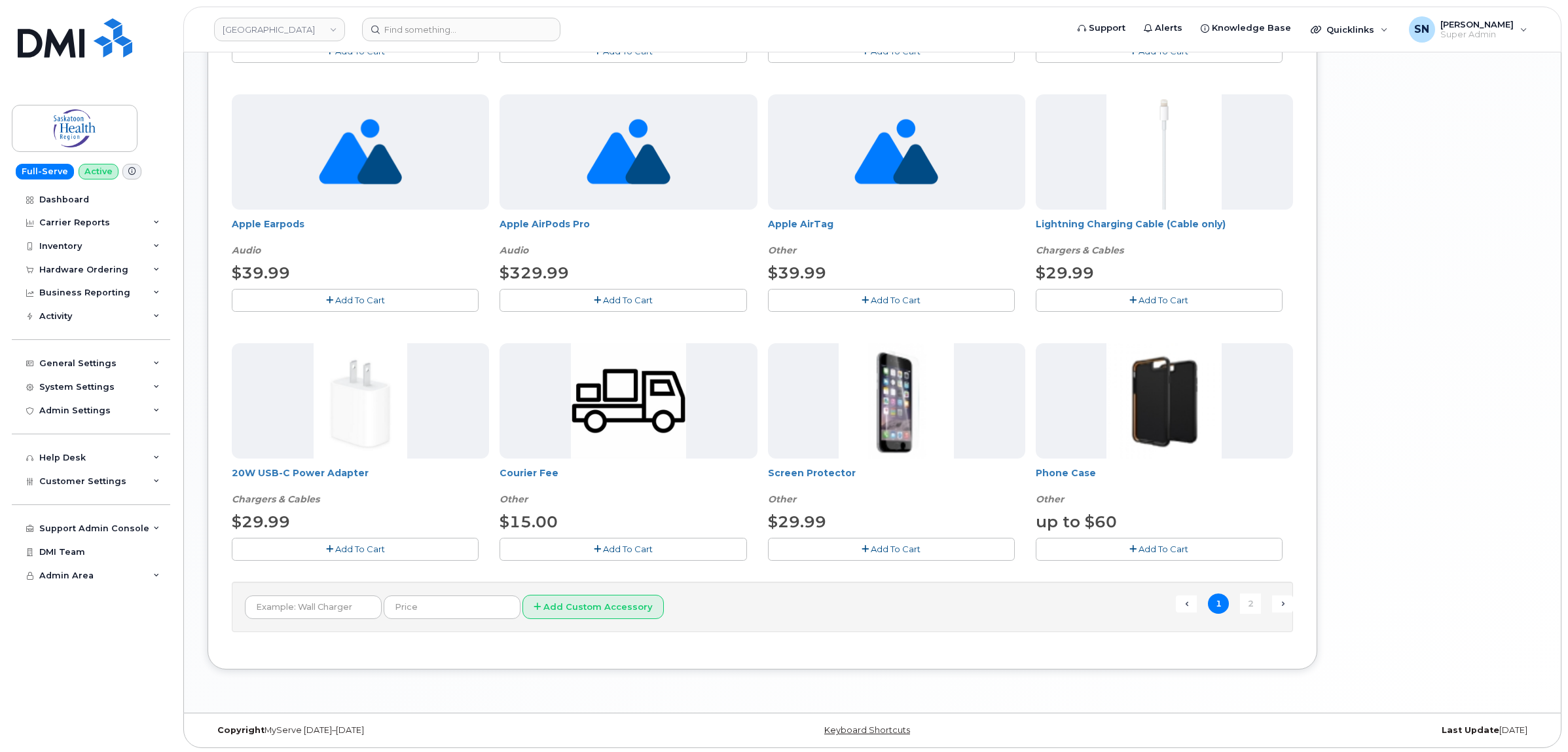
click at [308, 554] on button "Add To Cart" at bounding box center [355, 549] width 247 height 23
click at [383, 552] on button "button" at bounding box center [355, 549] width 247 height 23
click at [1068, 554] on button "Add To Cart" at bounding box center [1159, 549] width 247 height 23
click at [436, 553] on button "Add To Cart" at bounding box center [355, 549] width 247 height 23
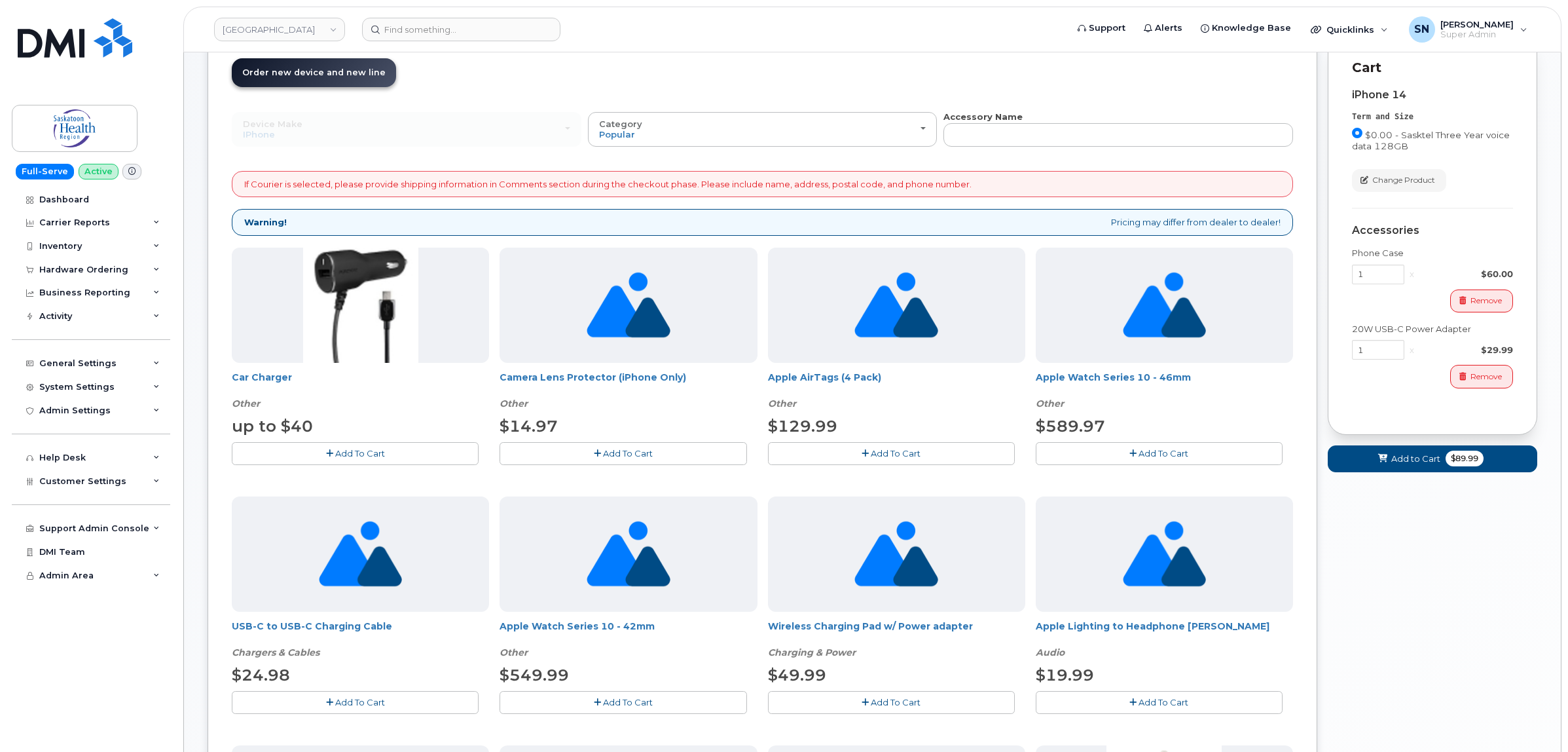
scroll to position [82, 0]
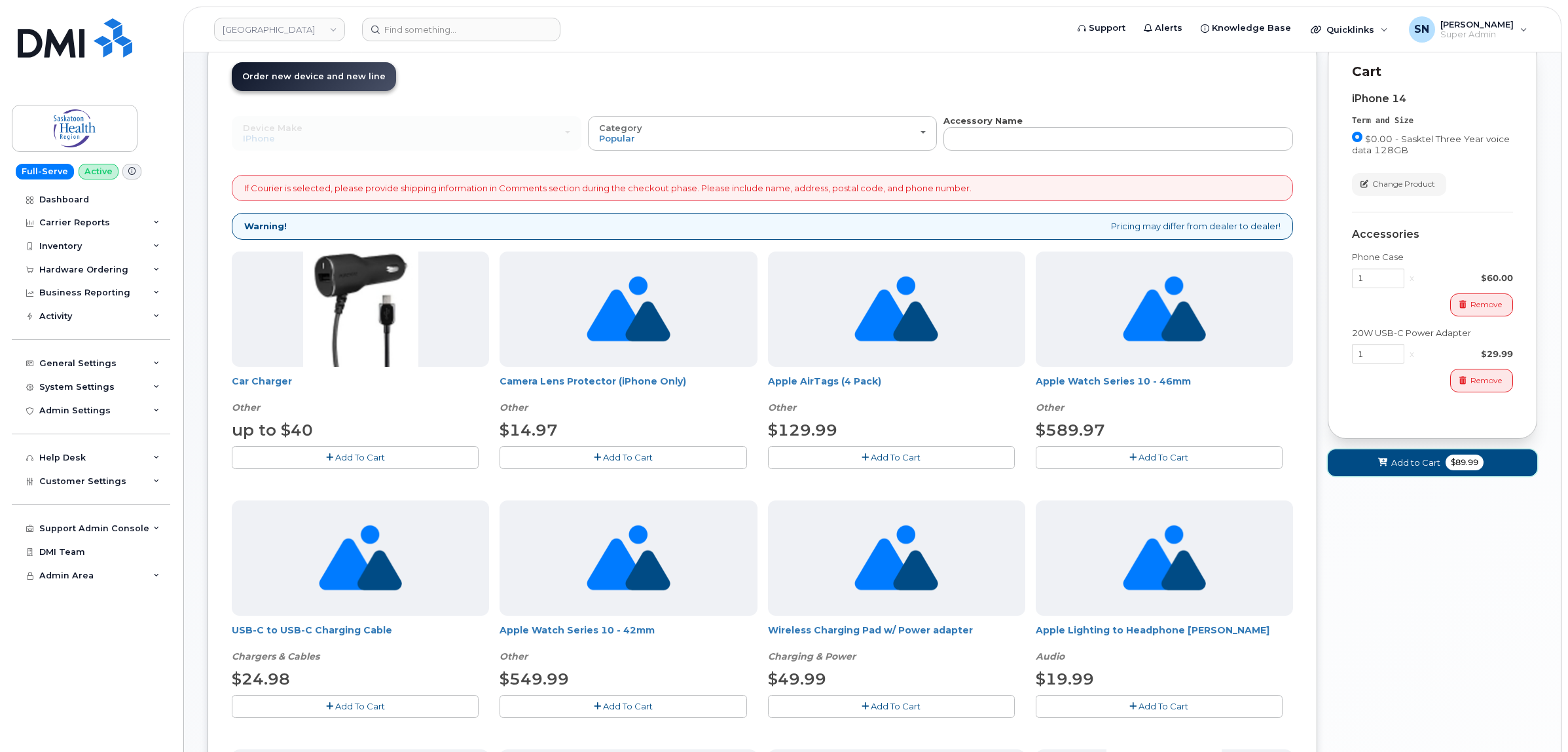
click at [1381, 454] on button "Add to Cart $89.99" at bounding box center [1433, 462] width 210 height 27
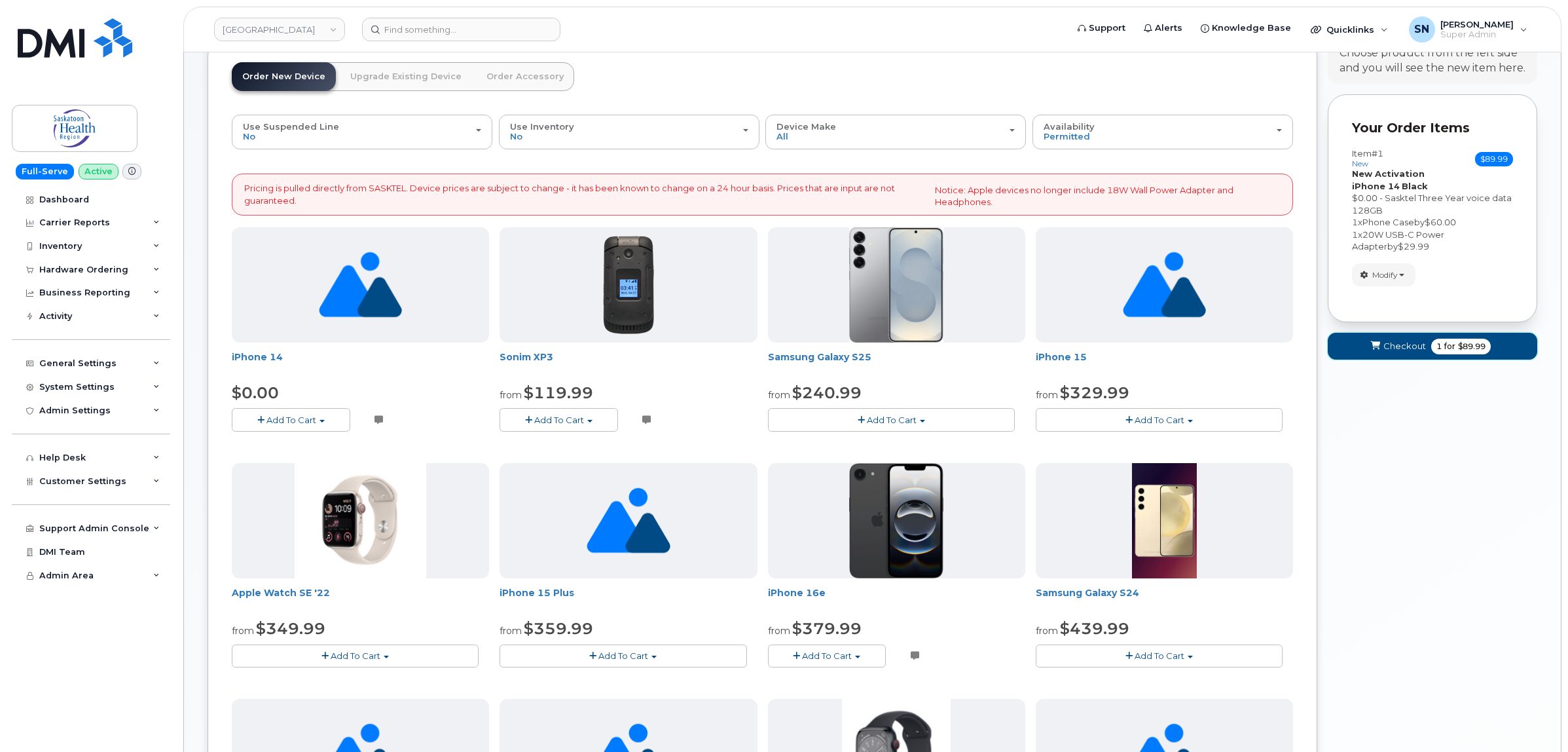
click at [1403, 352] on span "Checkout" at bounding box center [1404, 347] width 42 height 13
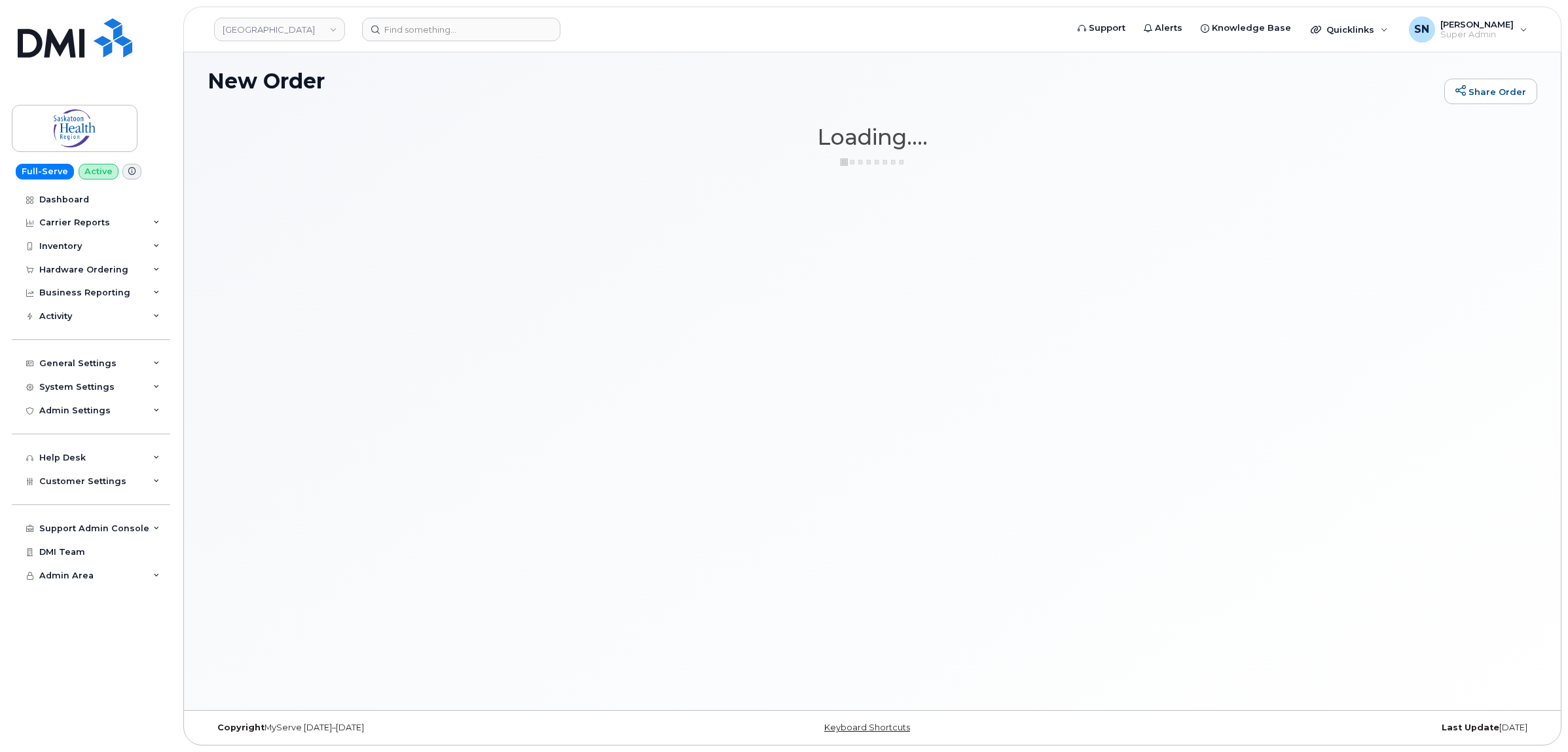
scroll to position [6, 0]
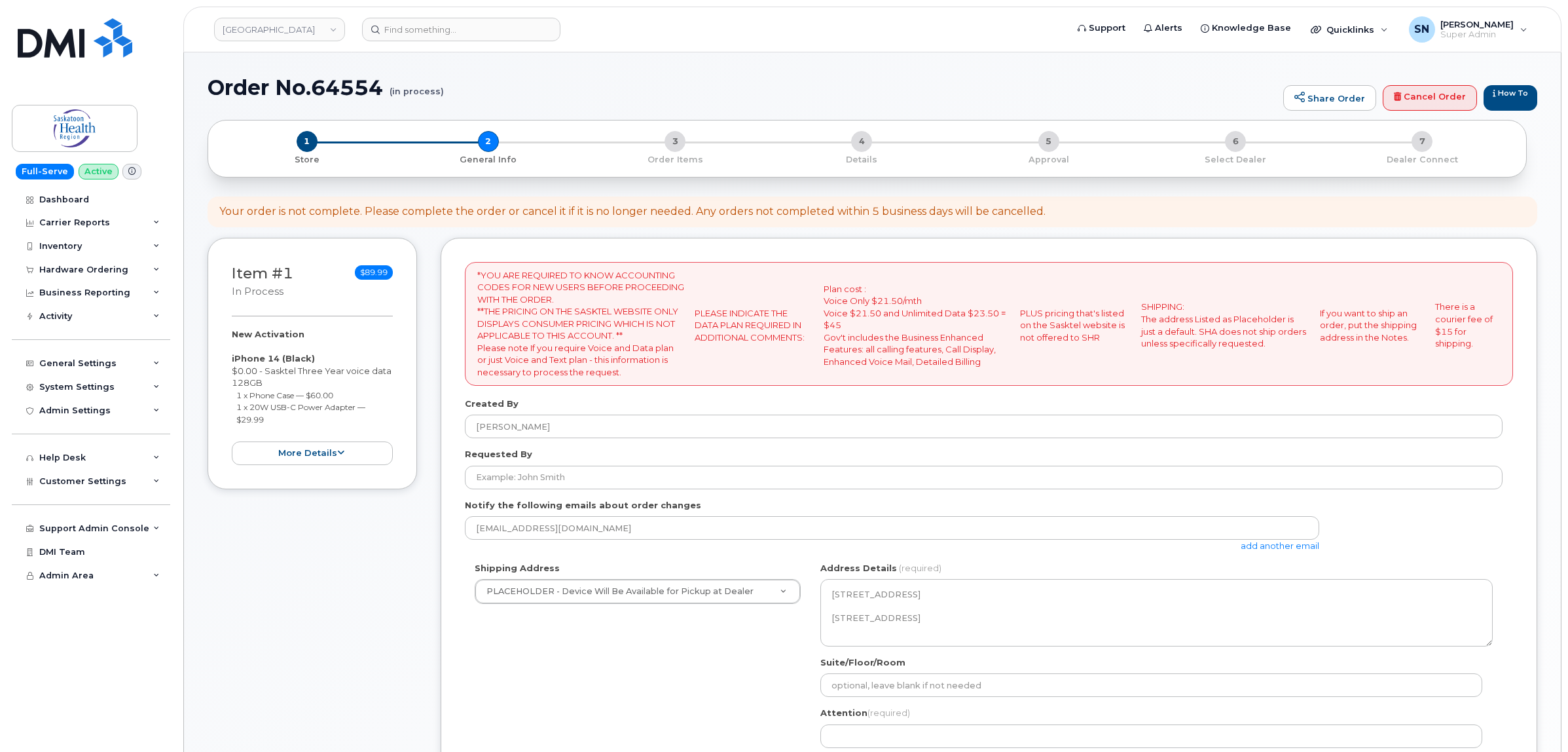
select select
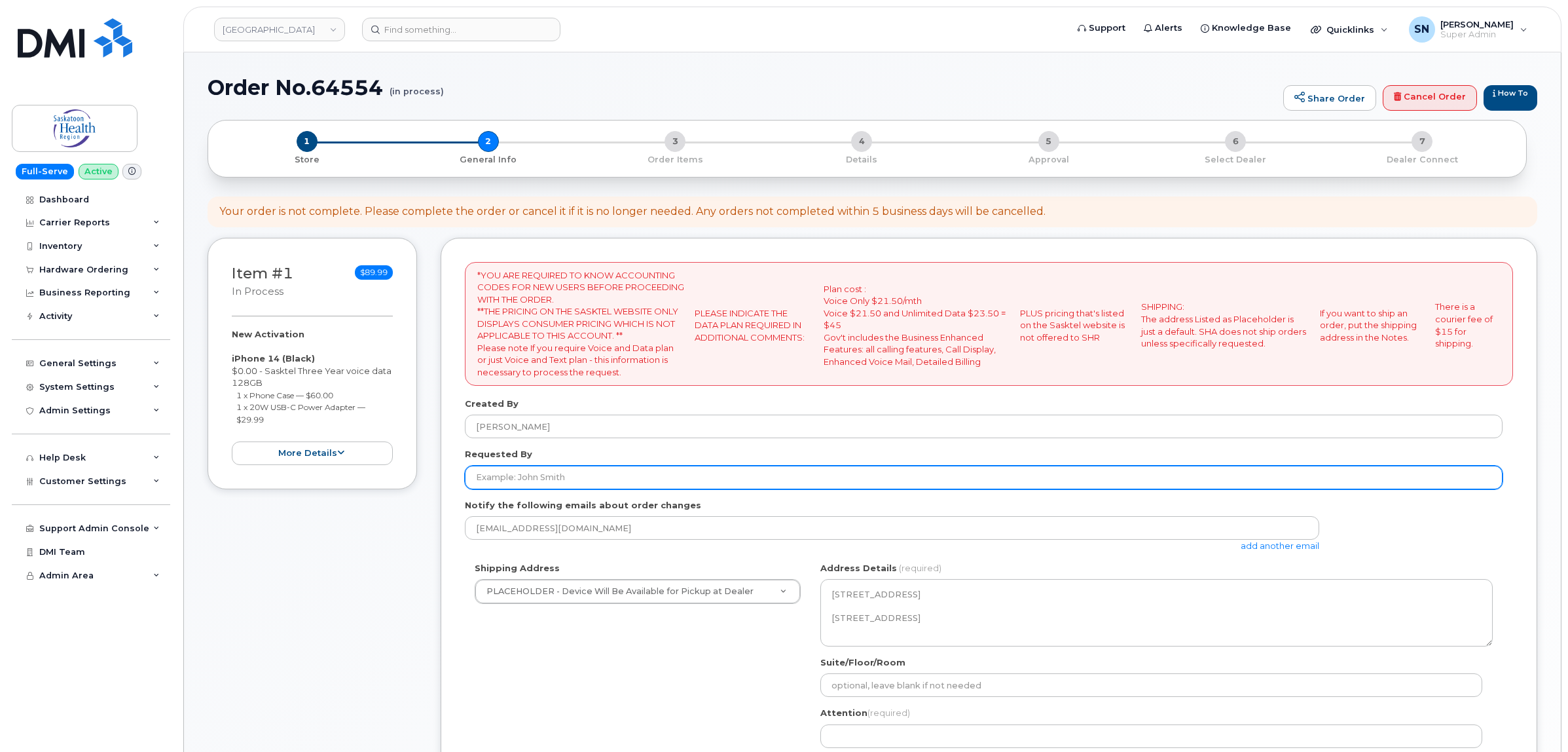
click at [730, 470] on input "Requested By" at bounding box center [983, 477] width 1038 height 24
paste input "CS0806884"
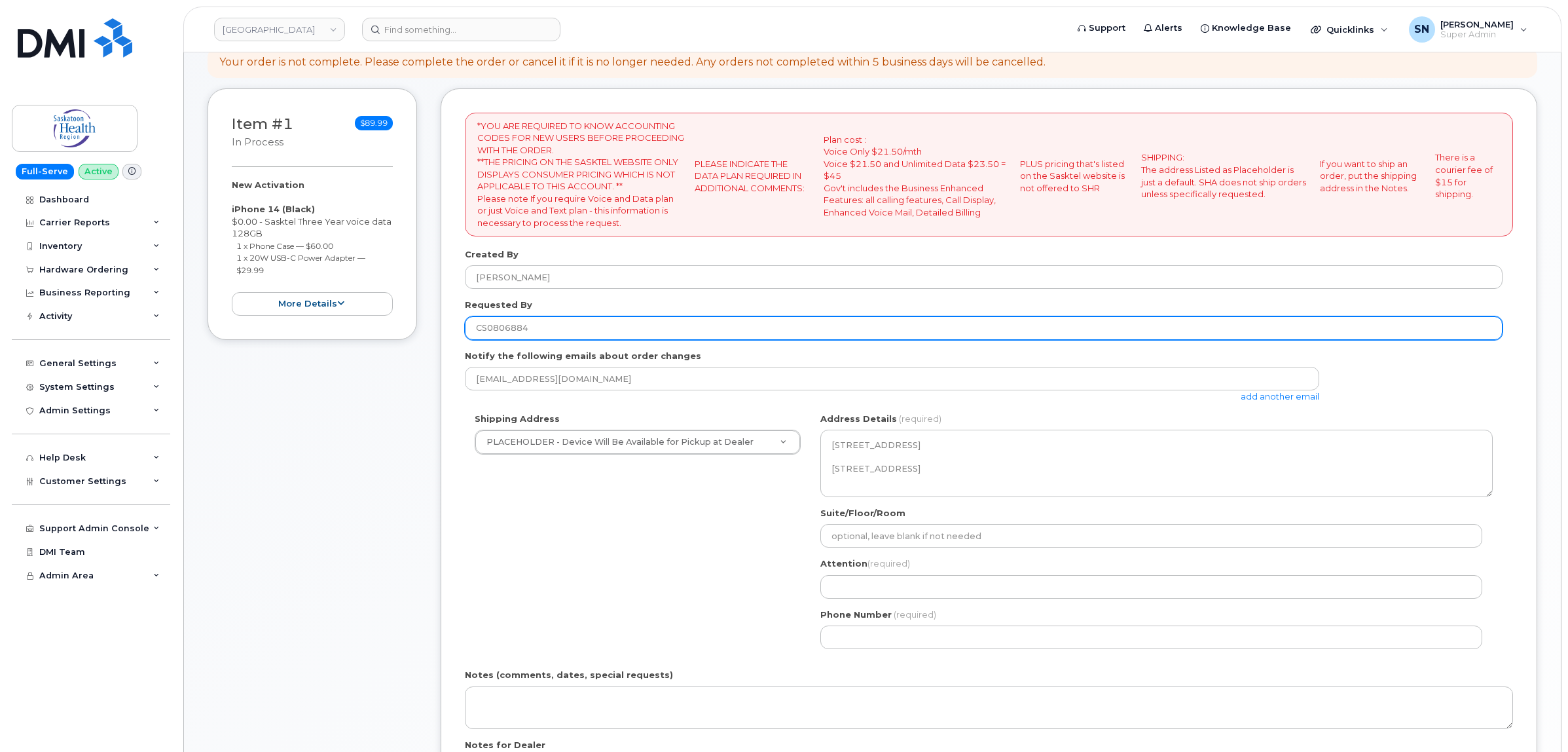
scroll to position [327, 0]
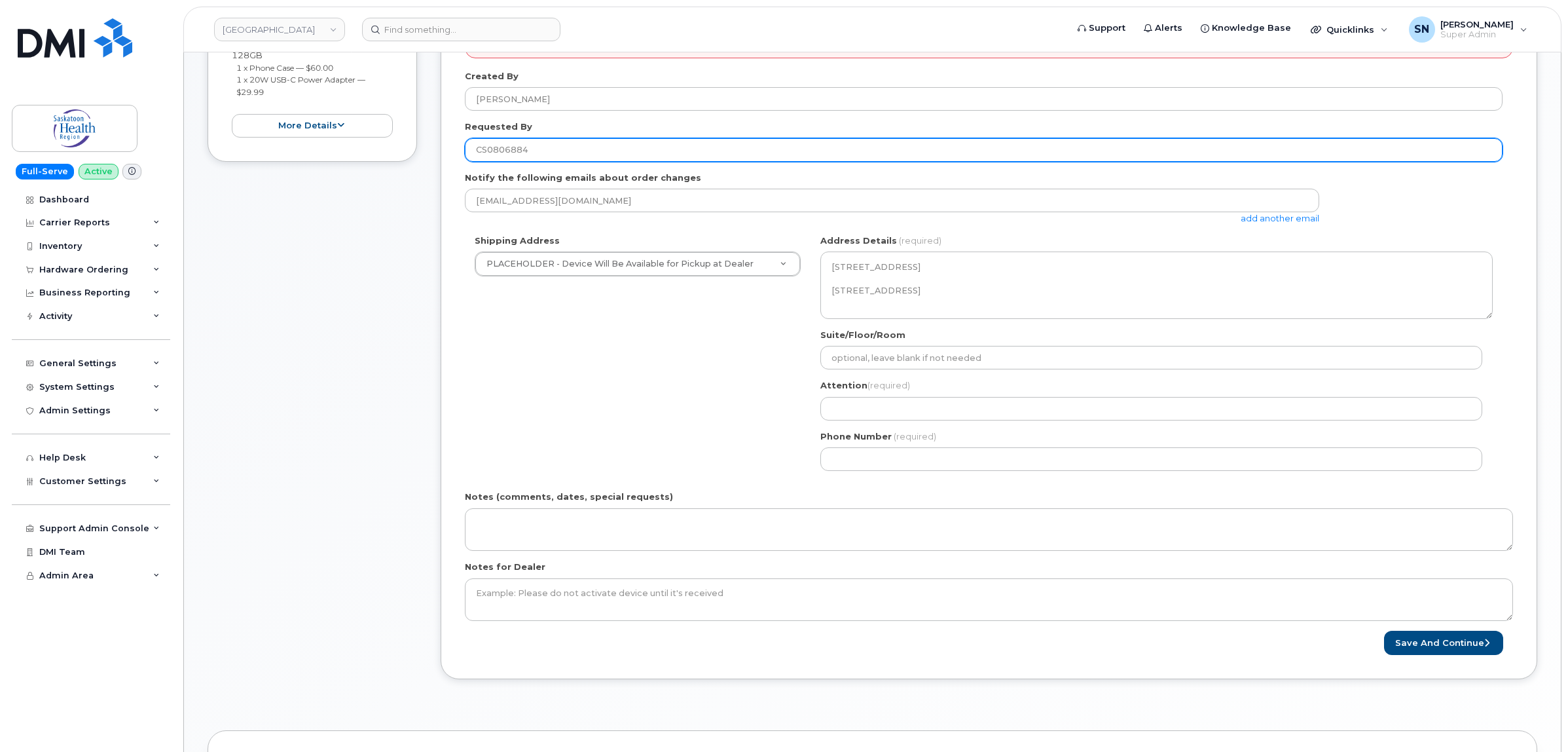
type input "CS0806884"
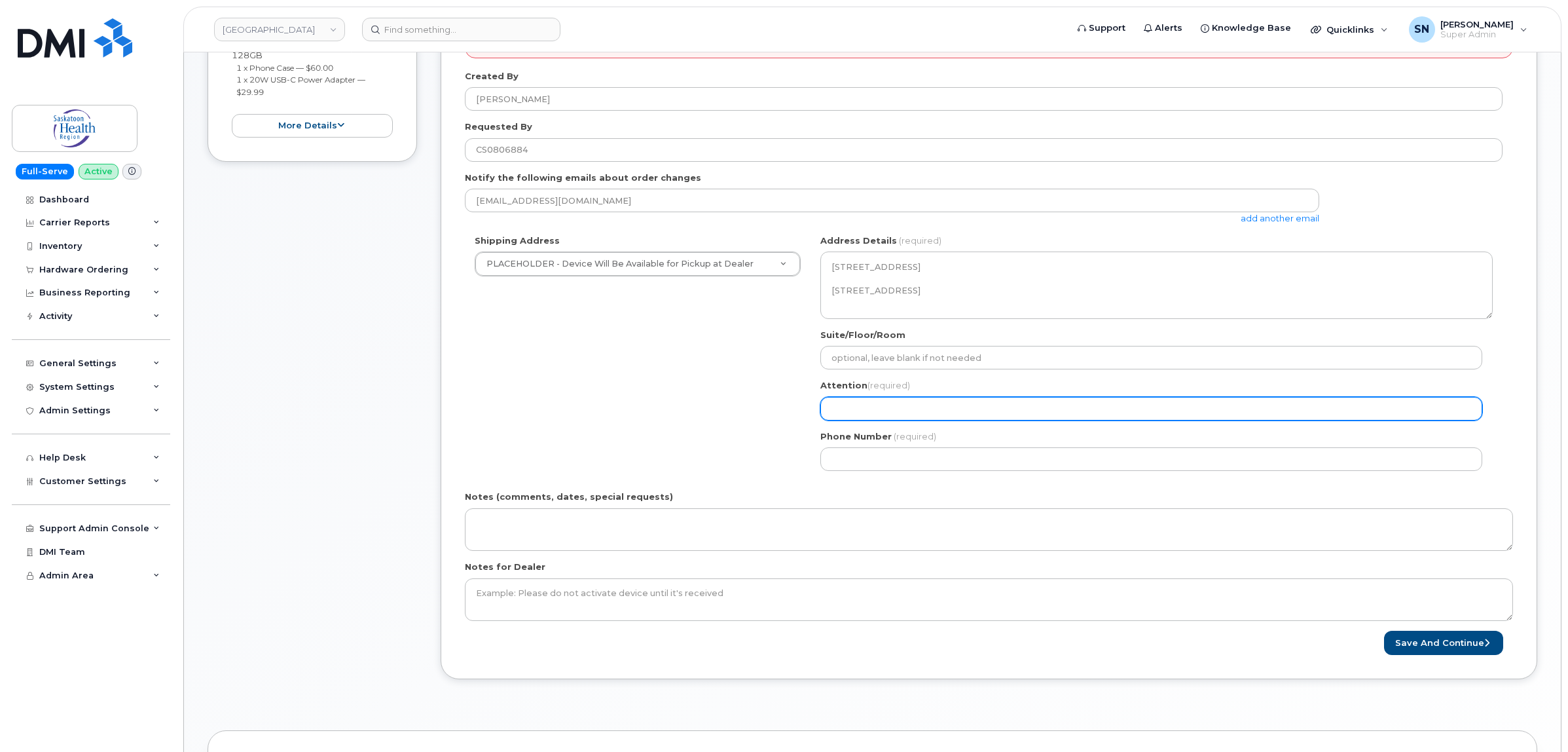
click at [904, 404] on input "Attention (required)" at bounding box center [1151, 409] width 662 height 24
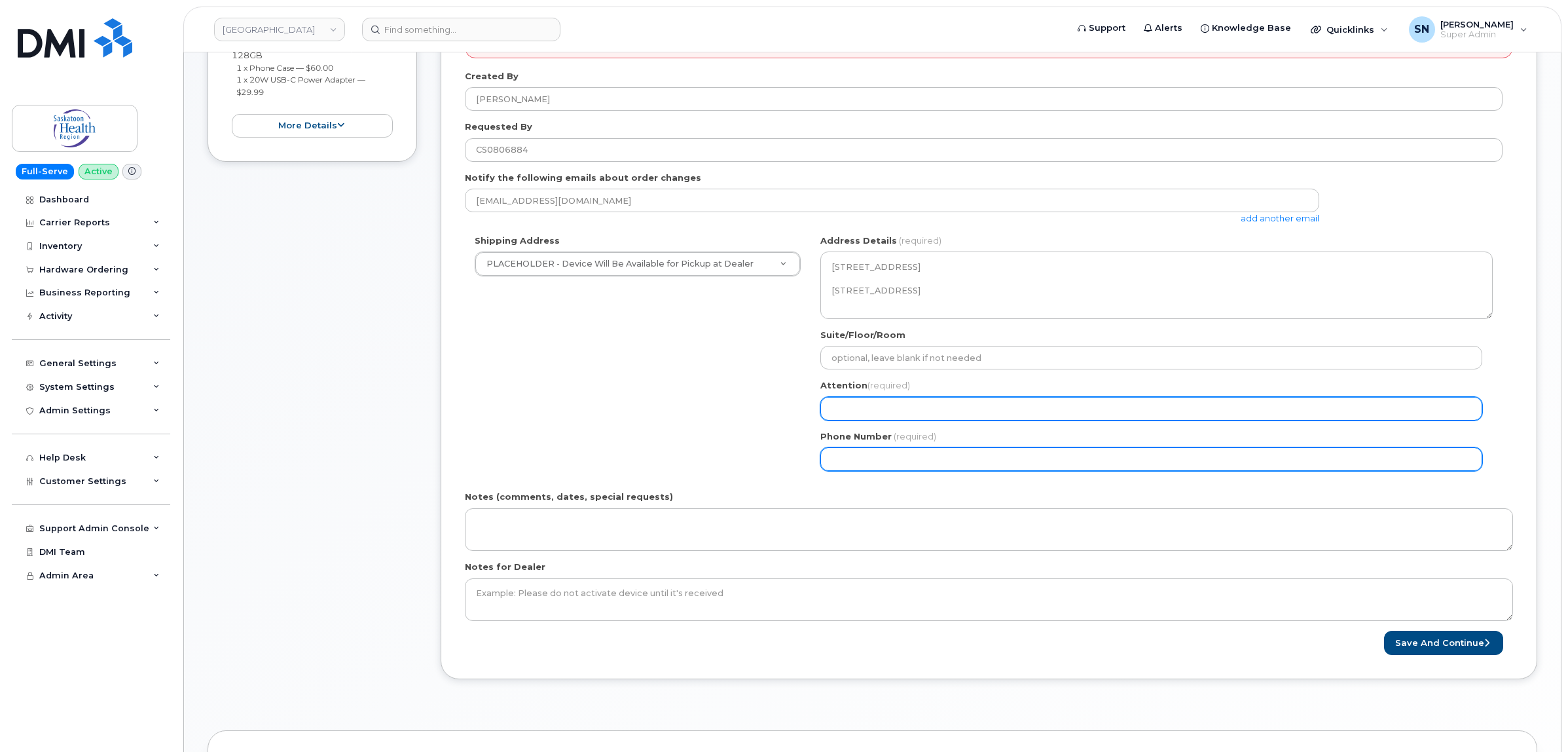
paste input "[PERSON_NAME]"
type input "[PERSON_NAME]"
select select
type input "[PERSON_NAME]"
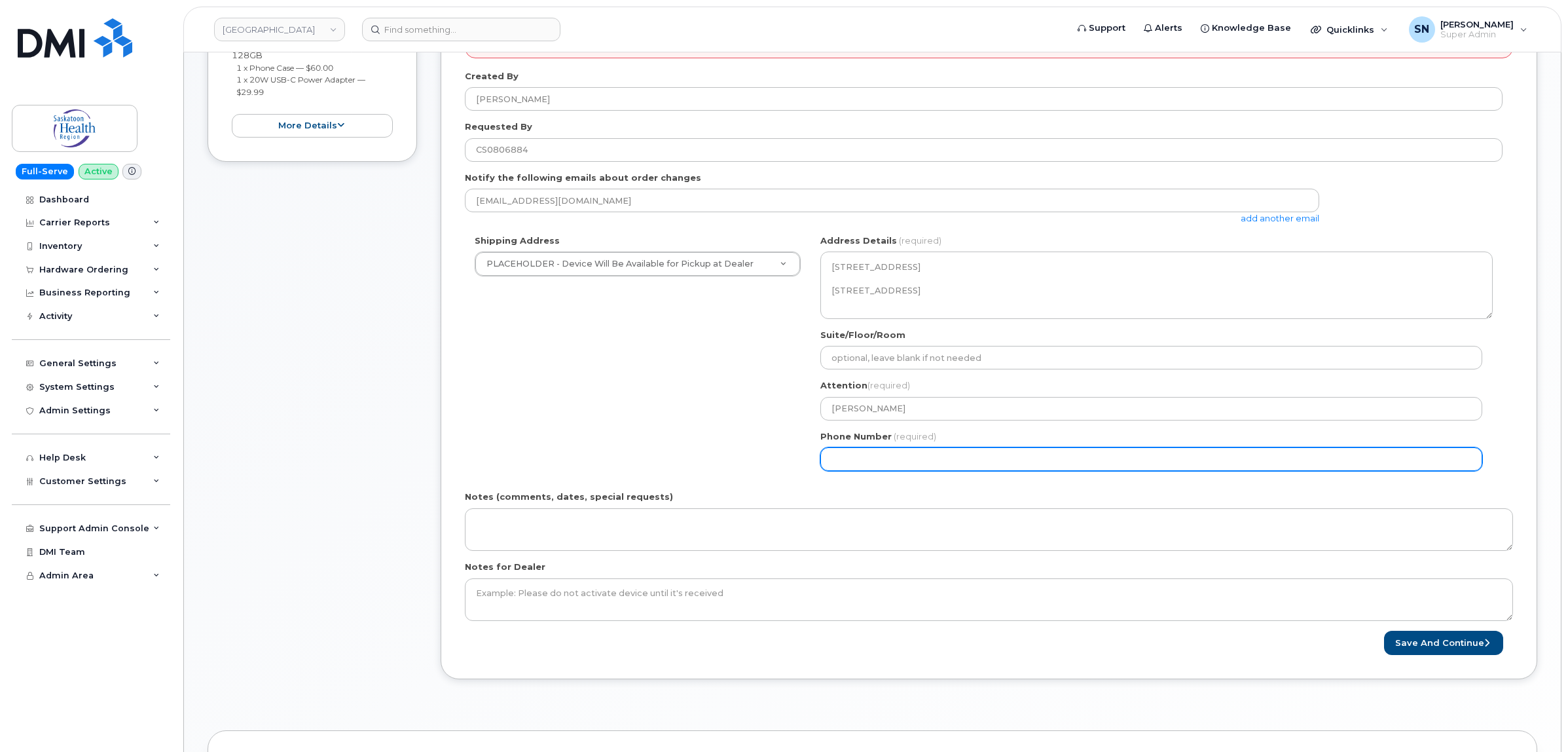
click at [892, 469] on input "Phone Number" at bounding box center [1151, 459] width 662 height 24
select select
type input "123456789"
select select
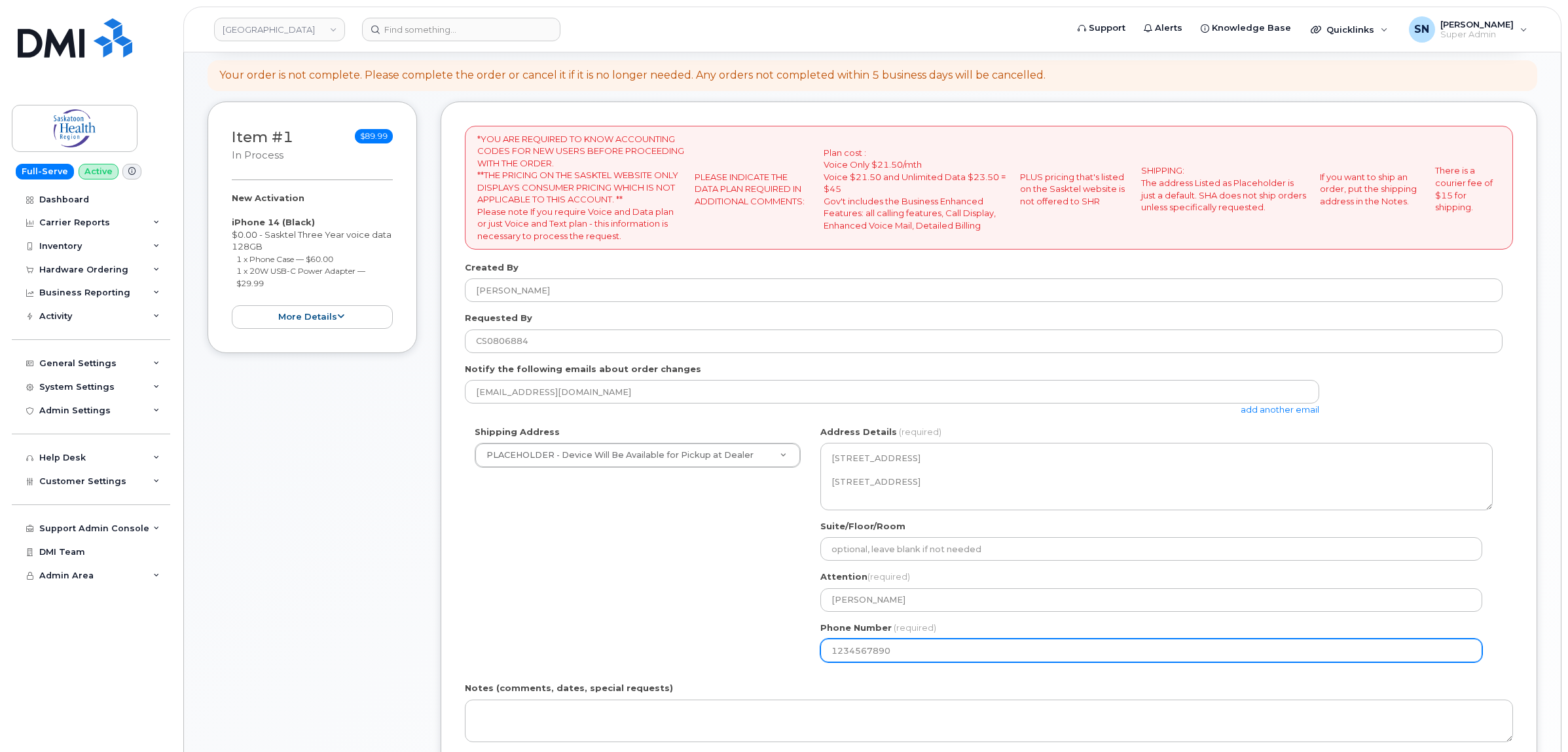
scroll to position [0, 0]
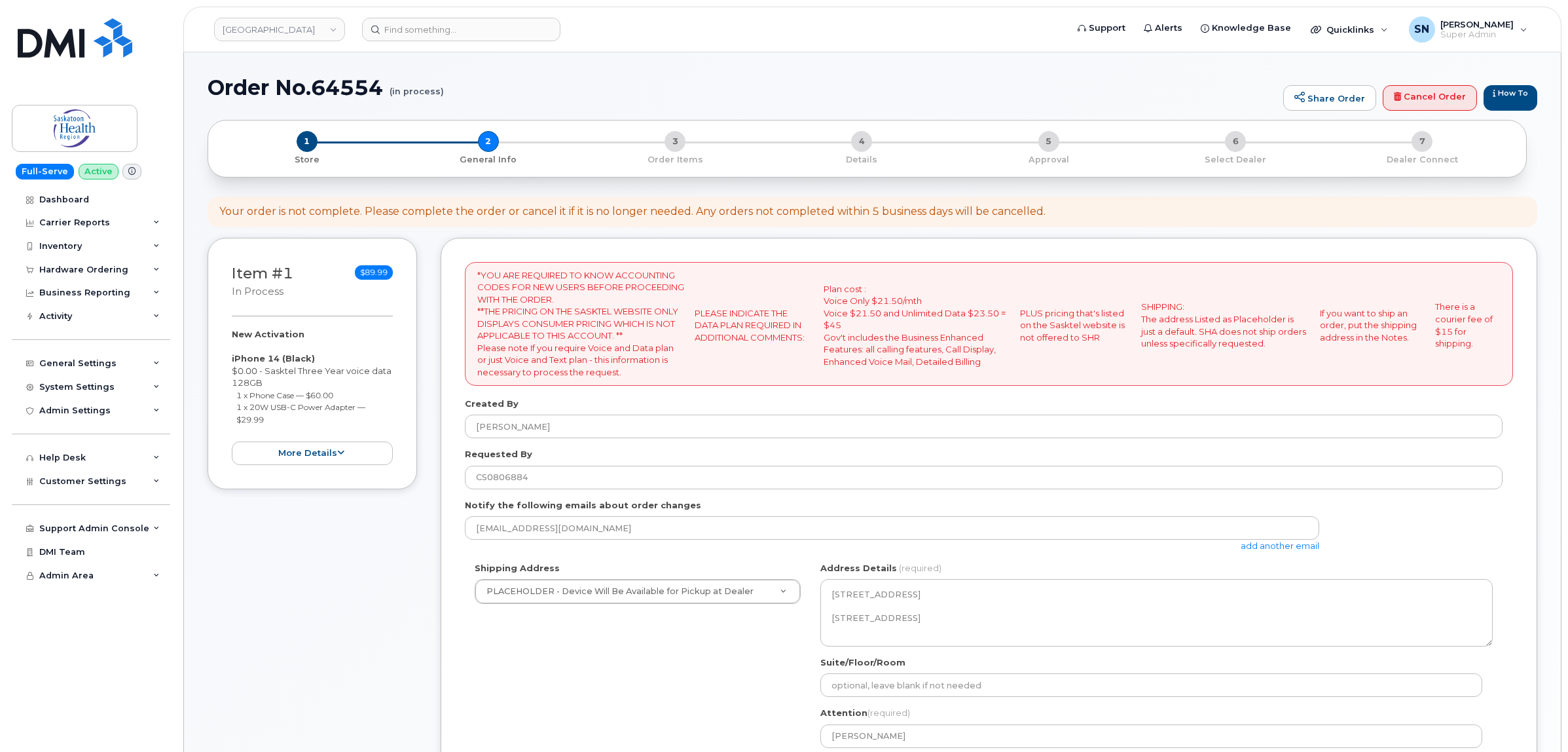
type input "1234567890"
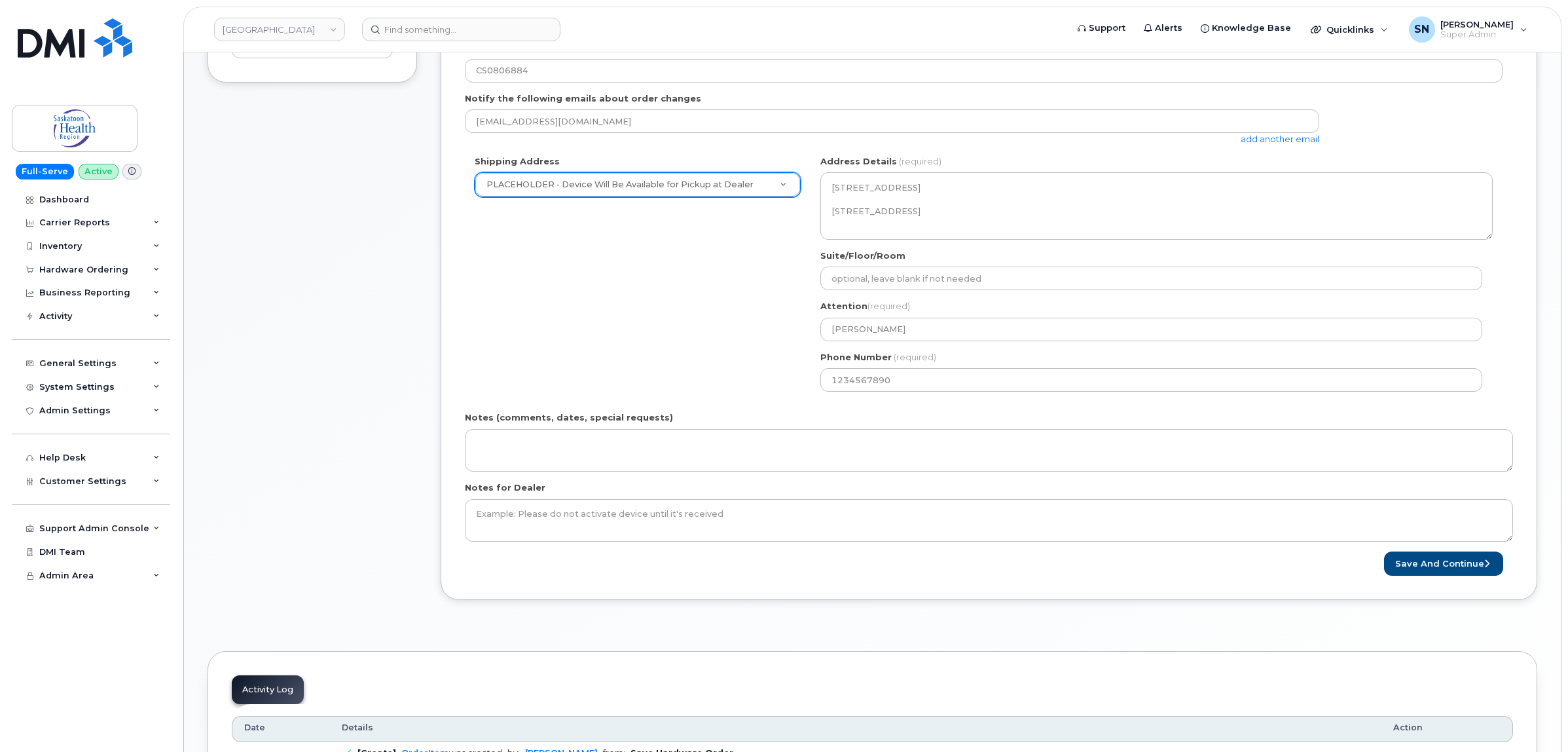
scroll to position [409, 0]
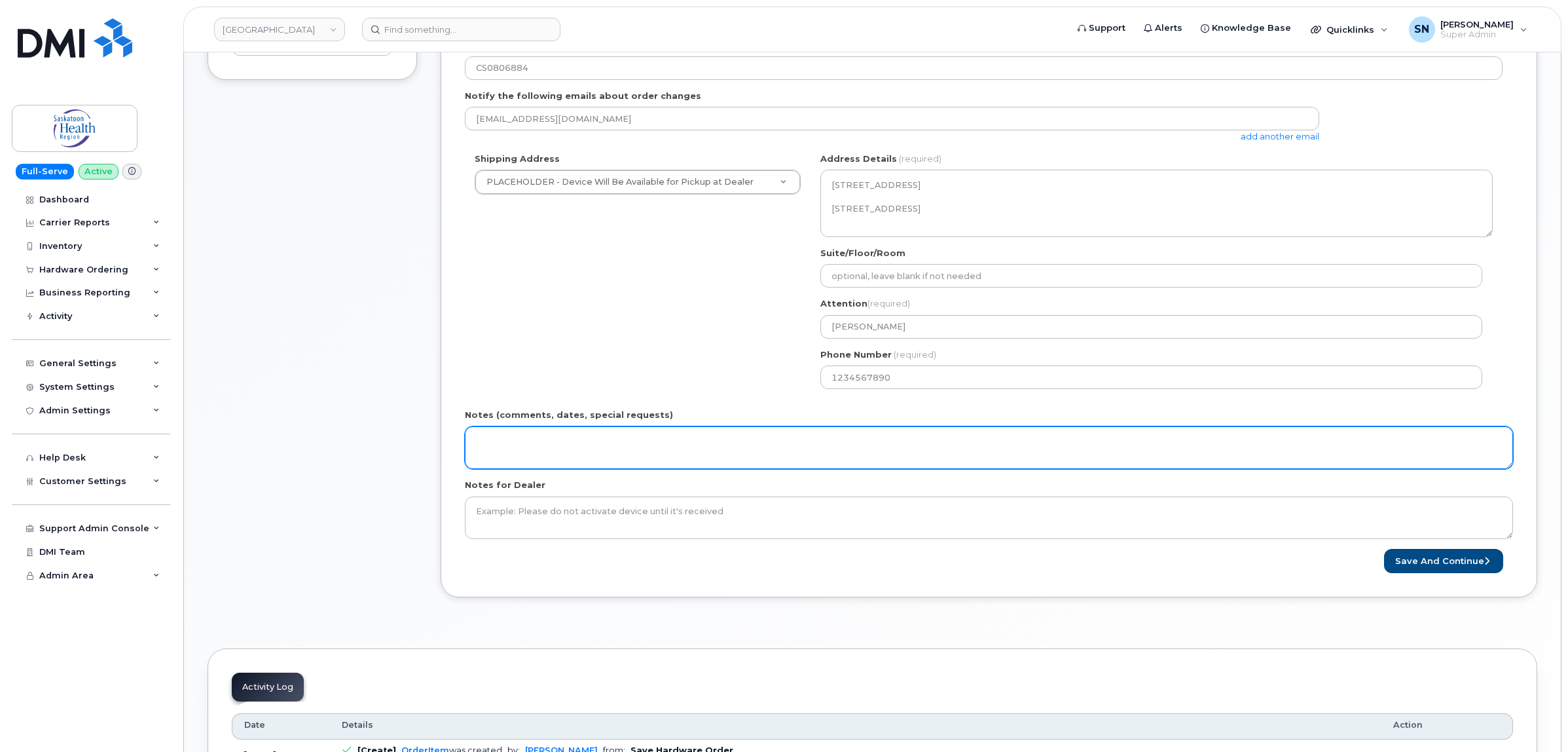
click at [526, 439] on textarea "Notes (comments, dates, special requests)" at bounding box center [989, 448] width 1048 height 43
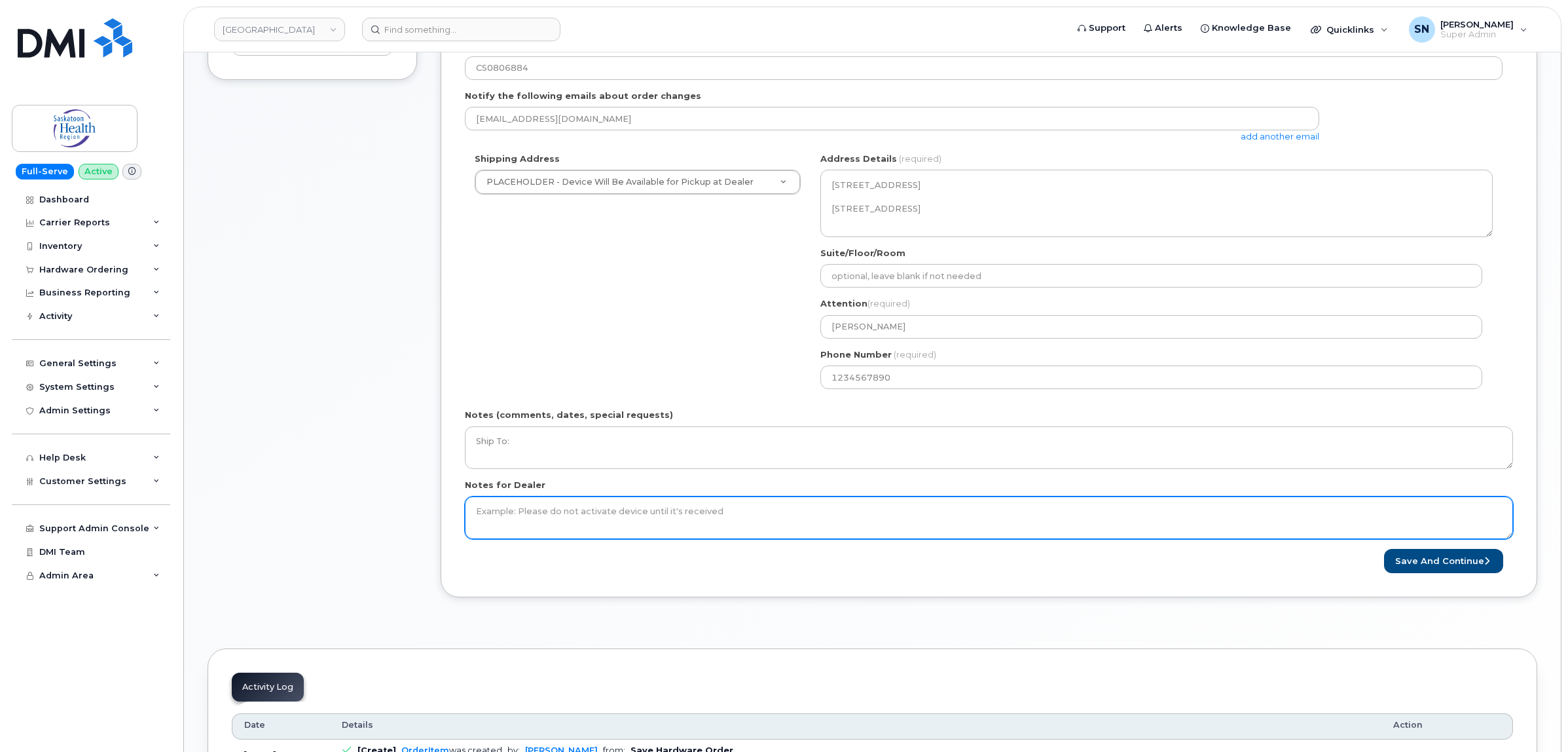
click at [633, 511] on textarea "Notes for Dealer" at bounding box center [989, 518] width 1048 height 43
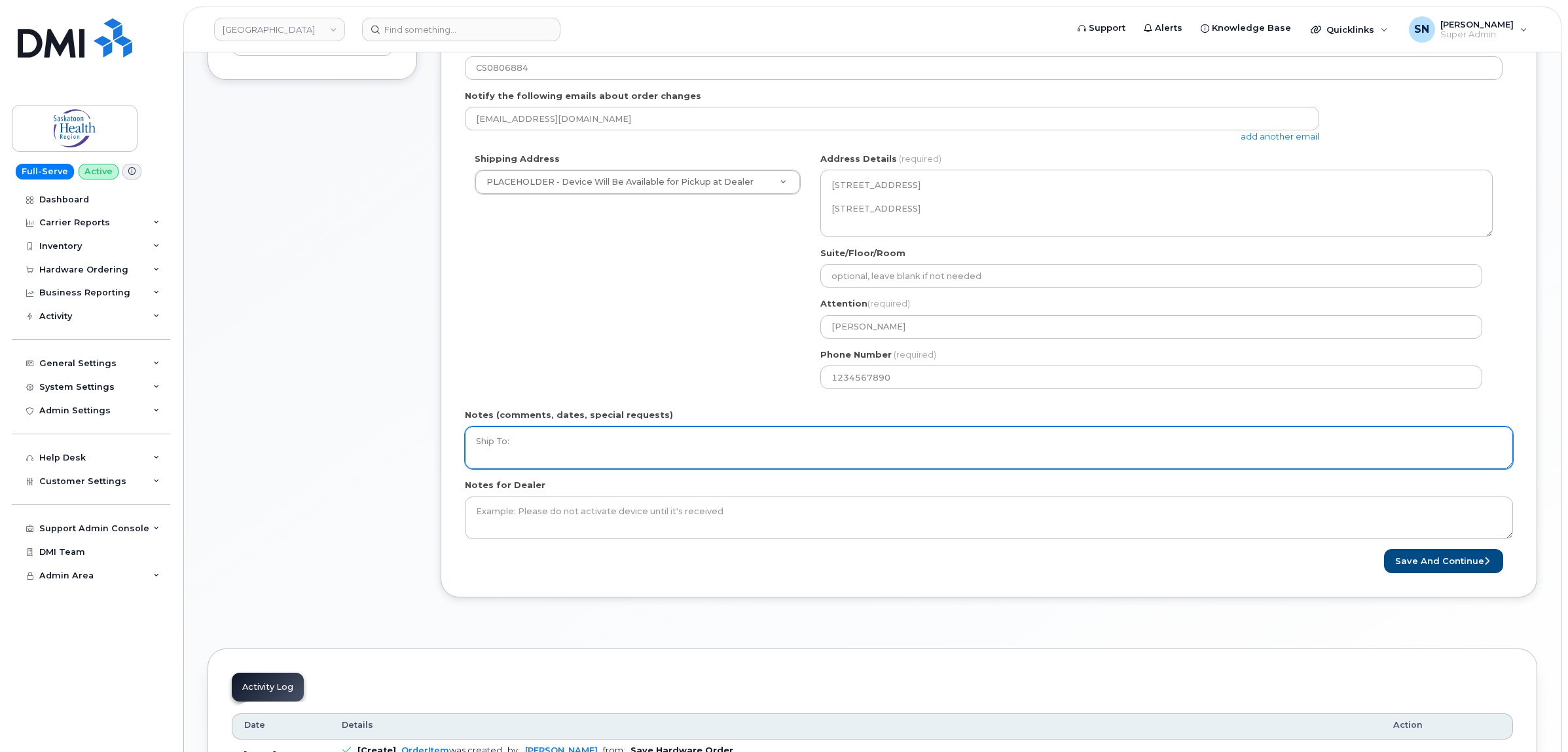
click at [603, 440] on textarea "Ship To:" at bounding box center [989, 448] width 1048 height 43
paste textarea "Nokomis Health Centre Box 98, 103 2nd Ave East Nokomis, SK S0G 3R0"
drag, startPoint x: 688, startPoint y: 426, endPoint x: 444, endPoint y: 427, distance: 244.0
click at [437, 420] on div "Item #1 in process $89.99 New Activation iPhone 14 (Black) $0.00 - Sasktel Thre…" at bounding box center [872, 222] width 1330 height 789
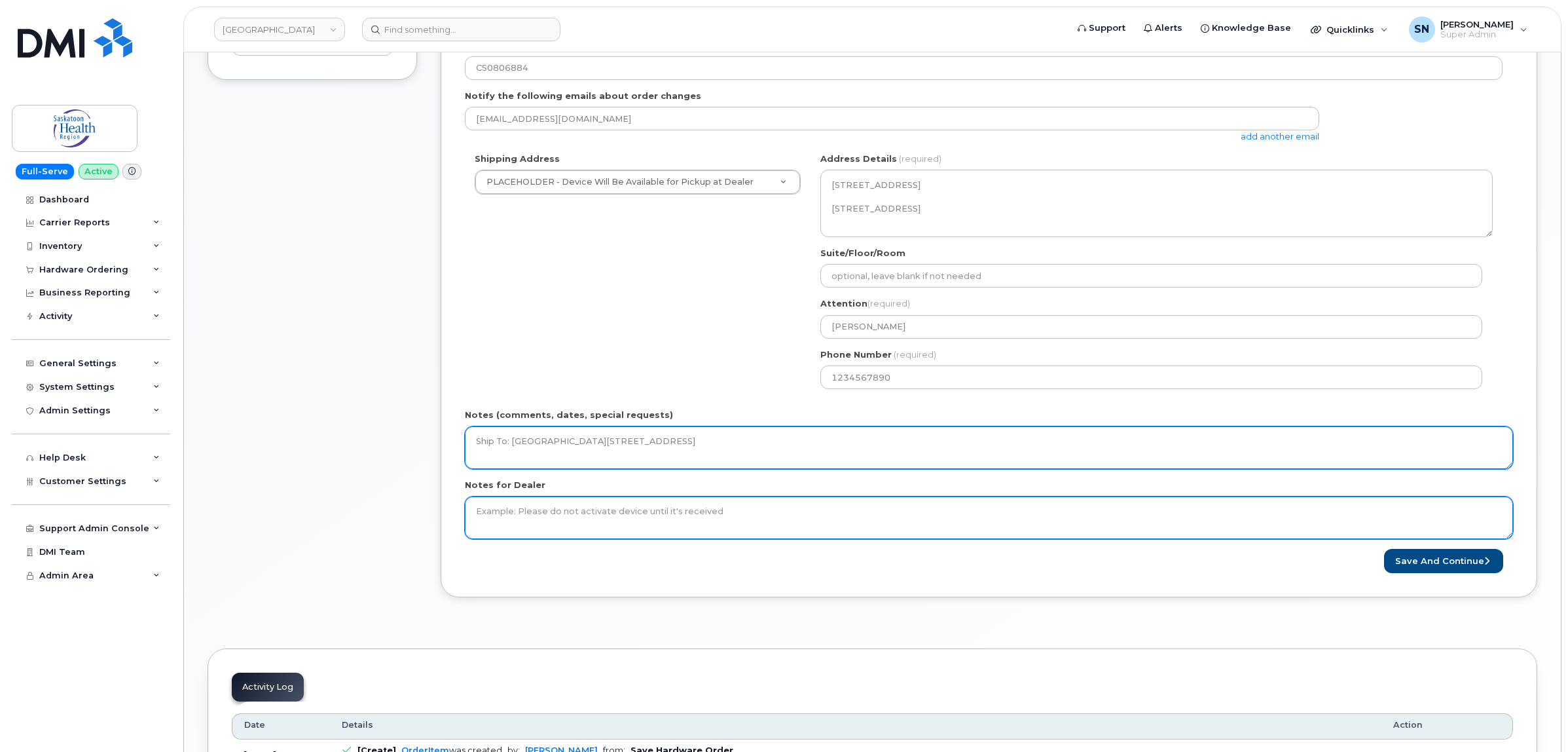
type textarea "Ship To: Nokomis Health Centre Box 98, 103 2nd Ave East Nokomis, SK S0G 3R0"
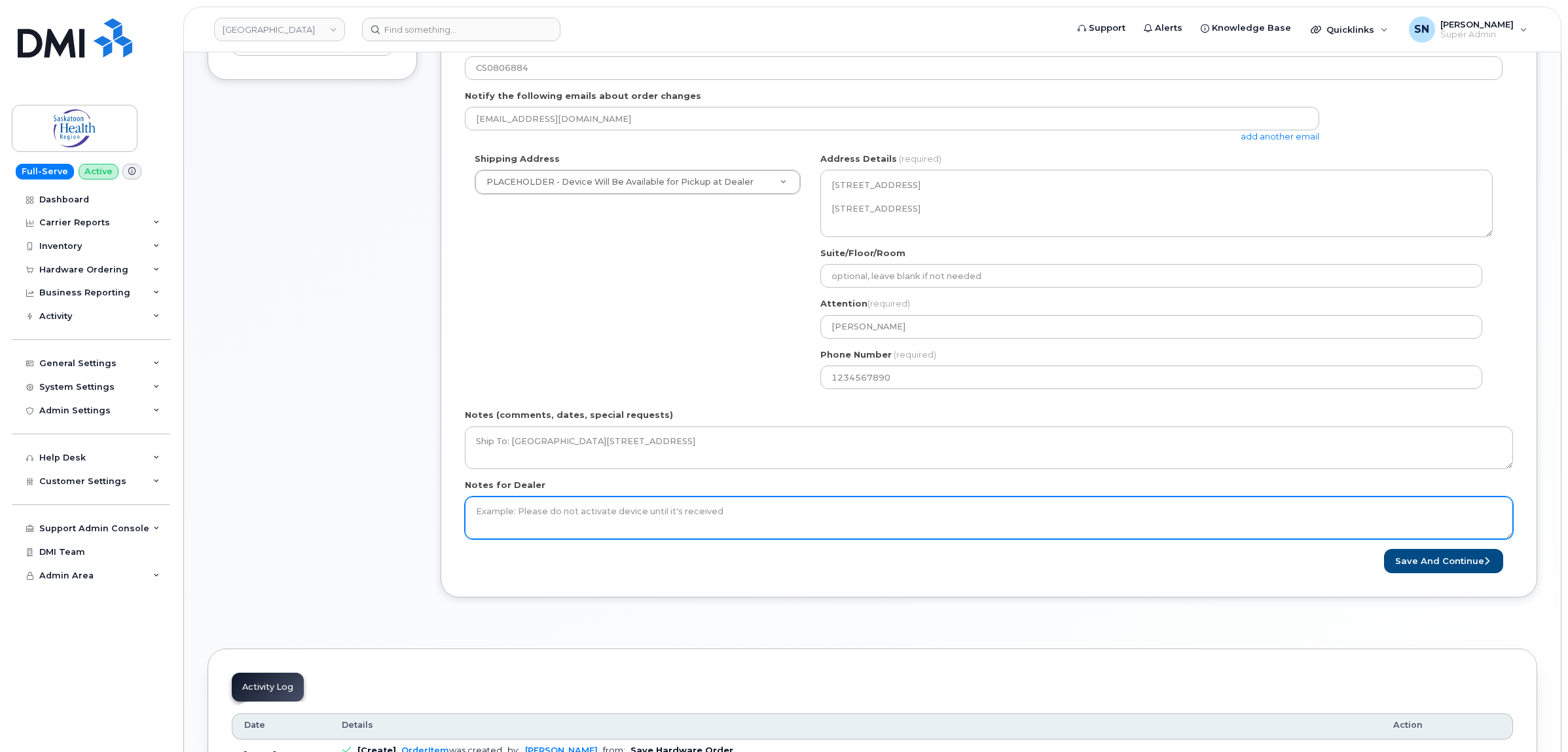
click at [524, 512] on textarea "Notes for Dealer" at bounding box center [989, 518] width 1048 height 43
paste textarea "Ship To: Nokomis Health Centre Box 98, 103 2nd Ave East Nokomis, SK S0G 3R0"
type textarea "Ship To: Nokomis Health Centre Box 98, 103 2nd Ave East Nokomis, SK S0G 3R0"
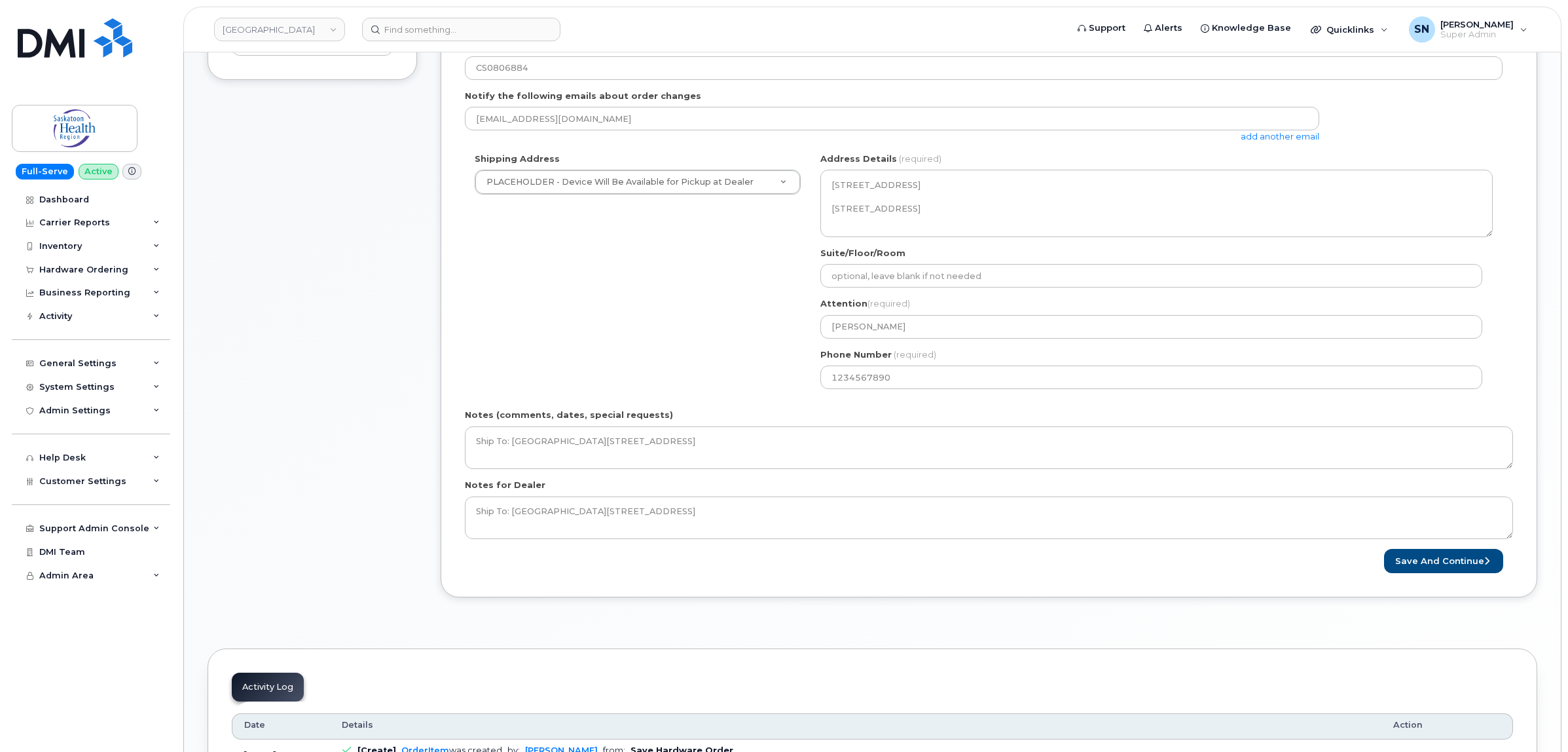
click at [1429, 575] on div "*YOU ARE REQUIRED TO KNOW ACCOUNTING CODES FOR NEW USERS BEFORE PROCEEDING WITH…" at bounding box center [988, 212] width 1096 height 769
click at [1429, 570] on button "Save and Continue" at bounding box center [1444, 561] width 119 height 24
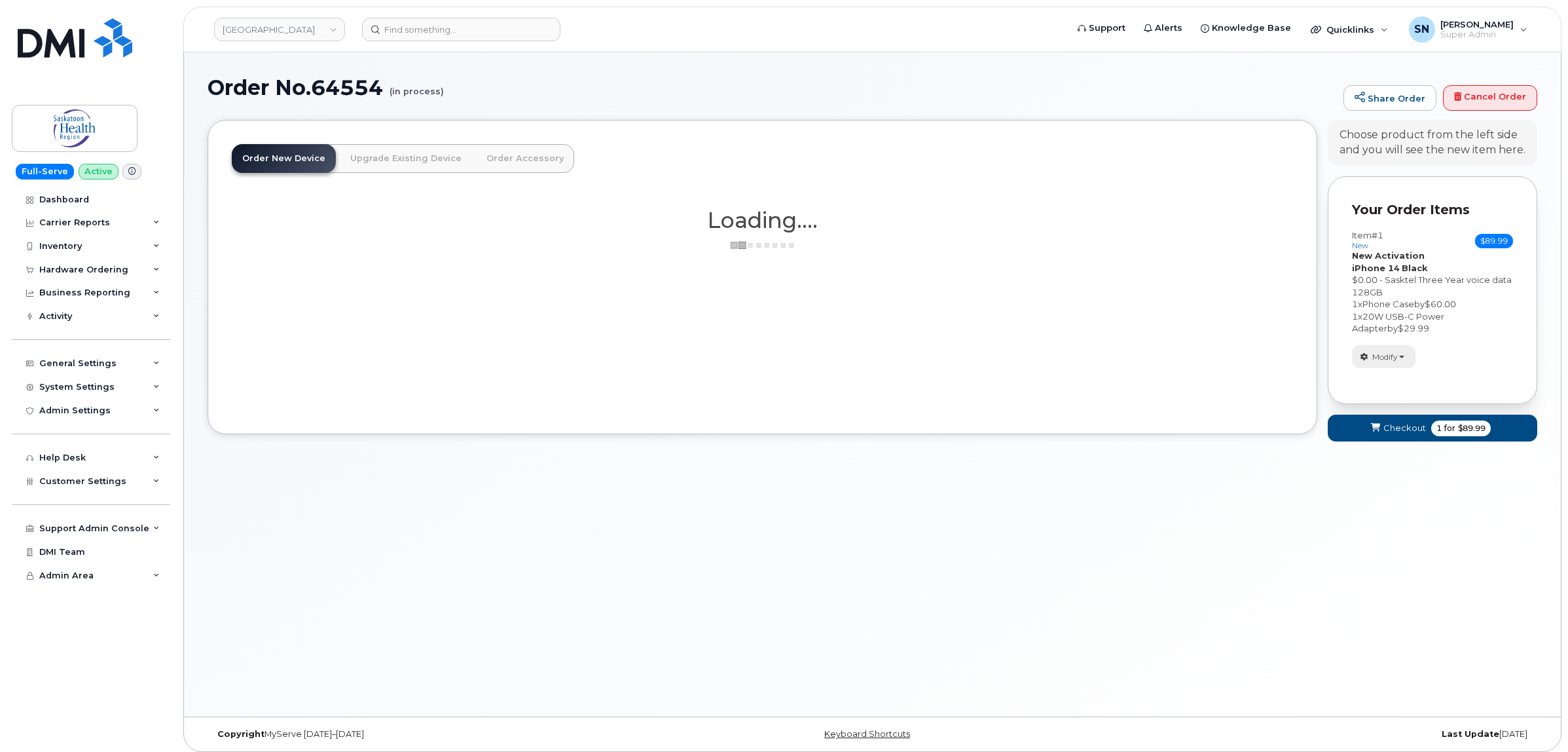
click at [1405, 357] on button "Modify" at bounding box center [1383, 356] width 63 height 23
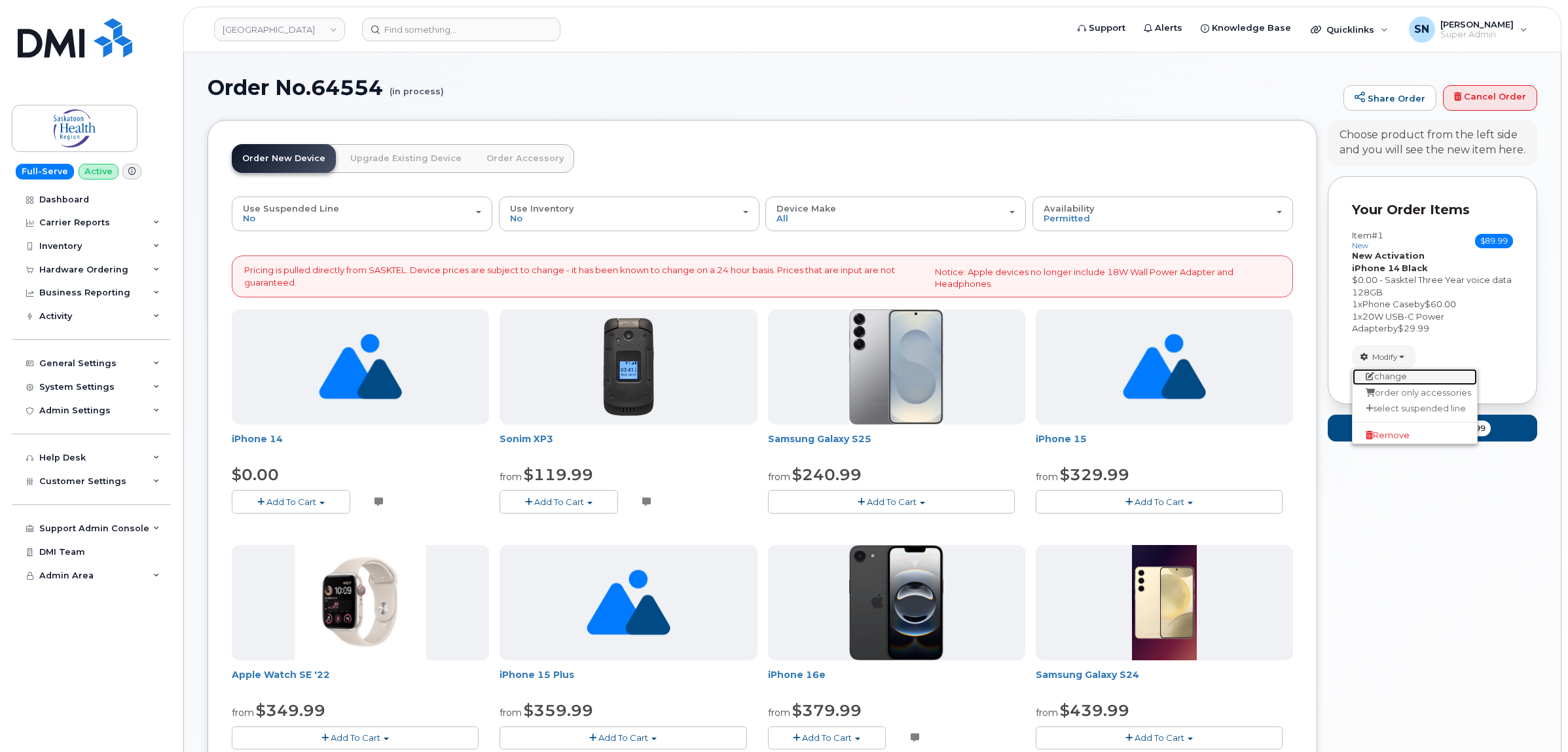
click at [1401, 382] on link "change" at bounding box center [1415, 376] width 124 height 16
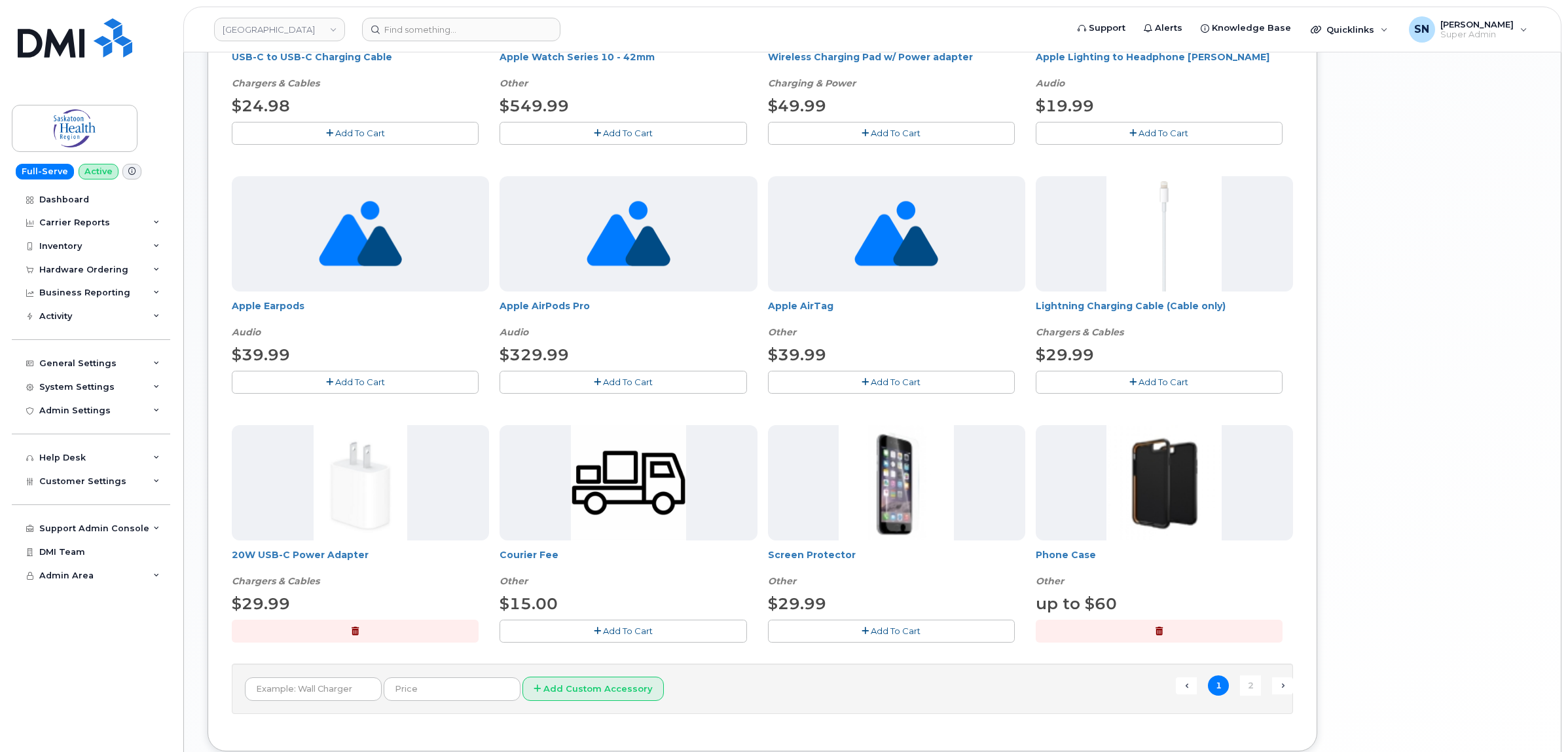
click at [637, 640] on button "Add To Cart" at bounding box center [622, 631] width 247 height 23
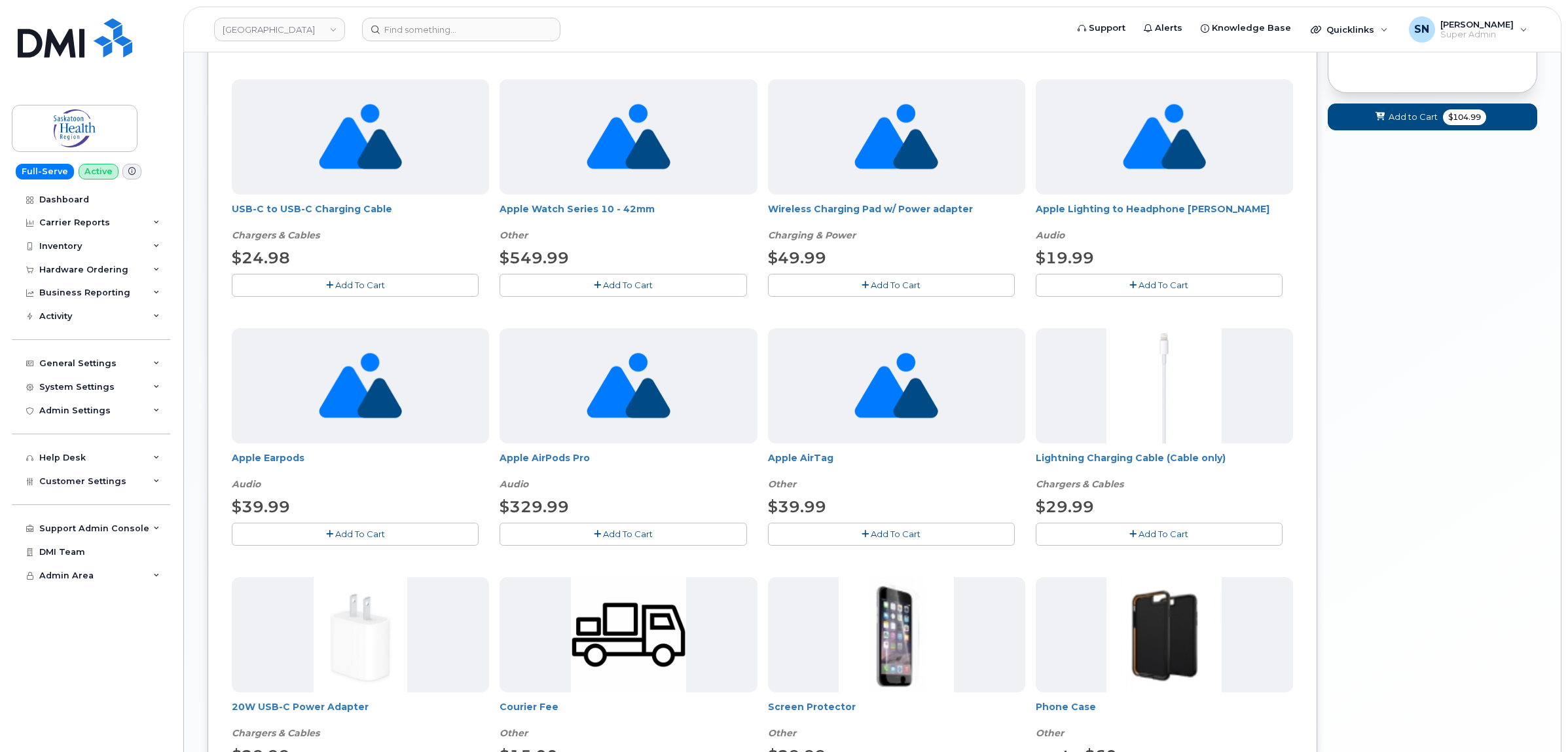
scroll to position [327, 0]
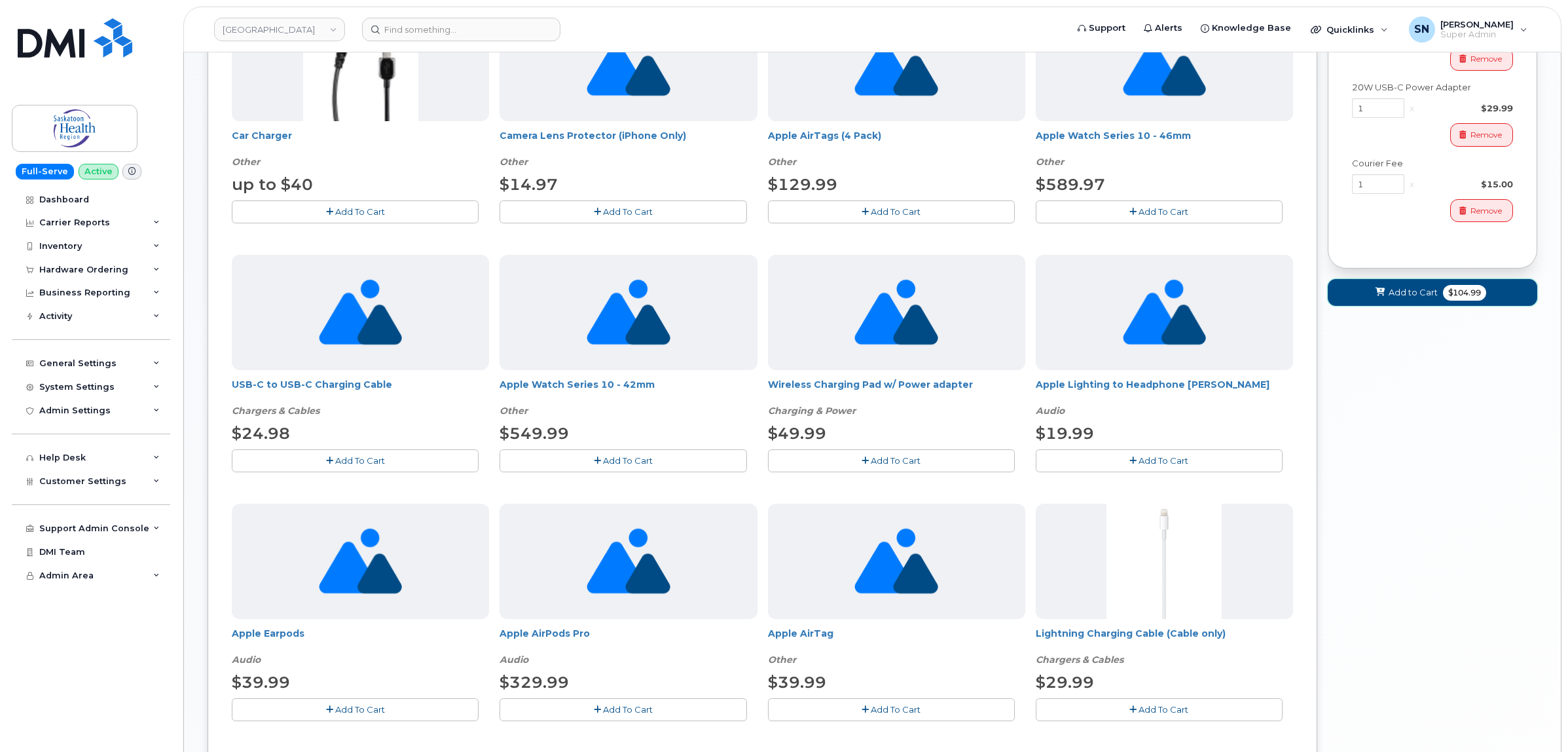
click at [1419, 298] on span "Add to Cart" at bounding box center [1413, 292] width 49 height 13
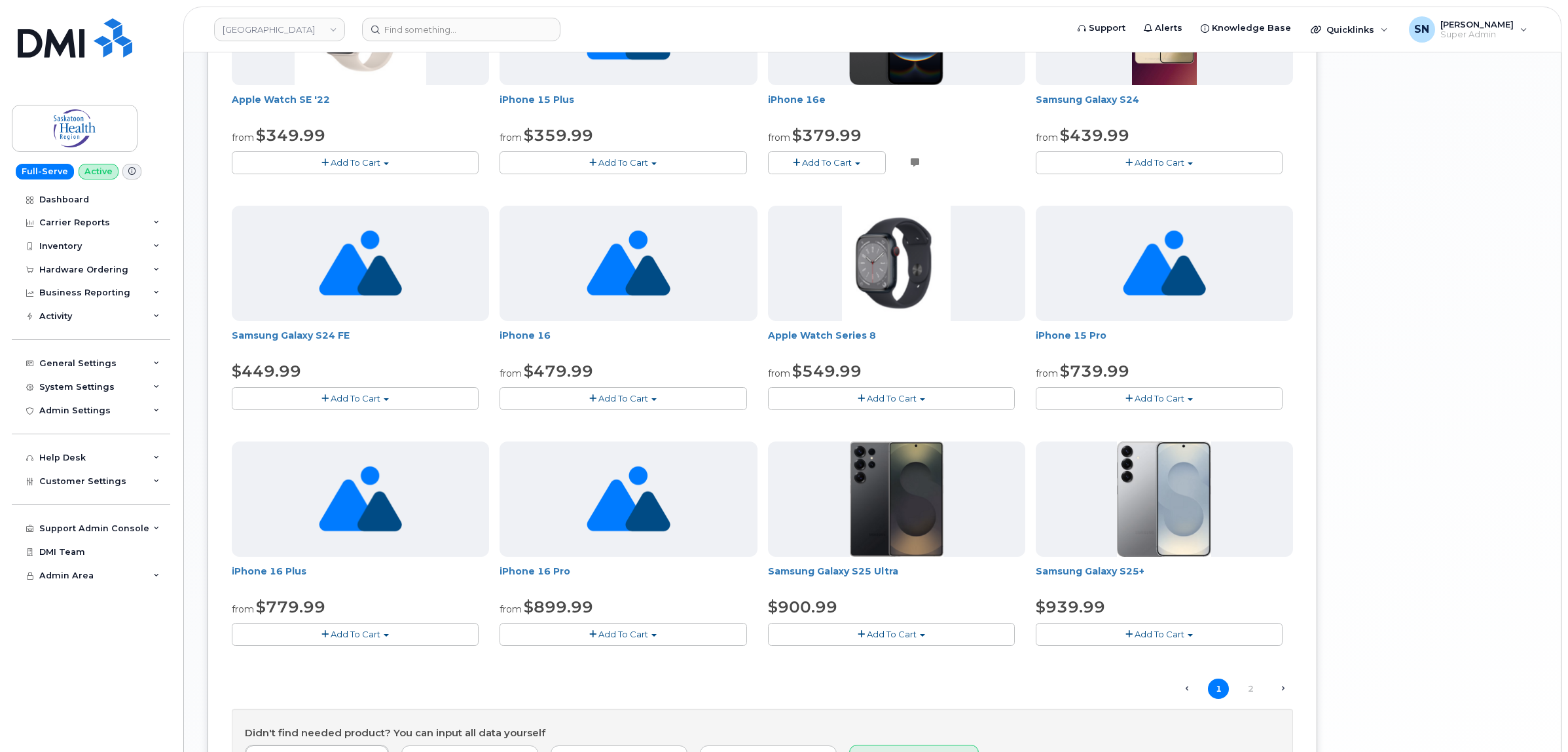
scroll to position [247, 0]
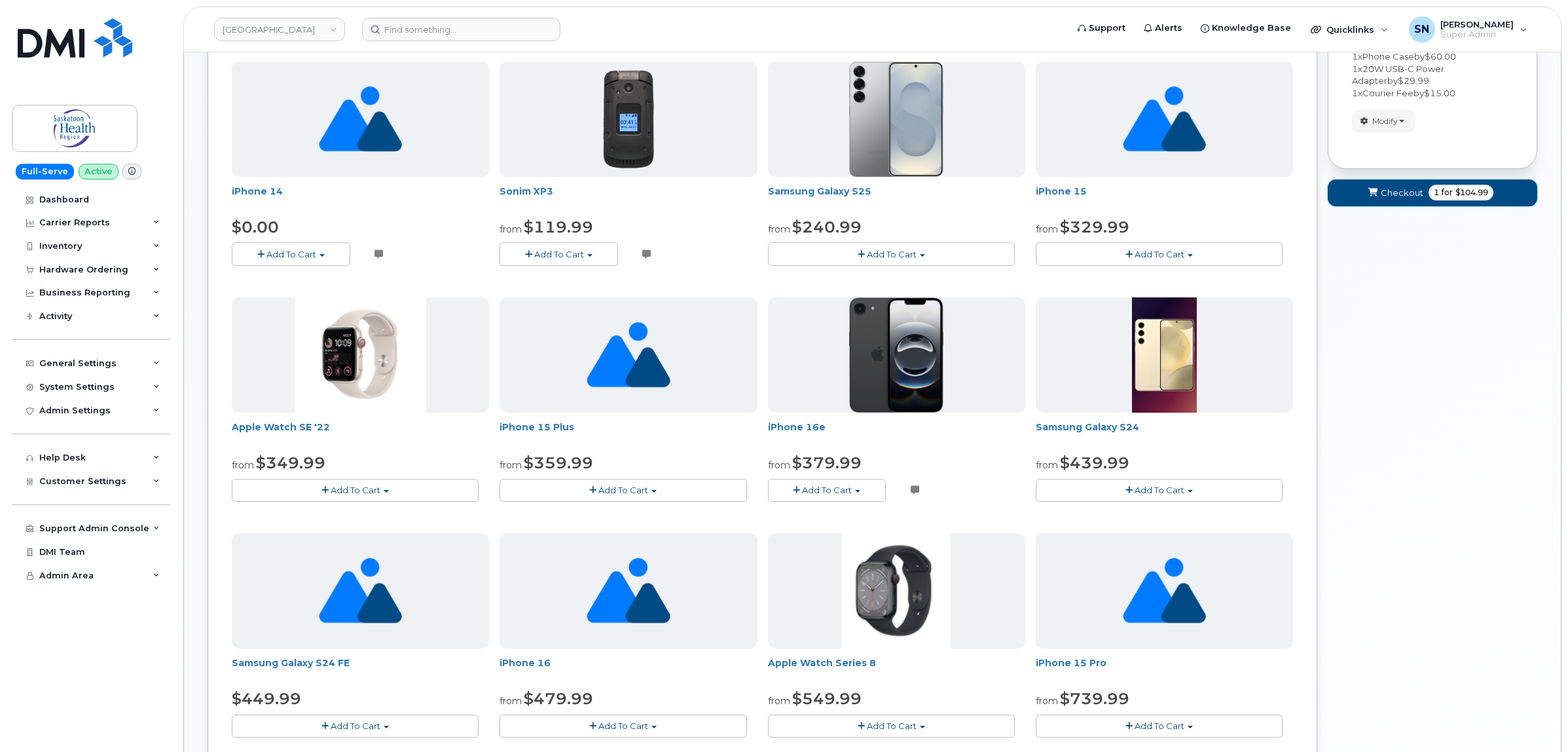
click at [1402, 193] on span "Checkout" at bounding box center [1402, 193] width 42 height 13
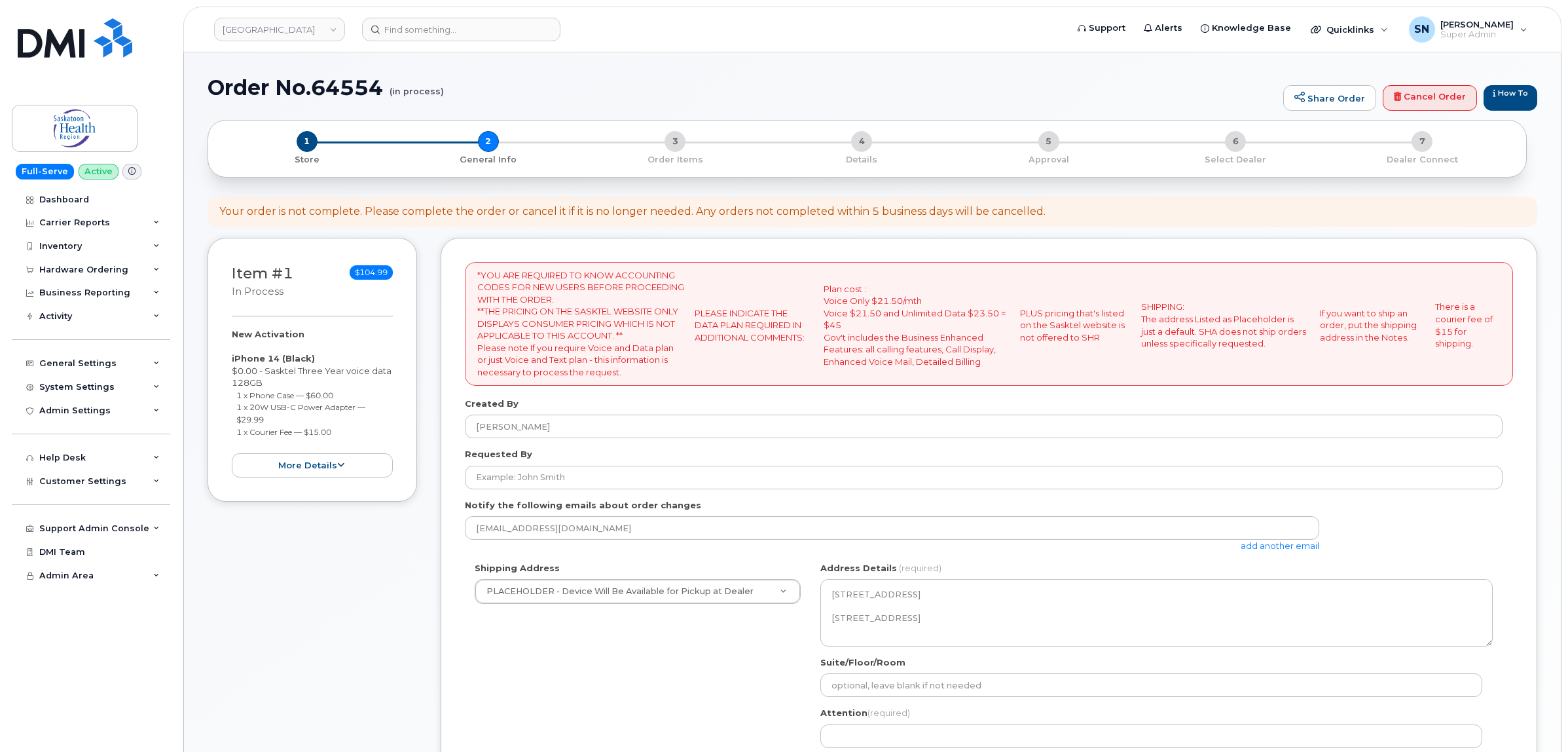
select select
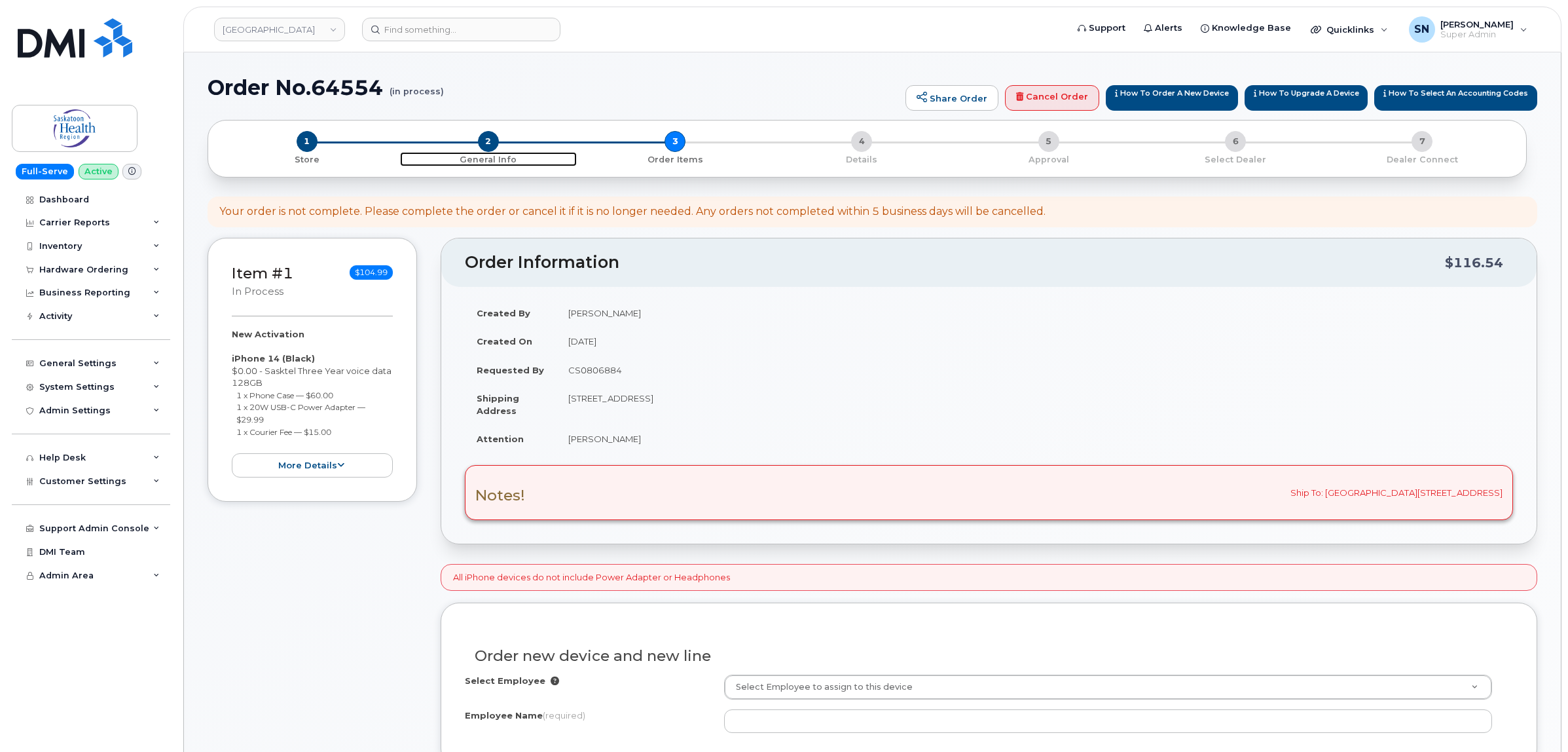
click at [489, 141] on span "2" at bounding box center [488, 141] width 21 height 21
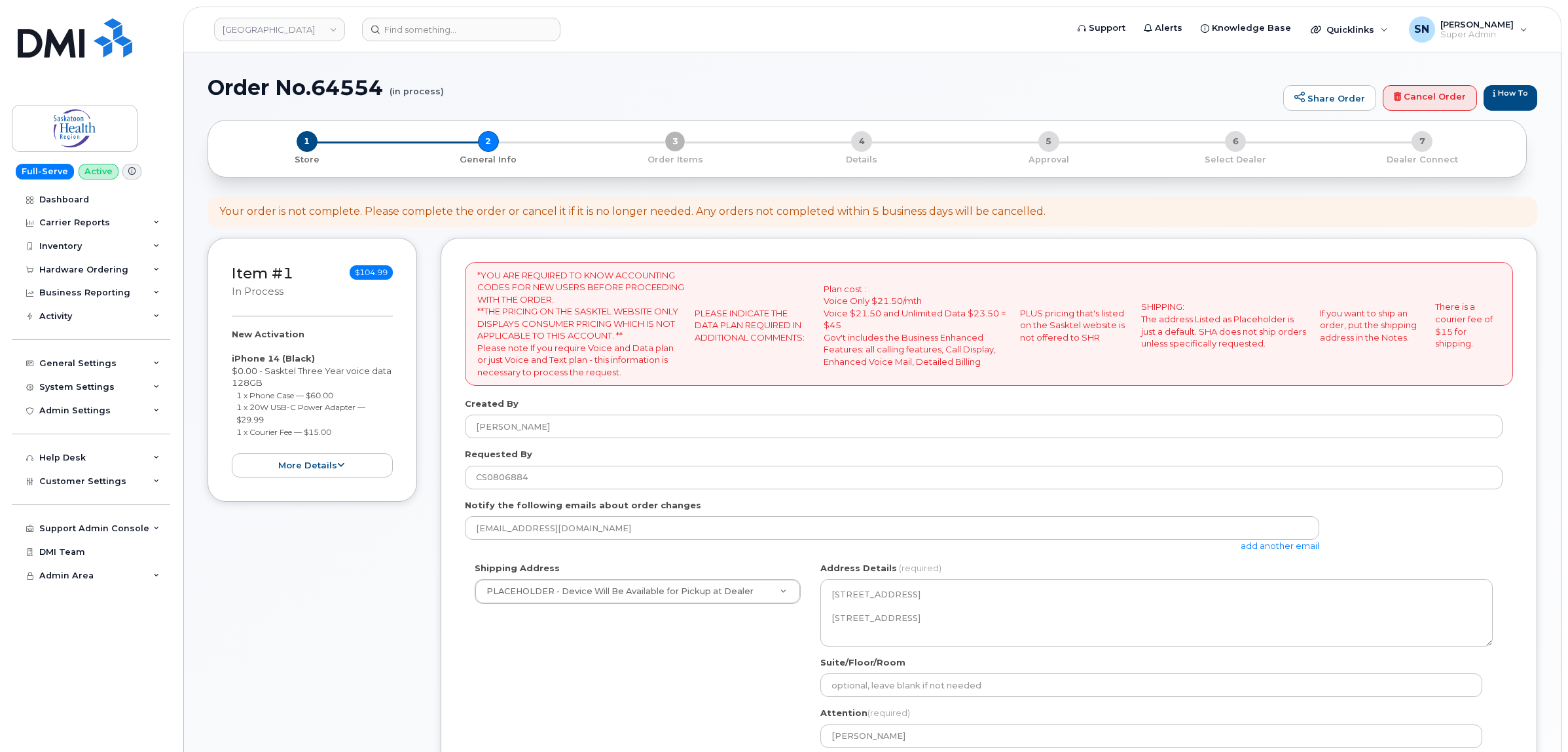
select select
click at [1305, 549] on link "add another email" at bounding box center [1279, 545] width 78 height 10
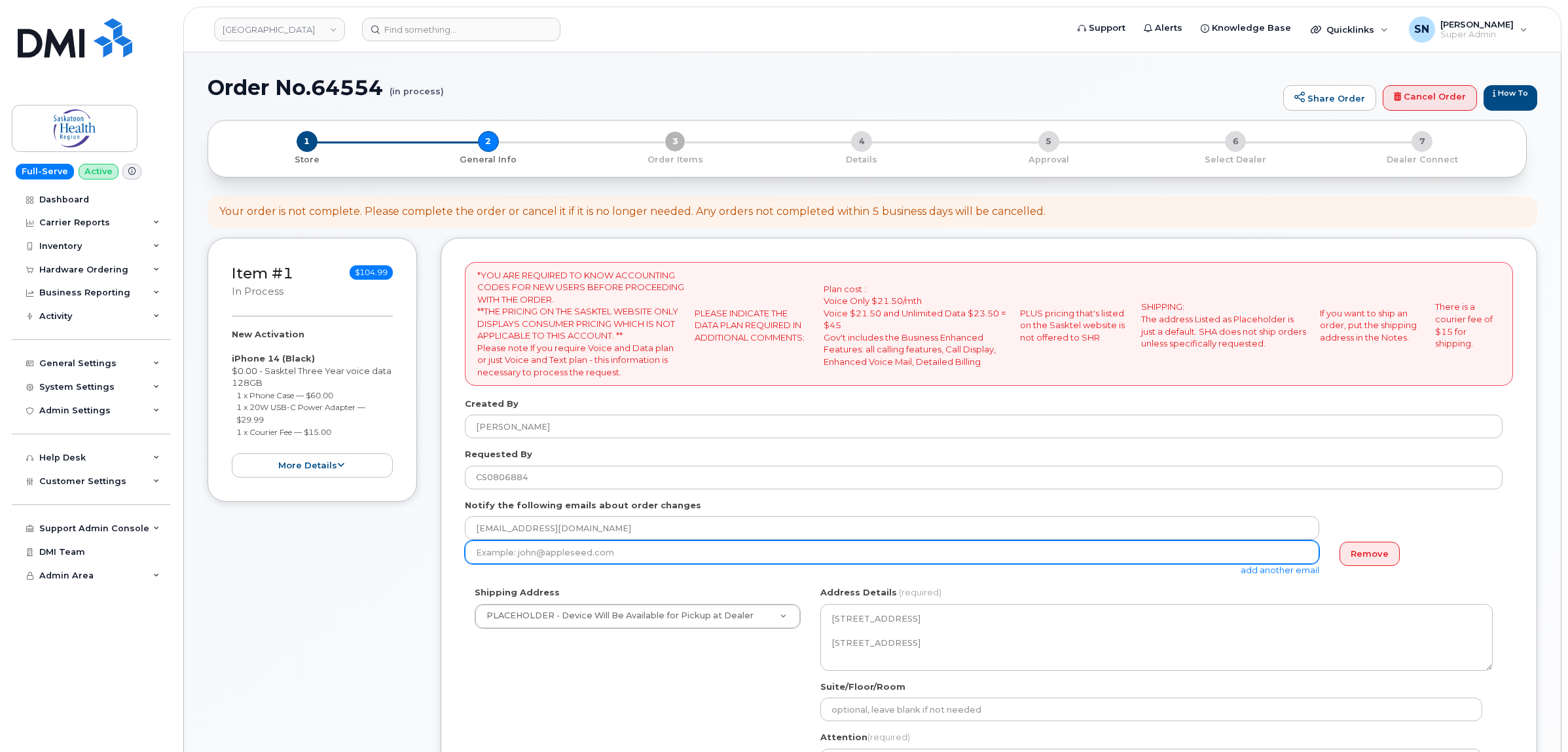
click at [675, 547] on input "email" at bounding box center [892, 553] width 855 height 24
paste input "Jocelyn.Zatylny@saskhealthauthority.ca"
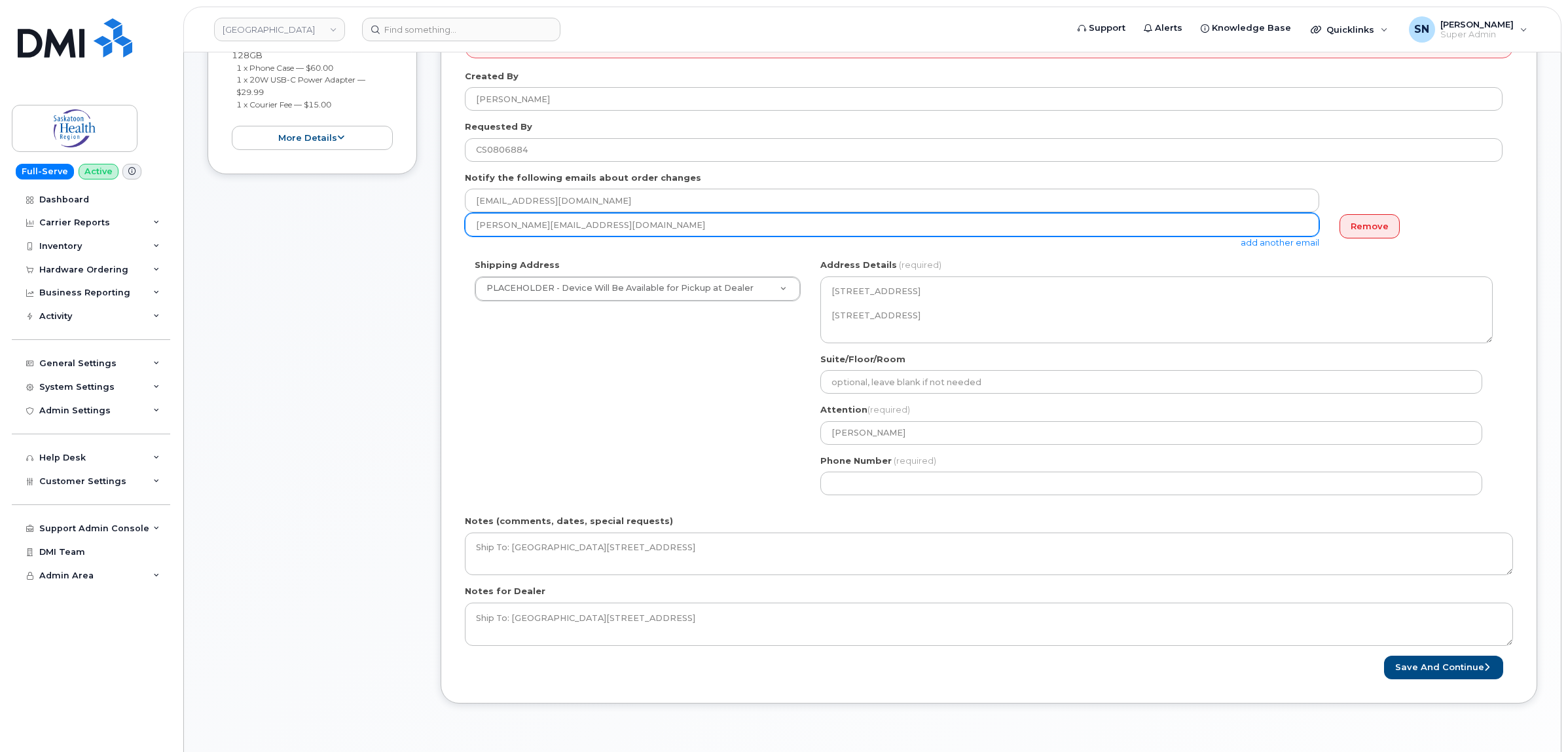
scroll to position [491, 0]
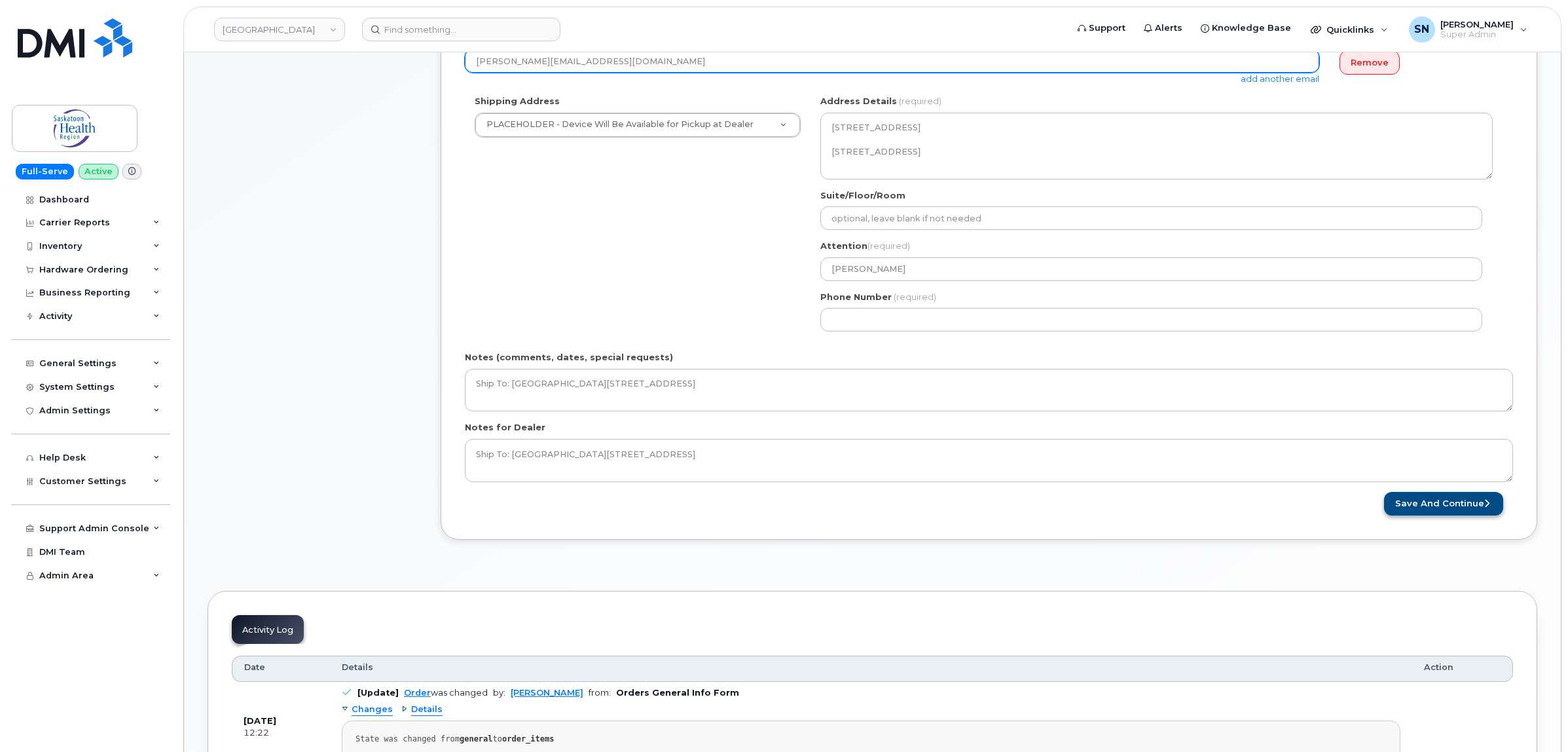
type input "Jocelyn.Zatylny@saskhealthauthority.ca"
click at [1426, 508] on button "Save and Continue" at bounding box center [1444, 504] width 119 height 24
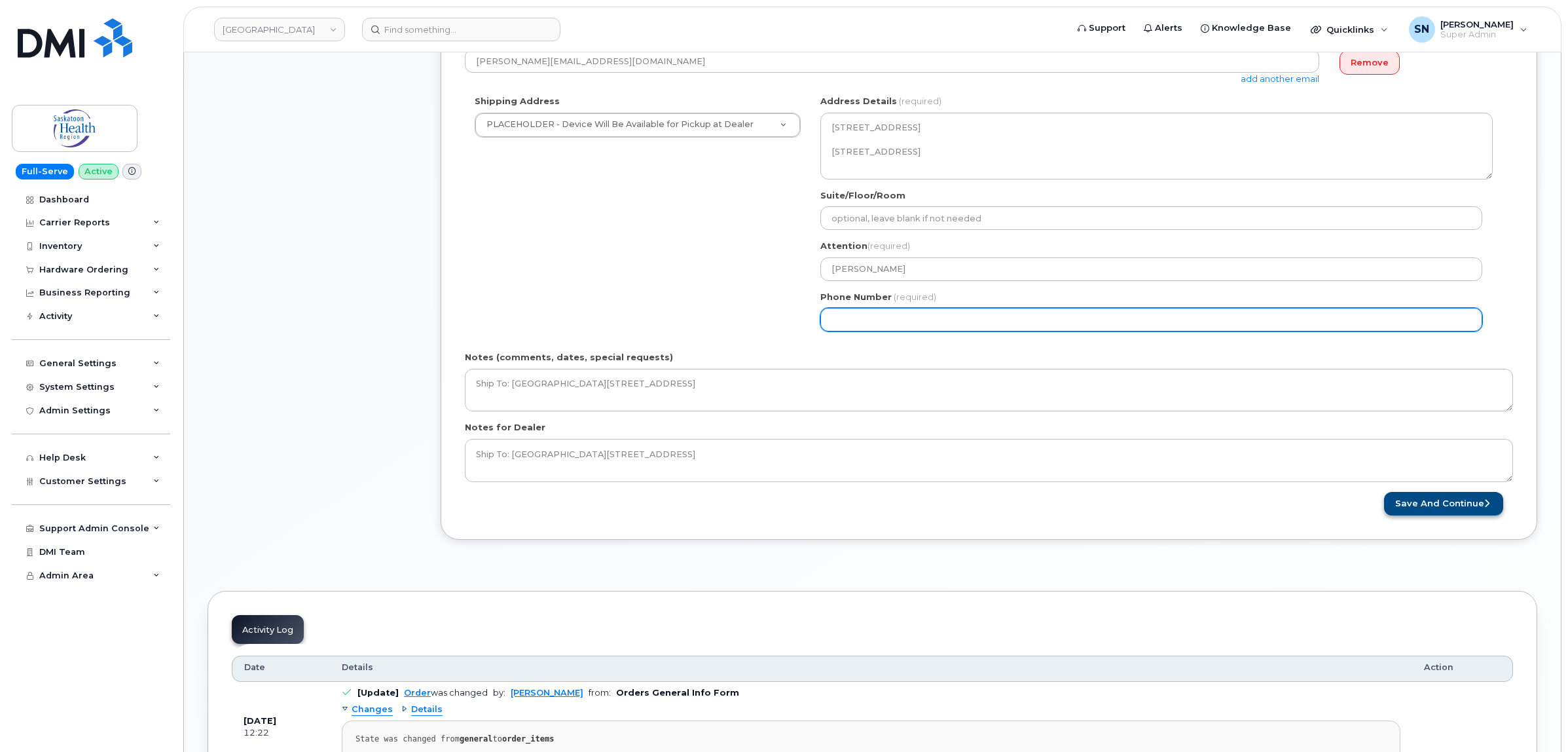
select select
type input "123456789"
select select
type input "1234567890"
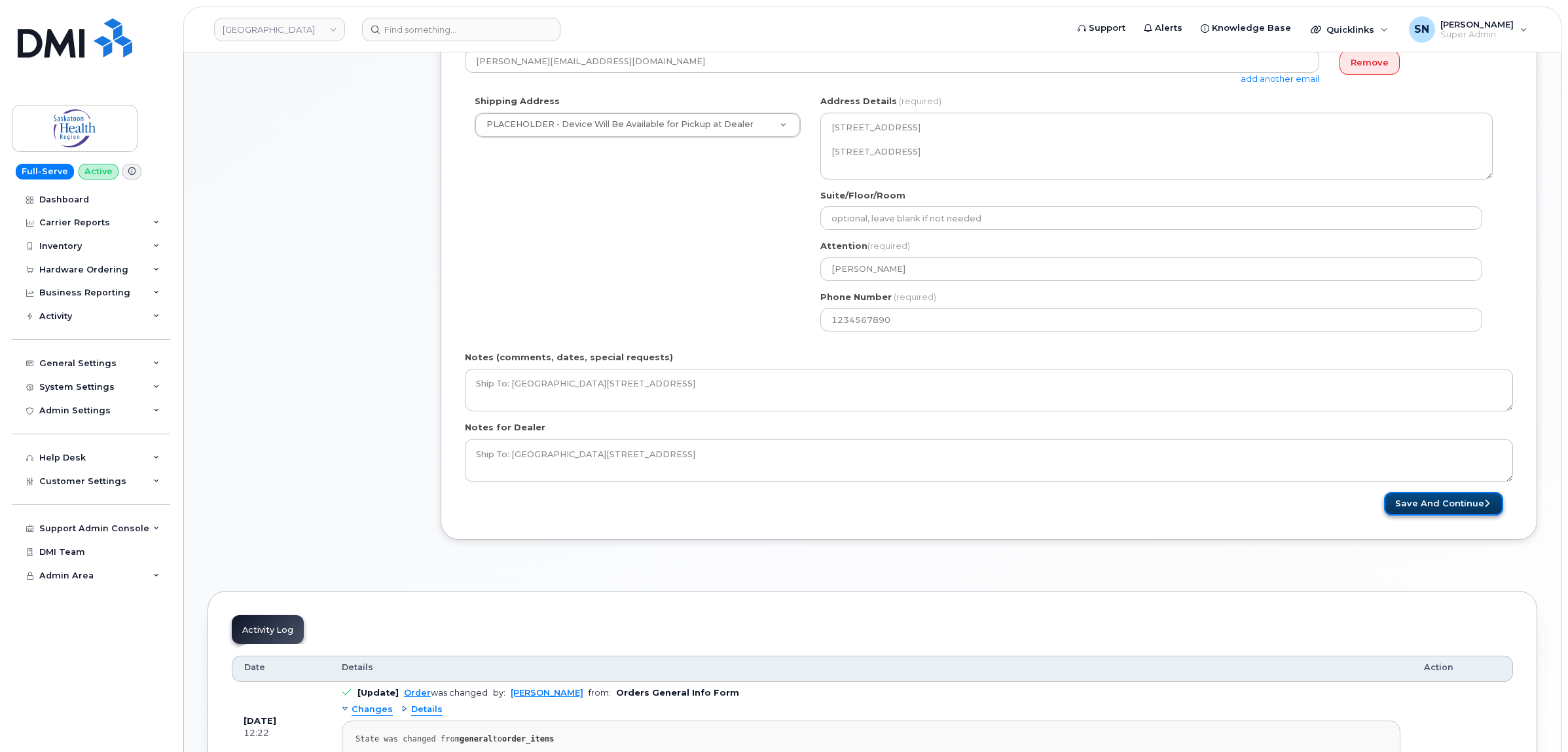
click at [1440, 499] on button "Save and Continue" at bounding box center [1444, 504] width 119 height 24
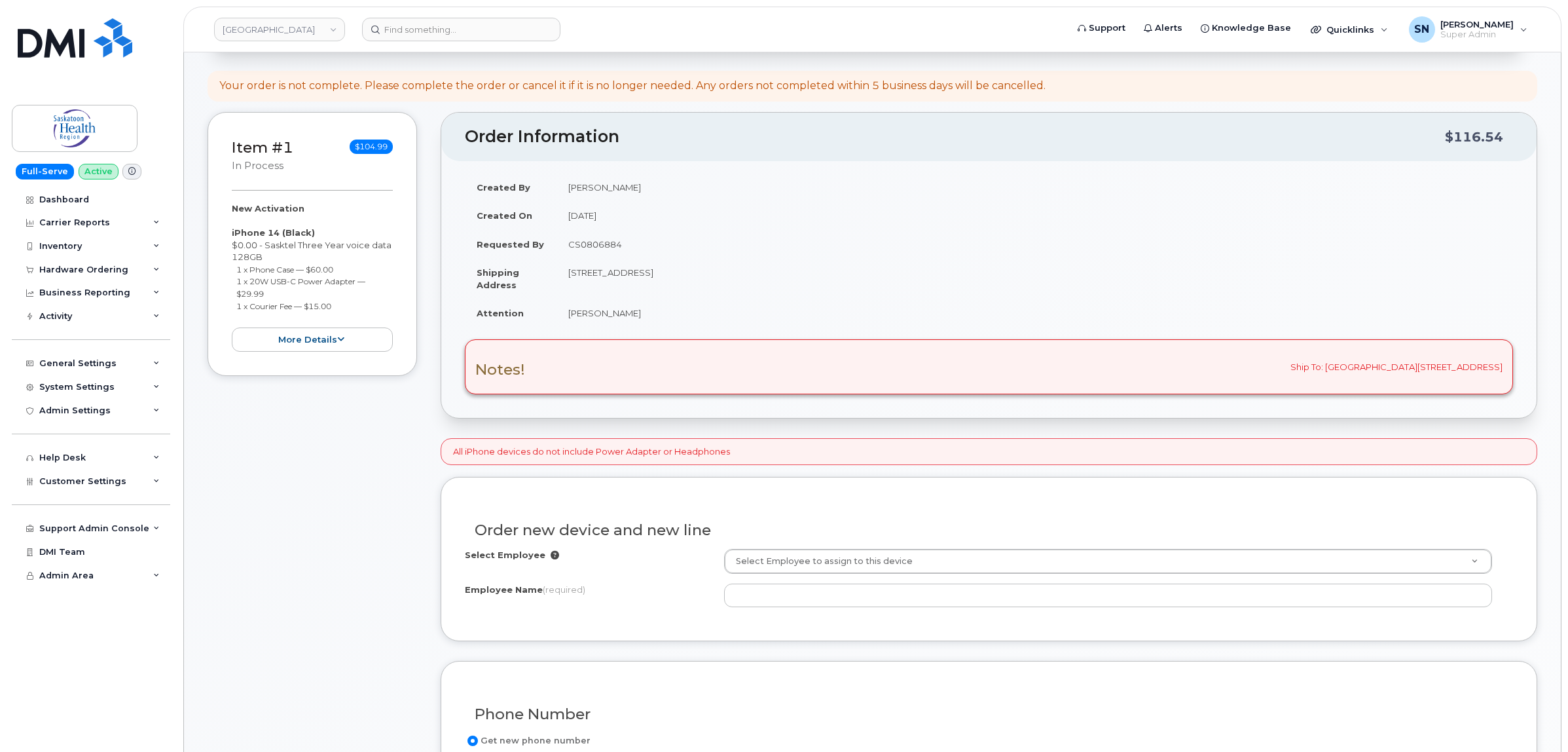
scroll to position [245, 0]
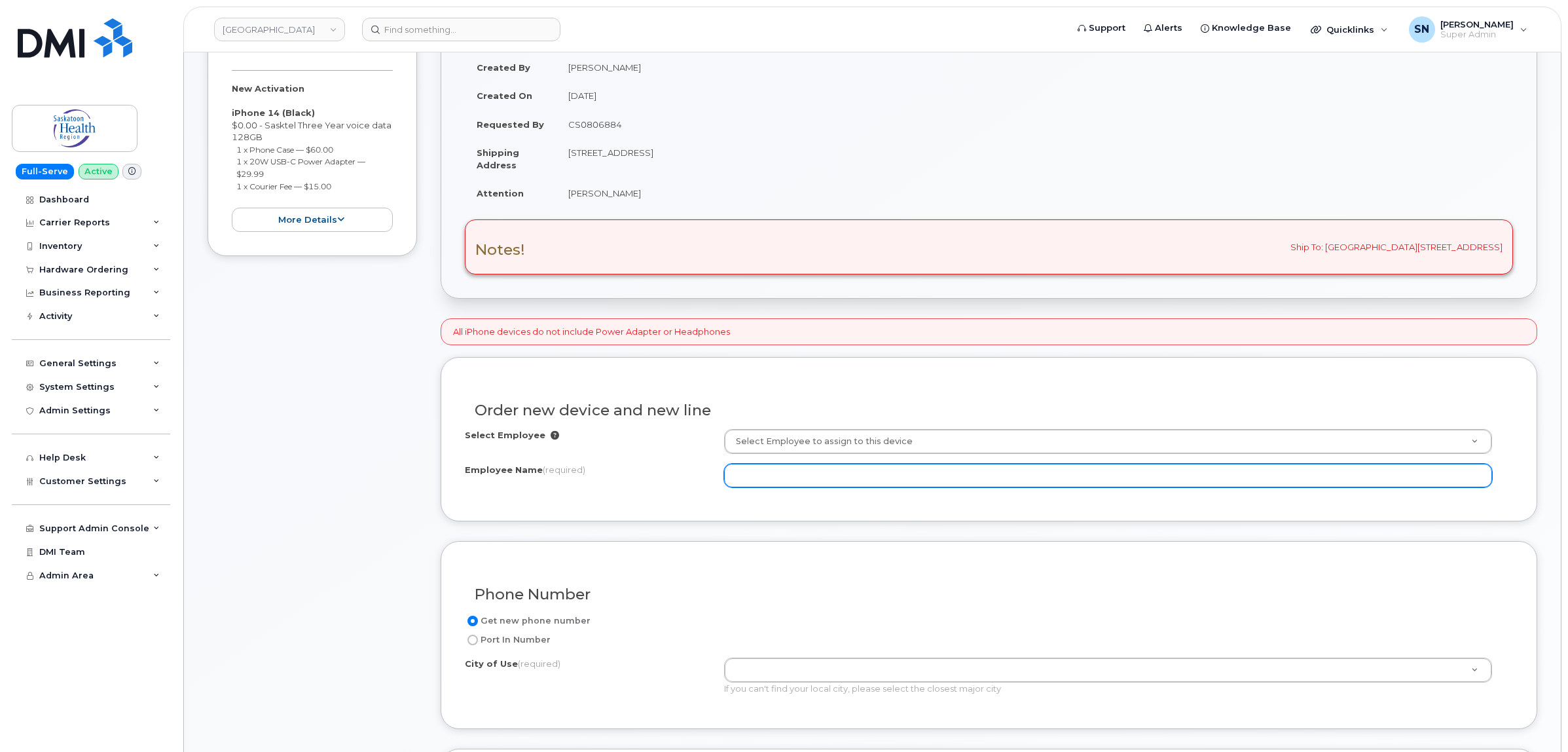
paste input "Kari Ewen"
click at [757, 487] on input "Employee Name (required)" at bounding box center [1108, 475] width 768 height 24
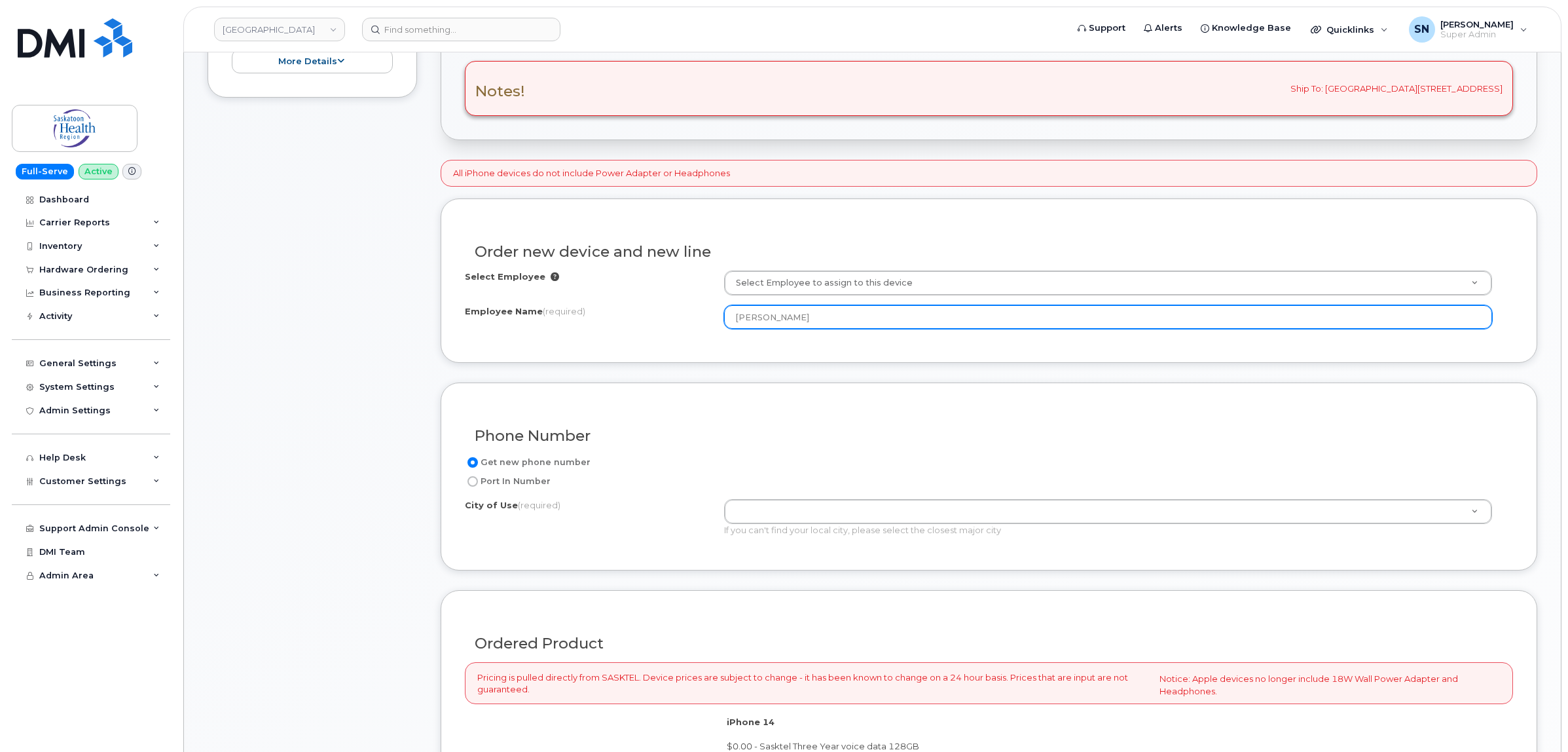
scroll to position [409, 0]
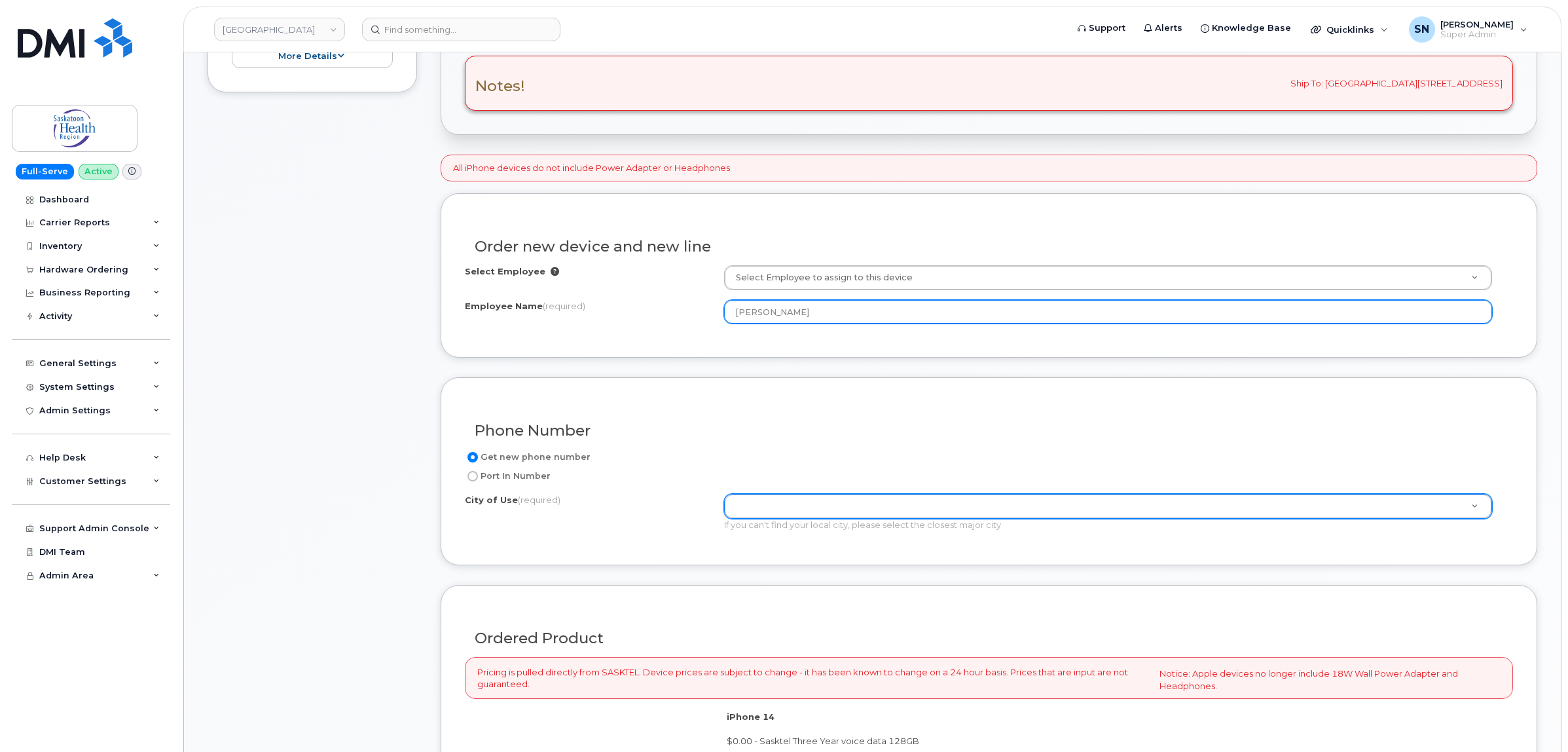
type input "[PERSON_NAME]"
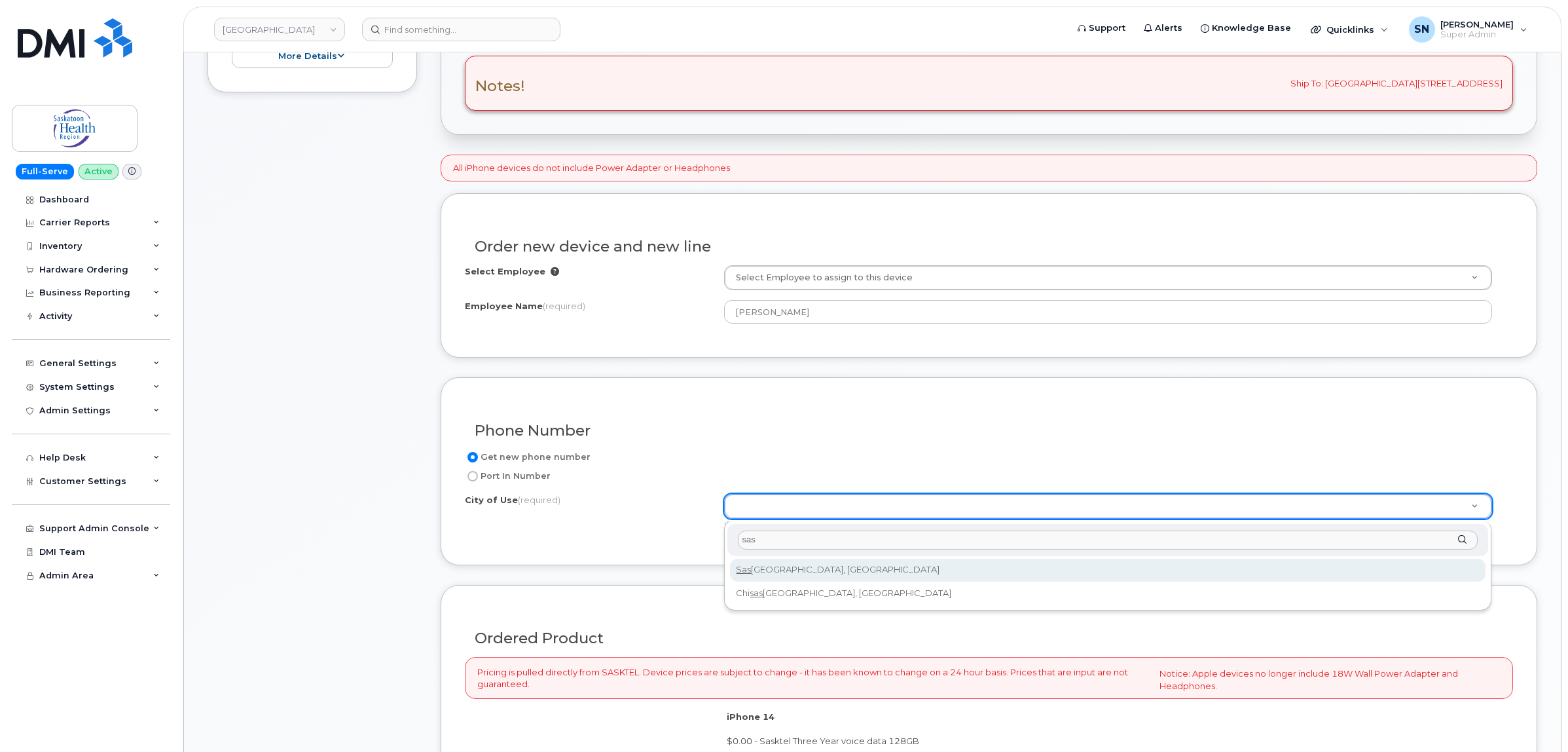
type input "sas"
type input "6909"
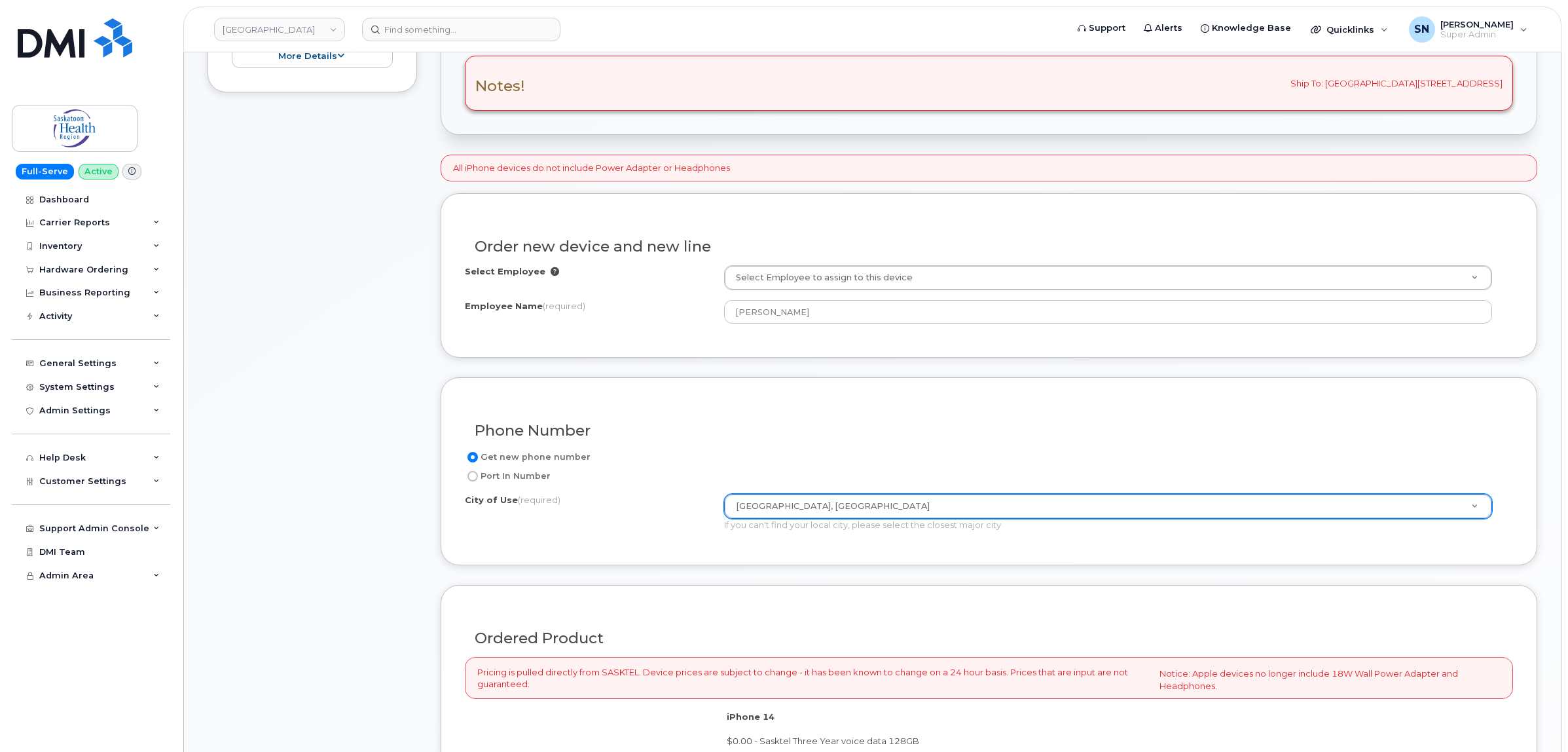
click at [647, 545] on div "Phone Number Get new phone number Port In Number City of Use (required) Saskato…" at bounding box center [988, 471] width 1096 height 188
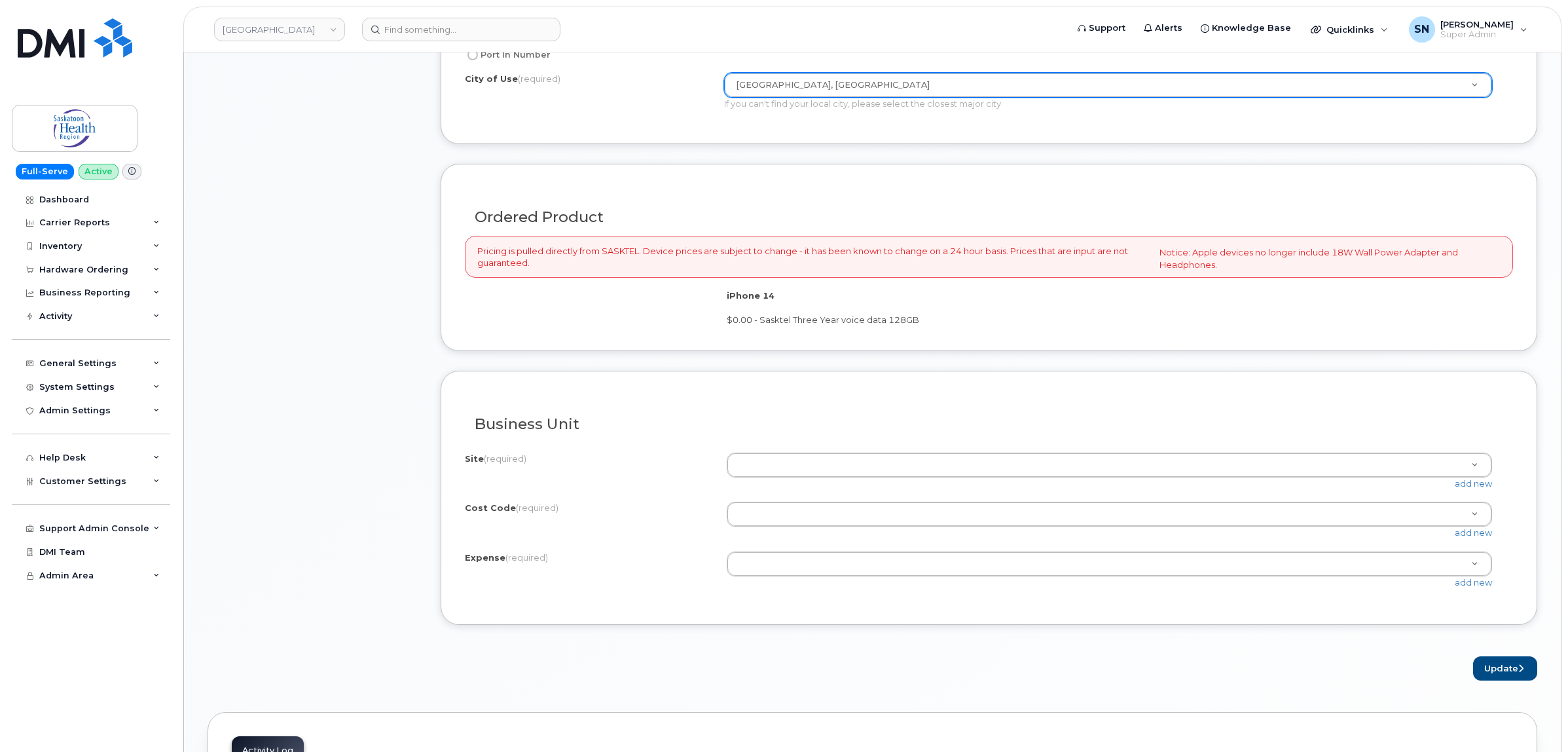
scroll to position [900, 0]
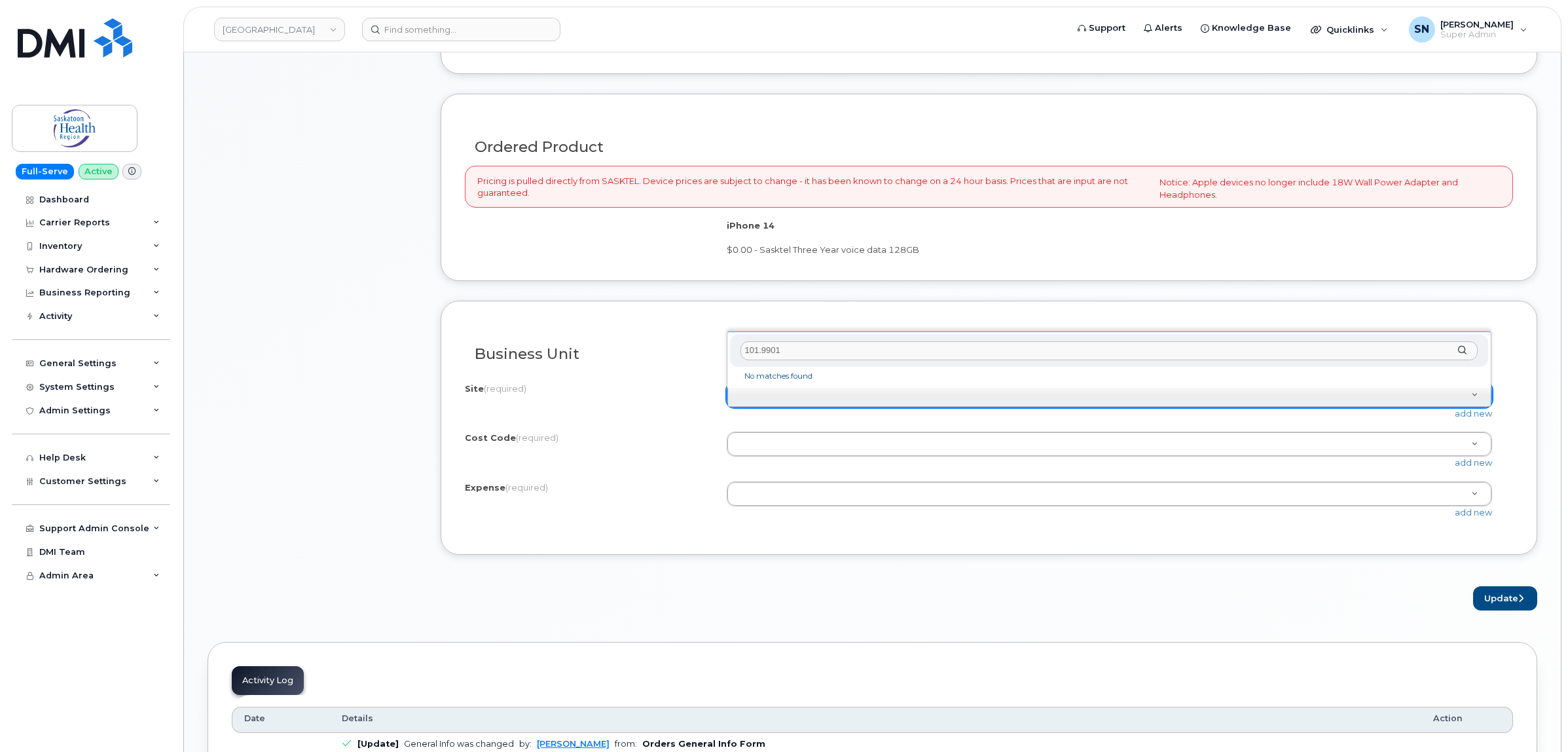
type input "101.990"
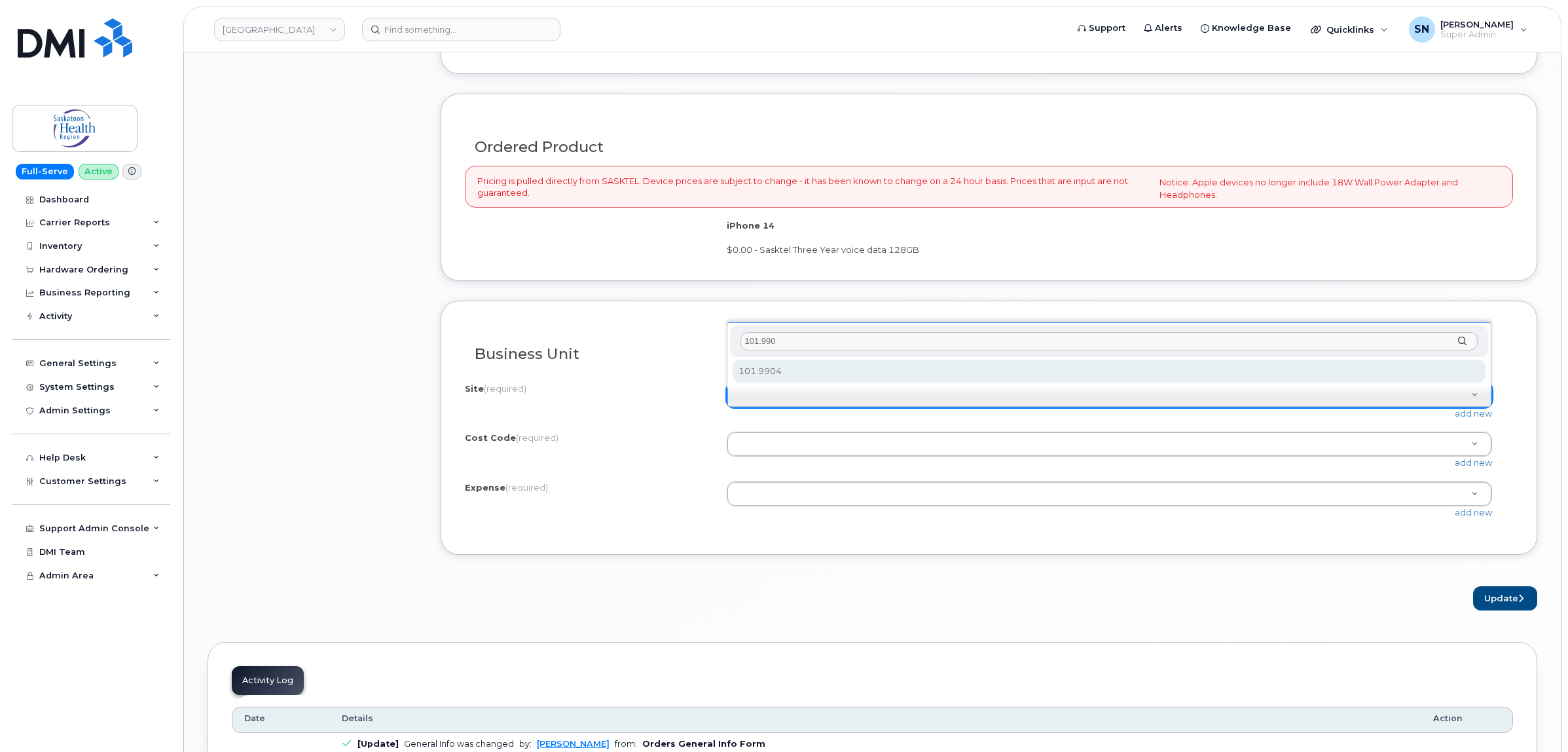
select select "101.9904"
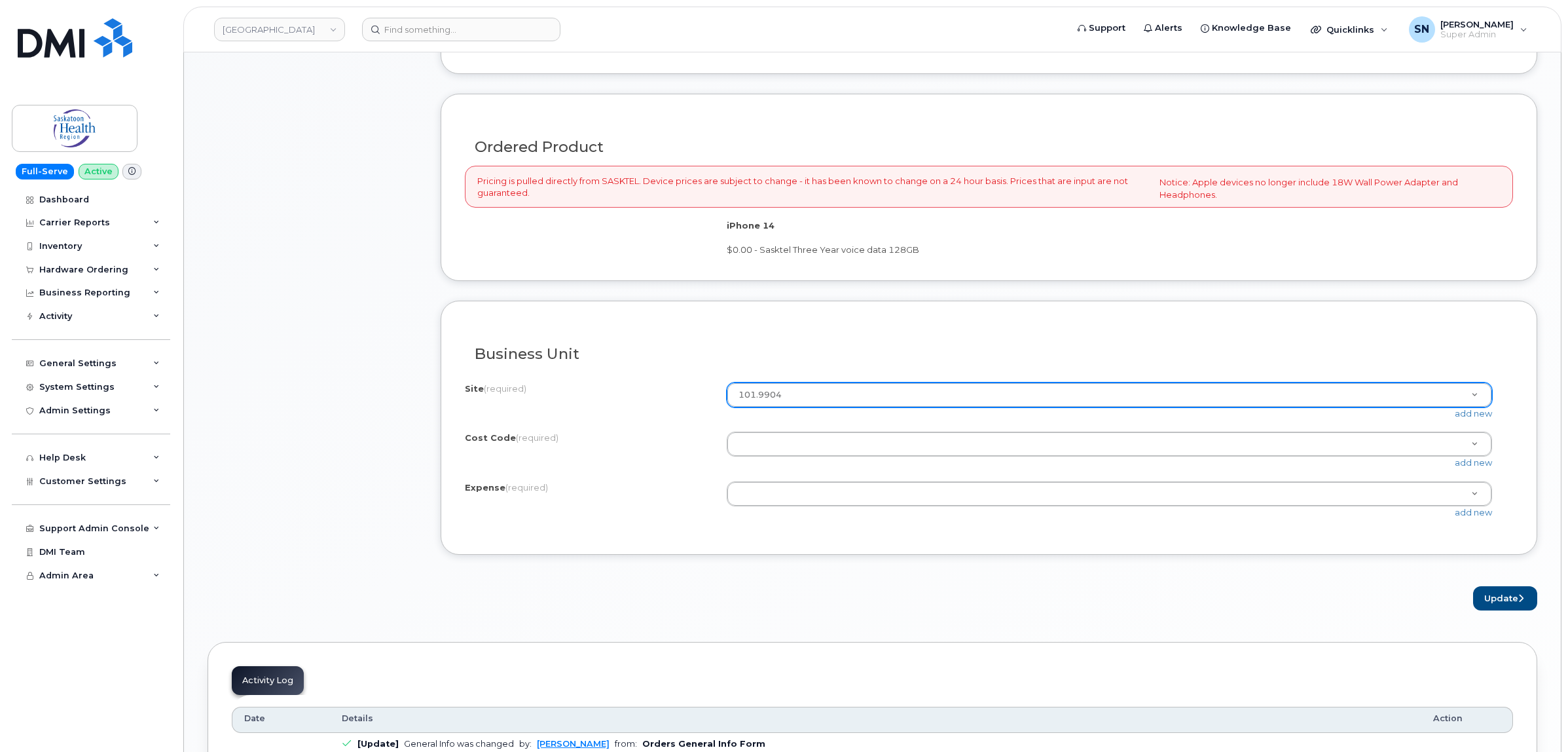
drag, startPoint x: 850, startPoint y: 453, endPoint x: 840, endPoint y: 474, distance: 23.3
paste input "71110101089"
type input "71110101089"
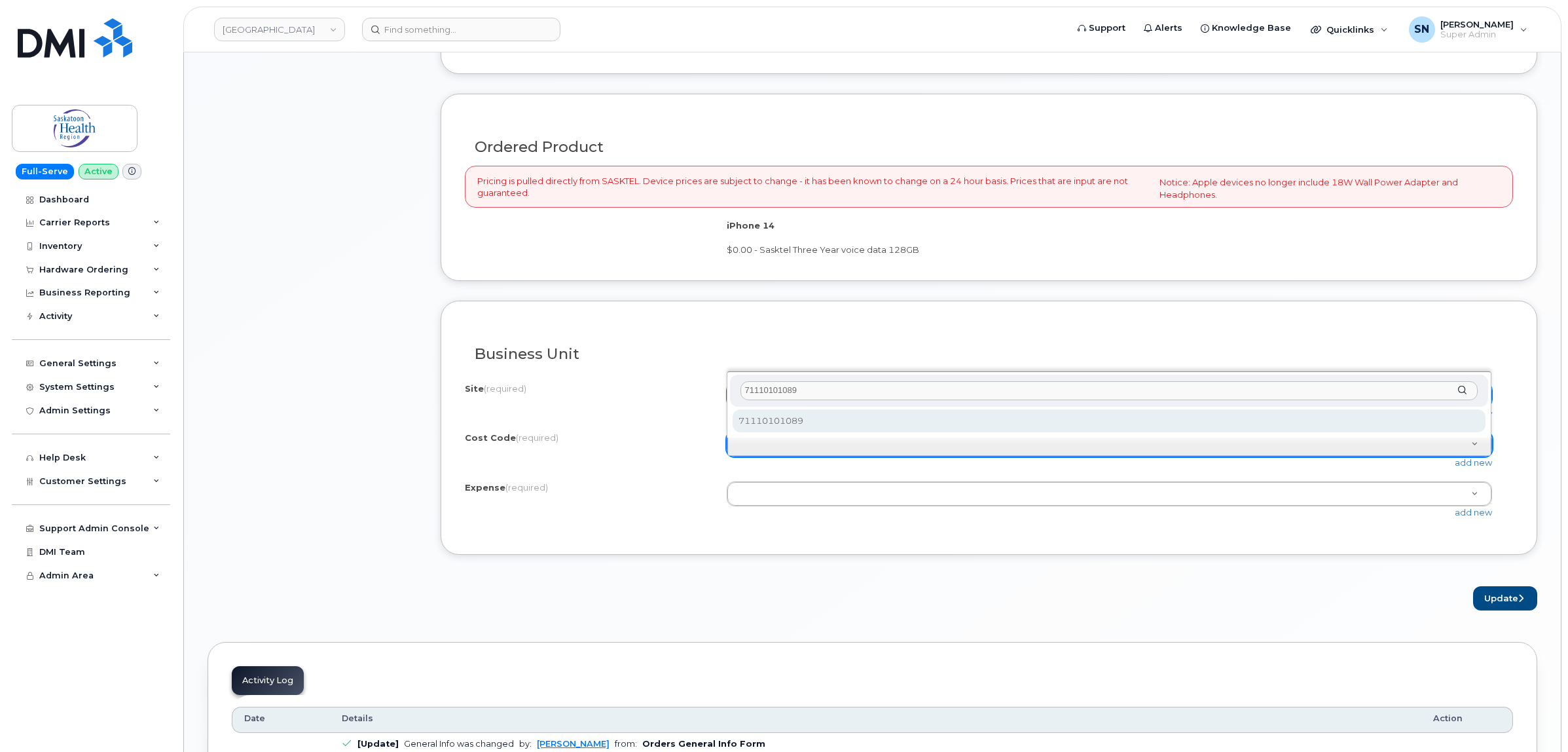
type input "71110101089"
select select "71110101089"
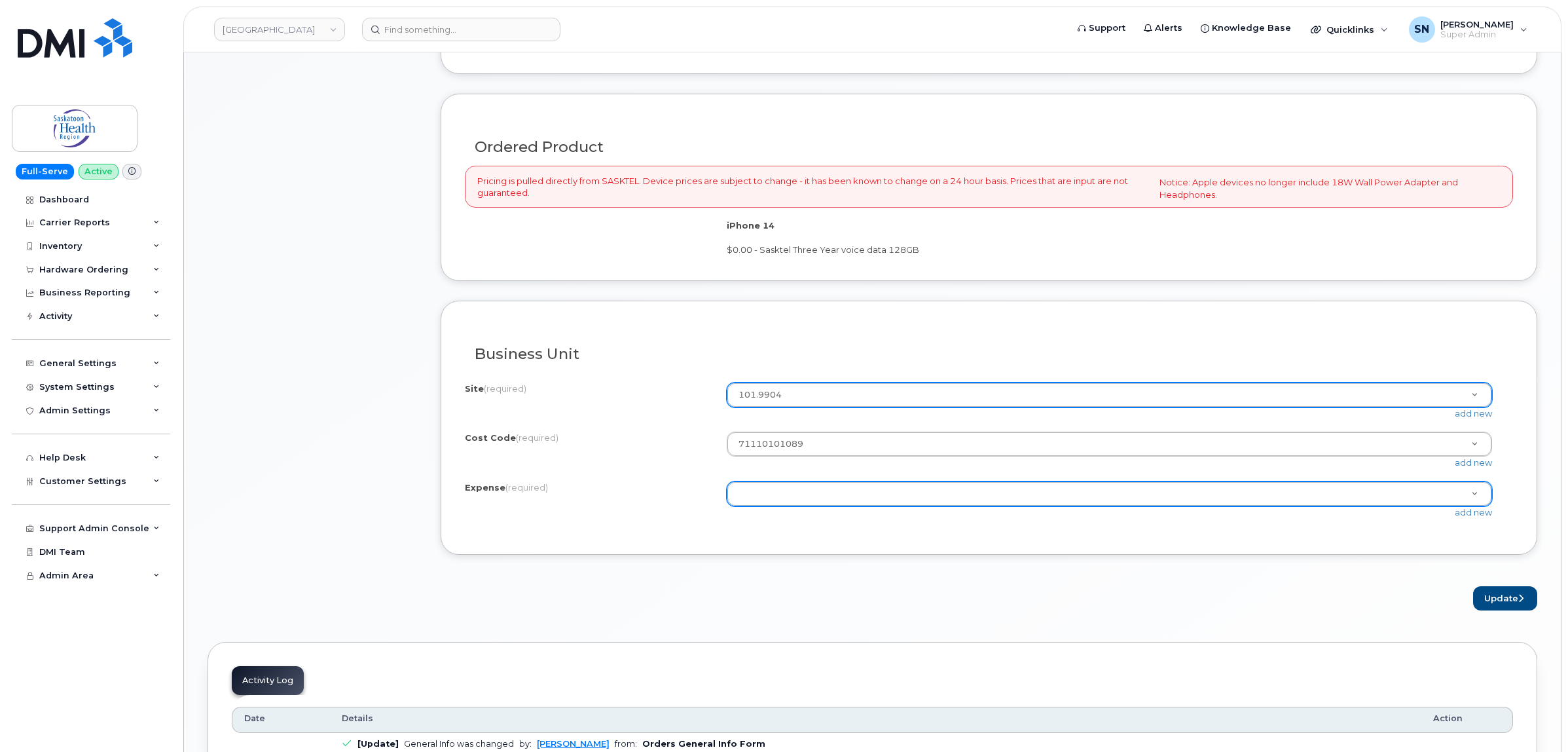
click at [859, 485] on div at bounding box center [1109, 494] width 766 height 25
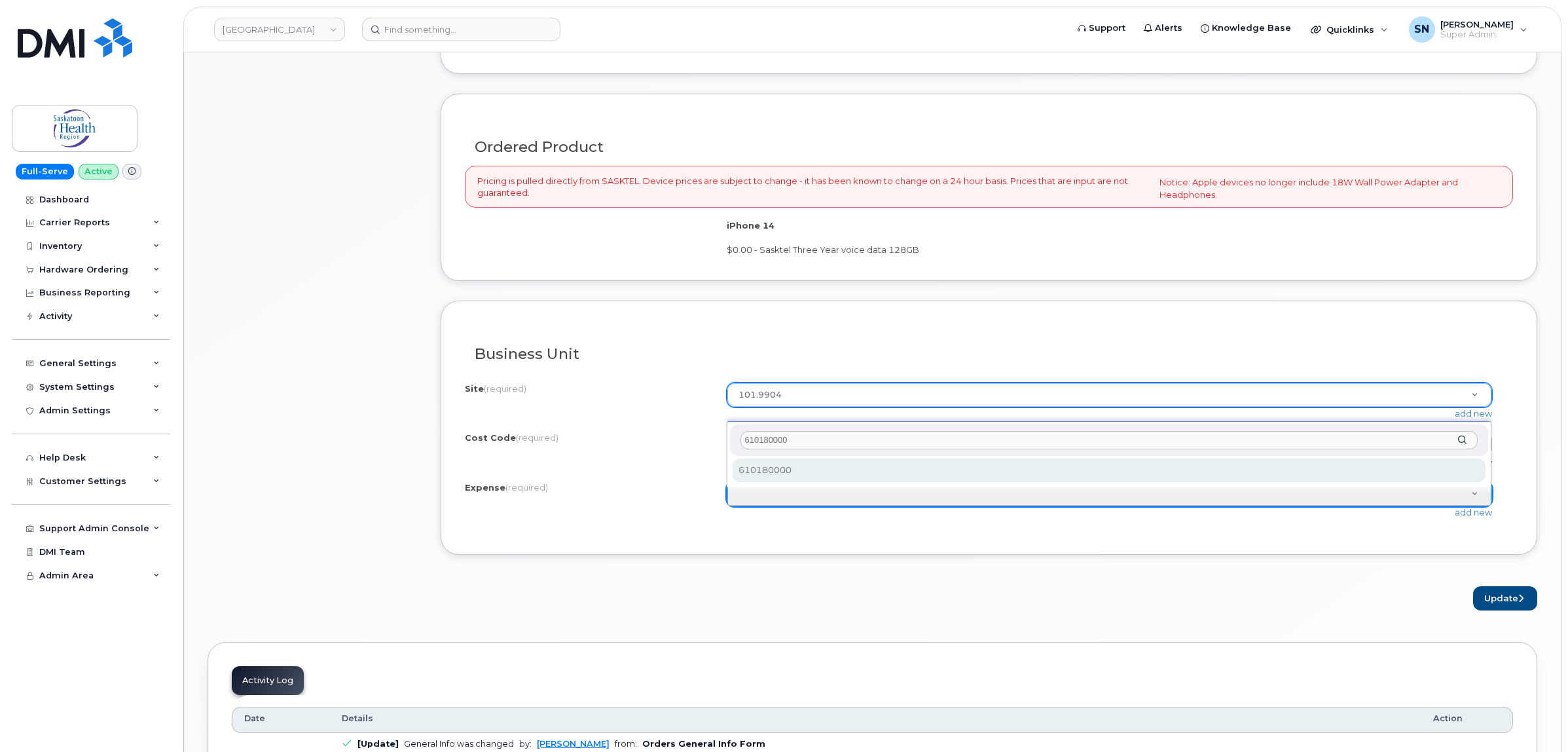
type input "610180000"
select select "610180000"
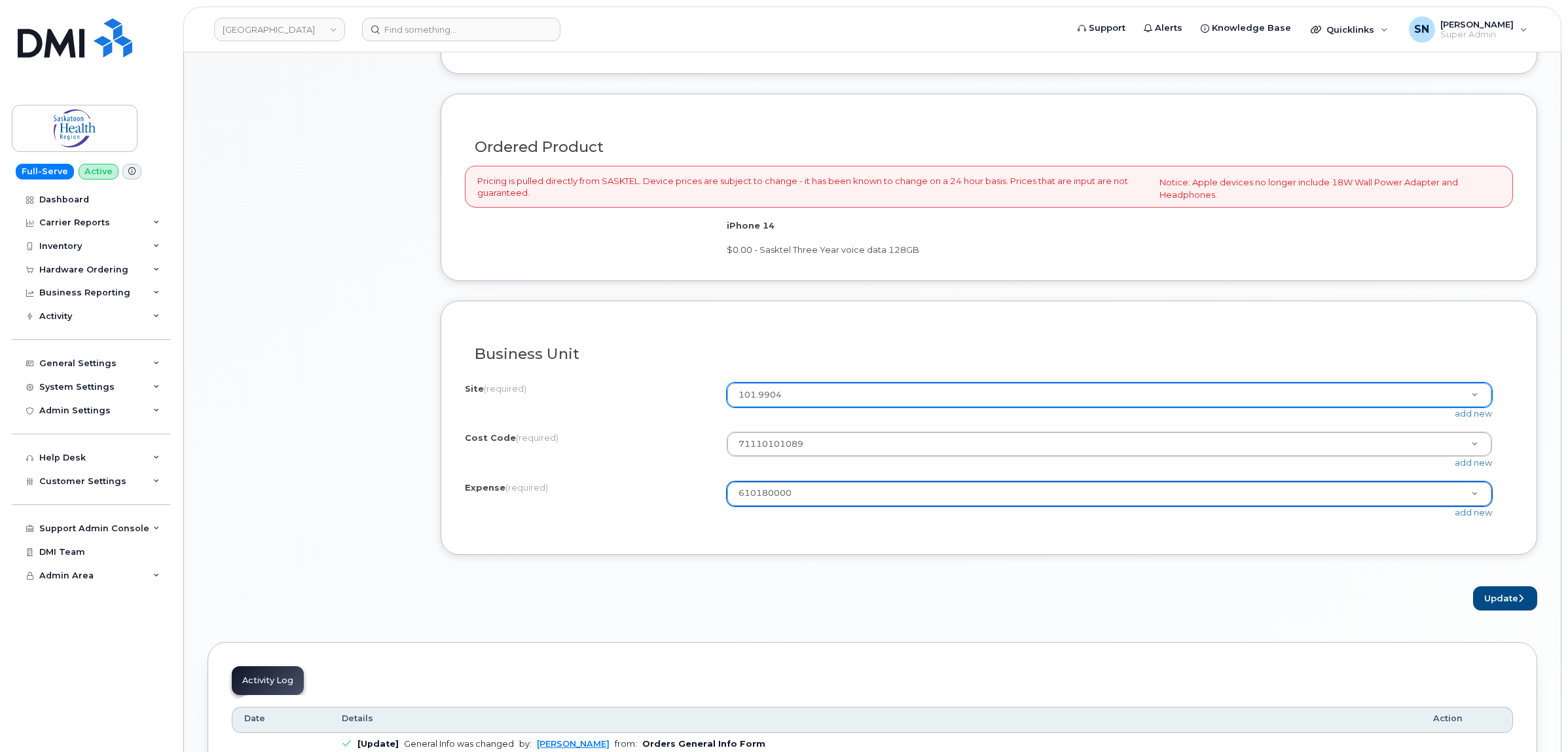
click at [1050, 570] on form "All iPhone devices do not include Power Adapter or Headphones Existing User Add…" at bounding box center [988, 137] width 1096 height 947
click at [1494, 602] on button "Update" at bounding box center [1506, 598] width 64 height 24
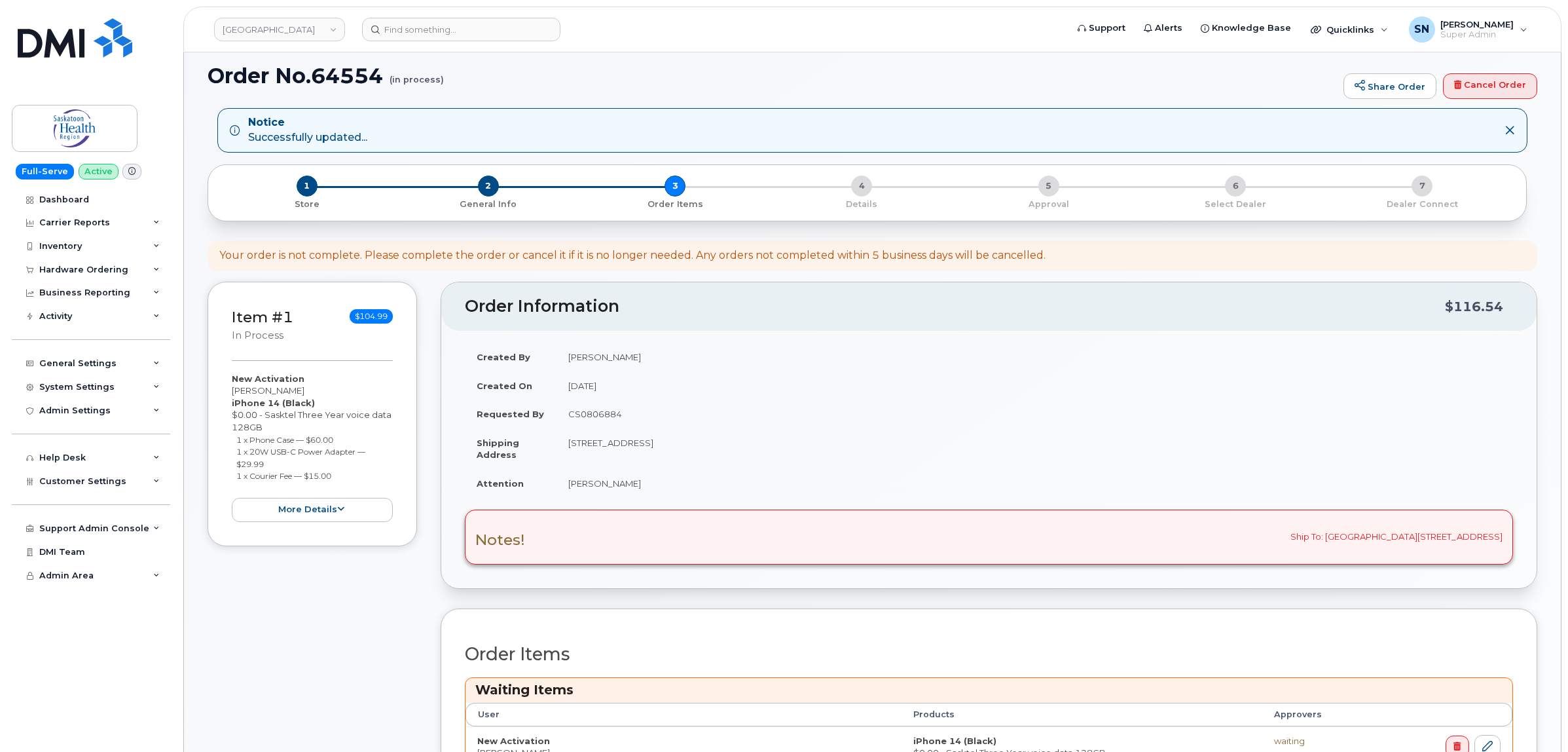
scroll to position [245, 0]
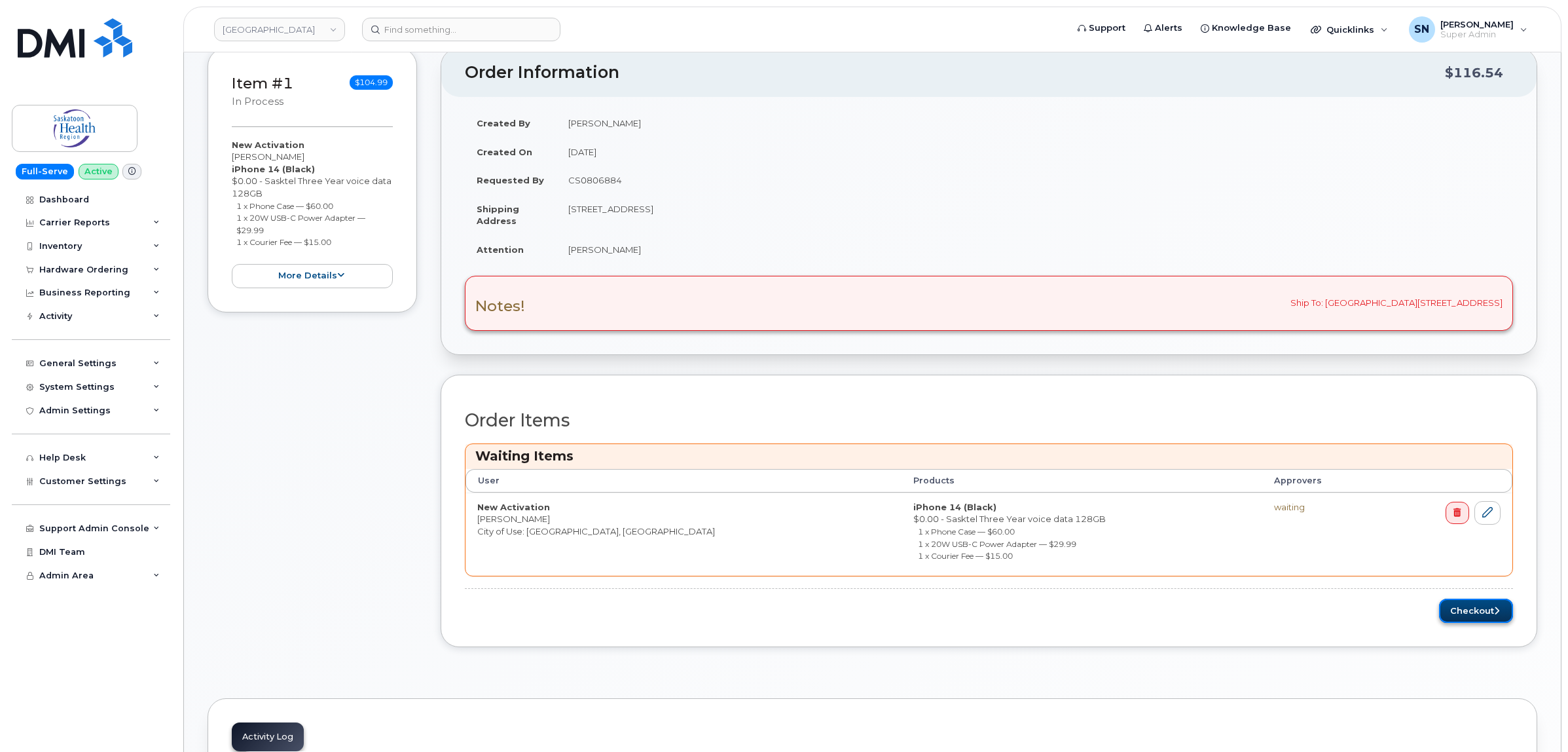
click at [1475, 610] on button "Checkout" at bounding box center [1476, 610] width 74 height 24
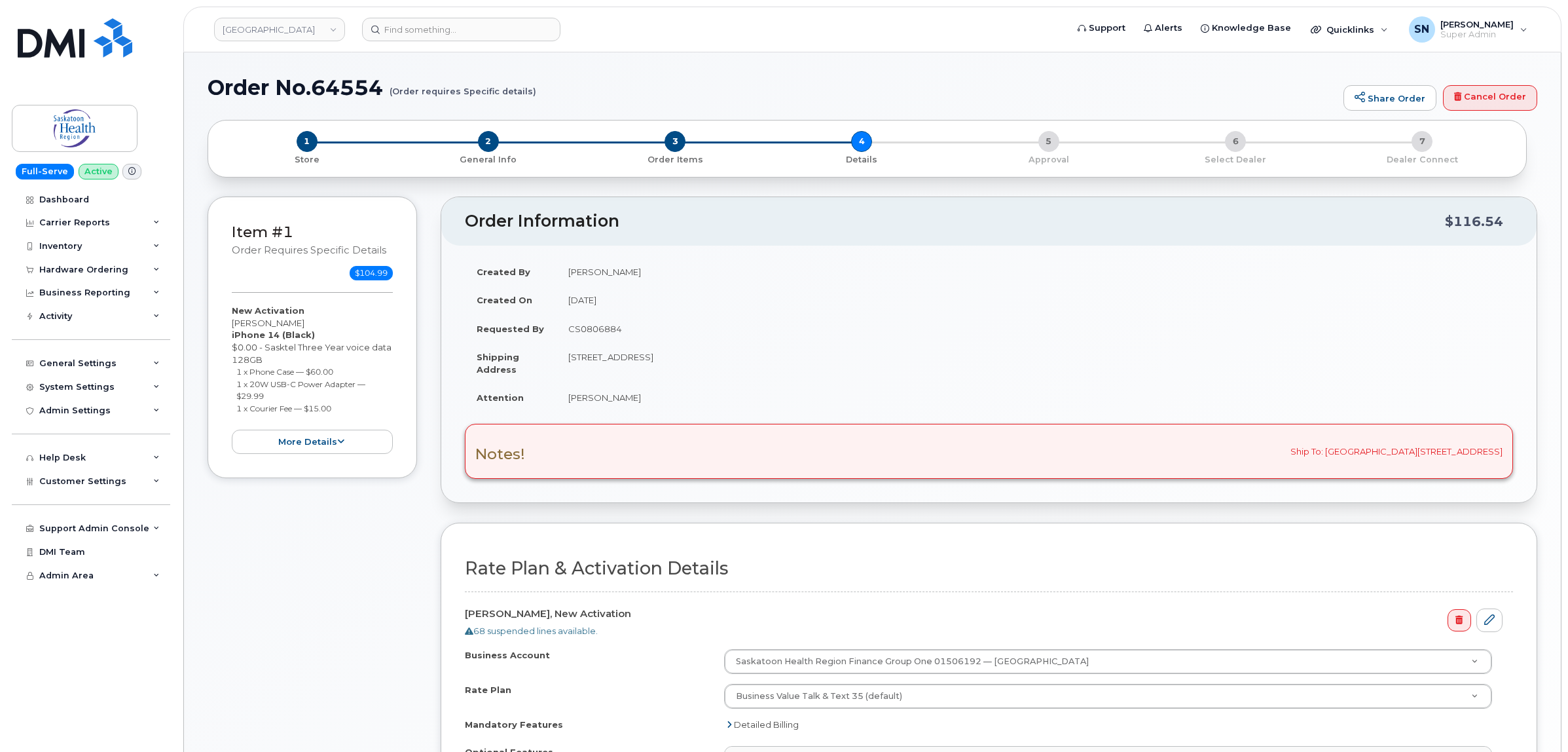
select select
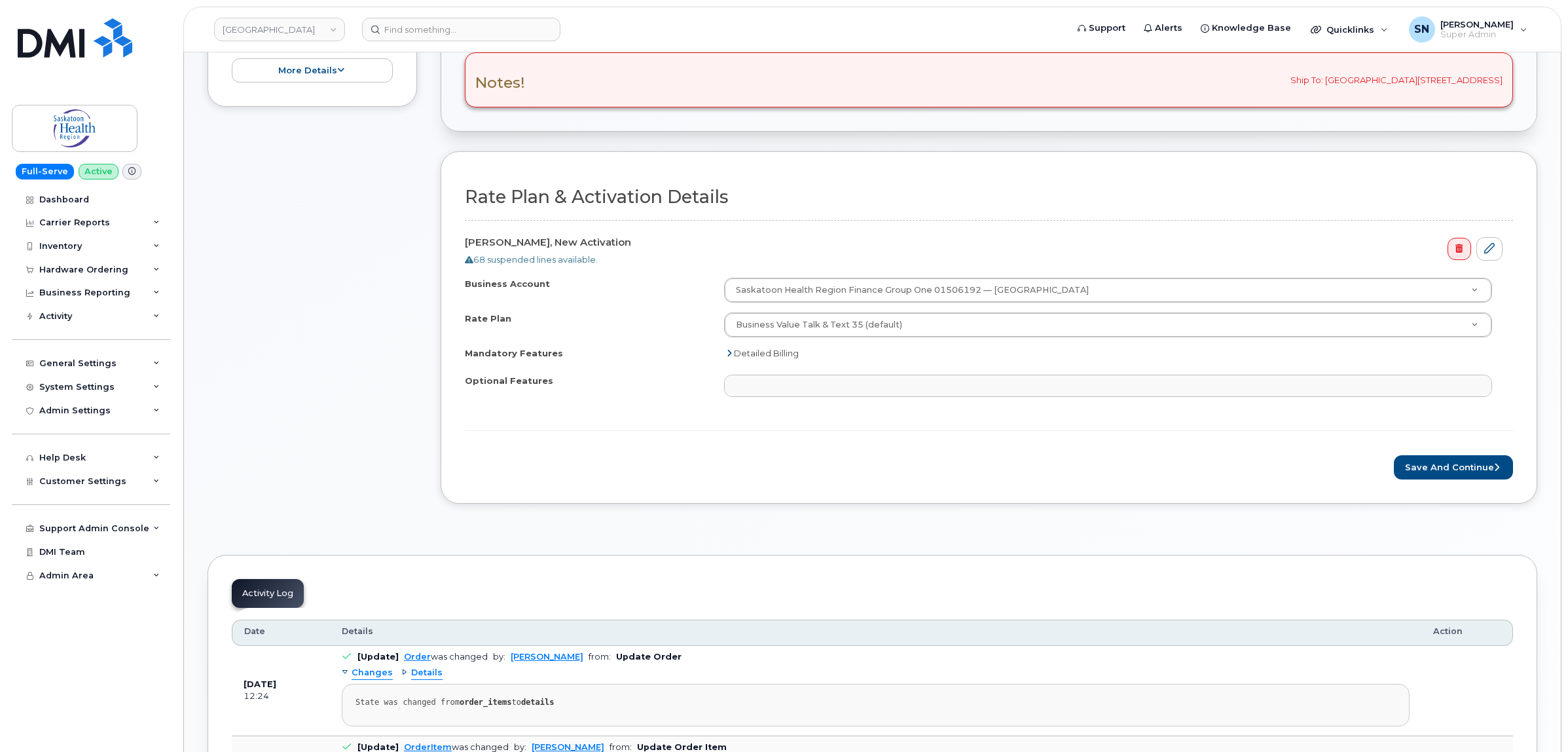
scroll to position [409, 0]
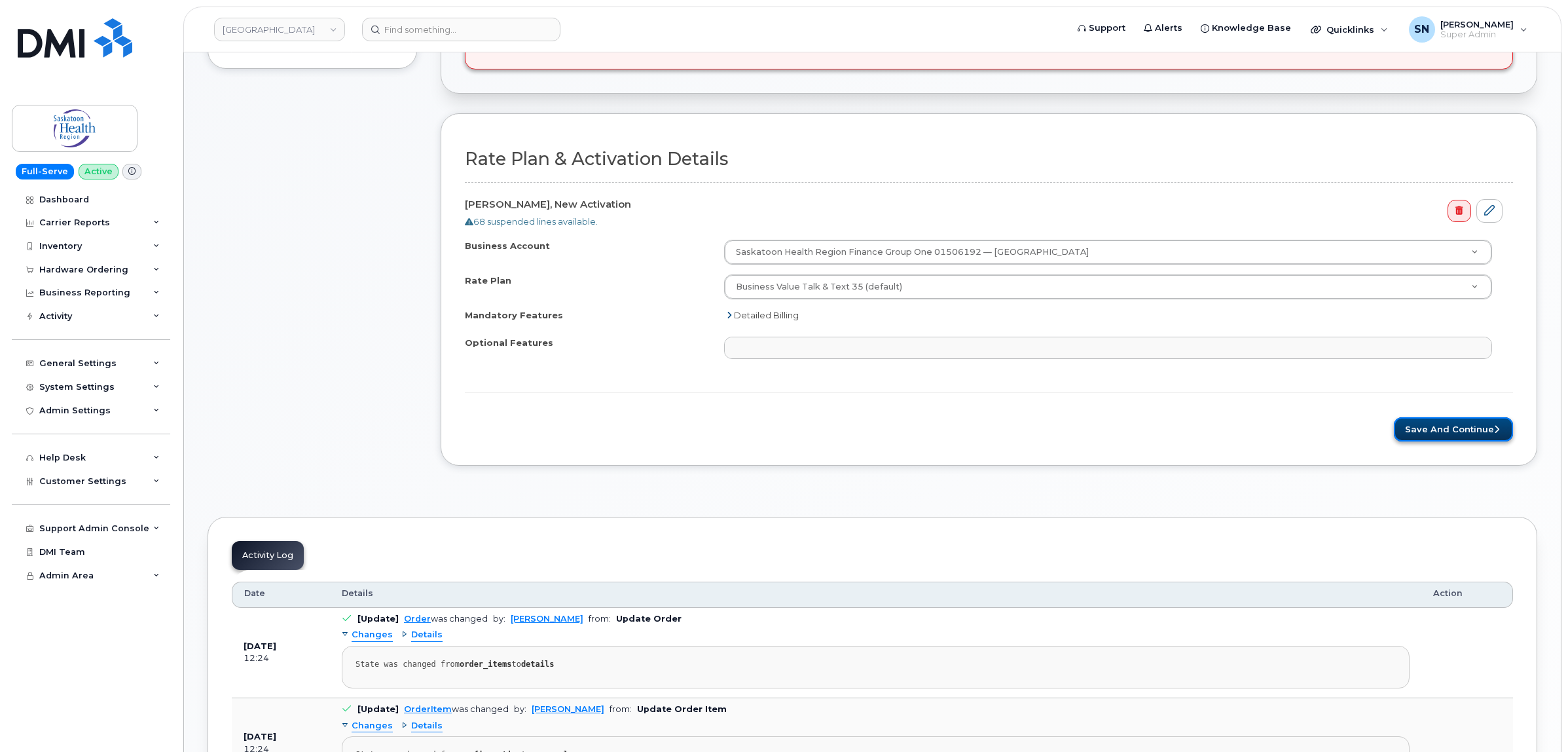
click at [1446, 434] on button "Save and Continue" at bounding box center [1453, 429] width 119 height 24
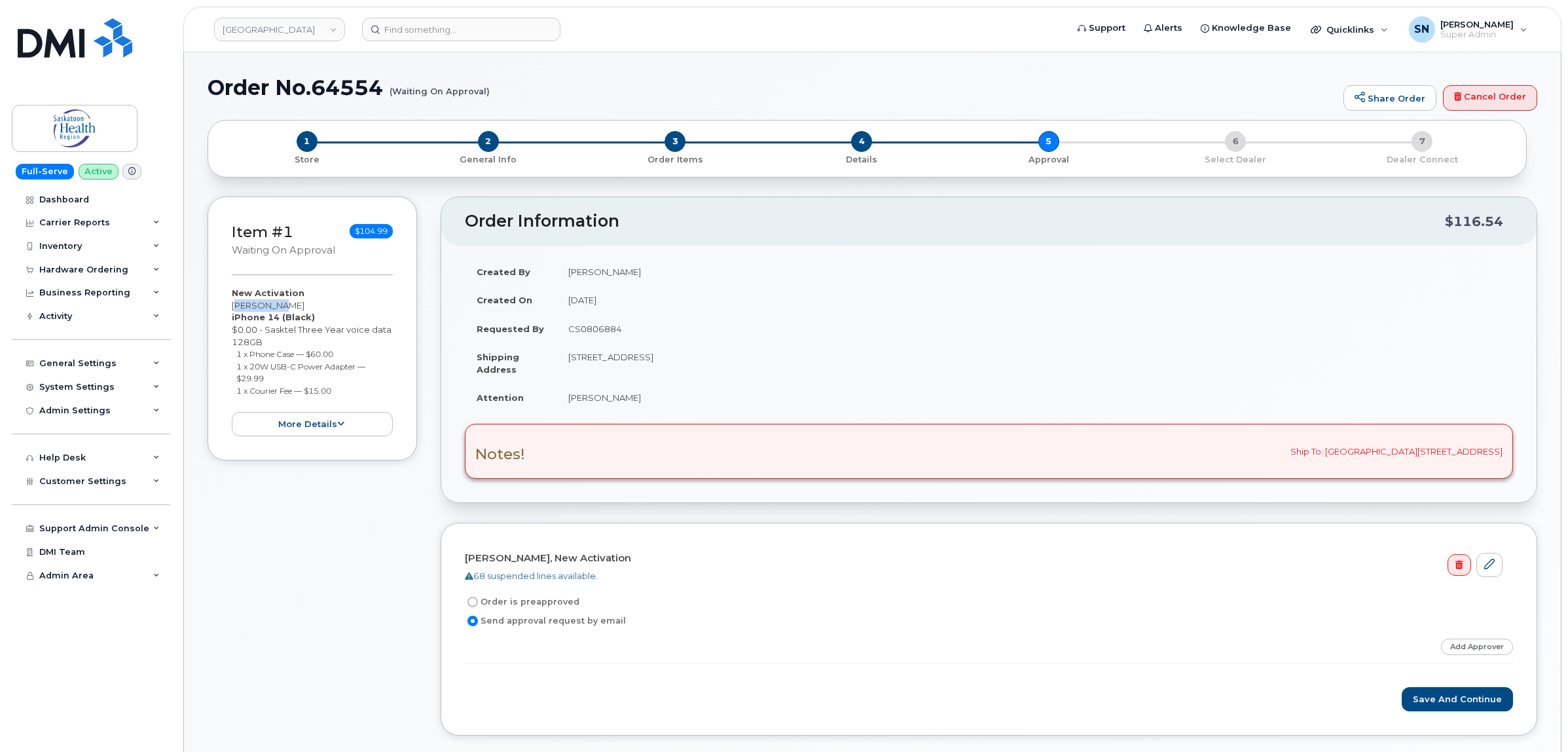
drag, startPoint x: 231, startPoint y: 300, endPoint x: 292, endPoint y: 311, distance: 62.0
click at [292, 311] on div "New Activation [PERSON_NAME] iPhone 14 (Black) $0.00 - Sasktel Three Year voice…" at bounding box center [312, 361] width 161 height 149
copy div "[PERSON_NAME]"
click at [315, 580] on div "Item #1 Waiting On Approval $104.99 New Activation [PERSON_NAME] iPhone 14 (Bla…" at bounding box center [312, 476] width 210 height 559
